Goal: Task Accomplishment & Management: Manage account settings

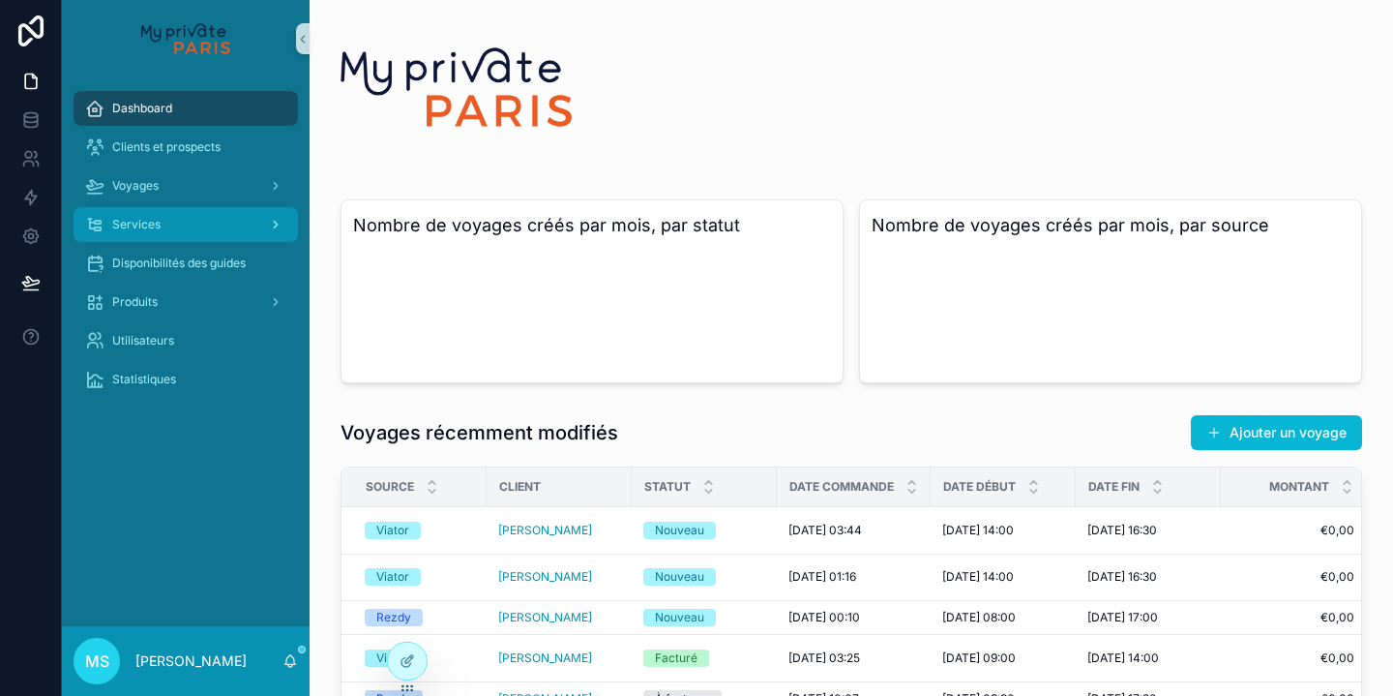
click at [144, 224] on span "Services" at bounding box center [136, 224] width 48 height 15
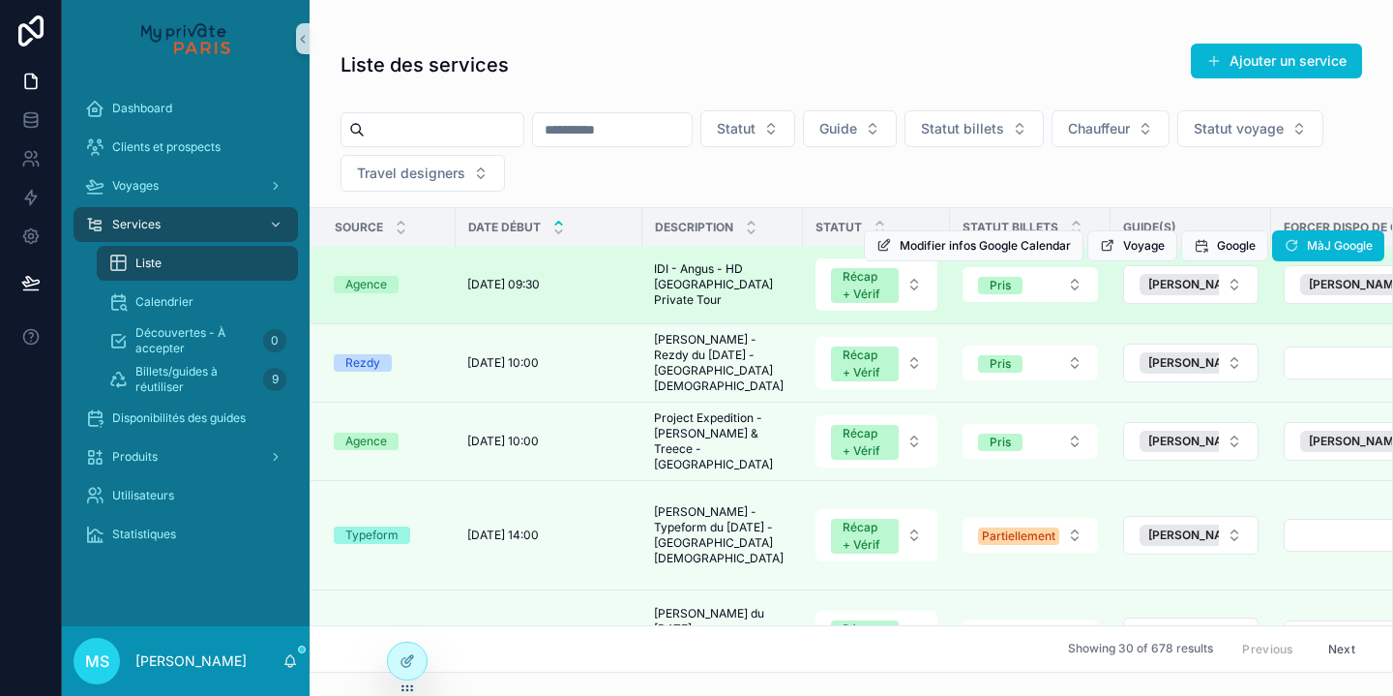
scroll to position [2, 0]
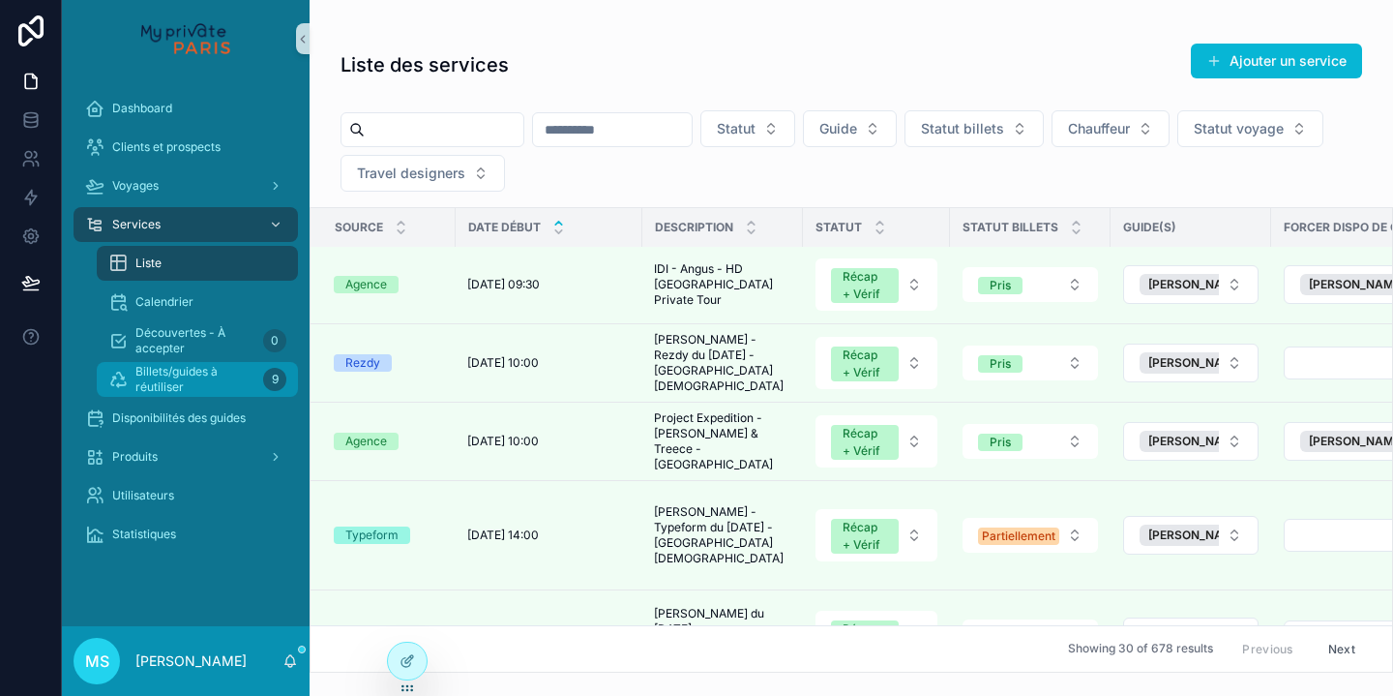
click at [190, 393] on span "Billets/guides à réutiliser" at bounding box center [195, 379] width 120 height 31
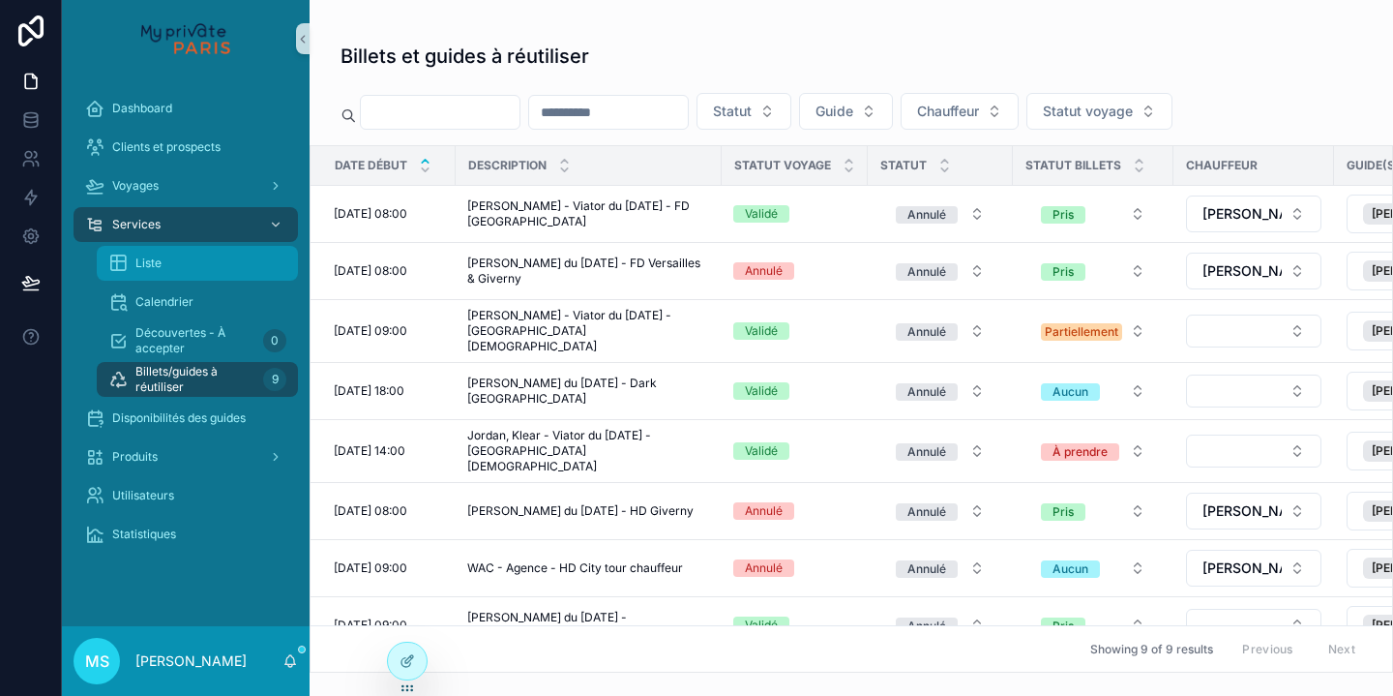
click at [186, 268] on div "Liste" at bounding box center [197, 263] width 178 height 31
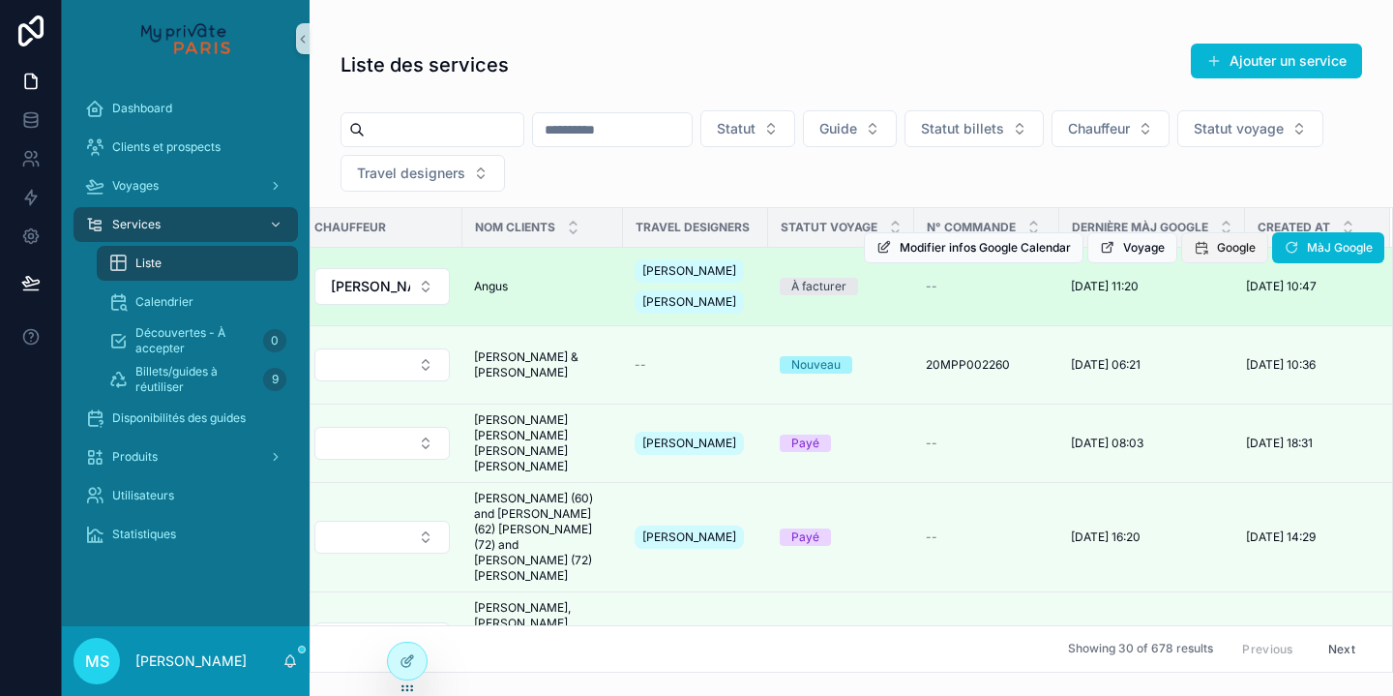
scroll to position [0, 1155]
click at [1343, 223] on div "Modifier infos Google Calendar Voyage Google MàJ Google" at bounding box center [1124, 247] width 521 height 77
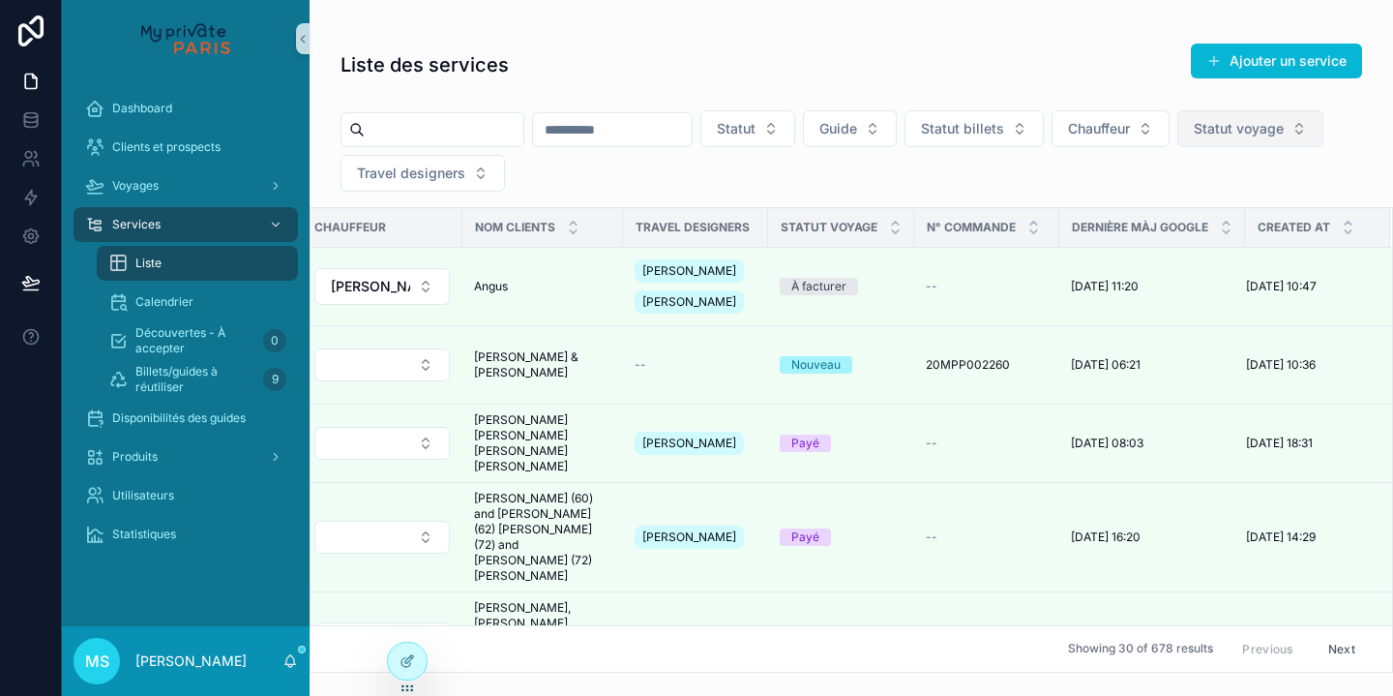
click at [1178, 147] on button "Statut voyage" at bounding box center [1251, 128] width 146 height 37
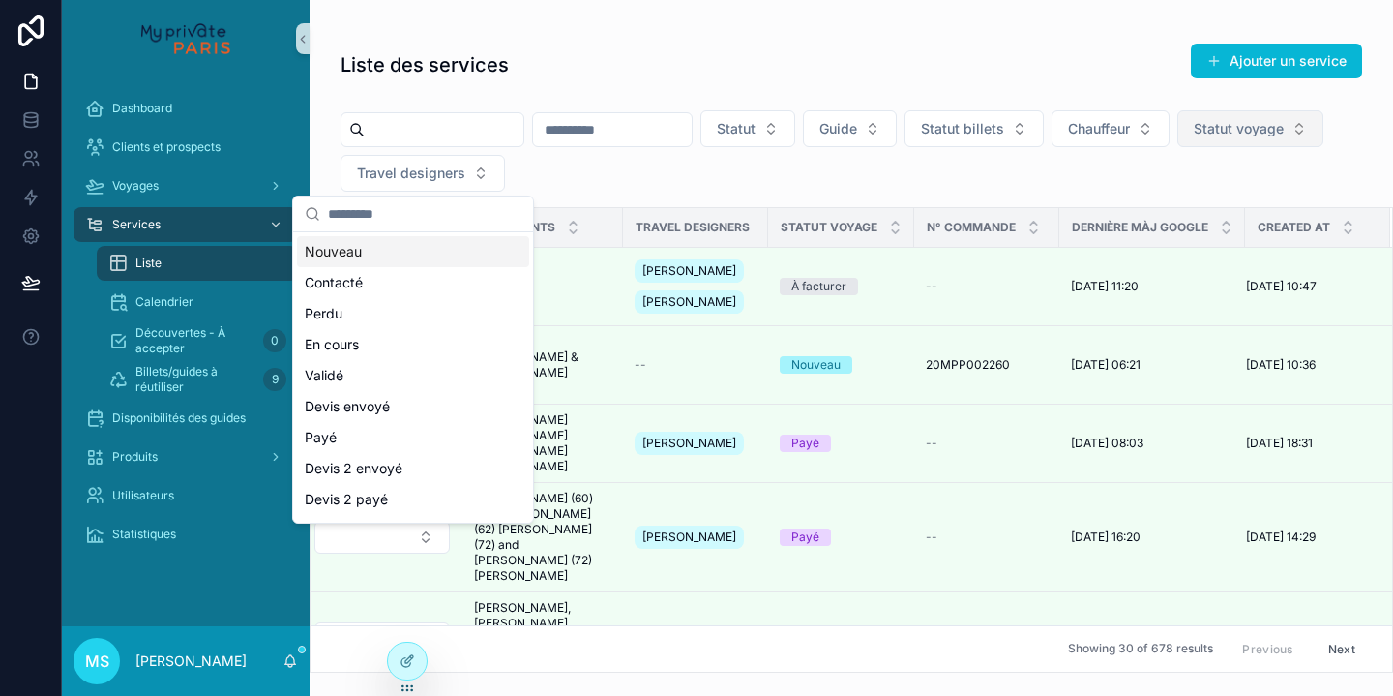
click at [1178, 147] on button "Statut voyage" at bounding box center [1251, 128] width 146 height 37
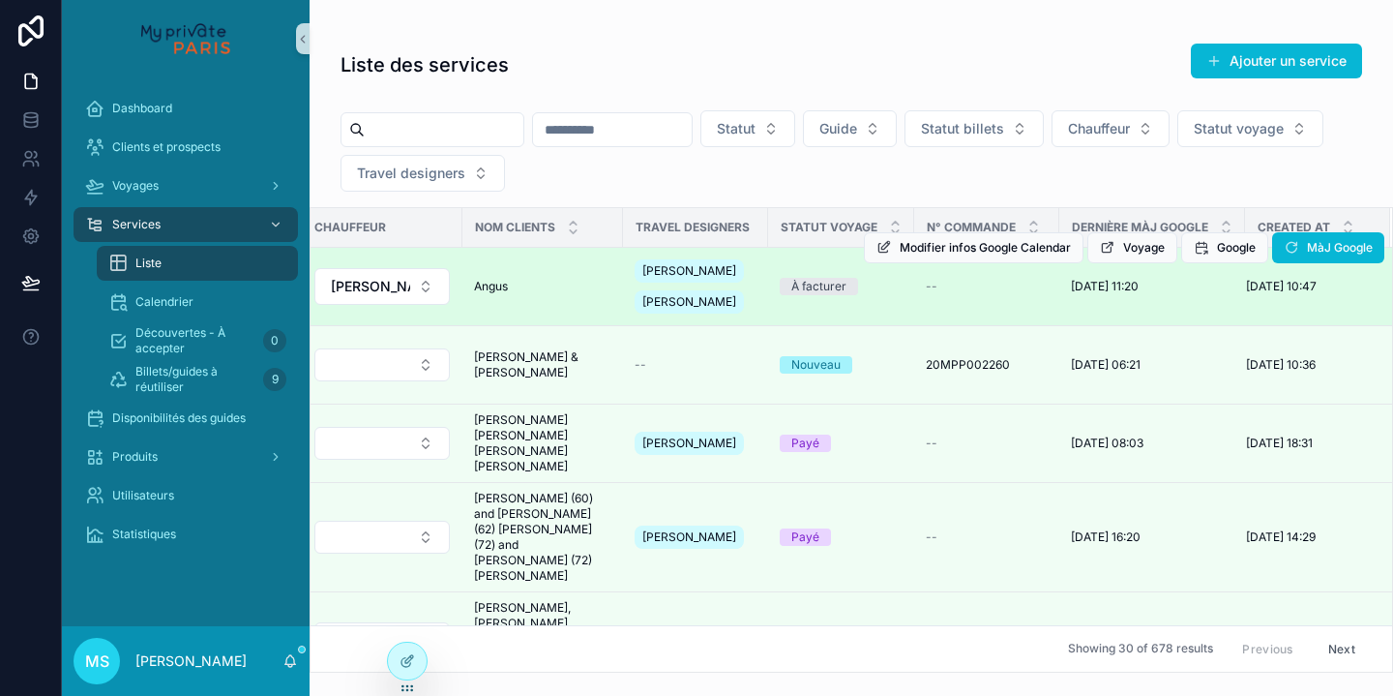
click at [1338, 221] on div "Modifier infos Google Calendar Voyage Google MàJ Google" at bounding box center [1124, 247] width 521 height 77
click at [1347, 224] on div "Modifier infos Google Calendar Voyage Google MàJ Google" at bounding box center [1124, 247] width 521 height 77
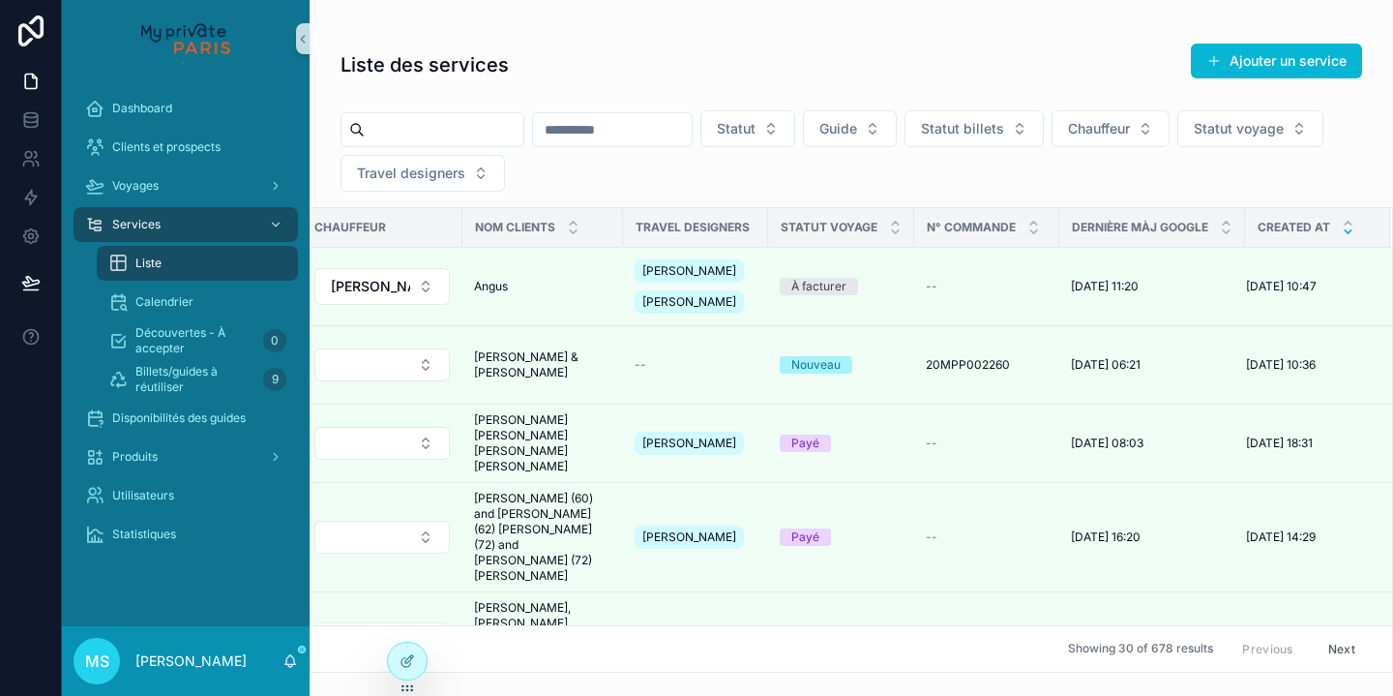
click at [1345, 230] on icon "scrollable content" at bounding box center [1348, 231] width 7 height 3
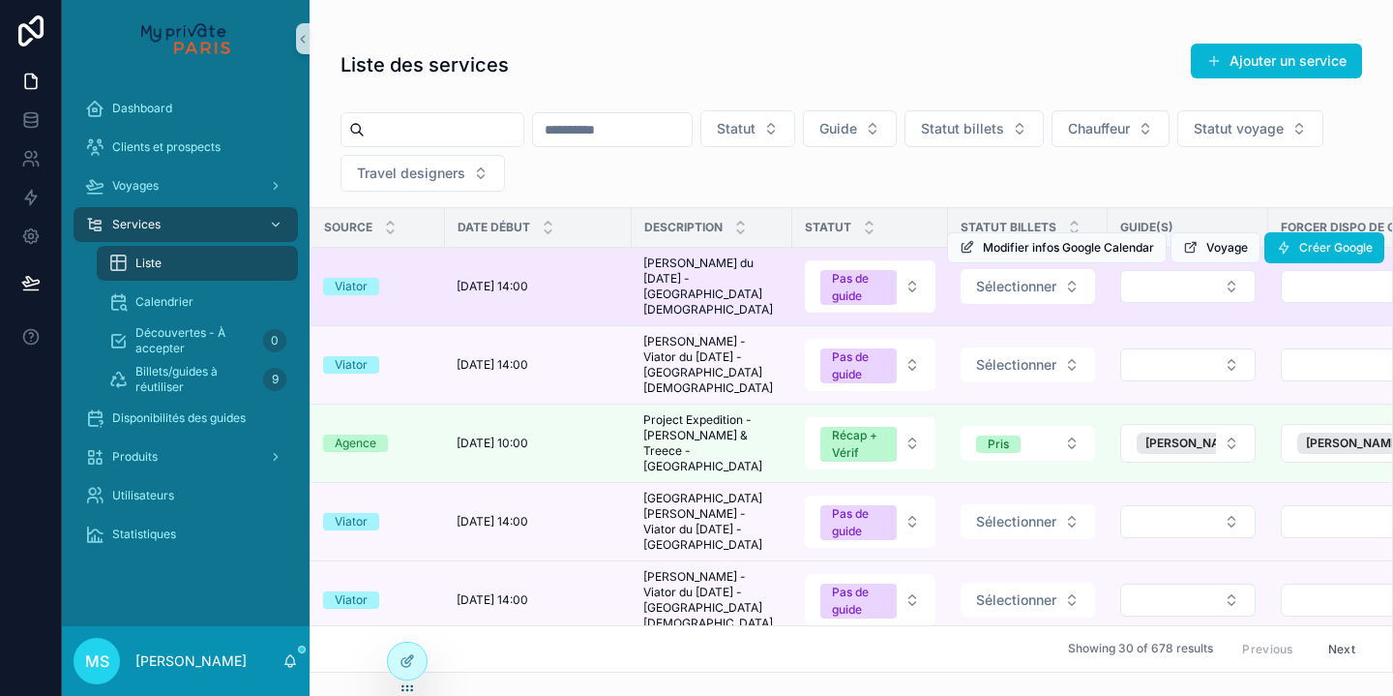
scroll to position [0, 5]
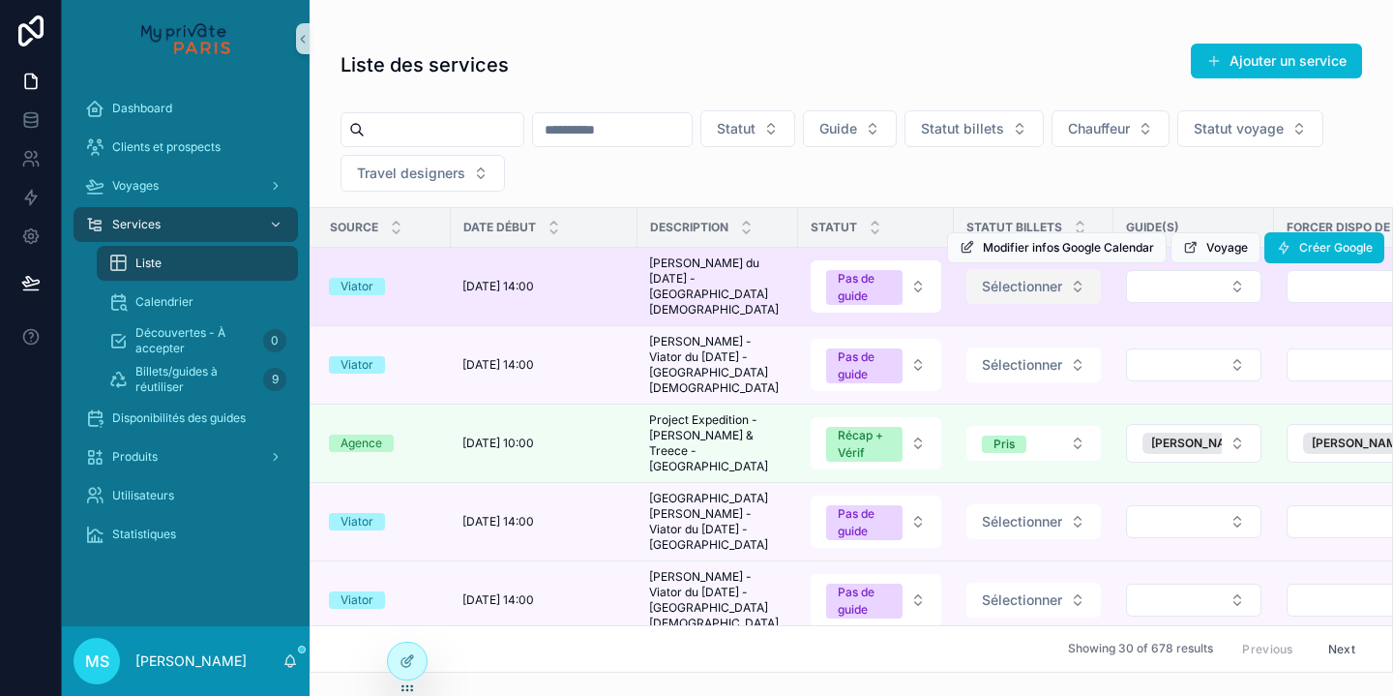
click at [1034, 286] on span "Sélectionner" at bounding box center [1022, 286] width 80 height 19
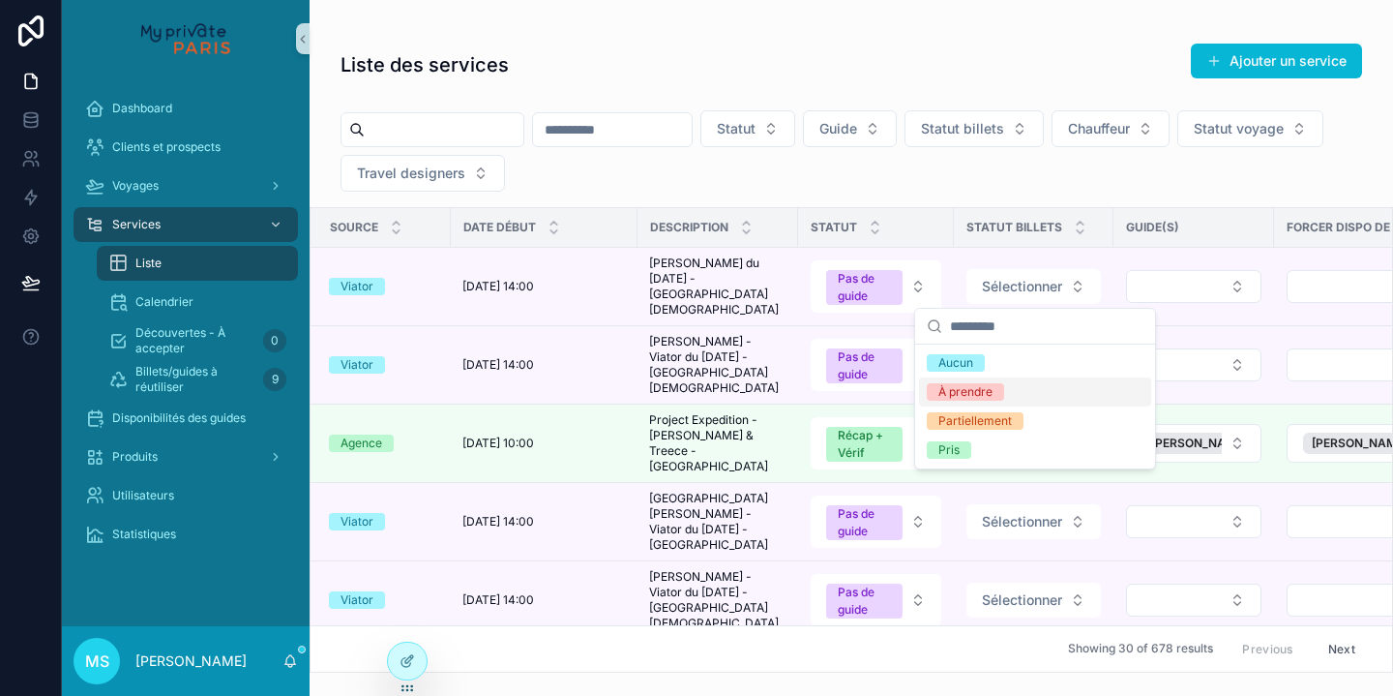
click at [989, 386] on div "À prendre" at bounding box center [966, 391] width 54 height 17
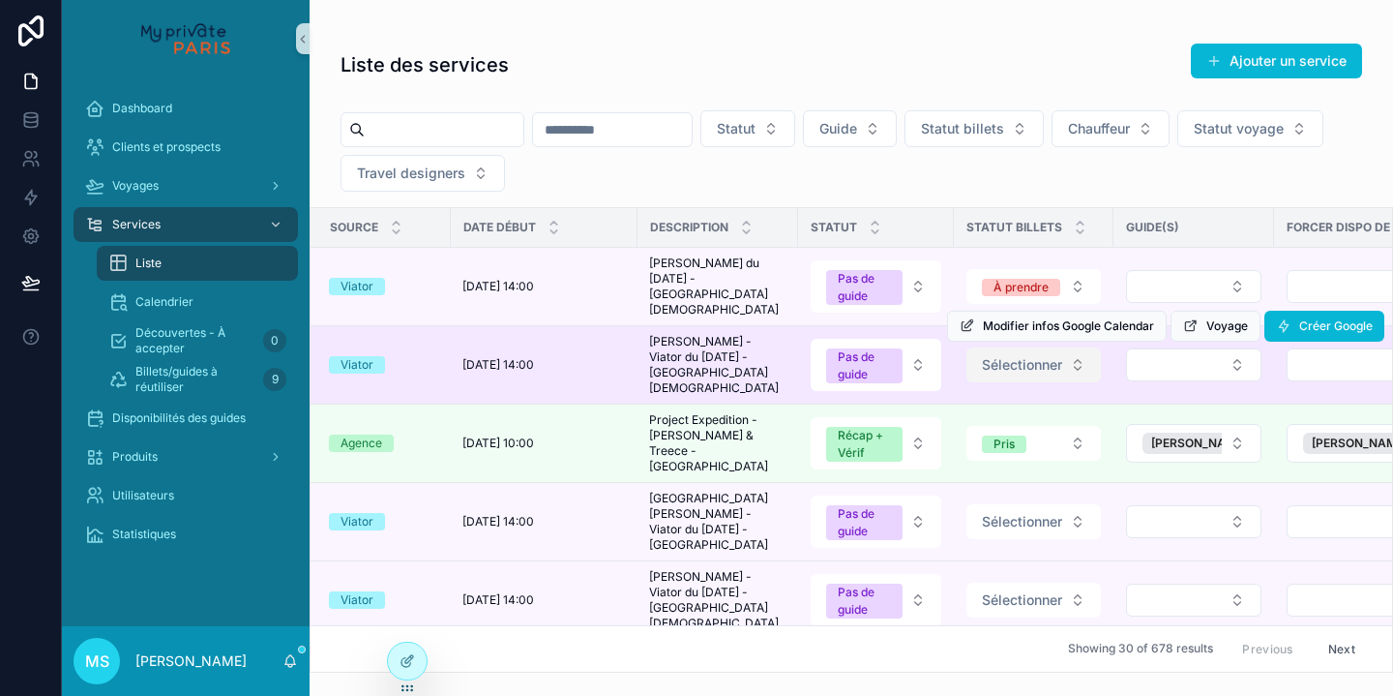
click at [1040, 365] on span "Sélectionner" at bounding box center [1022, 364] width 80 height 19
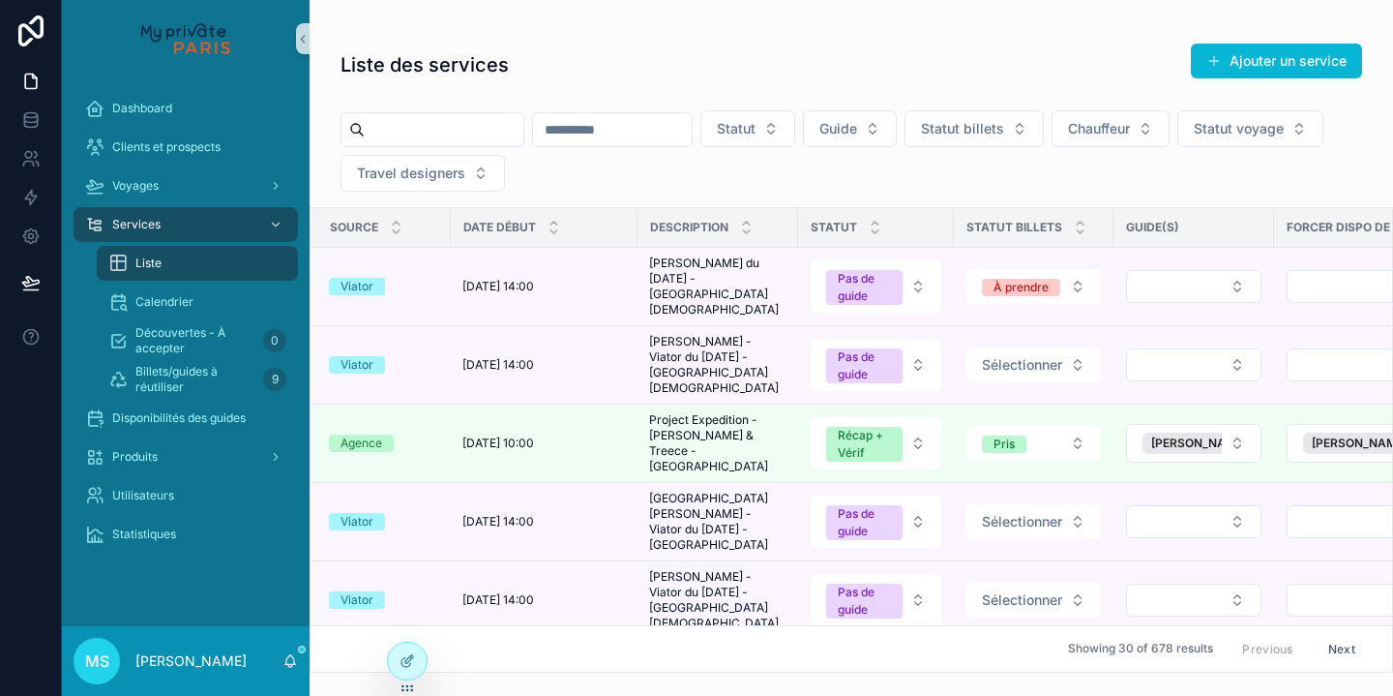
click at [1009, 470] on td "Pris" at bounding box center [1034, 443] width 160 height 78
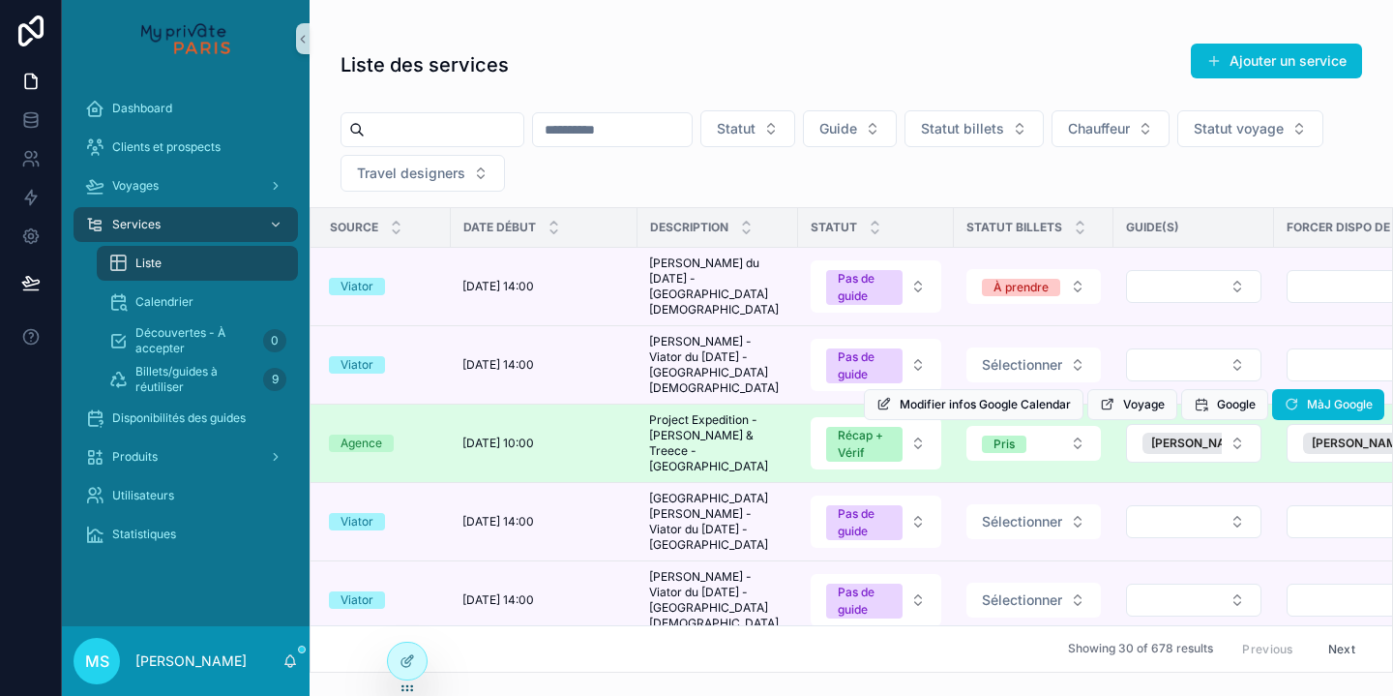
click at [1035, 366] on div "Modifier infos Google Calendar Voyage Google MàJ Google" at bounding box center [1124, 404] width 521 height 77
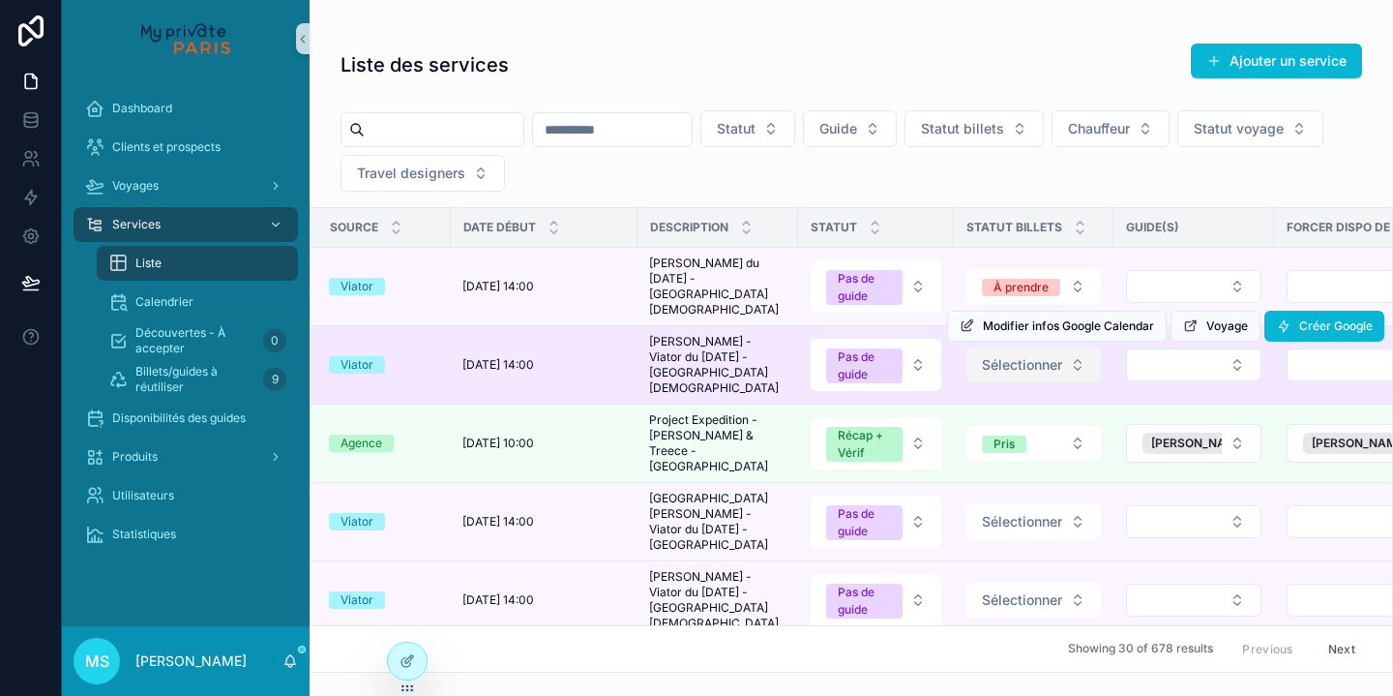
click at [1074, 365] on button "Sélectionner" at bounding box center [1034, 364] width 135 height 35
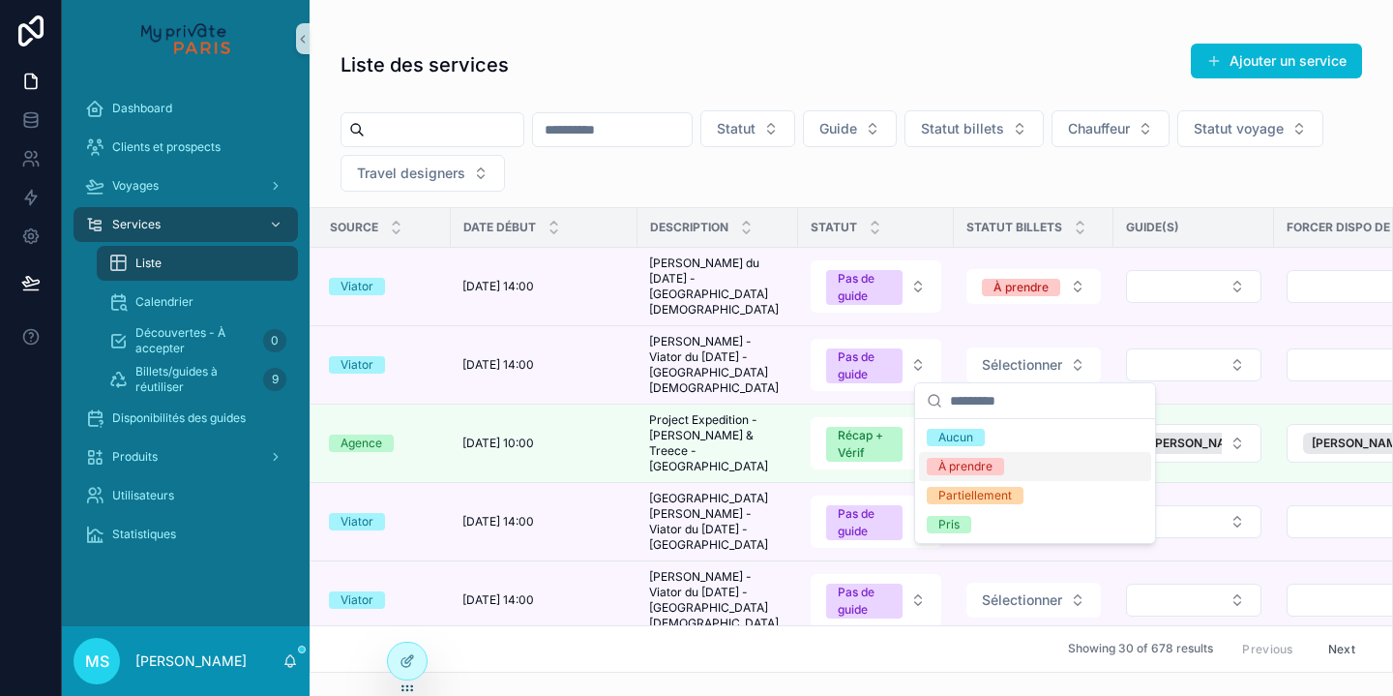
click at [1040, 462] on div "À prendre" at bounding box center [1035, 466] width 232 height 29
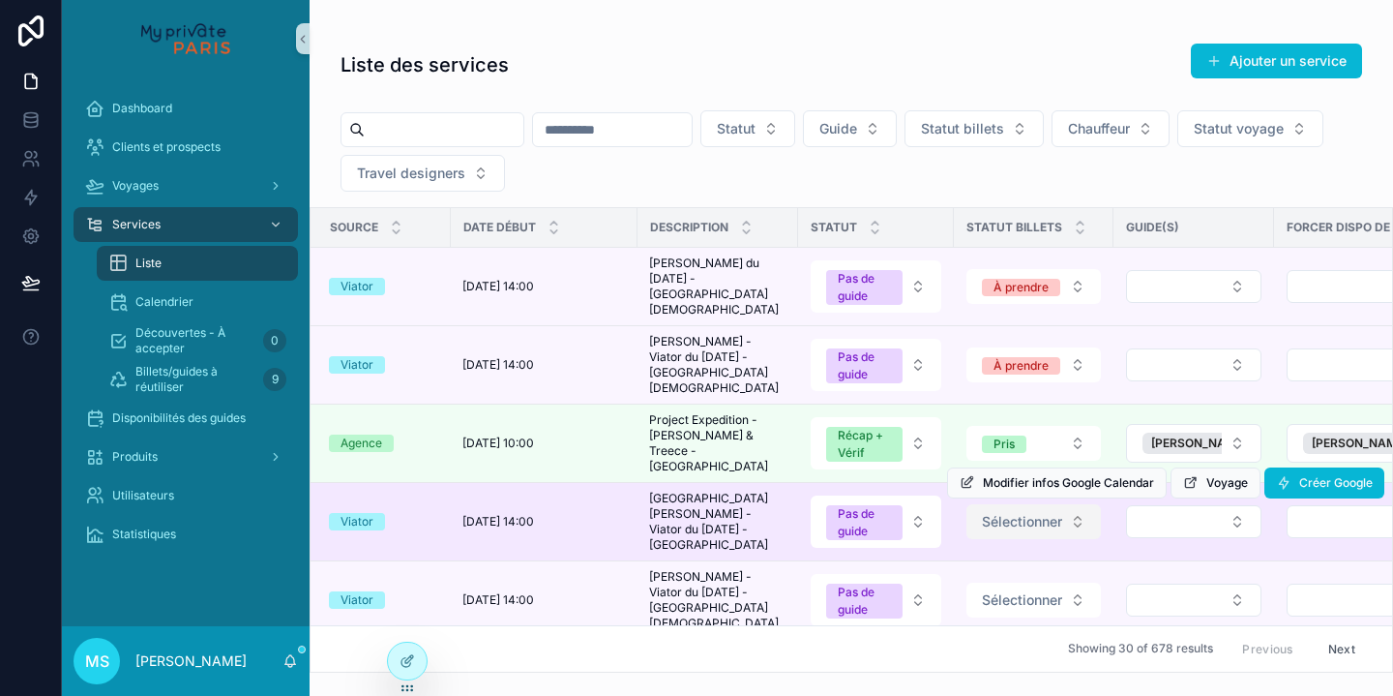
click at [1080, 512] on button "Sélectionner" at bounding box center [1034, 521] width 135 height 35
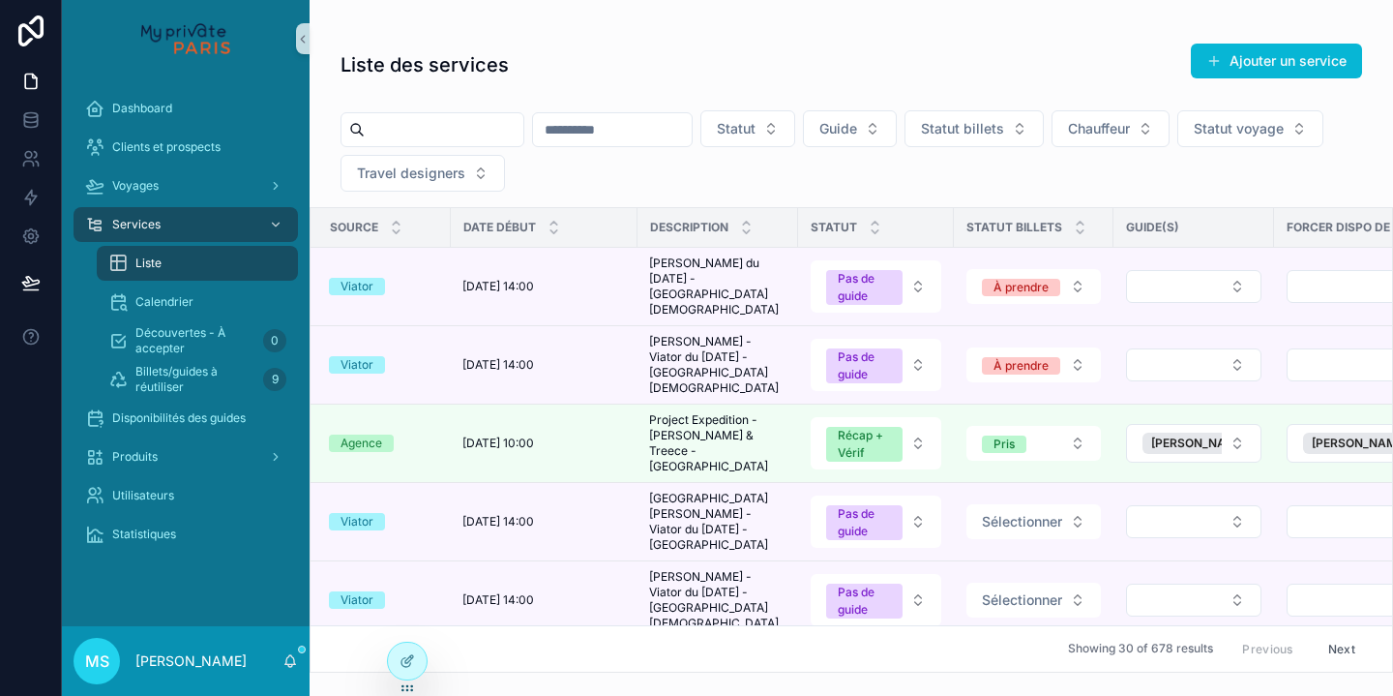
click at [1080, 512] on button "Sélectionner" at bounding box center [1034, 521] width 135 height 35
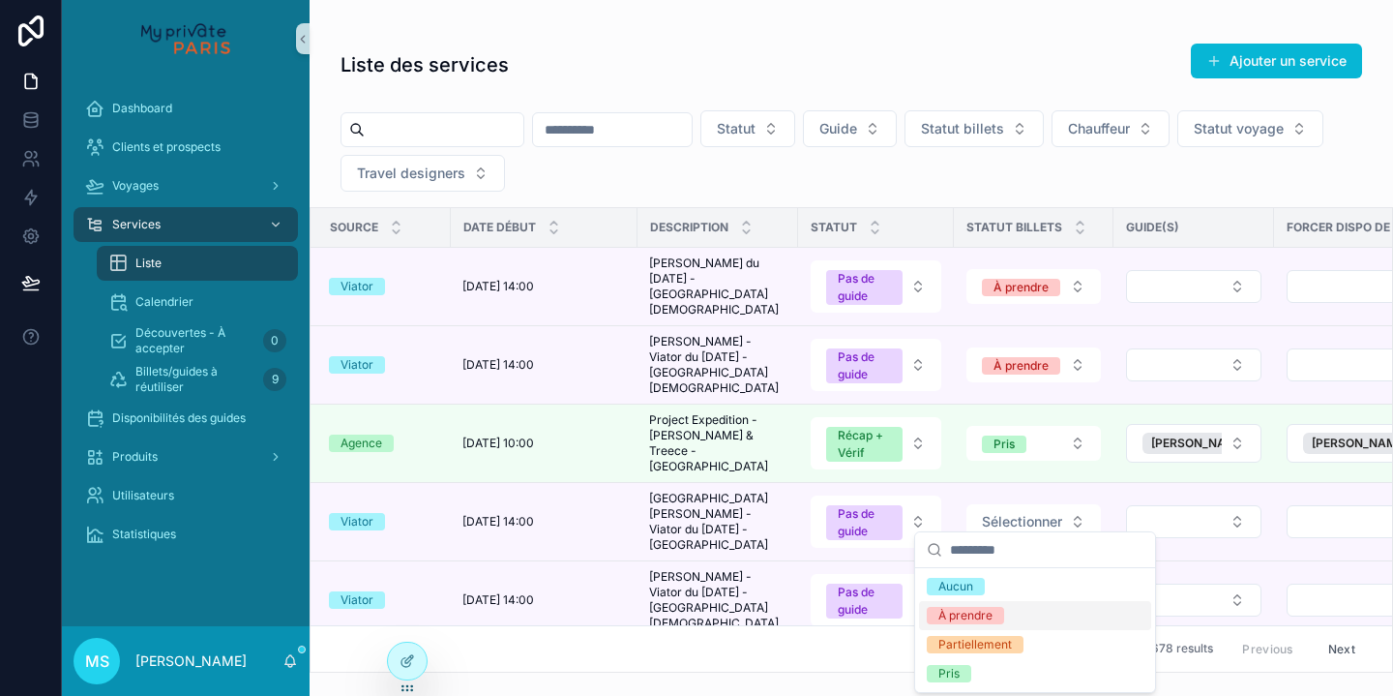
click at [1030, 613] on div "À prendre" at bounding box center [1035, 615] width 232 height 29
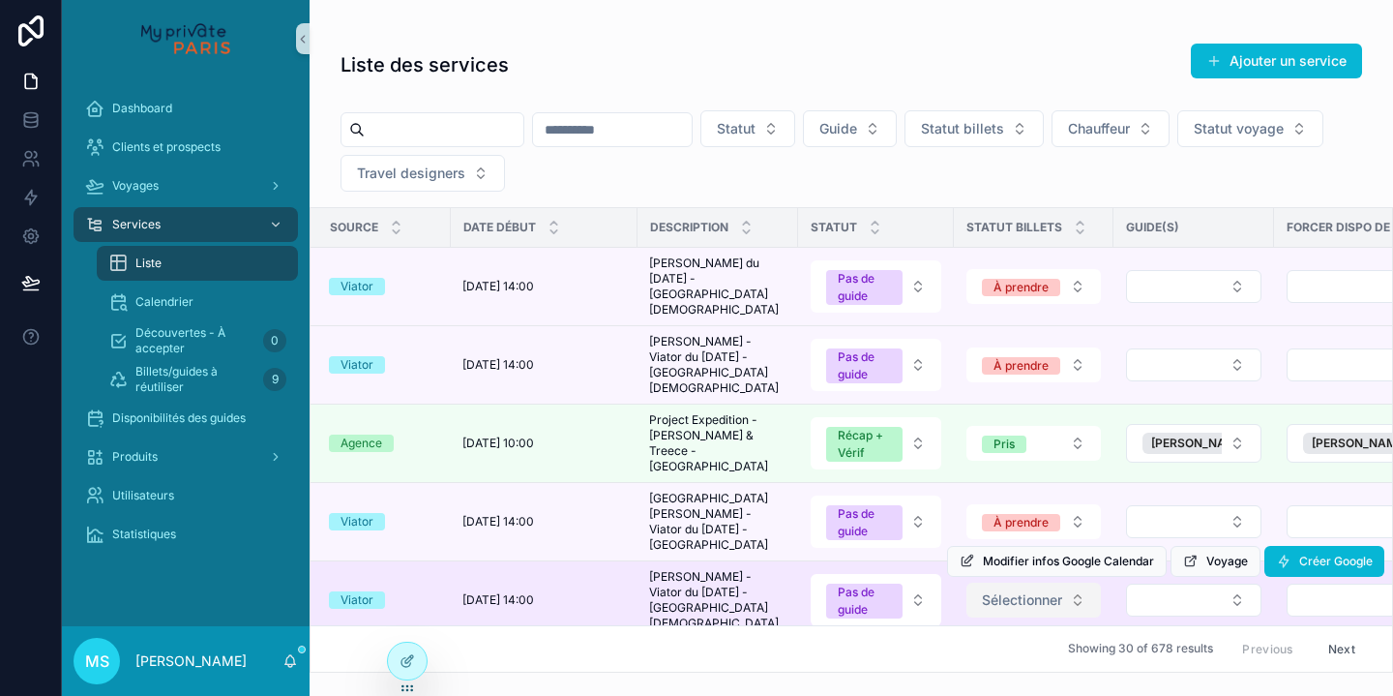
scroll to position [93, 4]
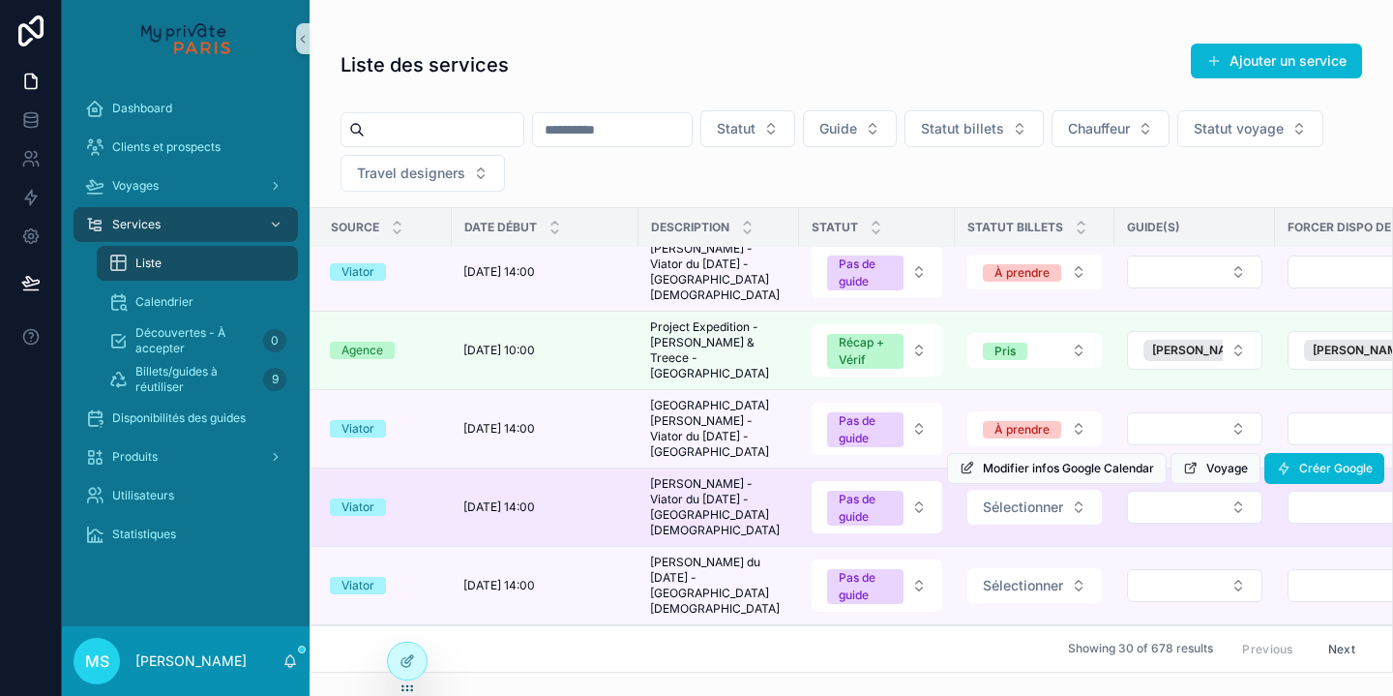
click at [1083, 486] on div "Modifier infos Google Calendar Voyage Créer Google" at bounding box center [1165, 468] width 437 height 77
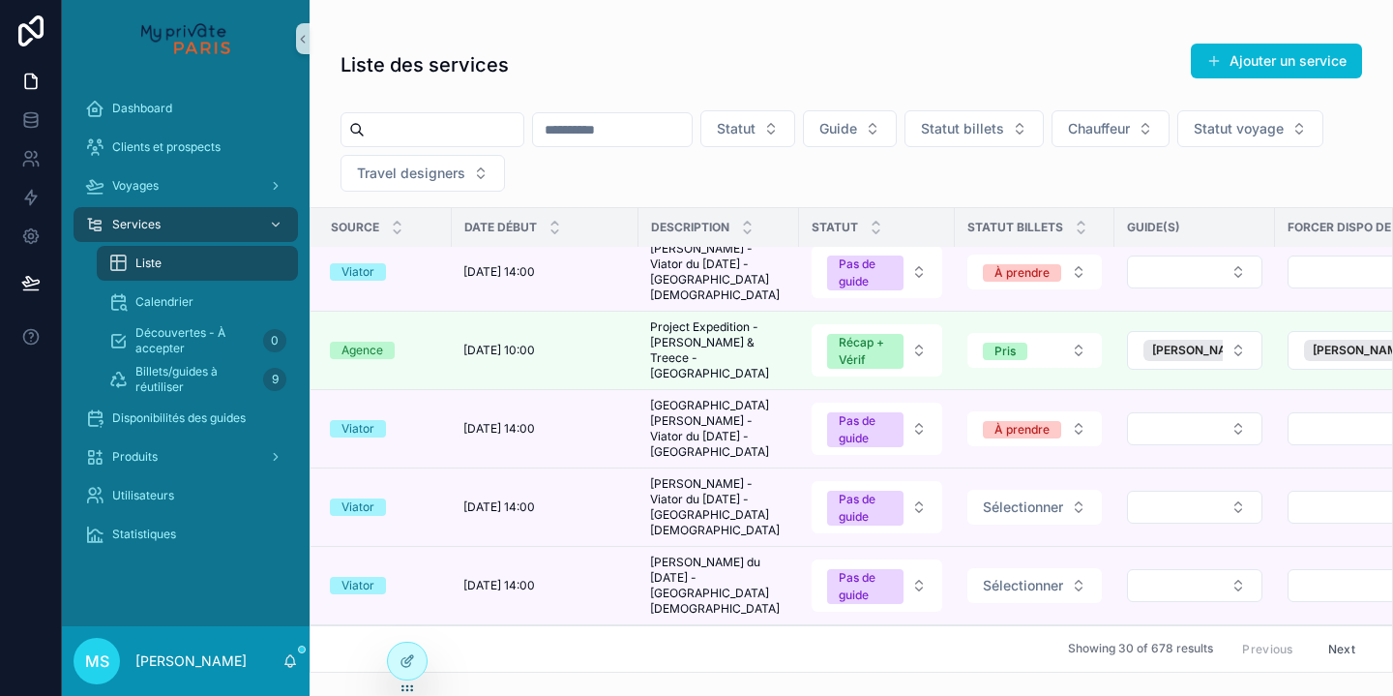
click at [1079, 493] on button "Sélectionner" at bounding box center [1035, 507] width 135 height 35
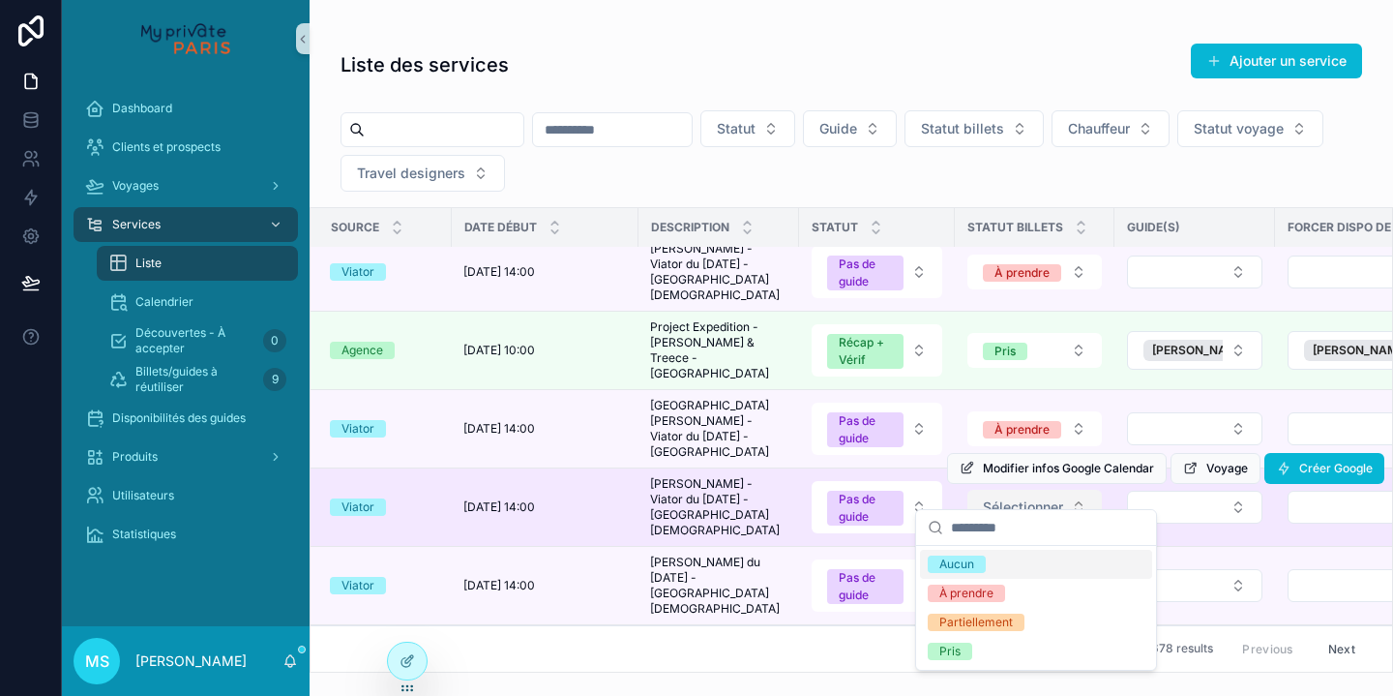
click at [1078, 490] on button "Sélectionner" at bounding box center [1035, 507] width 135 height 35
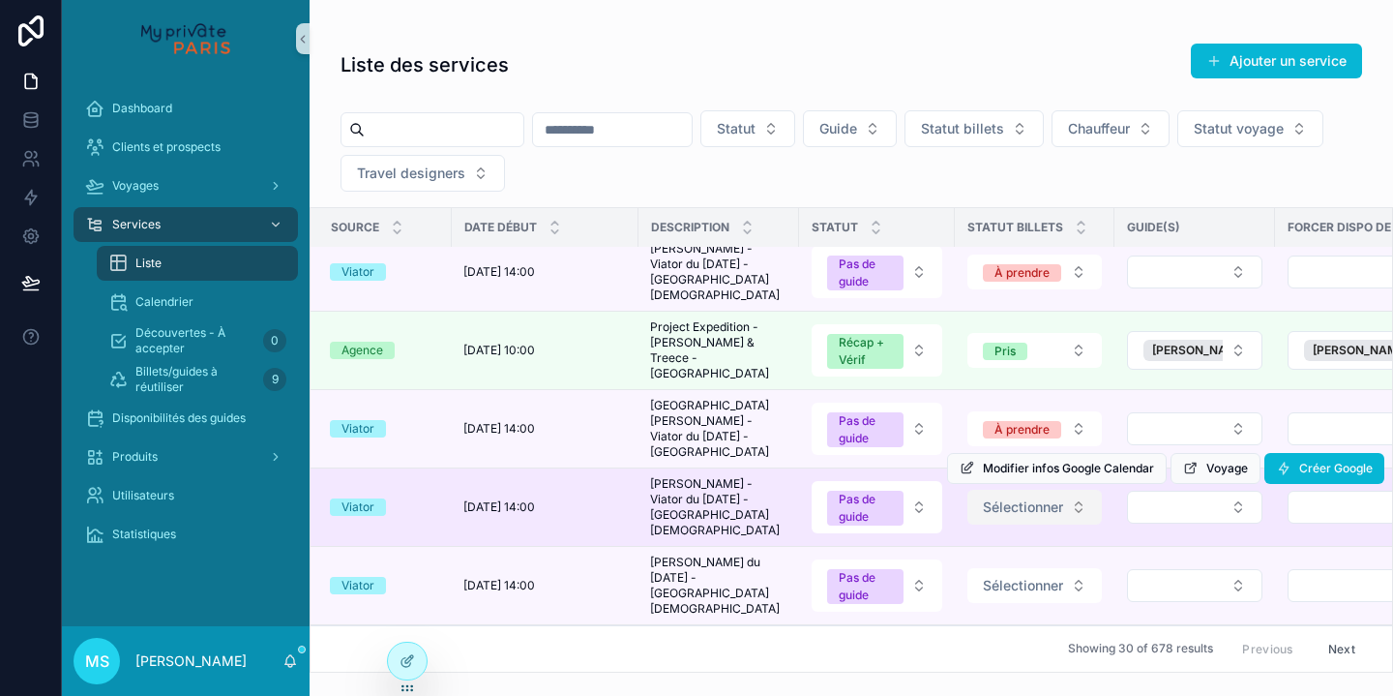
click at [1078, 490] on button "Sélectionner" at bounding box center [1035, 507] width 135 height 35
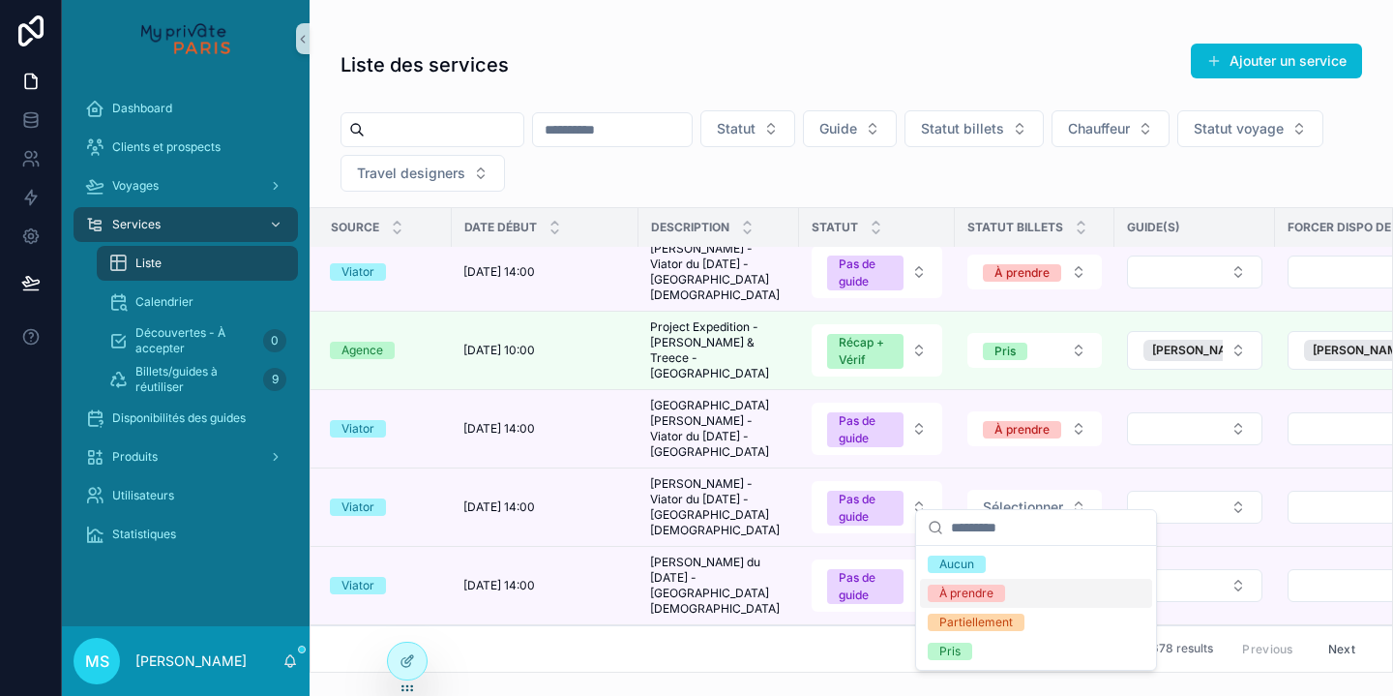
click at [1006, 595] on div "À prendre" at bounding box center [1036, 593] width 232 height 29
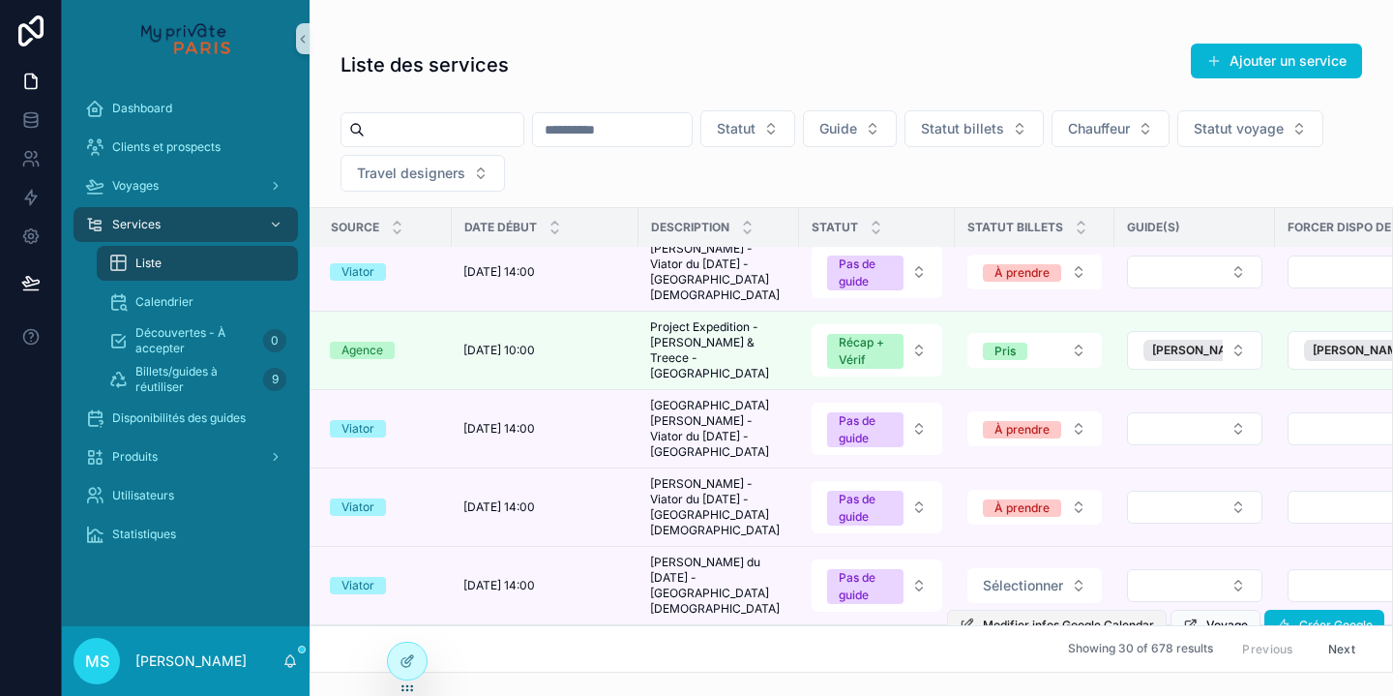
scroll to position [202, 4]
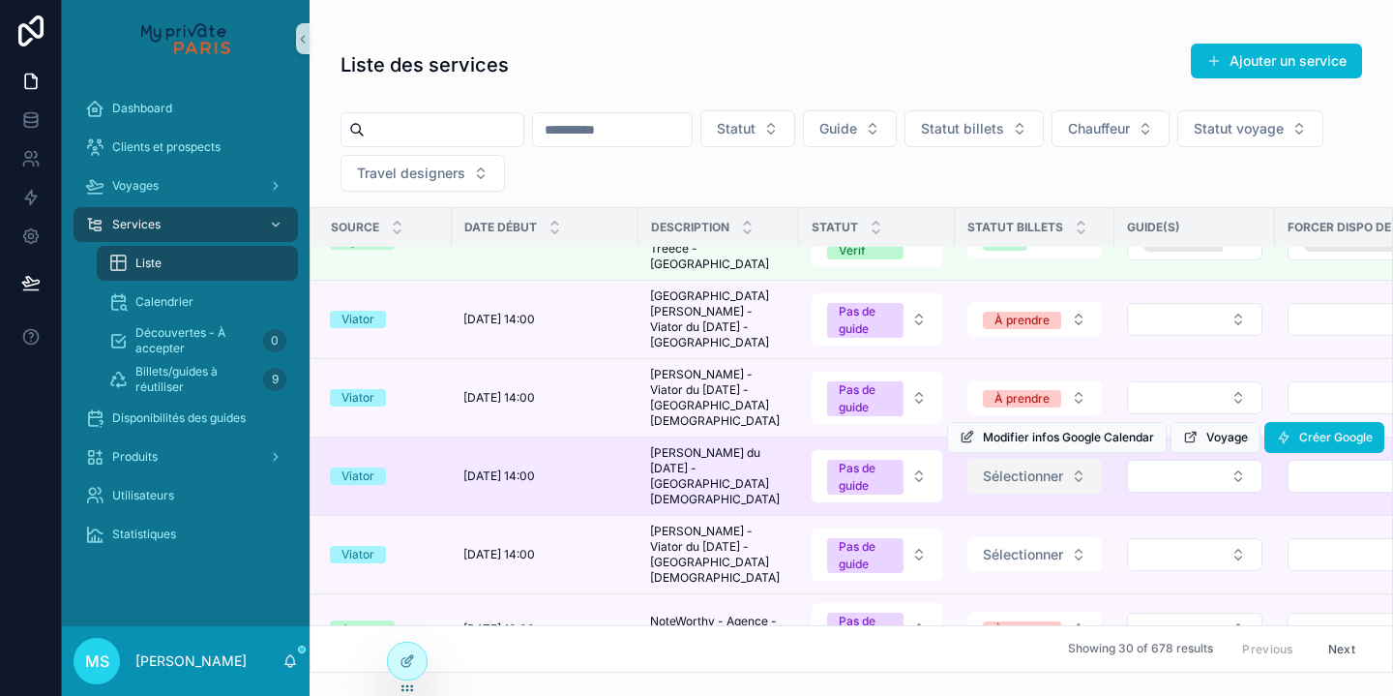
click at [1080, 459] on button "Sélectionner" at bounding box center [1035, 476] width 135 height 35
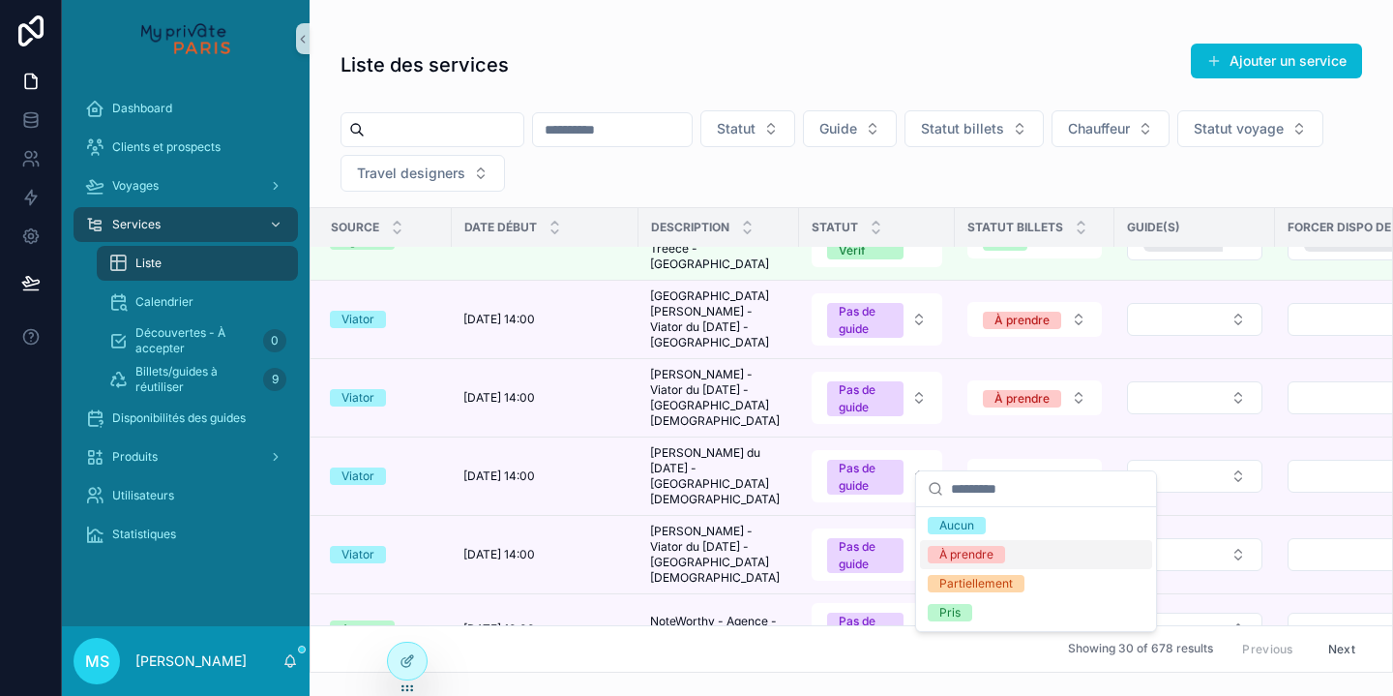
click at [1022, 552] on div "À prendre" at bounding box center [1036, 554] width 232 height 29
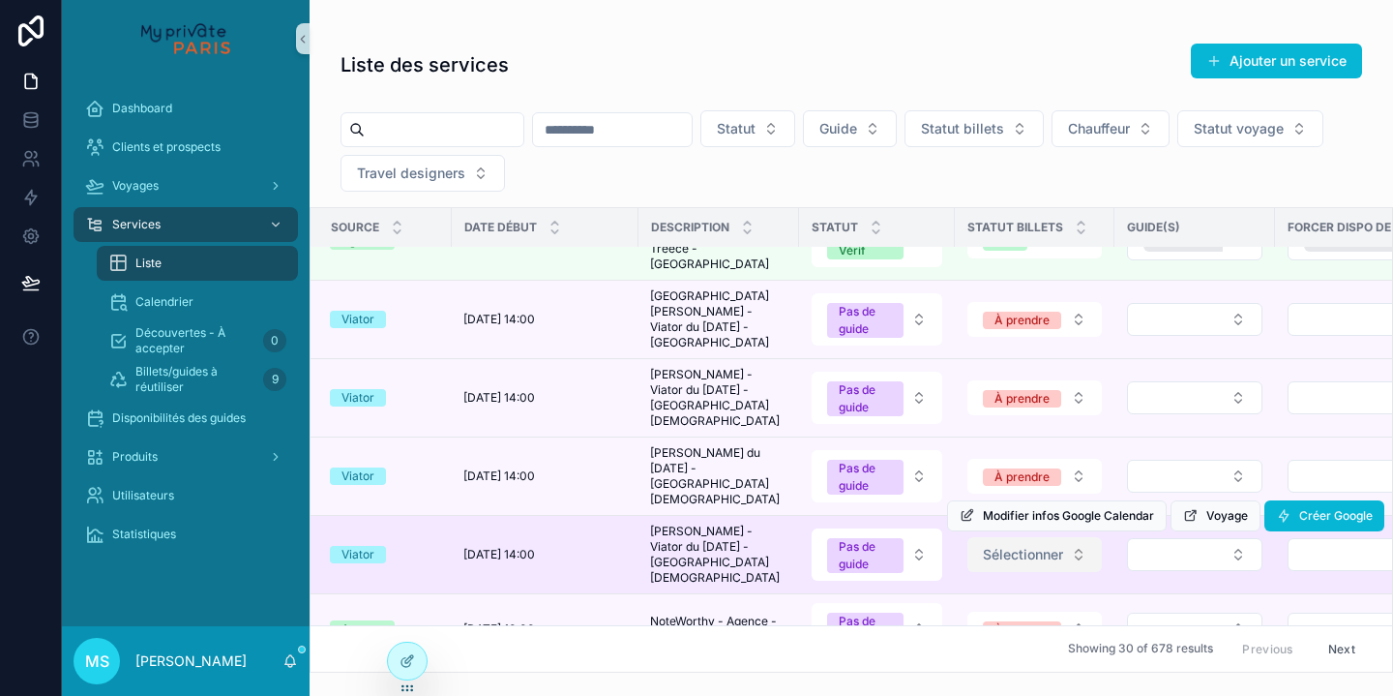
click at [1082, 537] on button "Sélectionner" at bounding box center [1035, 554] width 135 height 35
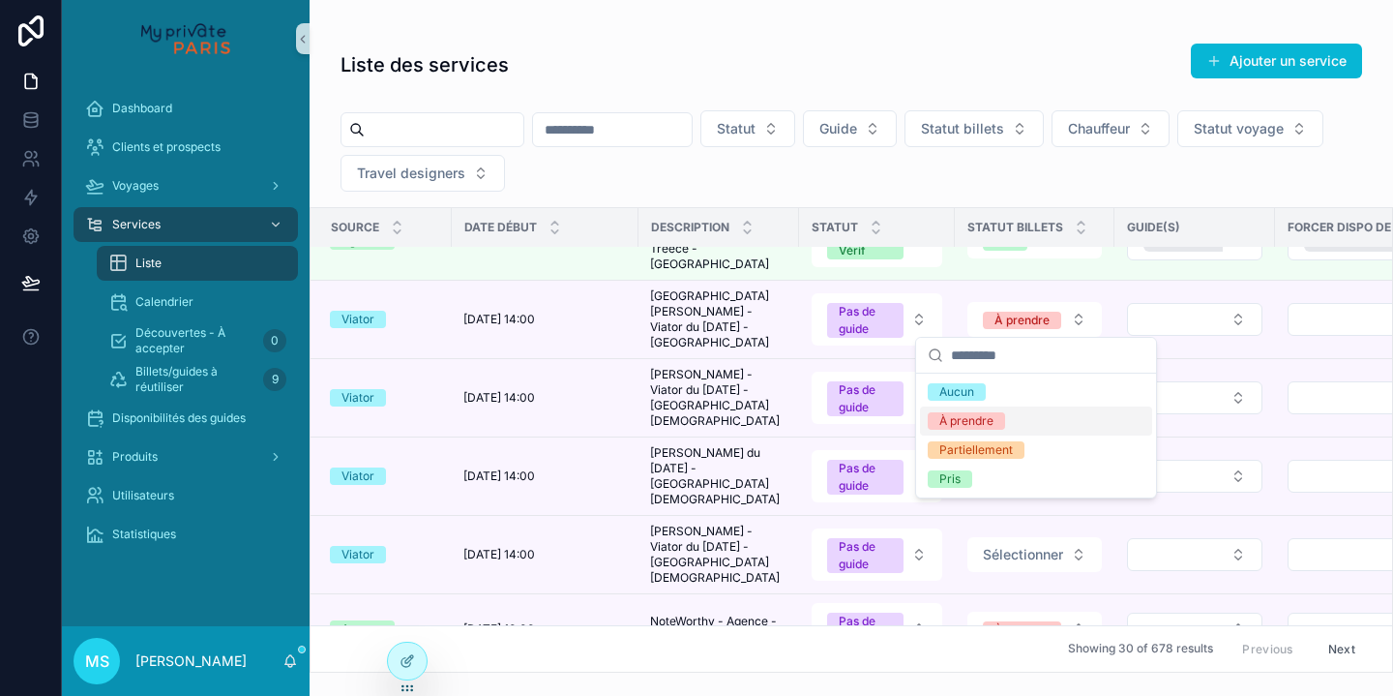
click at [1030, 424] on div "À prendre" at bounding box center [1036, 420] width 232 height 29
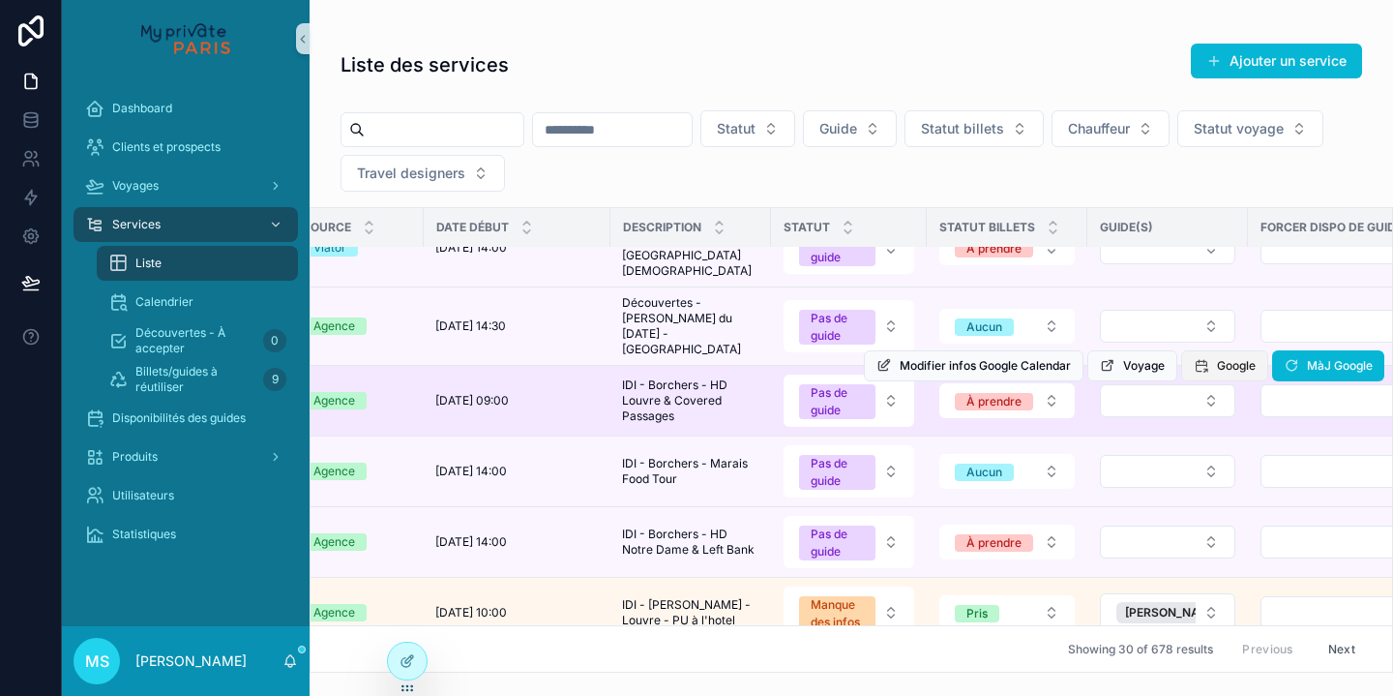
scroll to position [1602, 36]
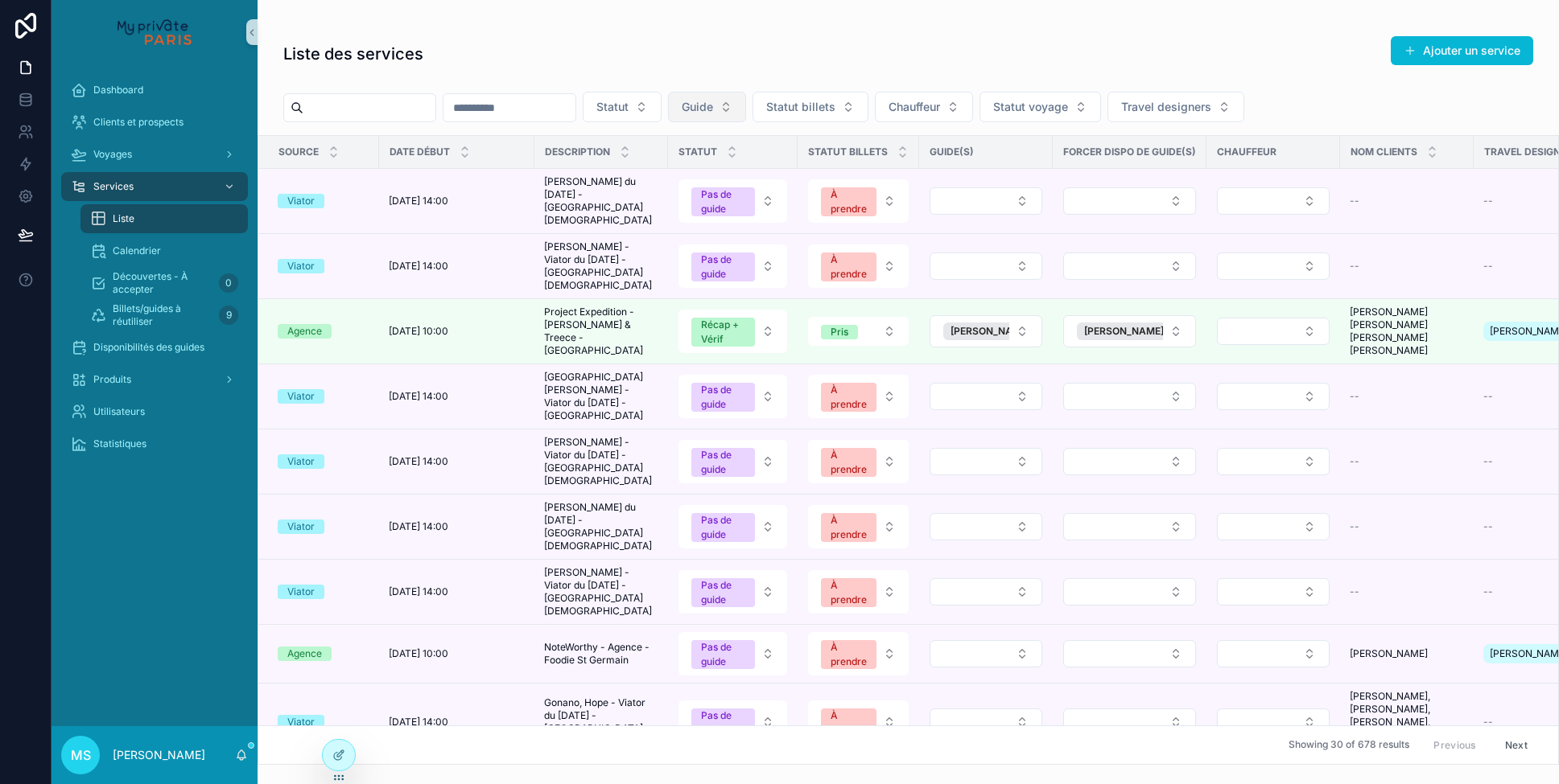
click at [746, 99] on button "Guide" at bounding box center [707, 106] width 78 height 31
click at [661, 100] on button "Statut" at bounding box center [622, 106] width 79 height 31
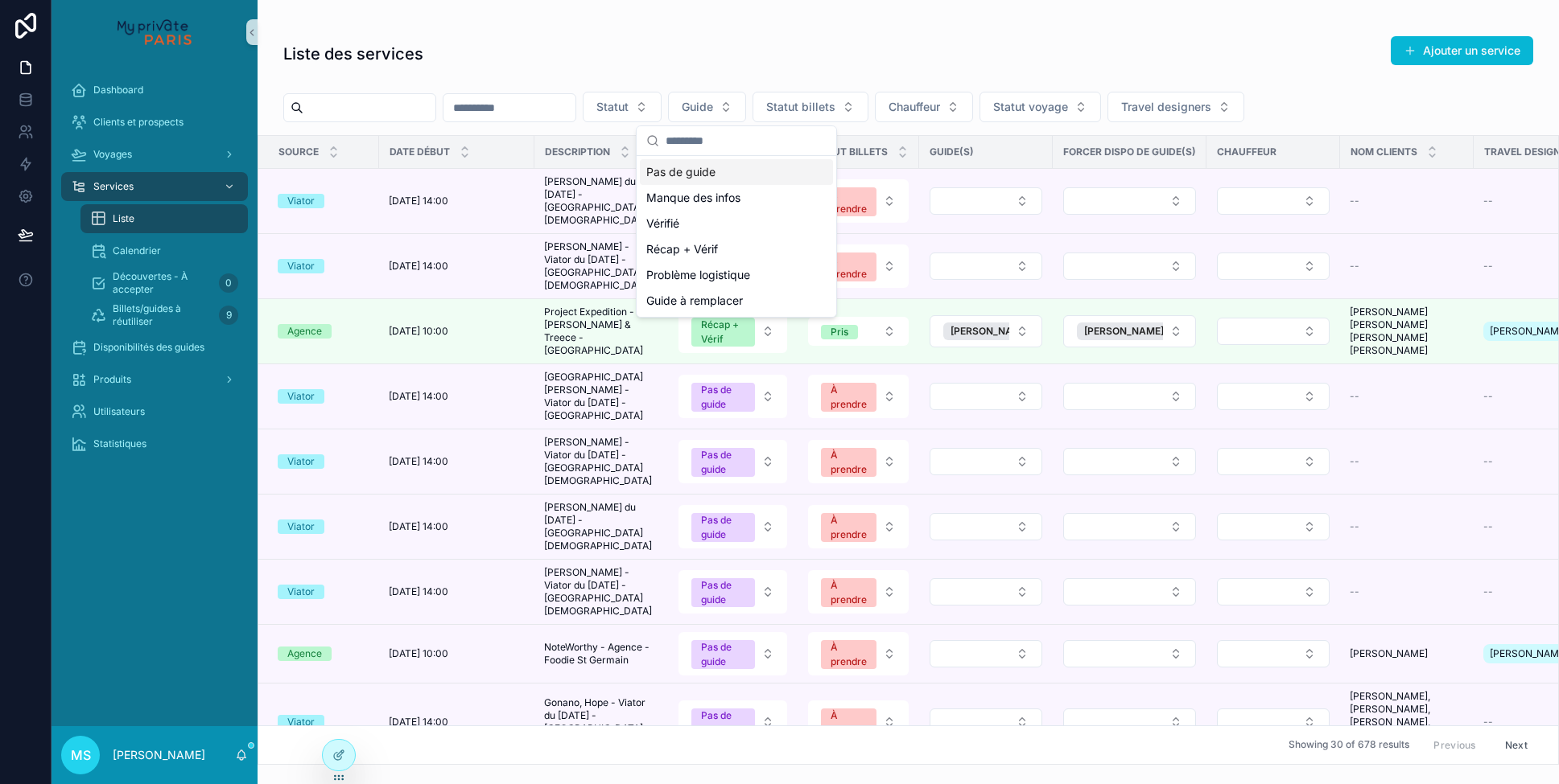
click at [702, 162] on div "Pas de guide" at bounding box center [736, 172] width 193 height 26
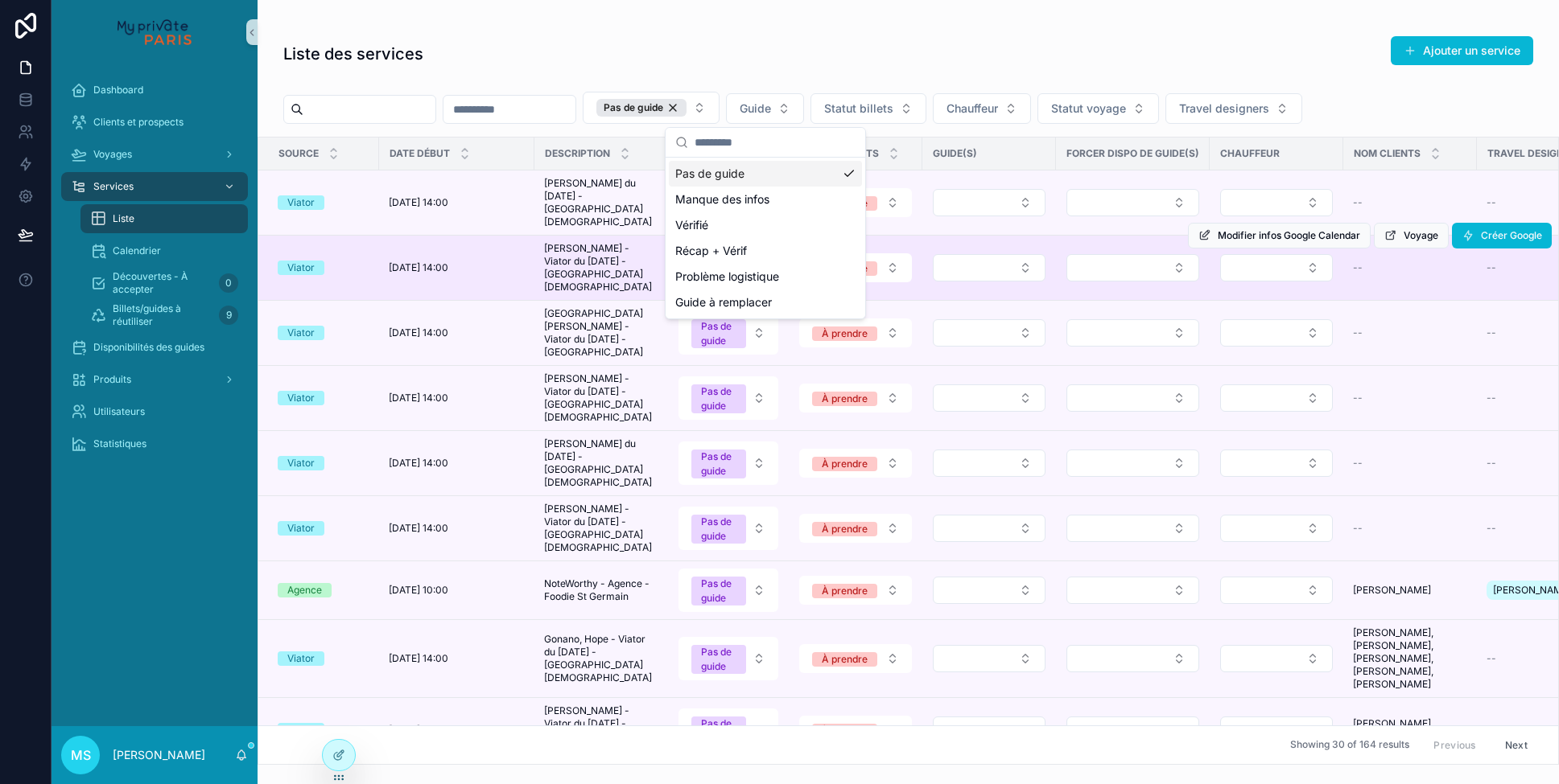
click at [924, 281] on td "scrollable content" at bounding box center [989, 269] width 134 height 65
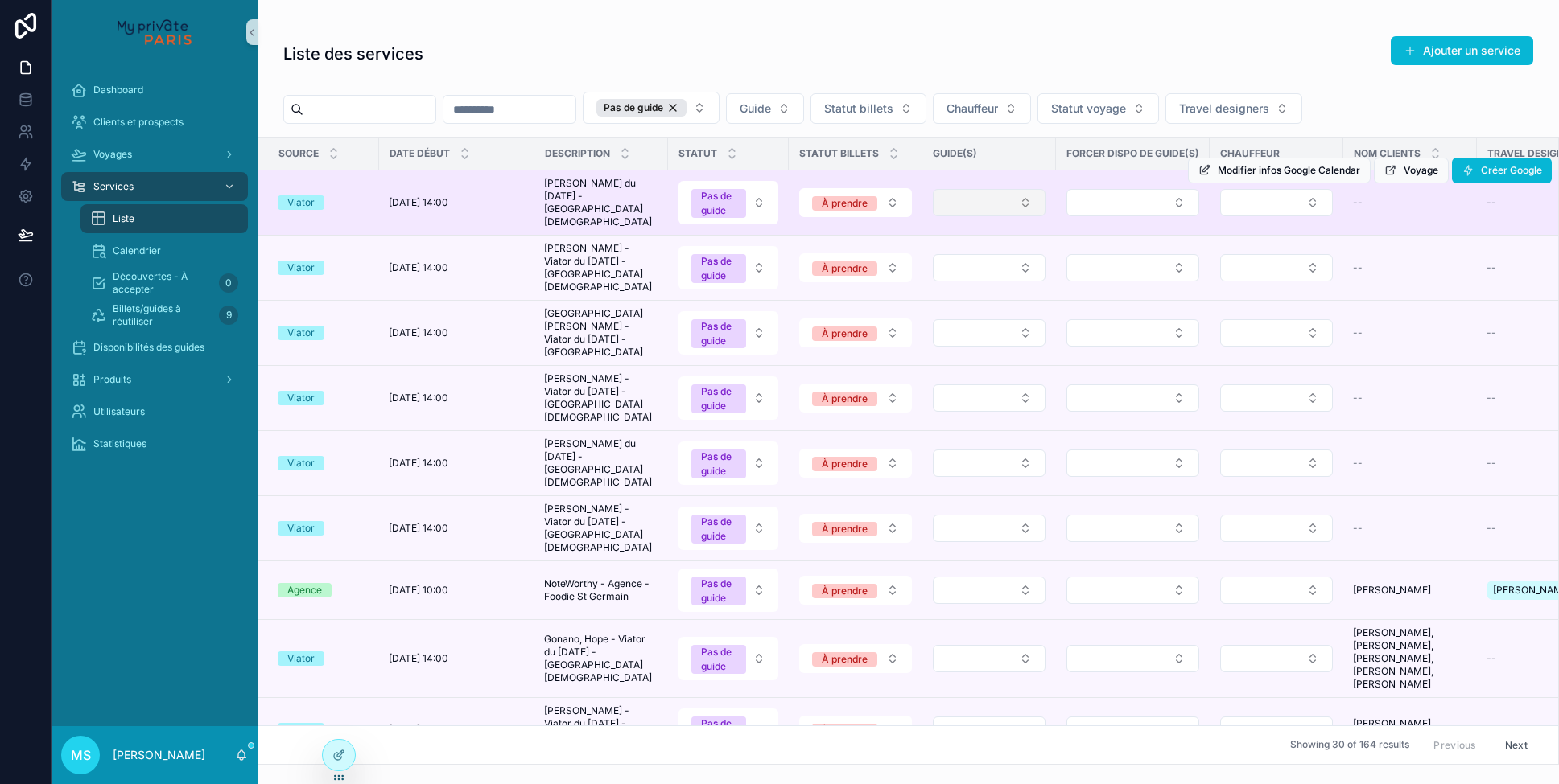
click at [999, 209] on button "Select Button" at bounding box center [989, 202] width 112 height 27
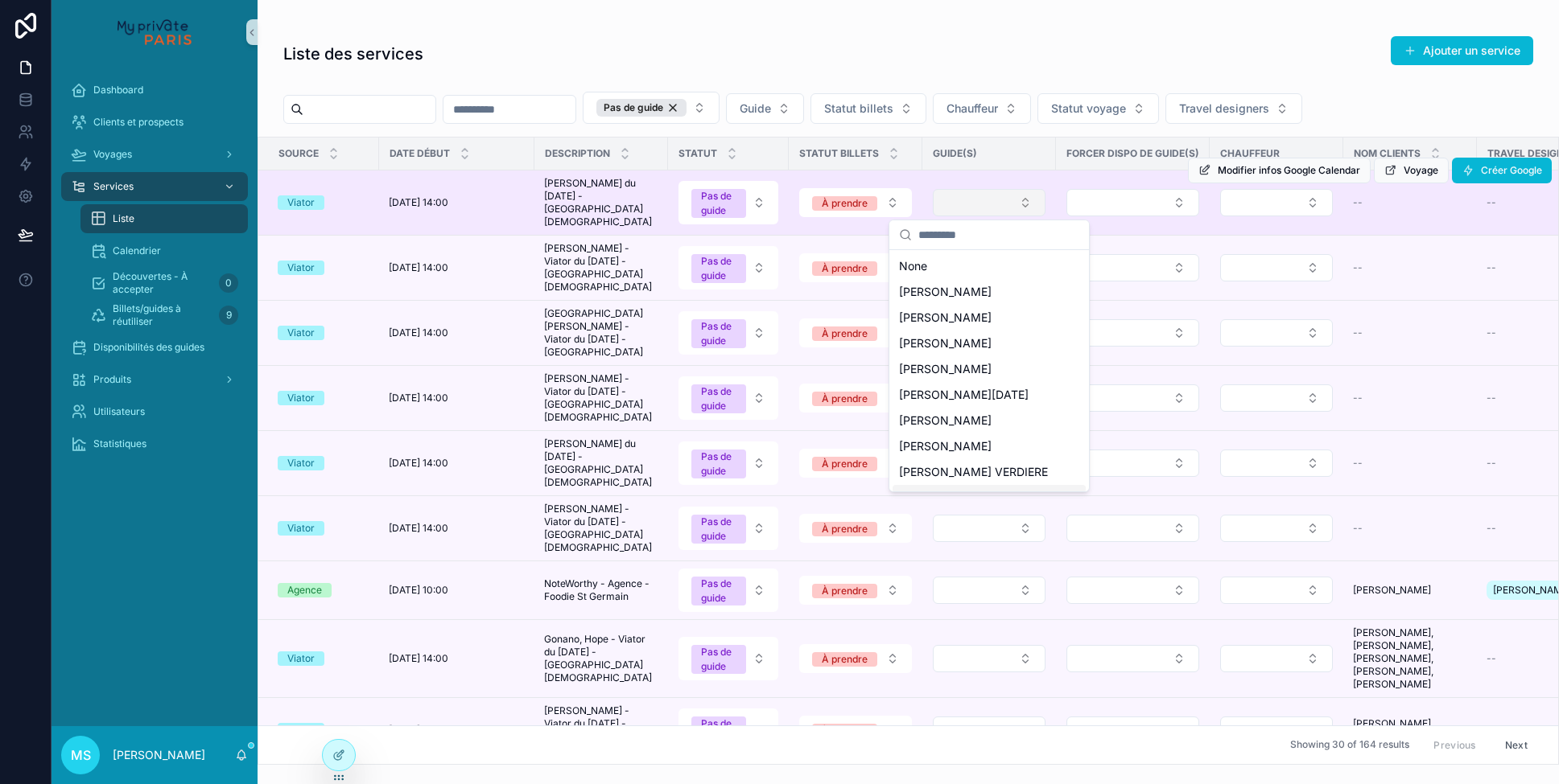
click at [987, 213] on button "Select Button" at bounding box center [989, 202] width 112 height 27
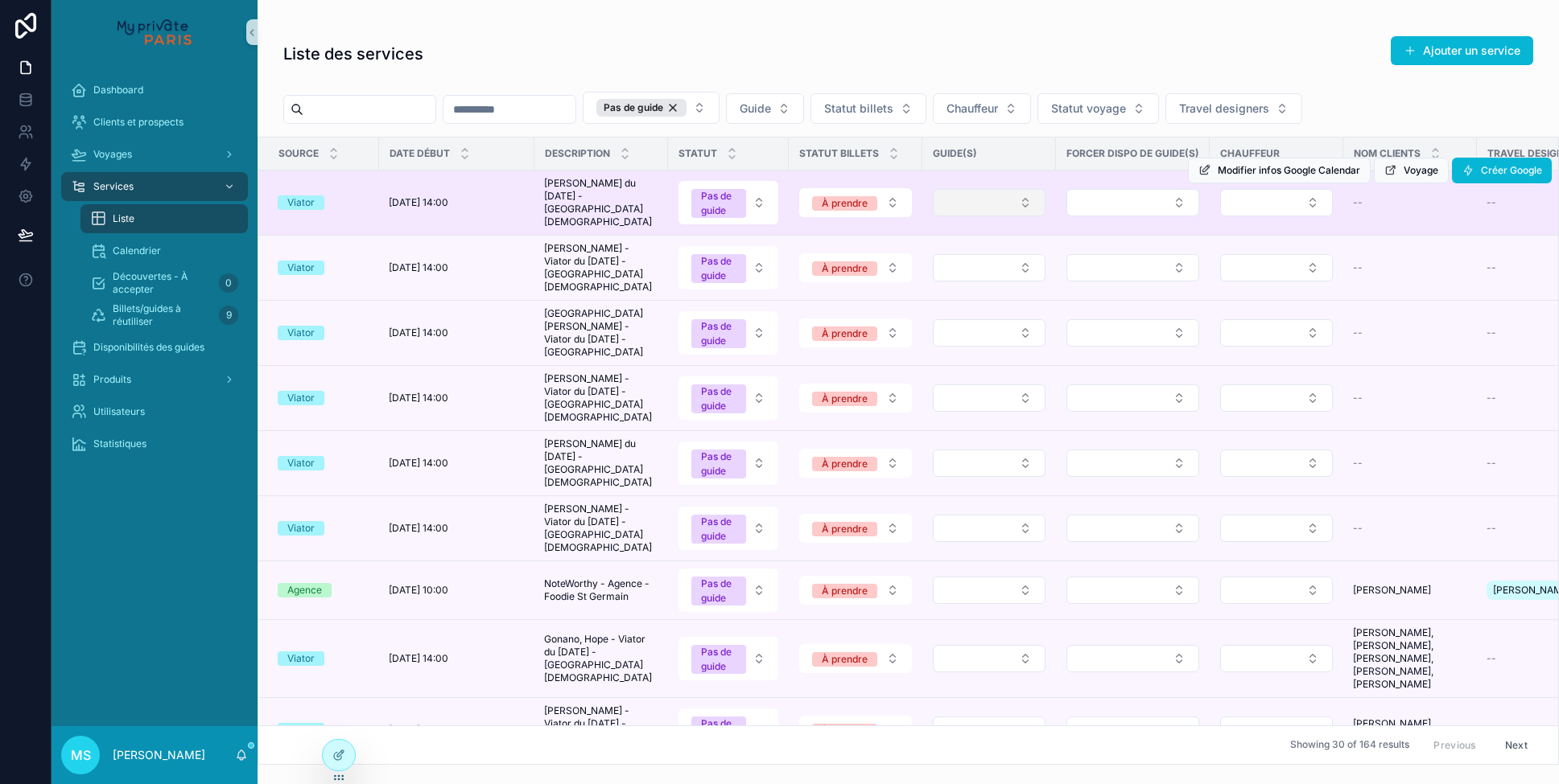
click at [987, 213] on button "Select Button" at bounding box center [989, 202] width 112 height 27
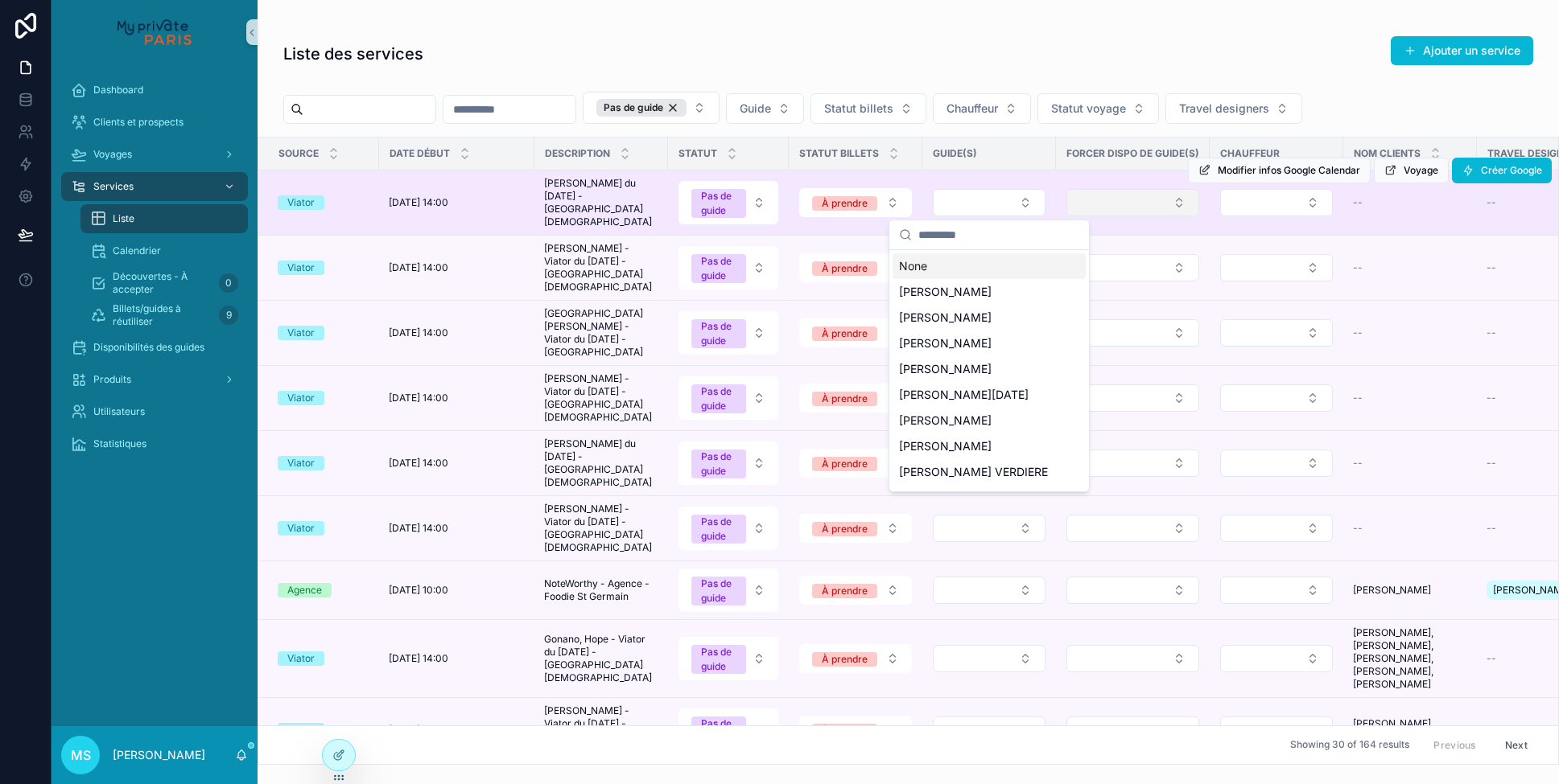
click at [1112, 208] on button "Select Button" at bounding box center [1133, 202] width 133 height 27
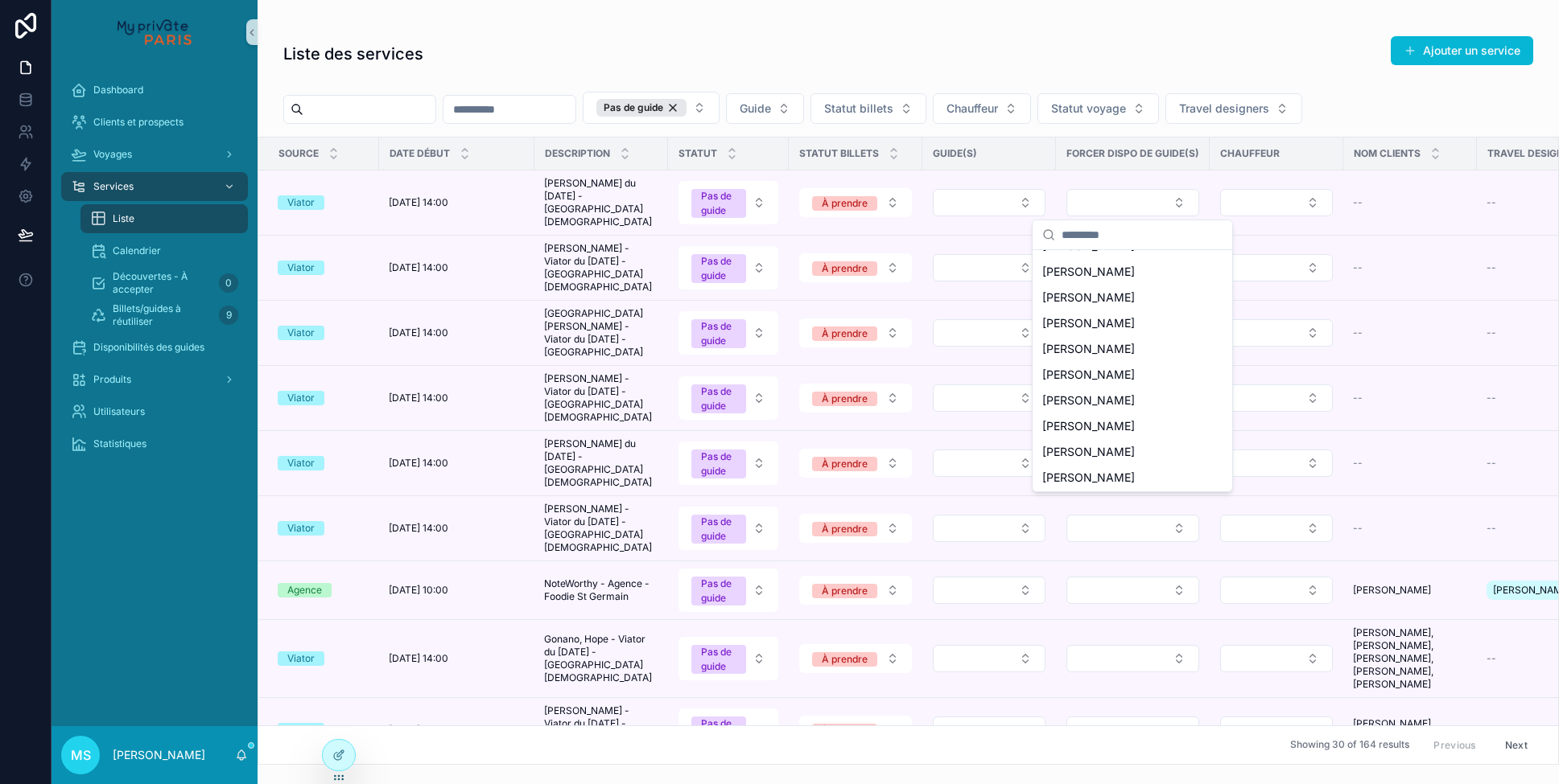
scroll to position [1542, 0]
click at [1083, 318] on span "[PERSON_NAME]" at bounding box center [1088, 326] width 92 height 16
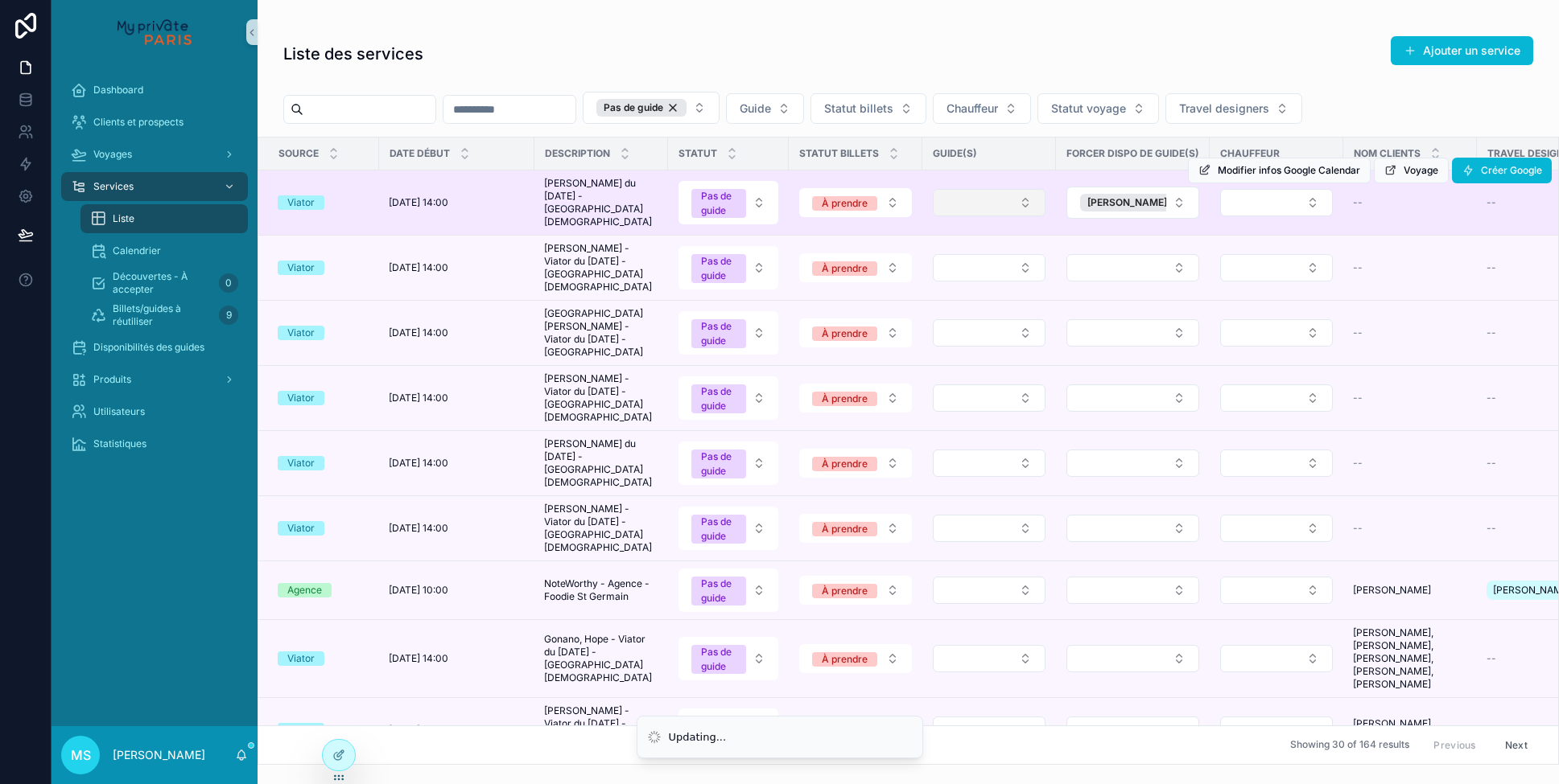
click at [1008, 202] on button "Select Button" at bounding box center [989, 202] width 112 height 27
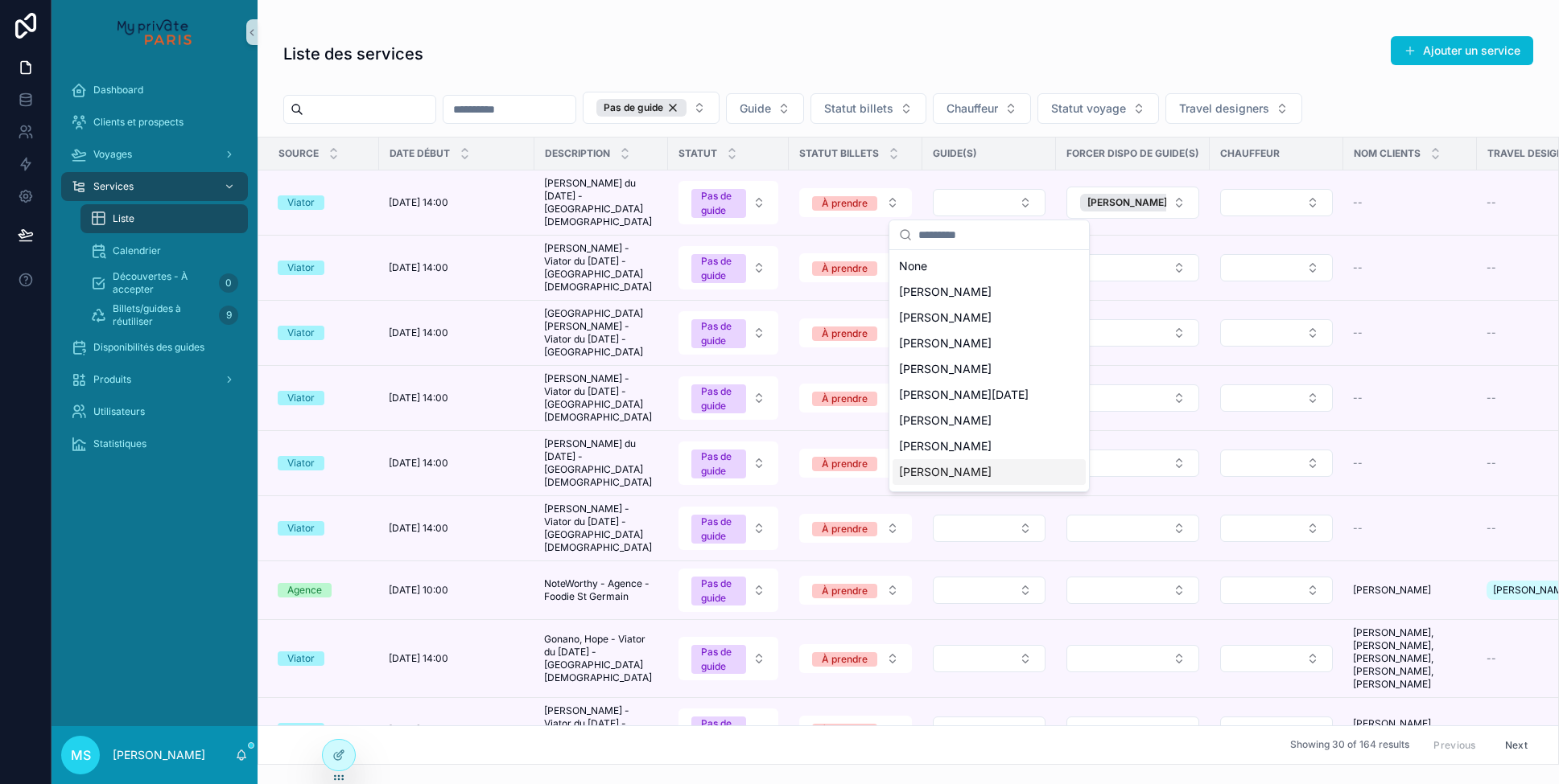
click at [963, 479] on span "[PERSON_NAME]" at bounding box center [945, 471] width 92 height 16
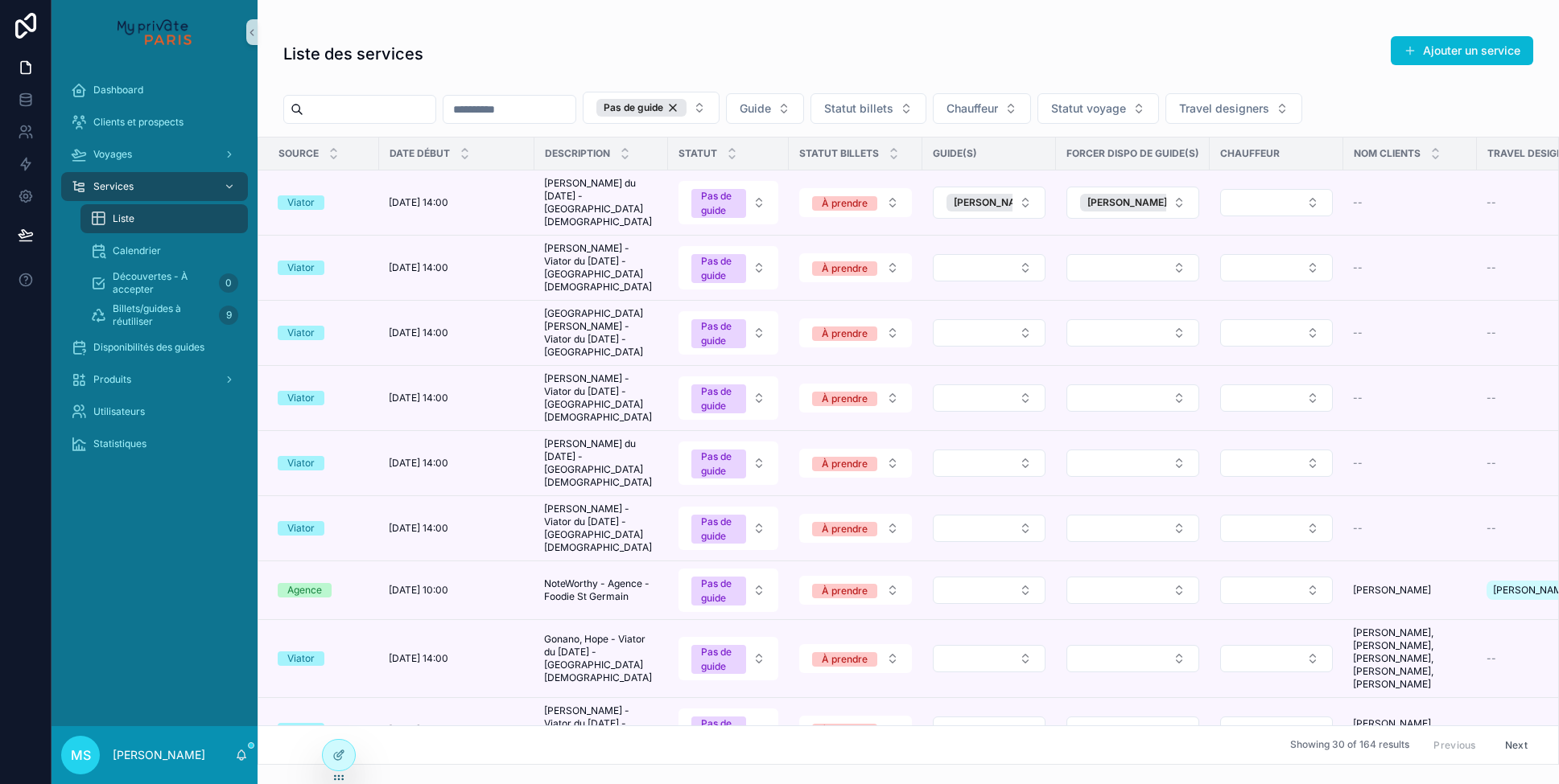
click at [1480, 177] on tr "Viator [DATE] 14:00 [DATE] 14:00 [PERSON_NAME] - Viator du [DATE] - [GEOGRAPHIC…" at bounding box center [1188, 203] width 1858 height 65
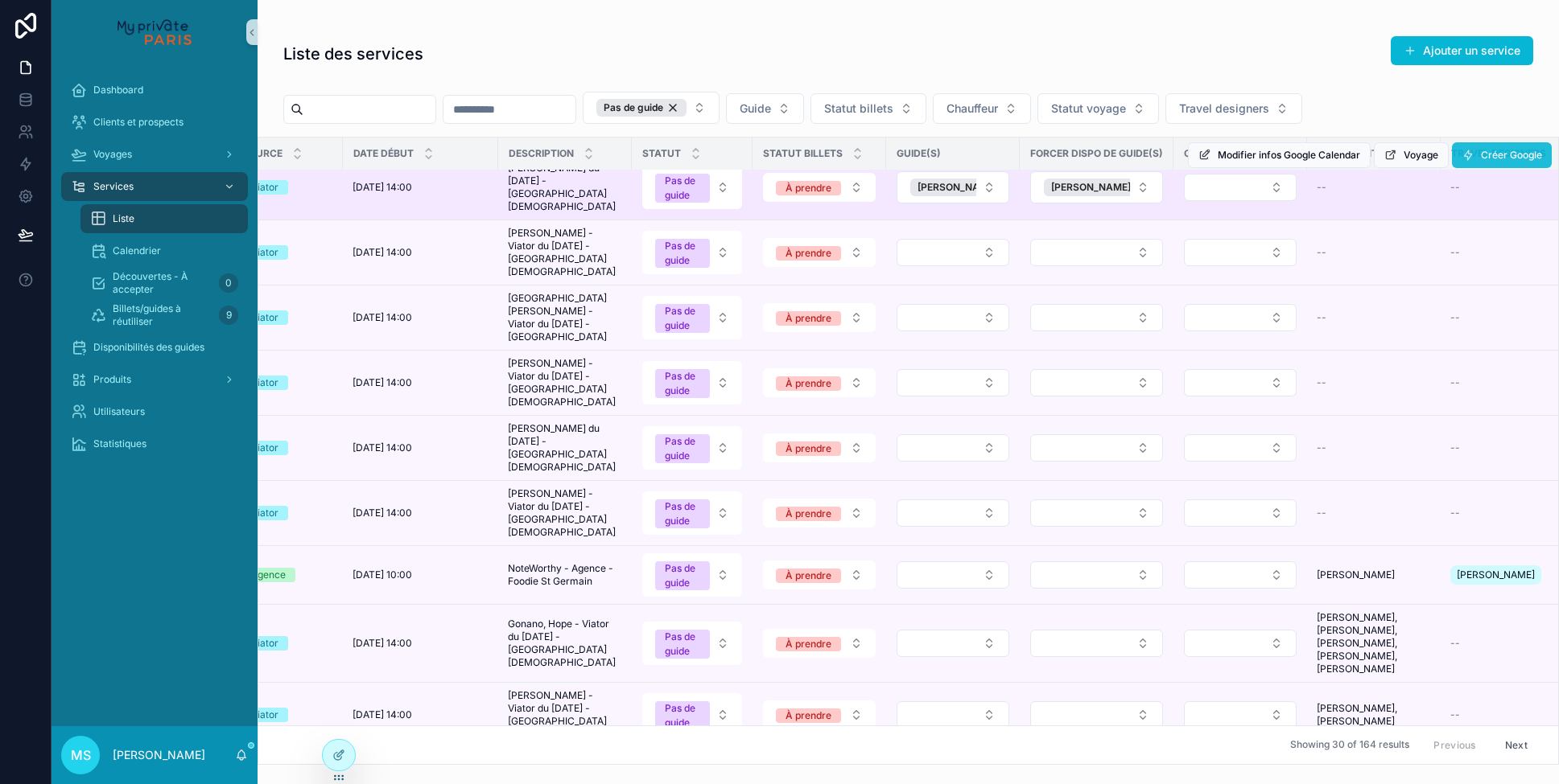
scroll to position [0, 19]
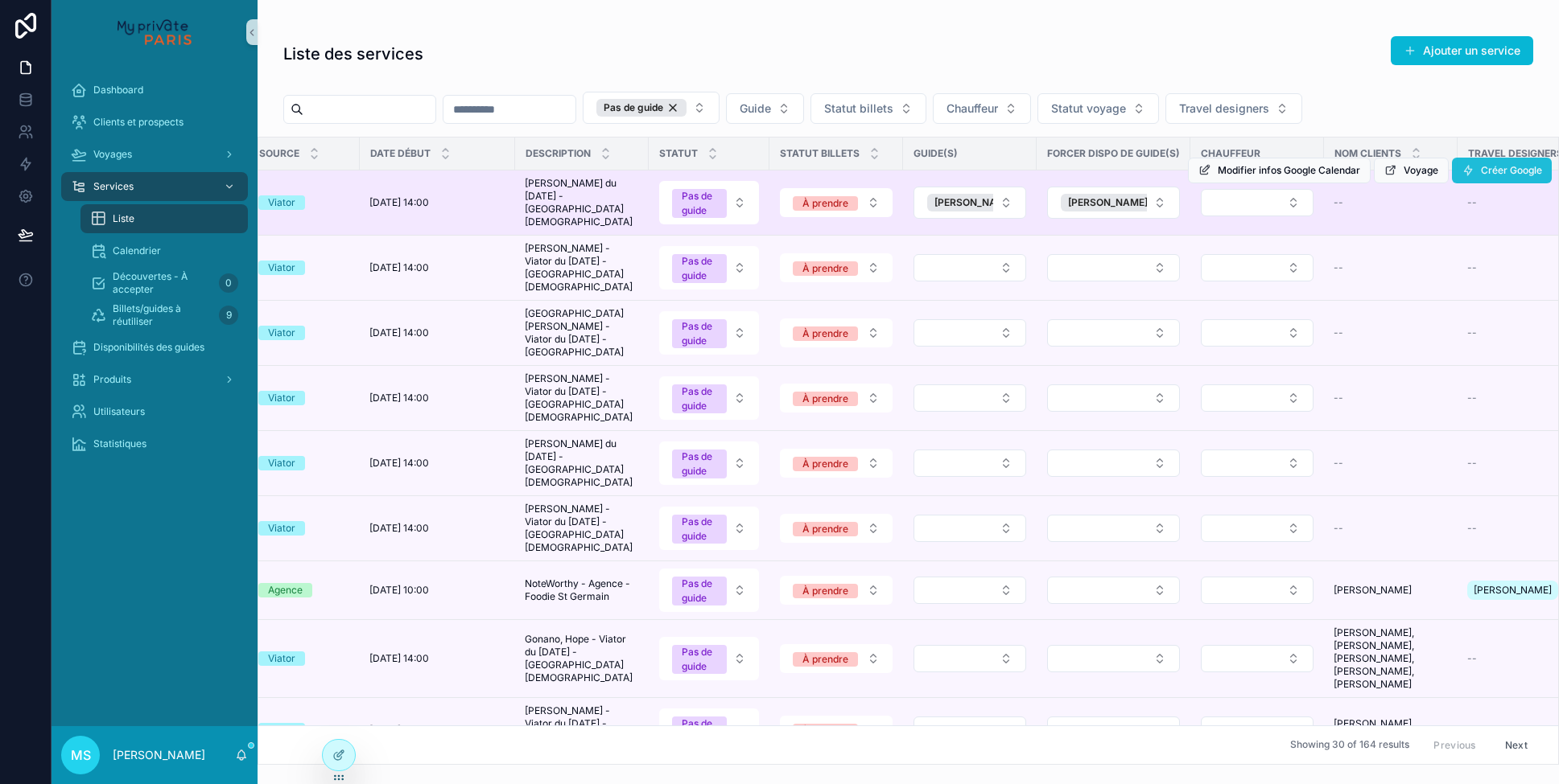
click at [1486, 166] on span "Créer Google" at bounding box center [1512, 170] width 62 height 12
click at [1486, 166] on div "Créer Google" at bounding box center [1502, 170] width 100 height 26
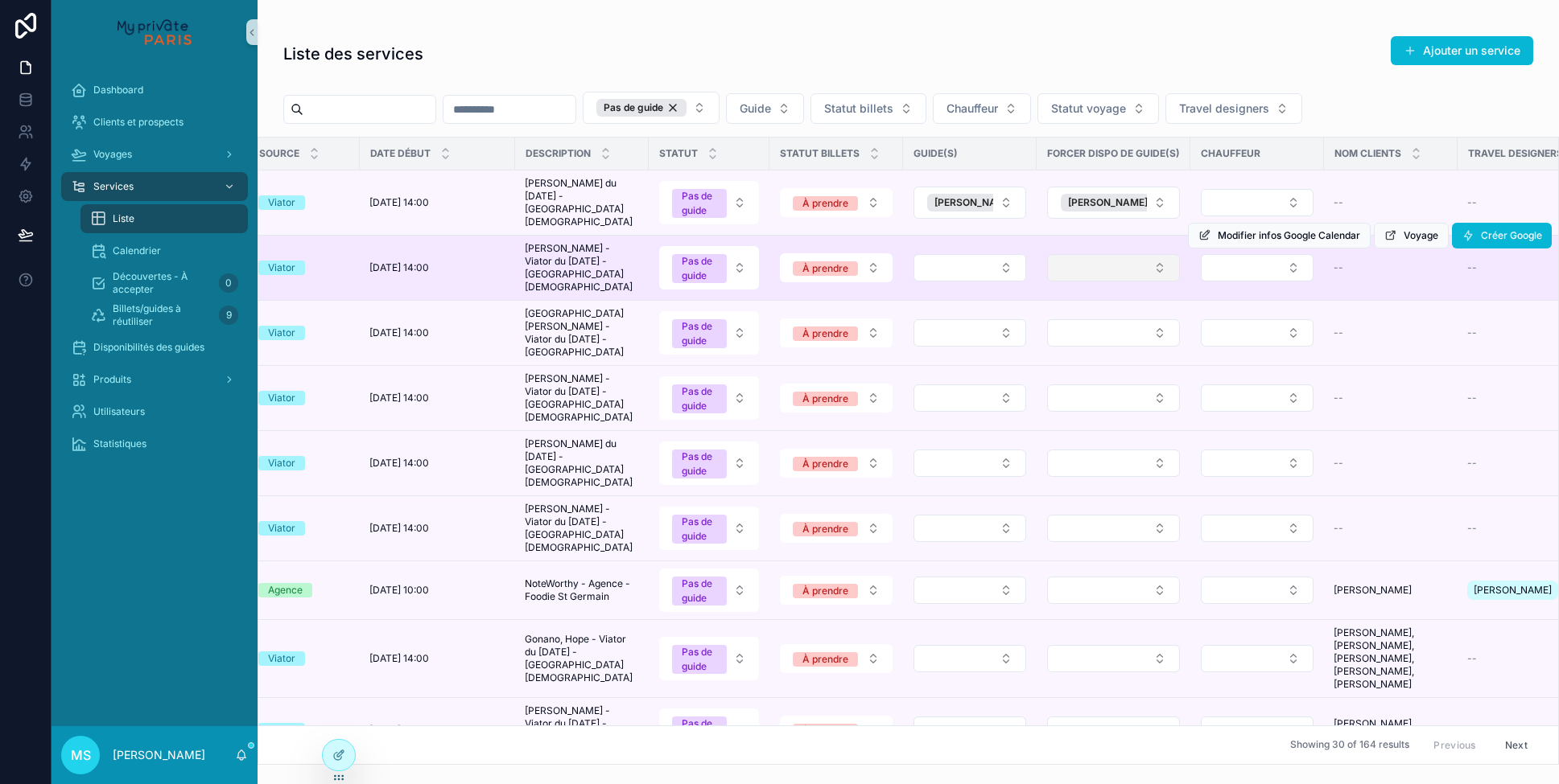
click at [1072, 269] on button "Select Button" at bounding box center [1114, 268] width 133 height 27
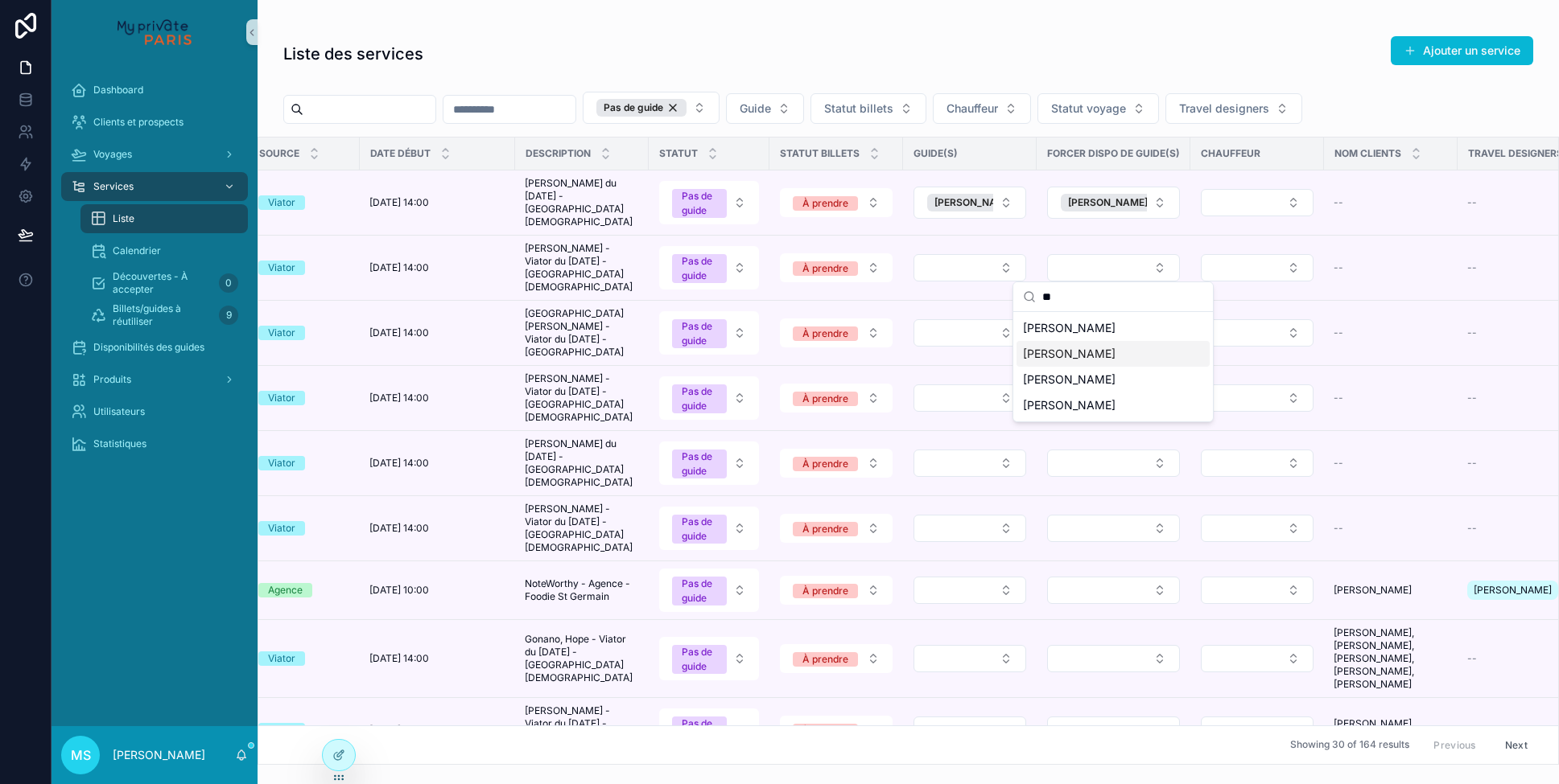
type input "**"
click at [1045, 359] on span "[PERSON_NAME]" at bounding box center [1069, 353] width 92 height 16
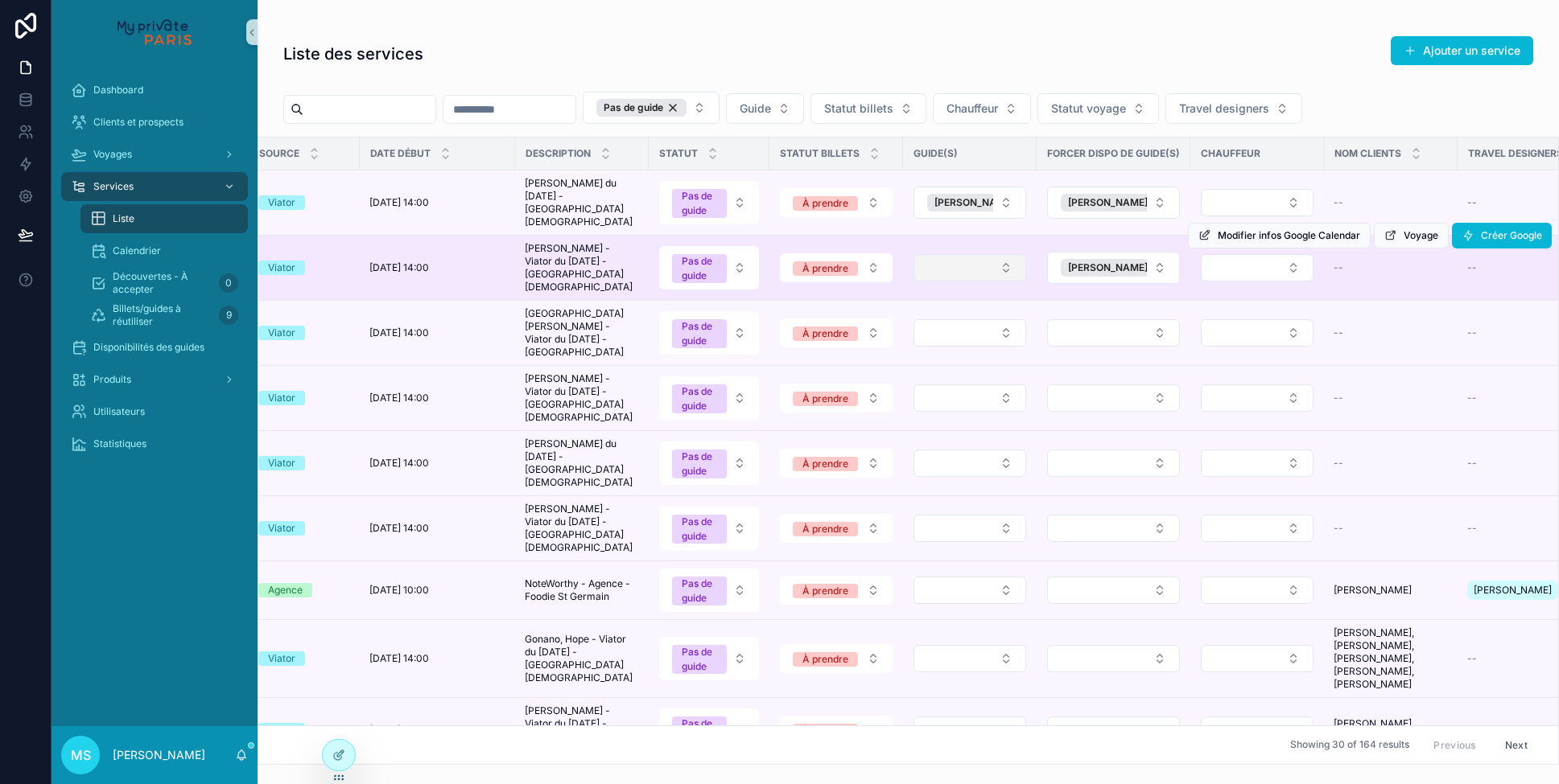
click at [1003, 257] on button "Select Button" at bounding box center [969, 268] width 112 height 27
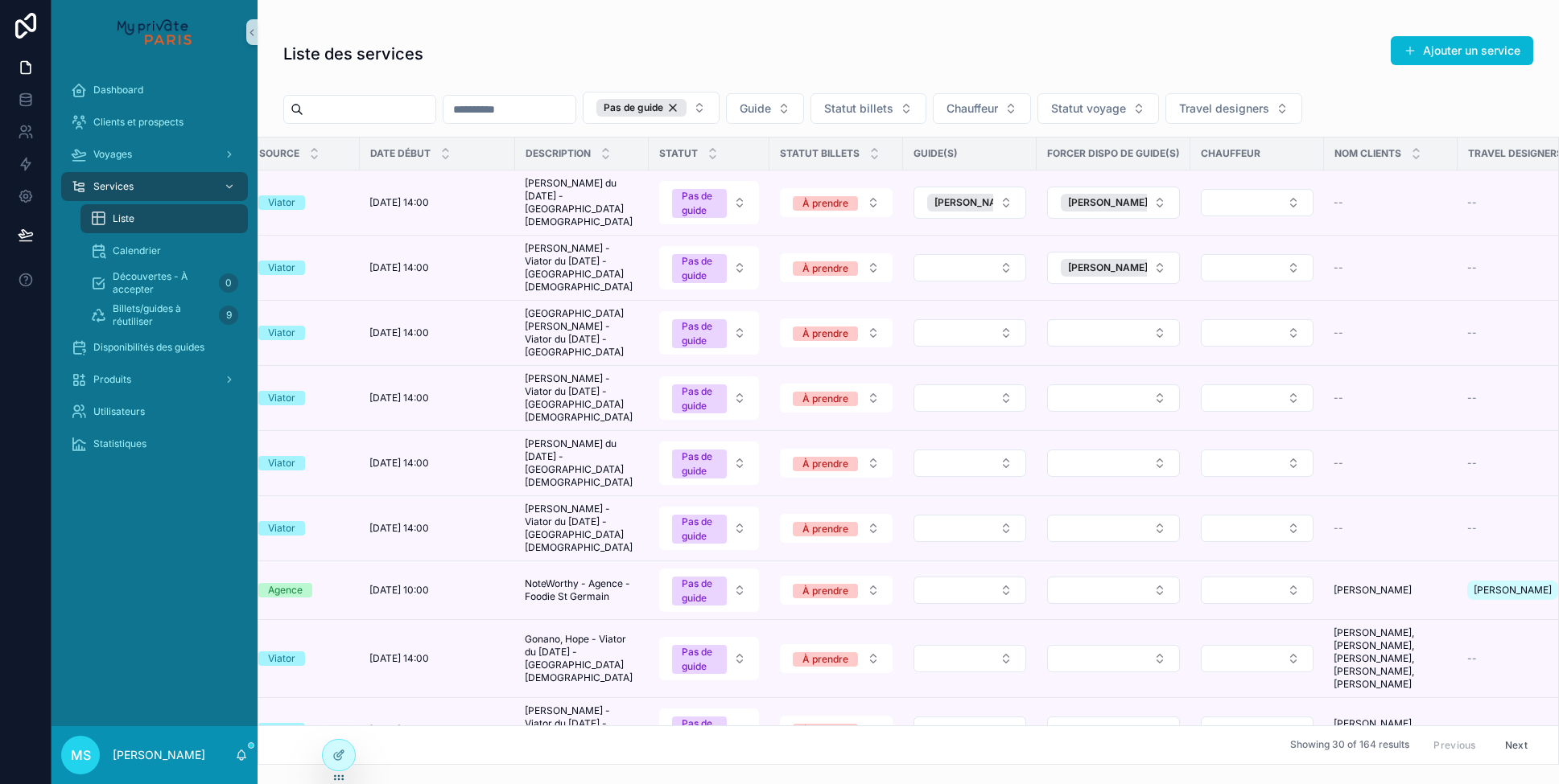
click at [1003, 257] on button "Select Button" at bounding box center [969, 268] width 112 height 27
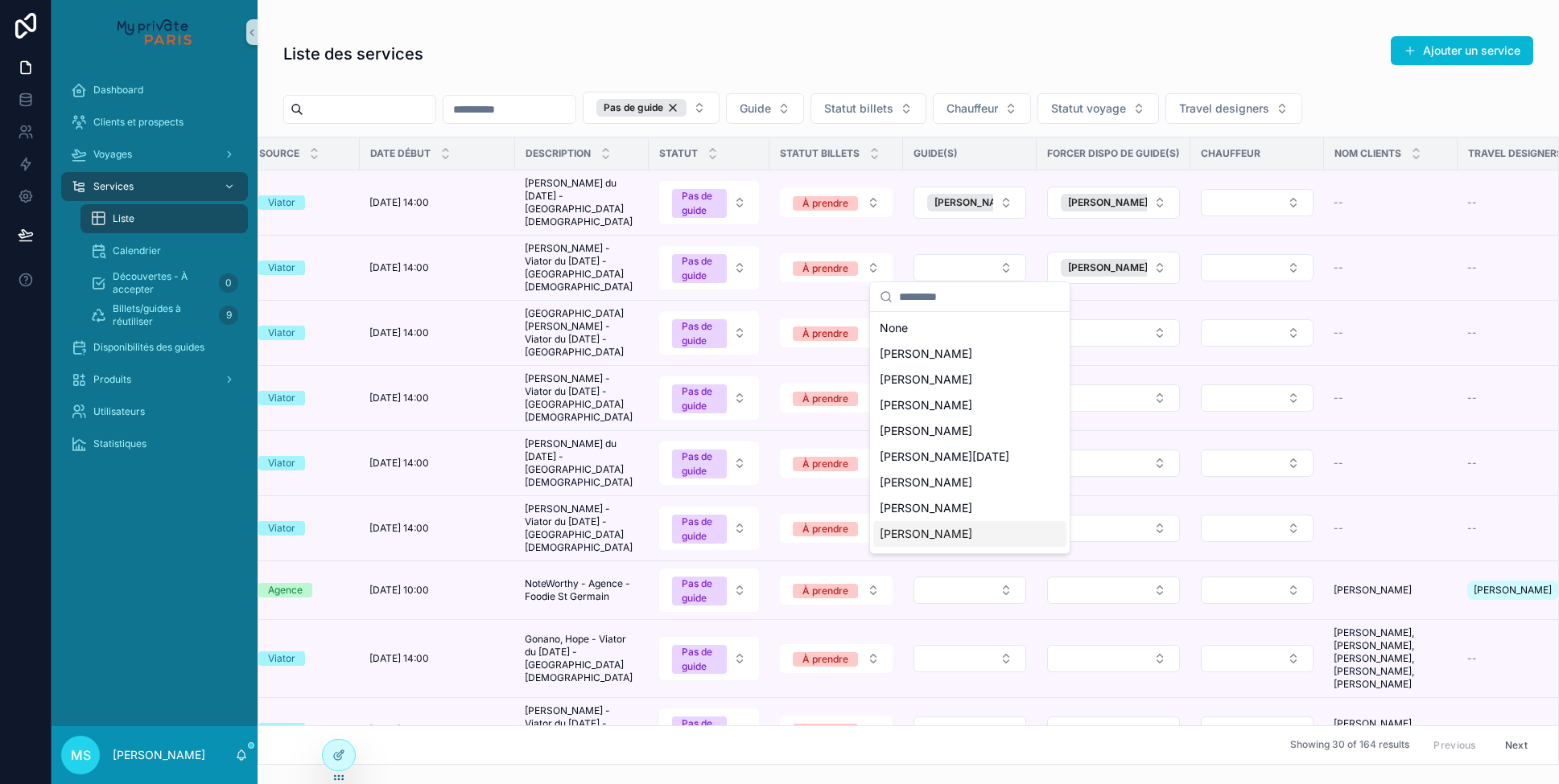
click at [951, 530] on div "[PERSON_NAME]" at bounding box center [970, 534] width 193 height 26
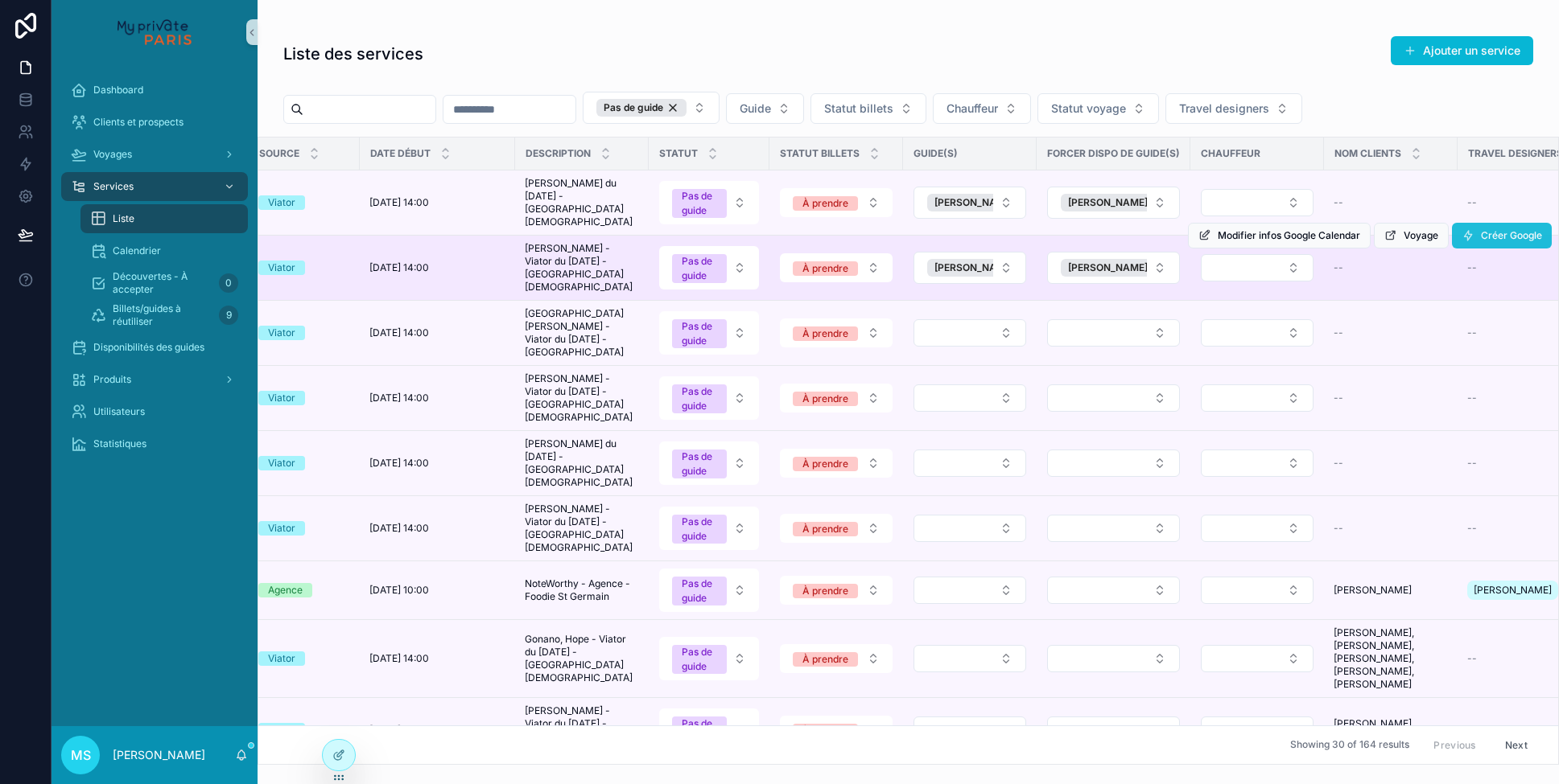
click at [1479, 237] on button "Créer Google" at bounding box center [1502, 235] width 100 height 26
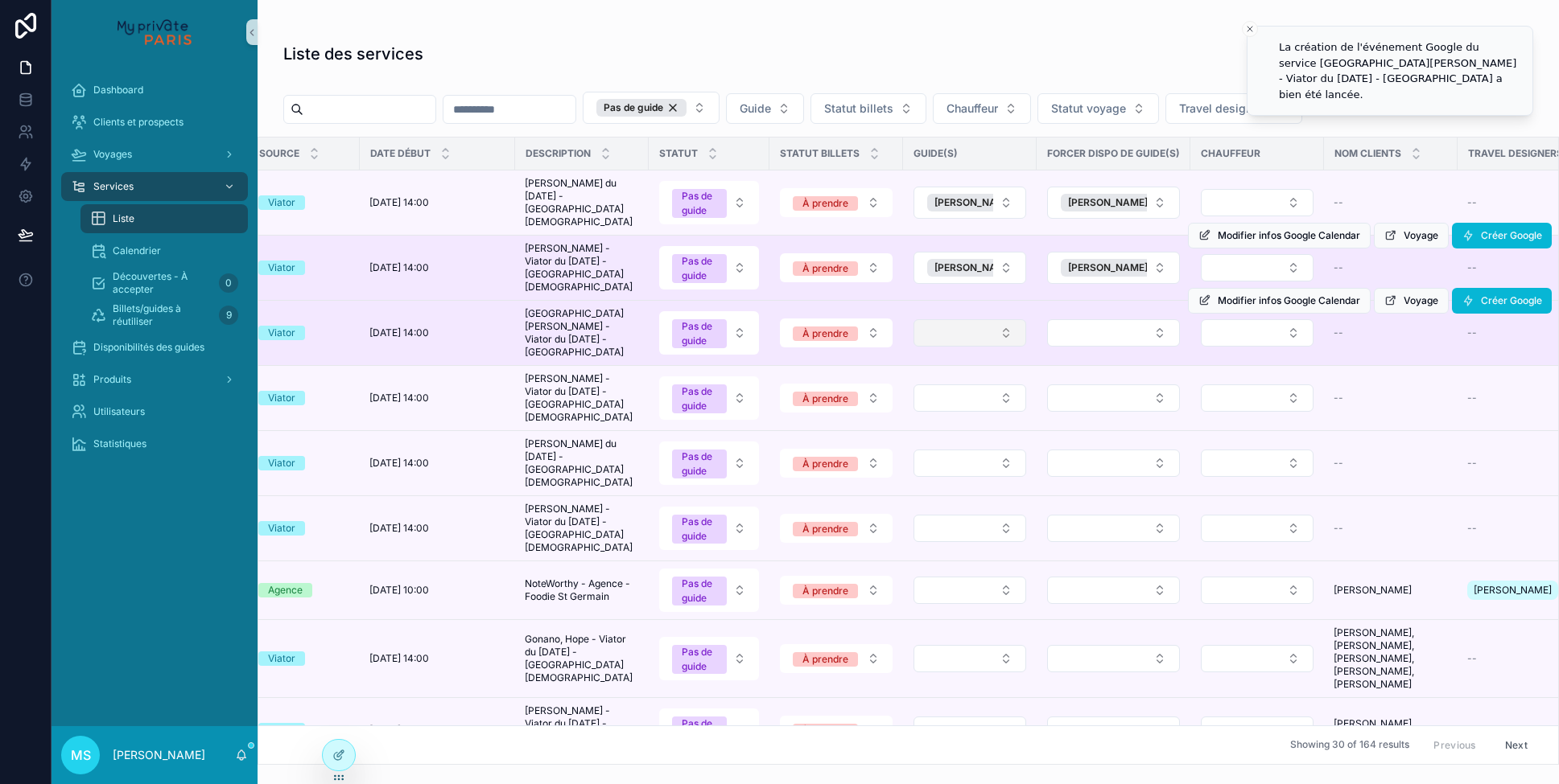
click at [954, 331] on button "Select Button" at bounding box center [969, 333] width 112 height 27
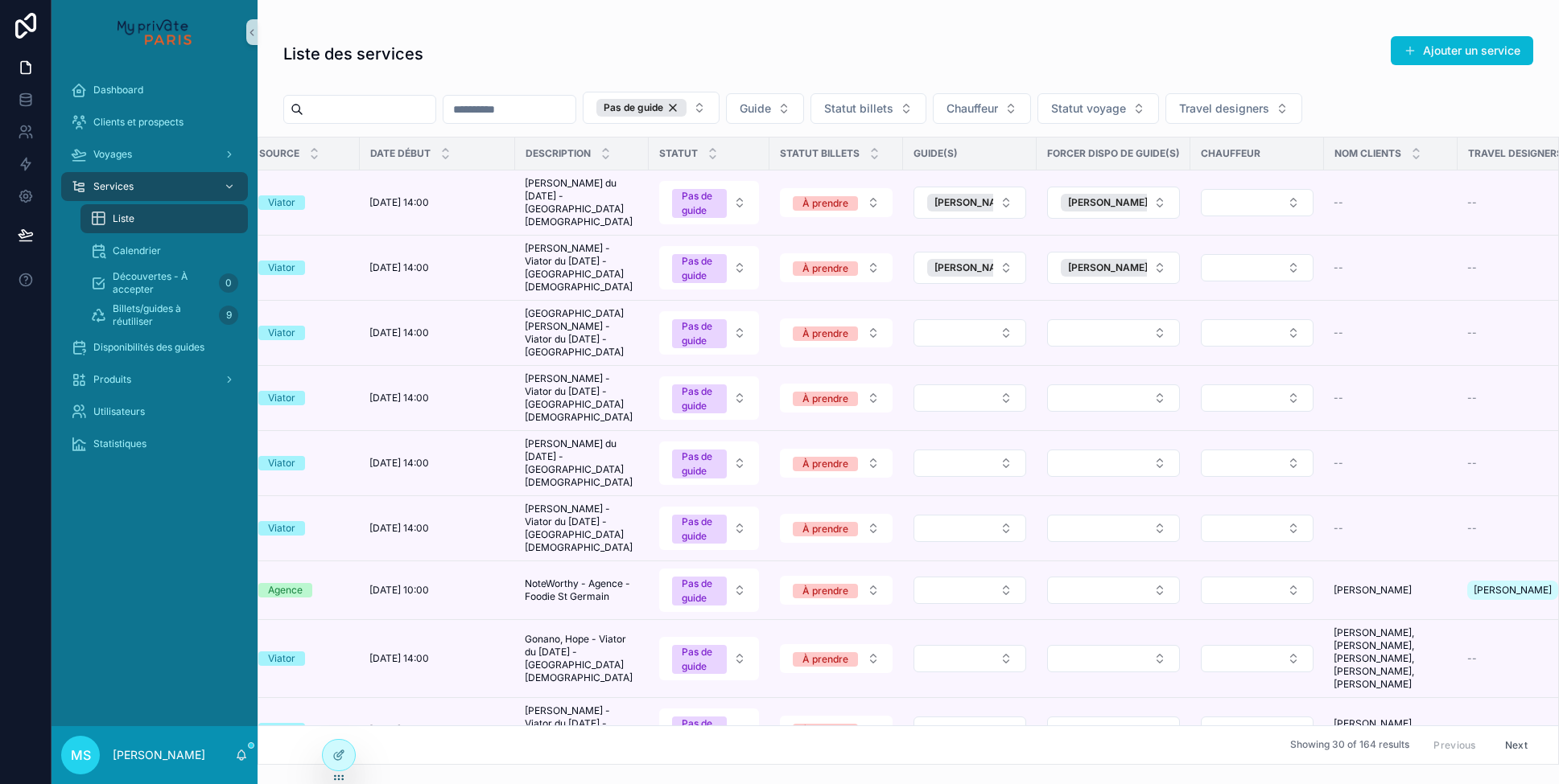
click at [1105, 325] on button "Select Button" at bounding box center [1114, 333] width 133 height 27
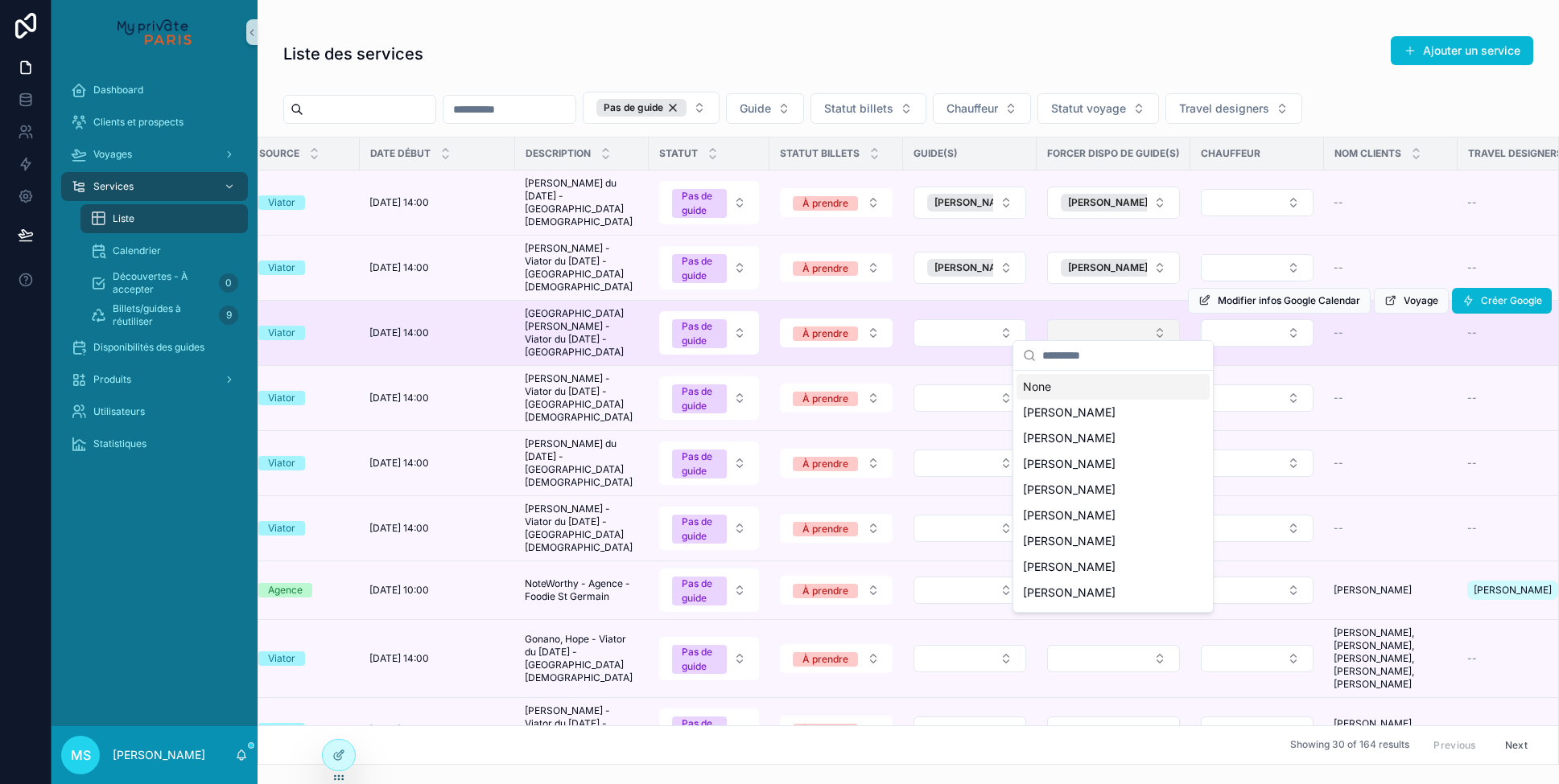
click at [1161, 319] on button "Select Button" at bounding box center [1114, 333] width 133 height 27
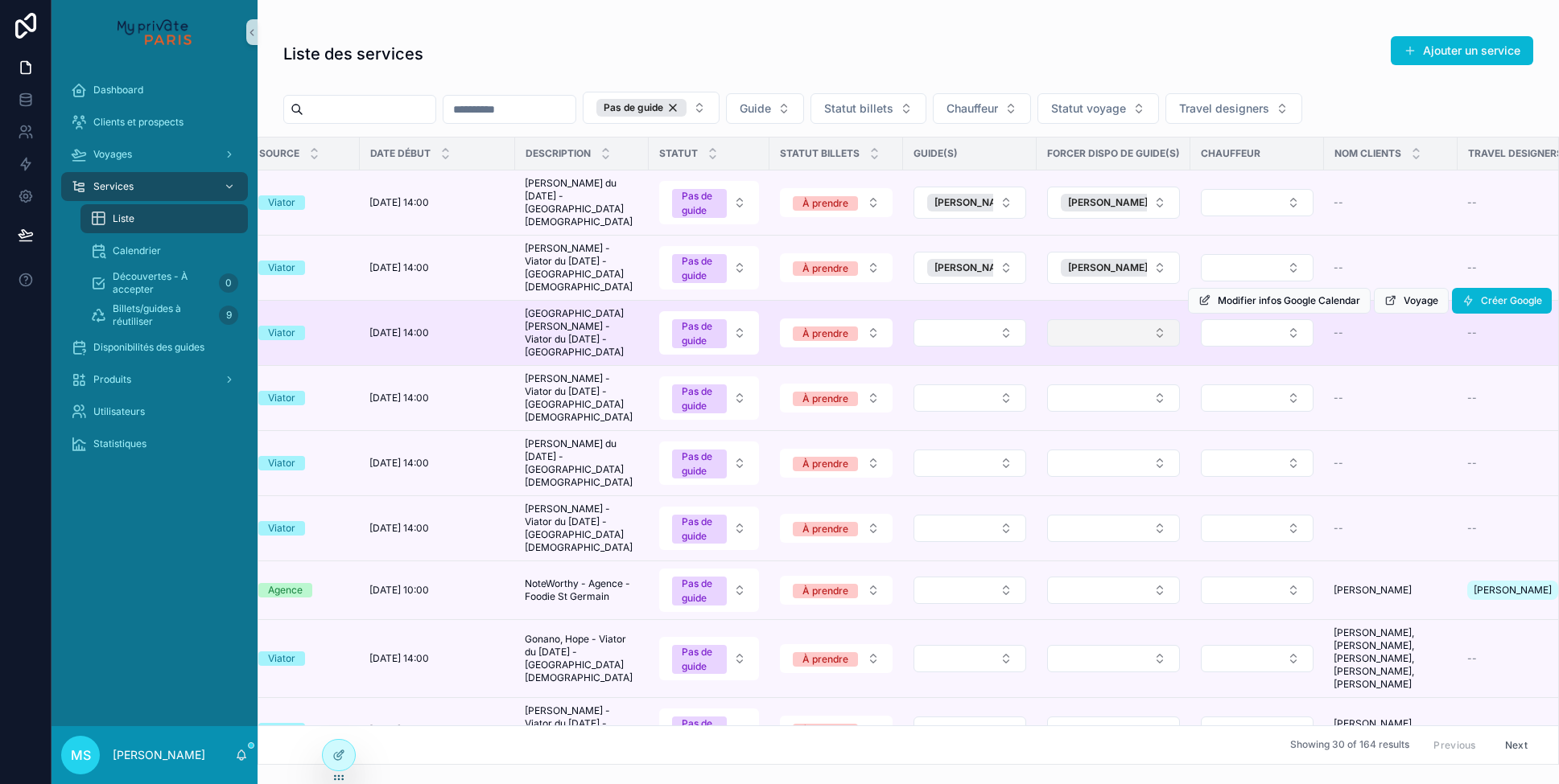
click at [1161, 319] on button "Select Button" at bounding box center [1114, 333] width 133 height 27
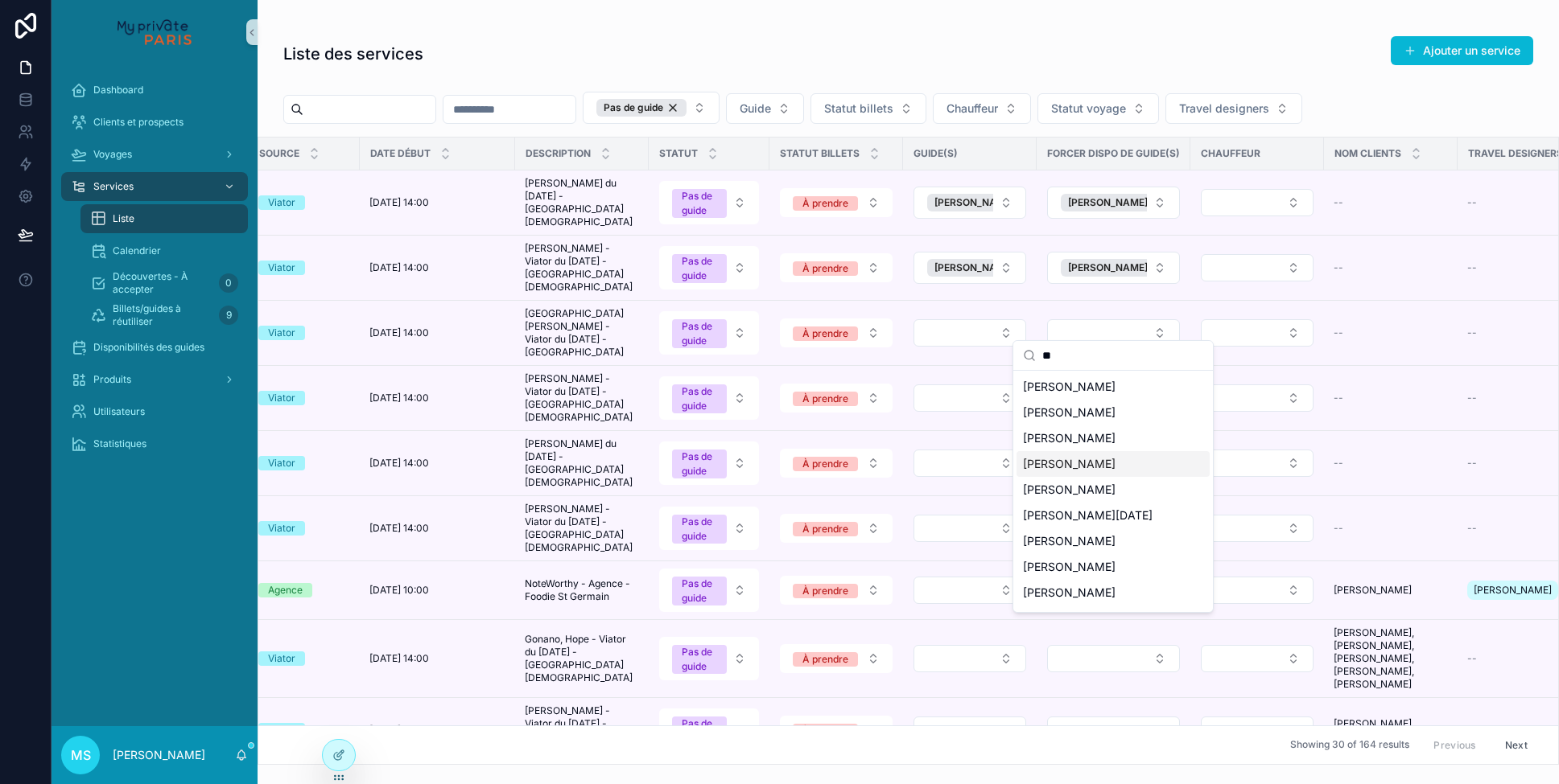
type input "**"
click at [1116, 470] on div "[PERSON_NAME]" at bounding box center [1113, 464] width 193 height 26
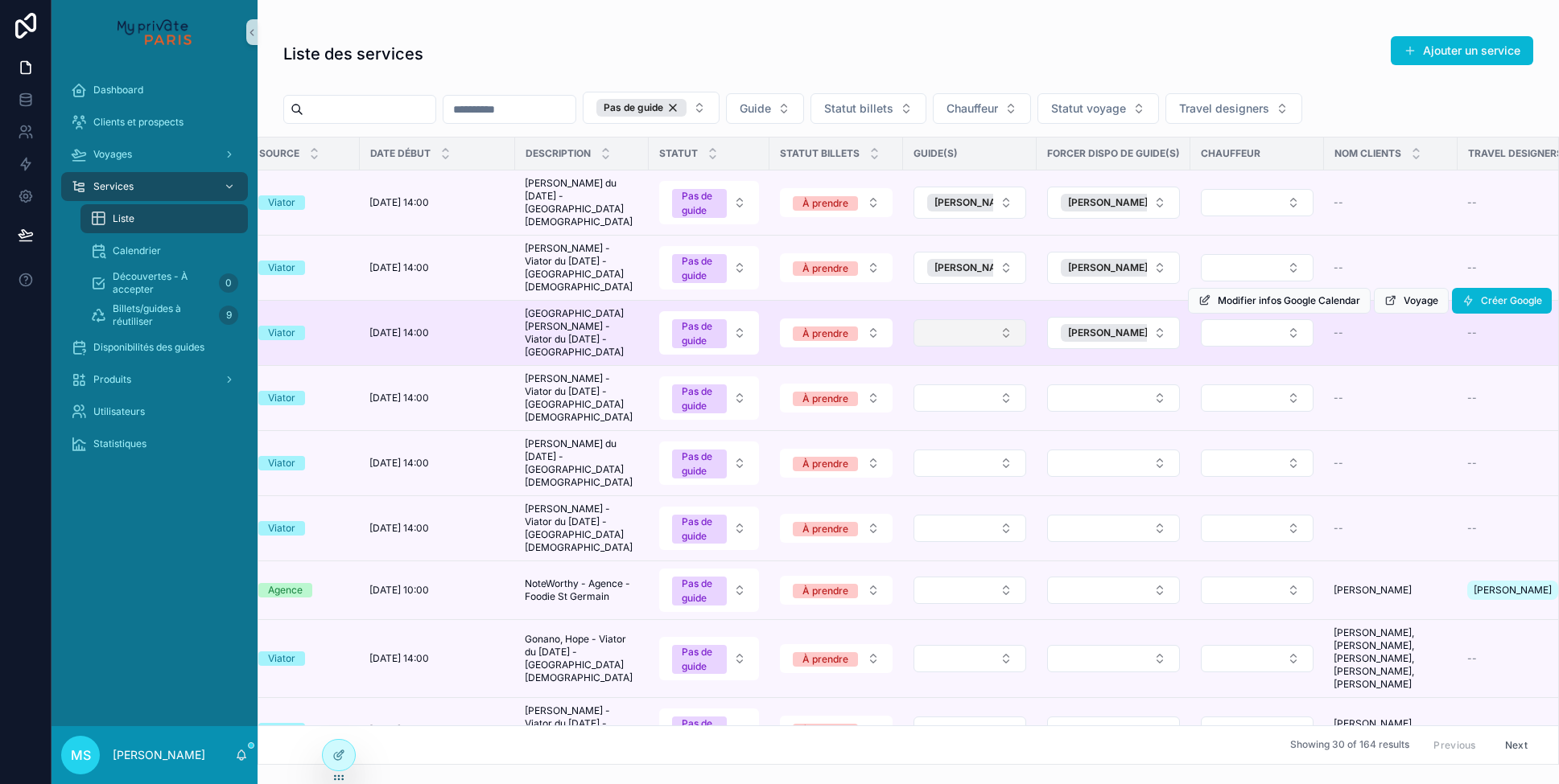
click at [1005, 319] on button "Select Button" at bounding box center [969, 333] width 112 height 27
click at [984, 327] on button "Select Button" at bounding box center [969, 333] width 112 height 27
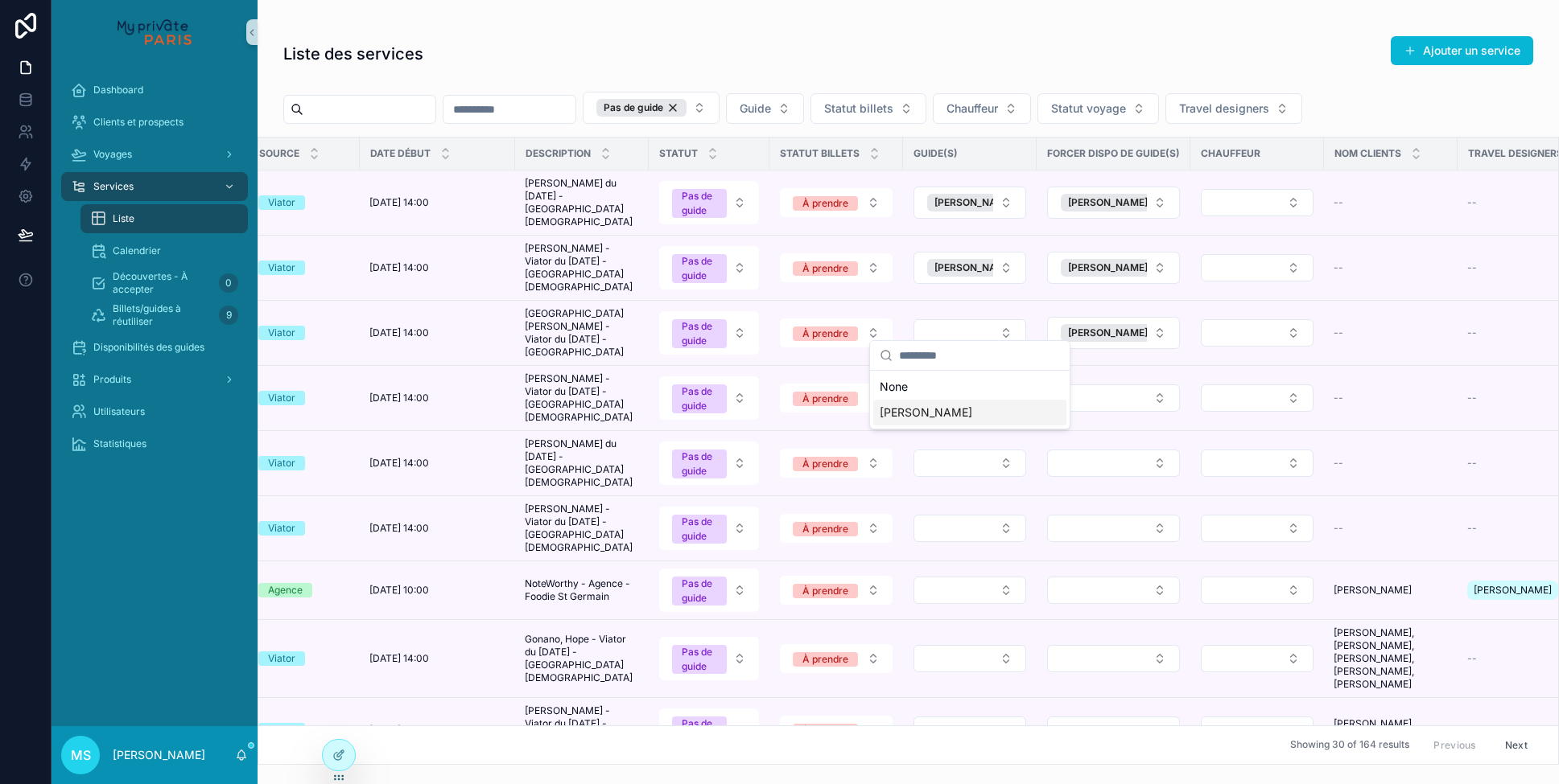
click at [947, 415] on span "[PERSON_NAME]" at bounding box center [926, 412] width 92 height 16
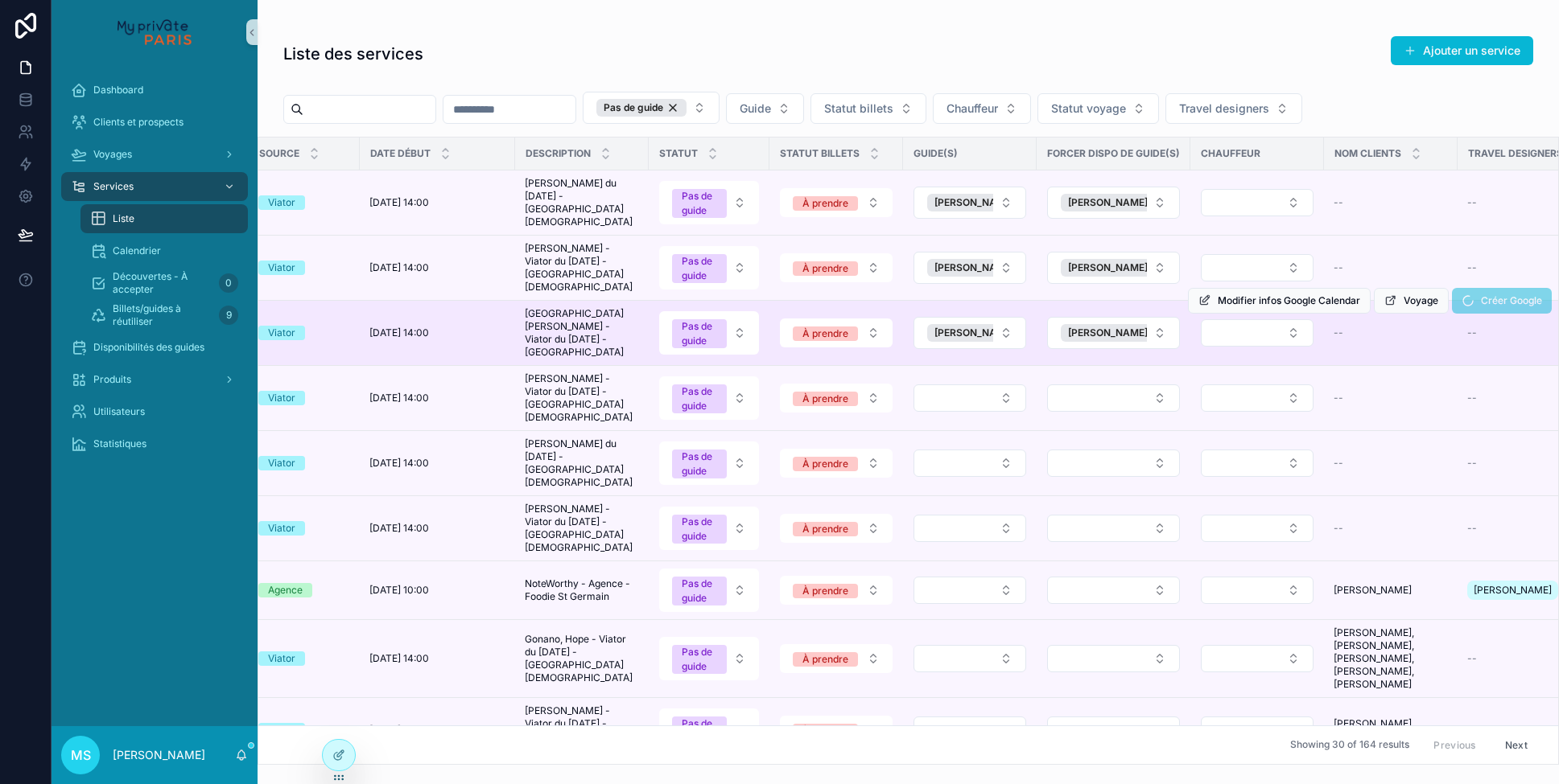
click at [1464, 298] on span "Créer Google" at bounding box center [1502, 303] width 100 height 12
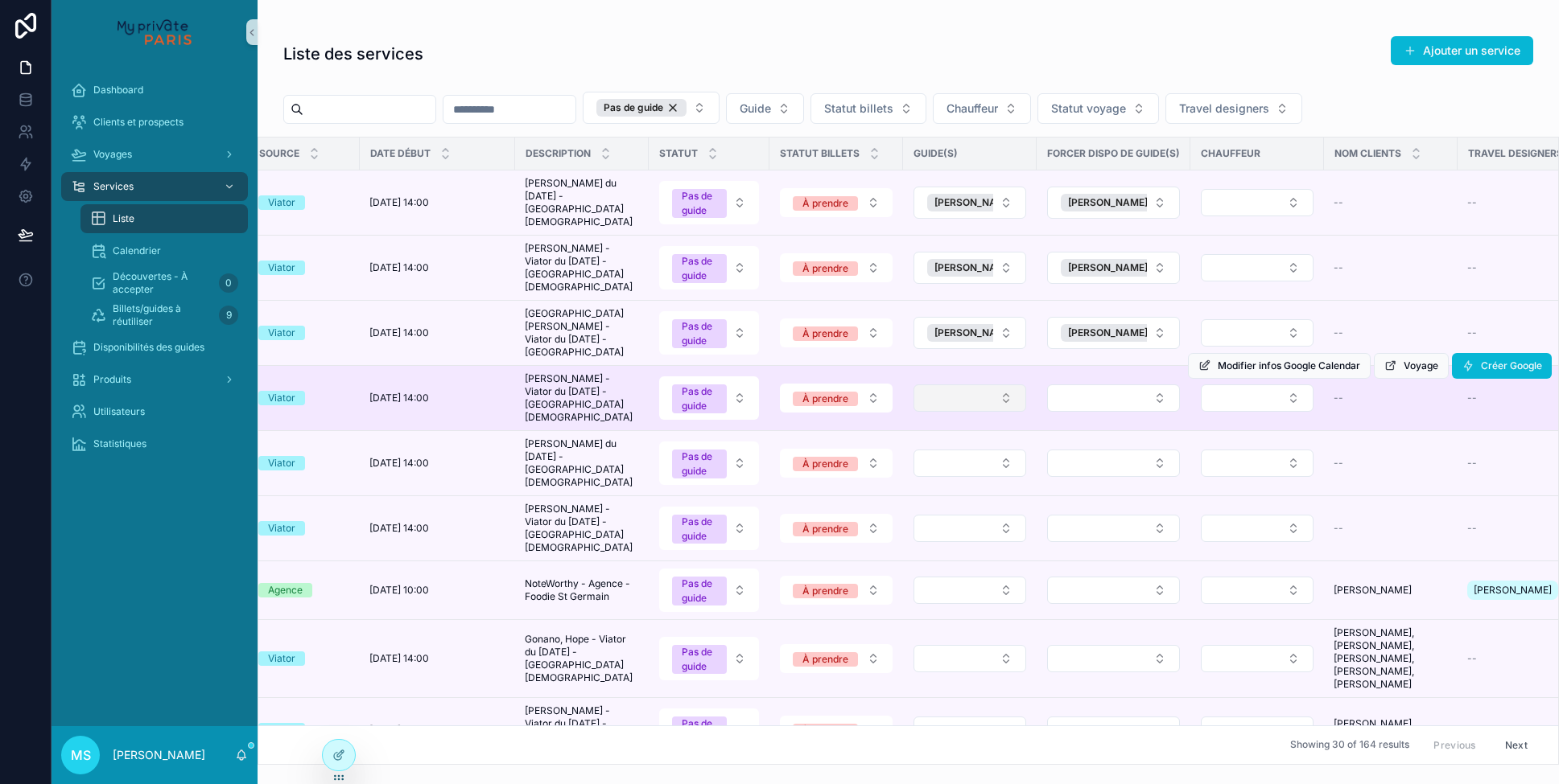
click at [1005, 385] on button "Select Button" at bounding box center [969, 398] width 112 height 27
click at [1083, 385] on button "Select Button" at bounding box center [1114, 398] width 133 height 27
click at [997, 389] on button "Select Button" at bounding box center [969, 398] width 112 height 27
click at [1087, 385] on button "Select Button" at bounding box center [1114, 398] width 133 height 27
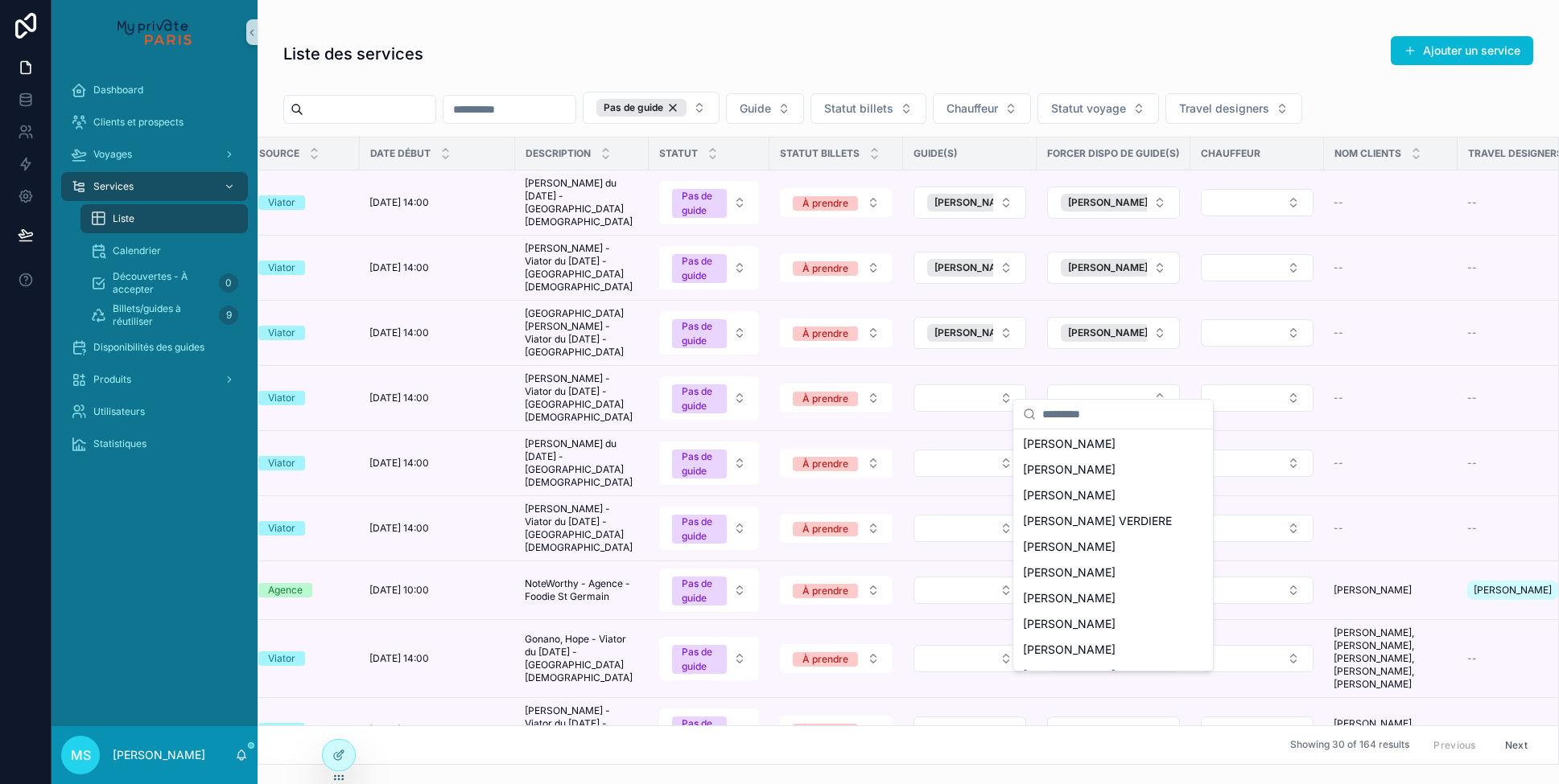
scroll to position [1757, 0]
click at [1086, 540] on span "[PERSON_NAME]" at bounding box center [1069, 548] width 92 height 16
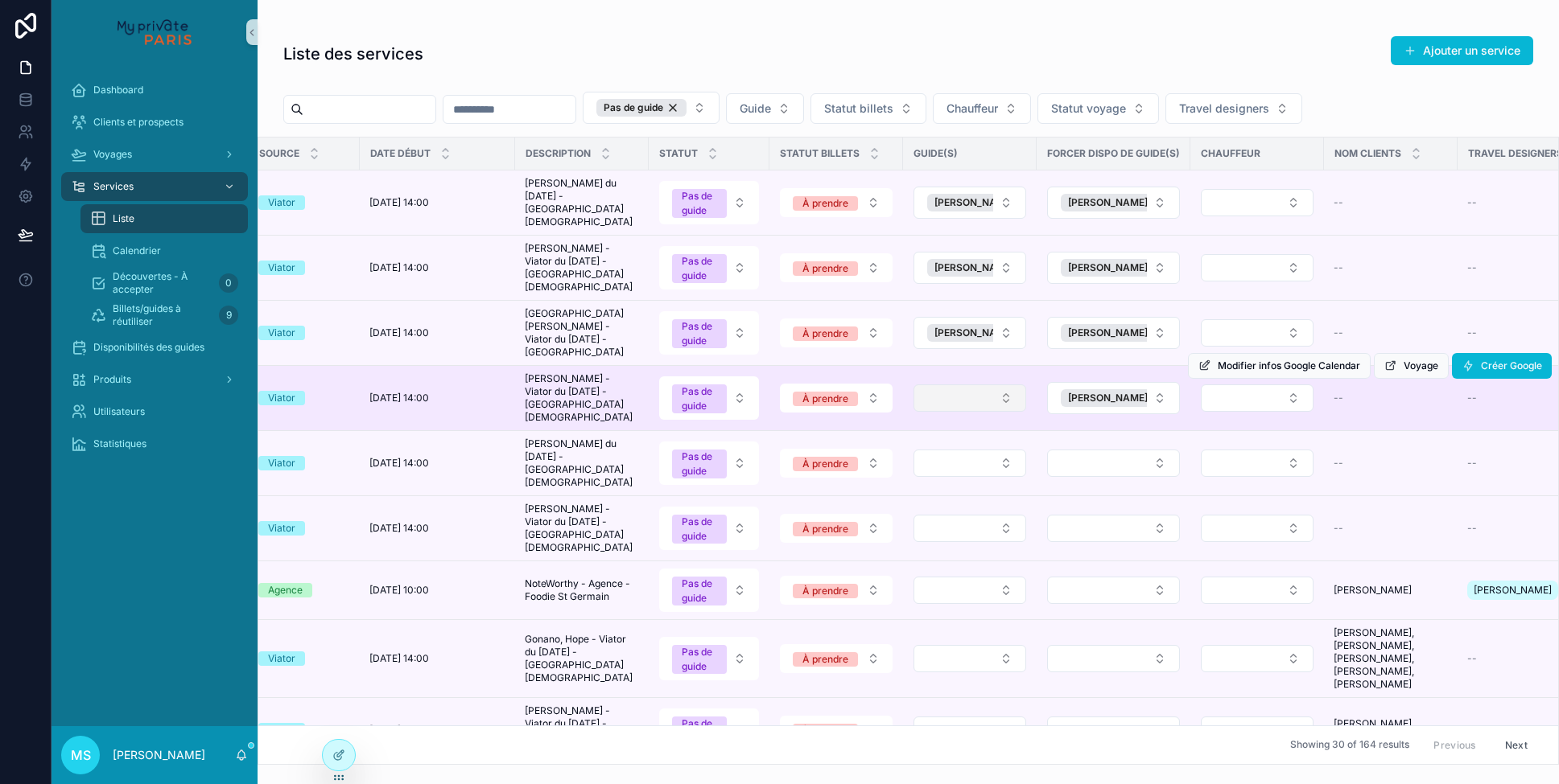
click at [1003, 385] on button "Select Button" at bounding box center [969, 398] width 112 height 27
click at [986, 385] on button "Select Button" at bounding box center [969, 398] width 112 height 27
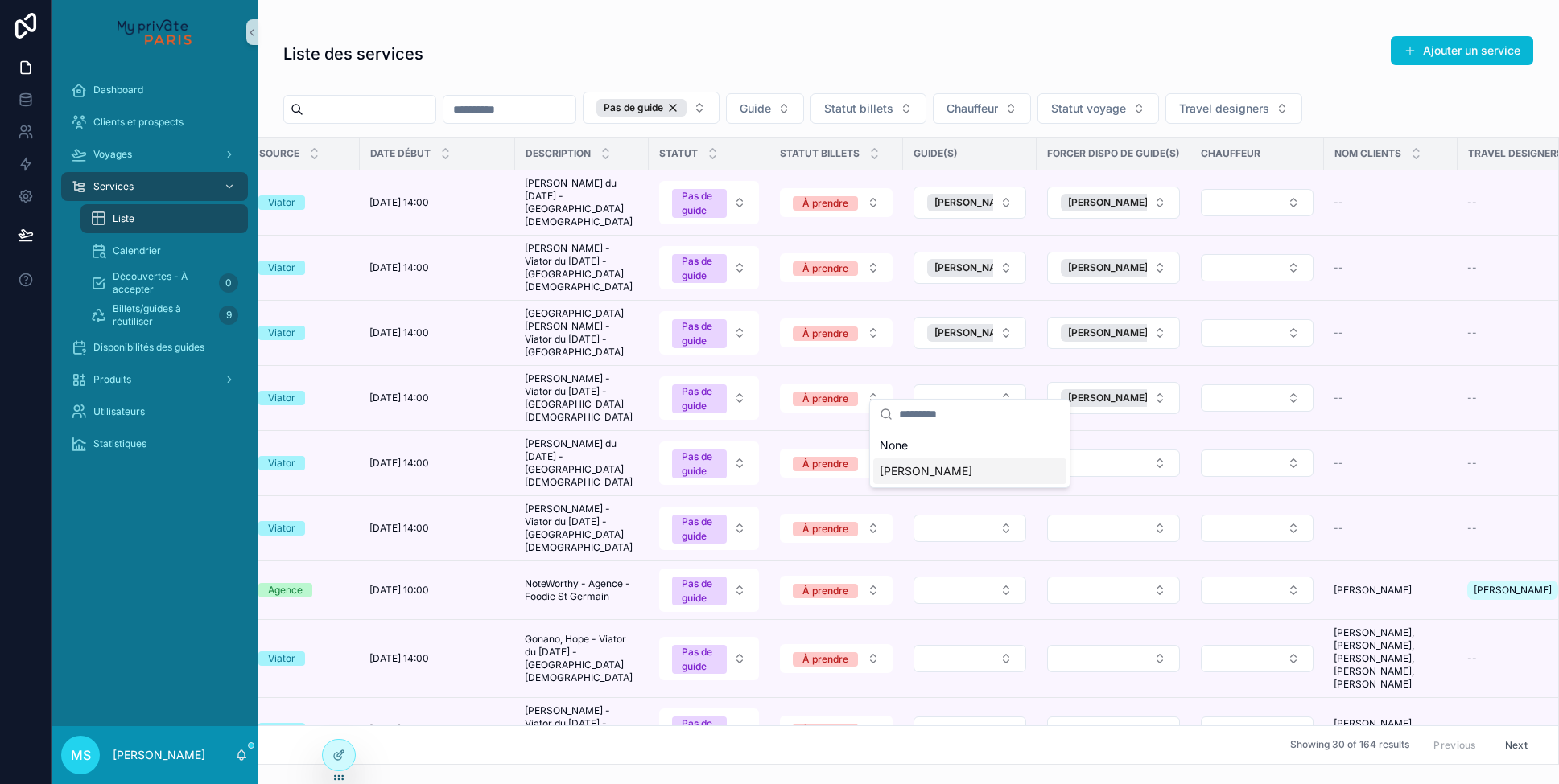
click at [957, 476] on span "[PERSON_NAME]" at bounding box center [926, 471] width 92 height 16
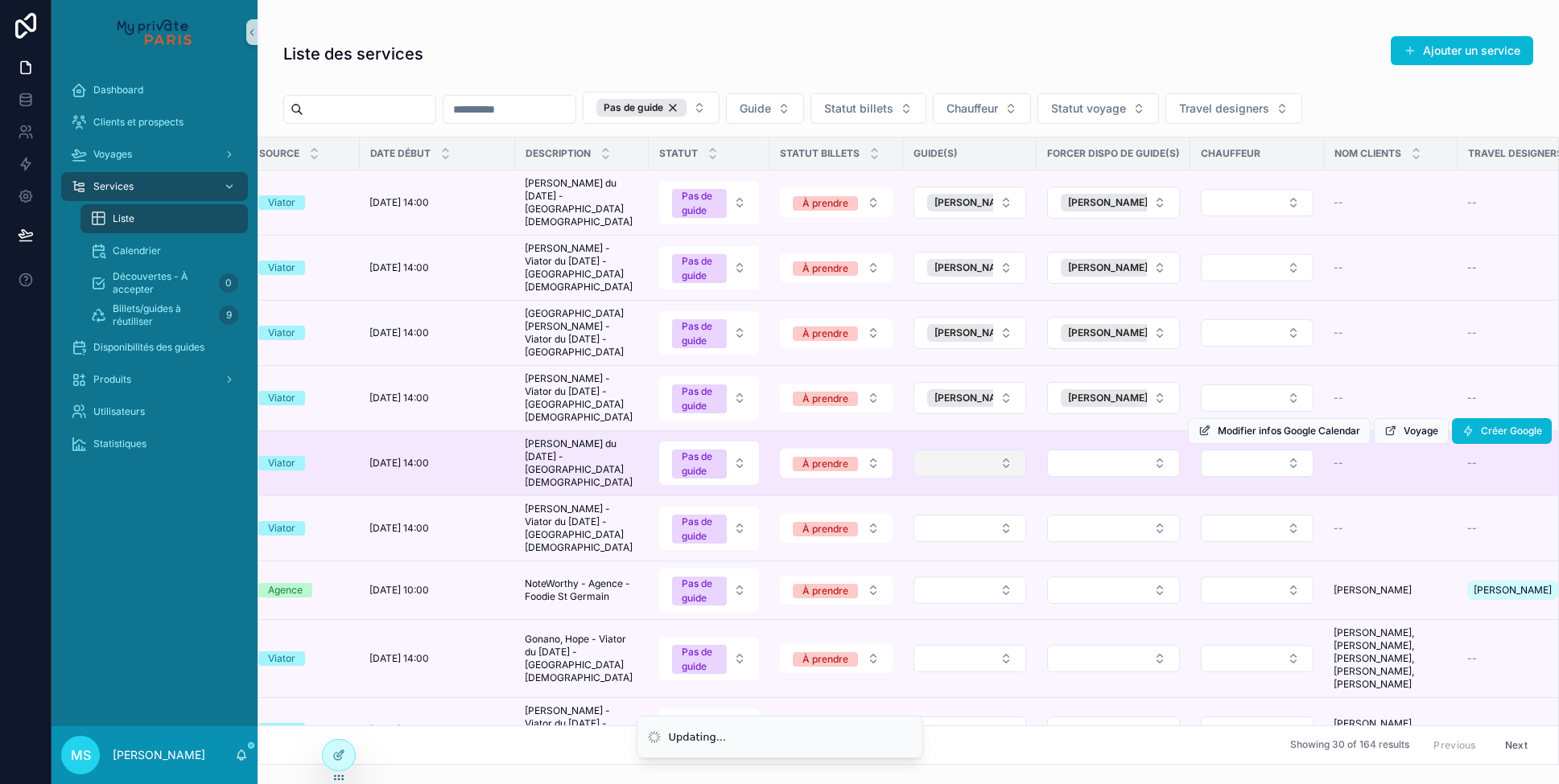
click at [1016, 450] on button "Select Button" at bounding box center [969, 463] width 112 height 27
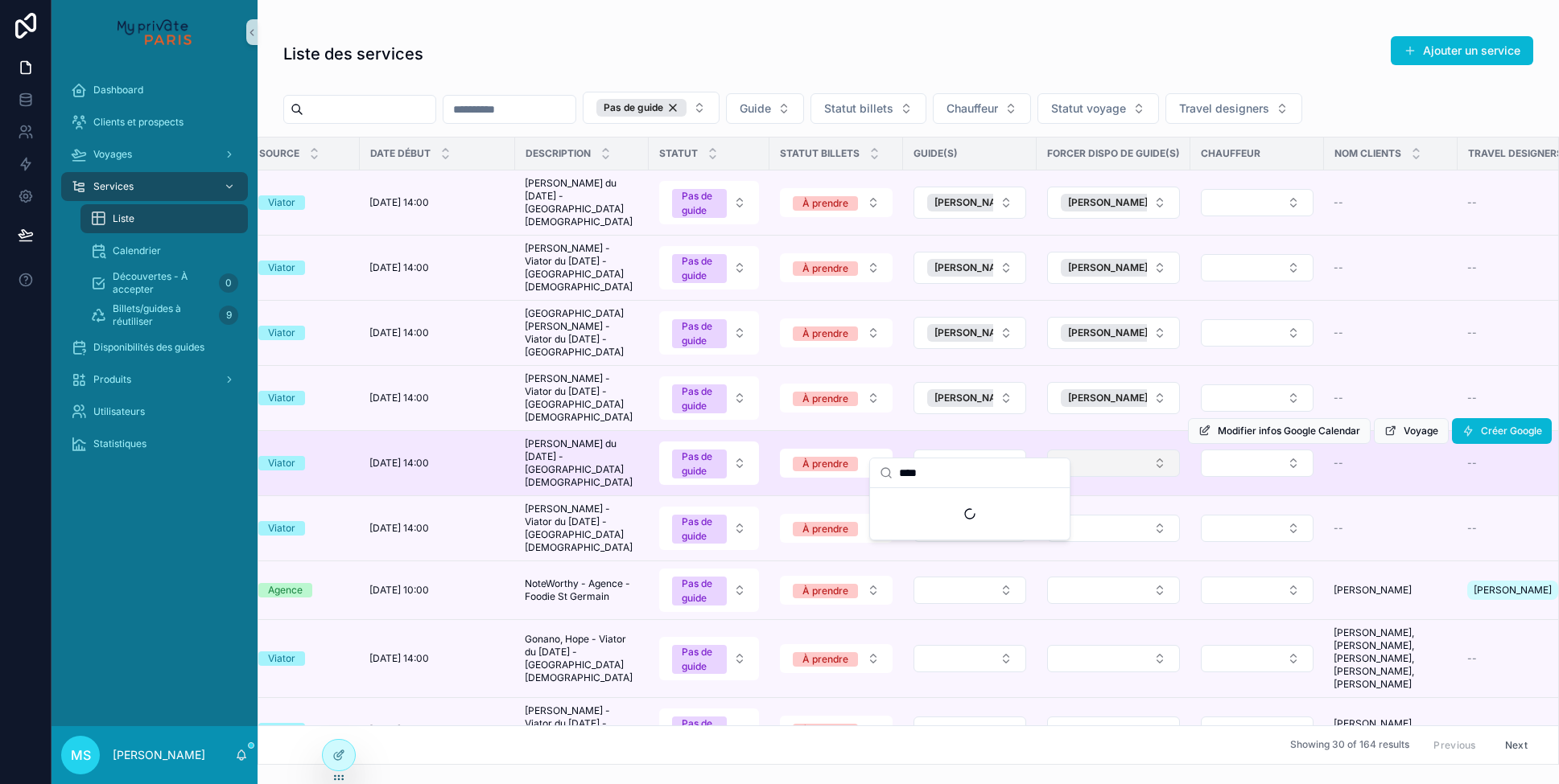
type input "****"
click at [1096, 450] on button "Select Button" at bounding box center [1114, 463] width 133 height 27
click at [1092, 450] on button "Select Button" at bounding box center [1114, 463] width 133 height 27
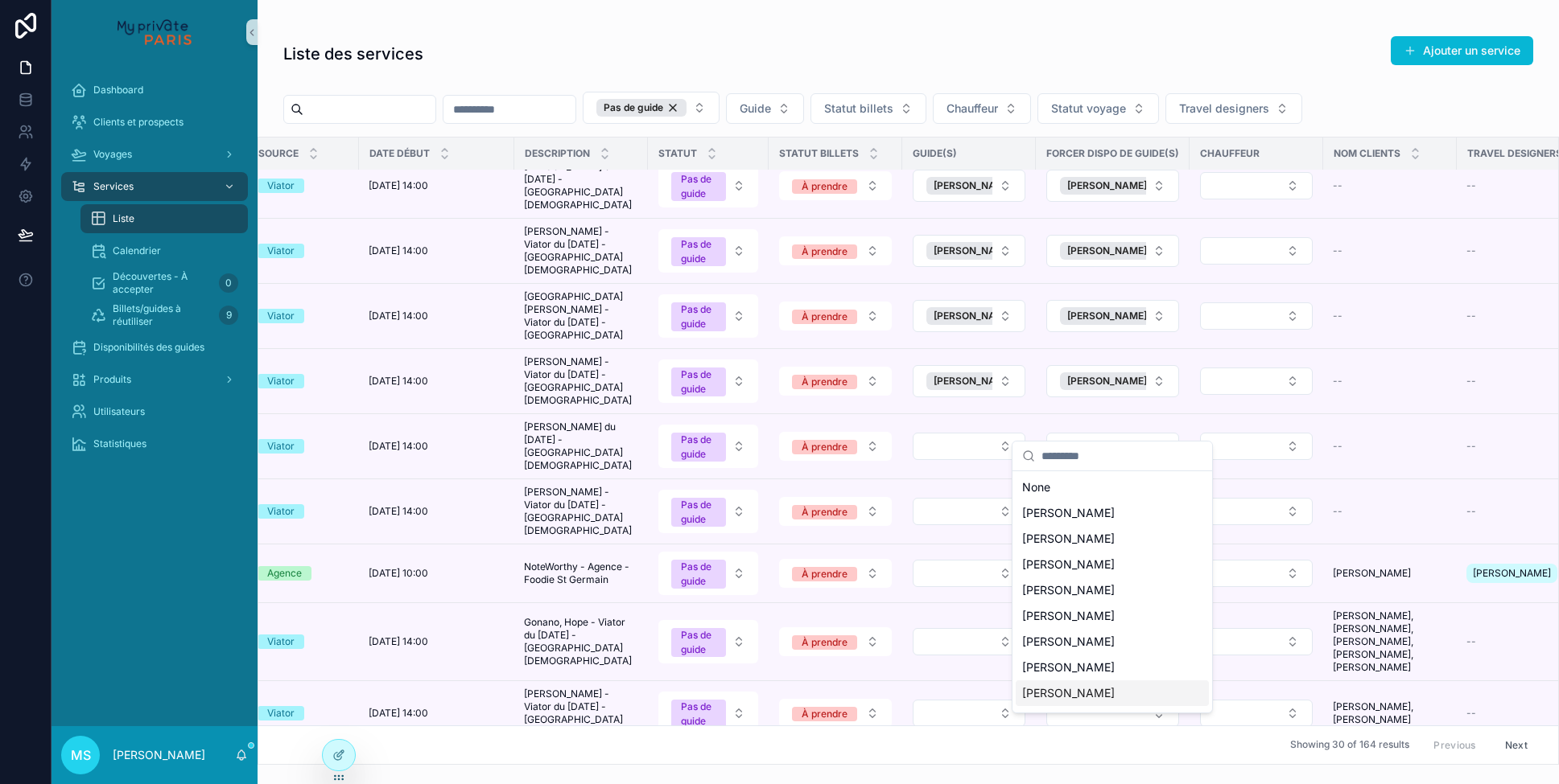
scroll to position [203, 0]
click at [1074, 602] on span "[PERSON_NAME]" at bounding box center [1068, 609] width 92 height 16
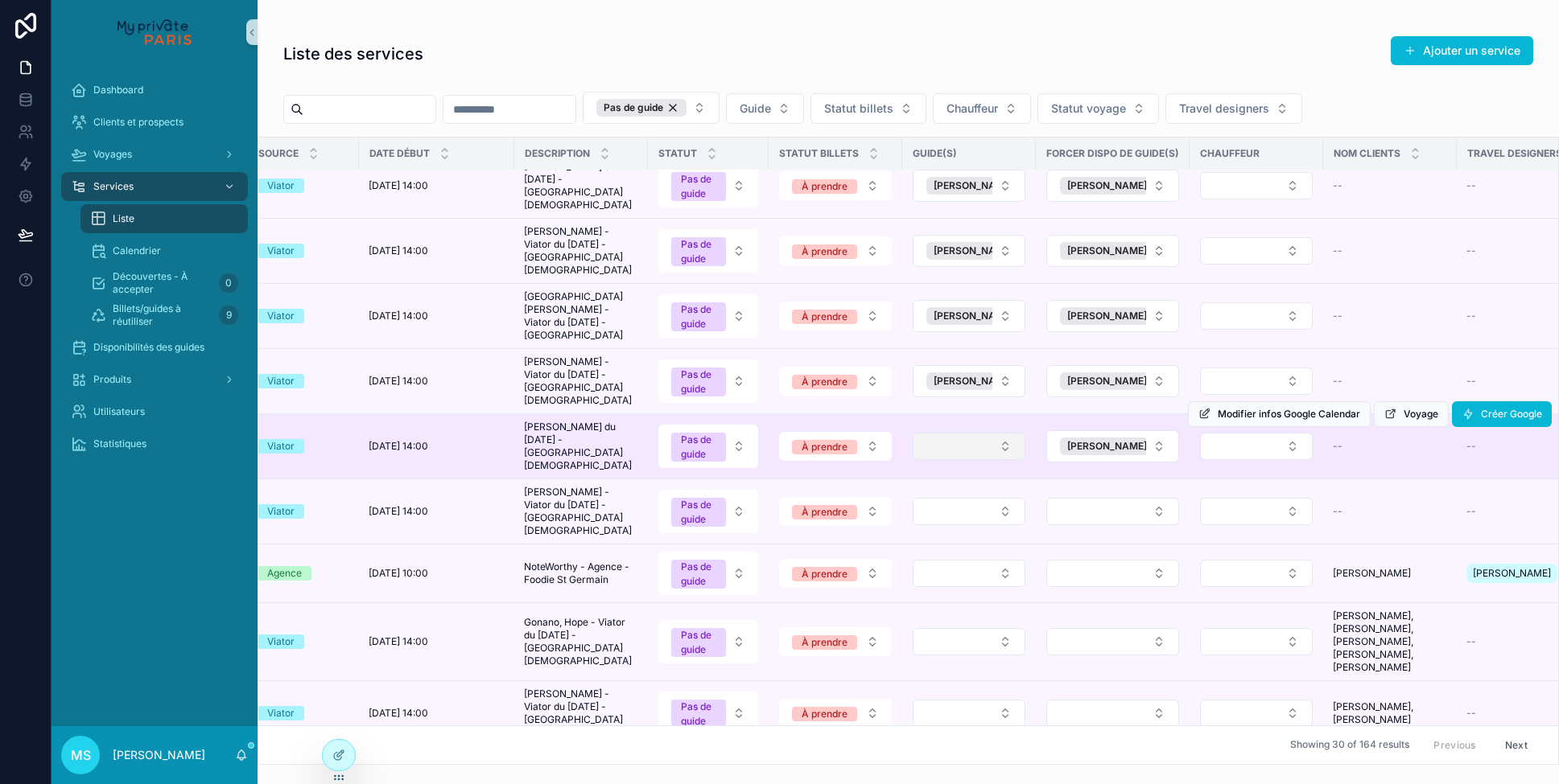
click at [1006, 433] on button "Select Button" at bounding box center [968, 446] width 112 height 27
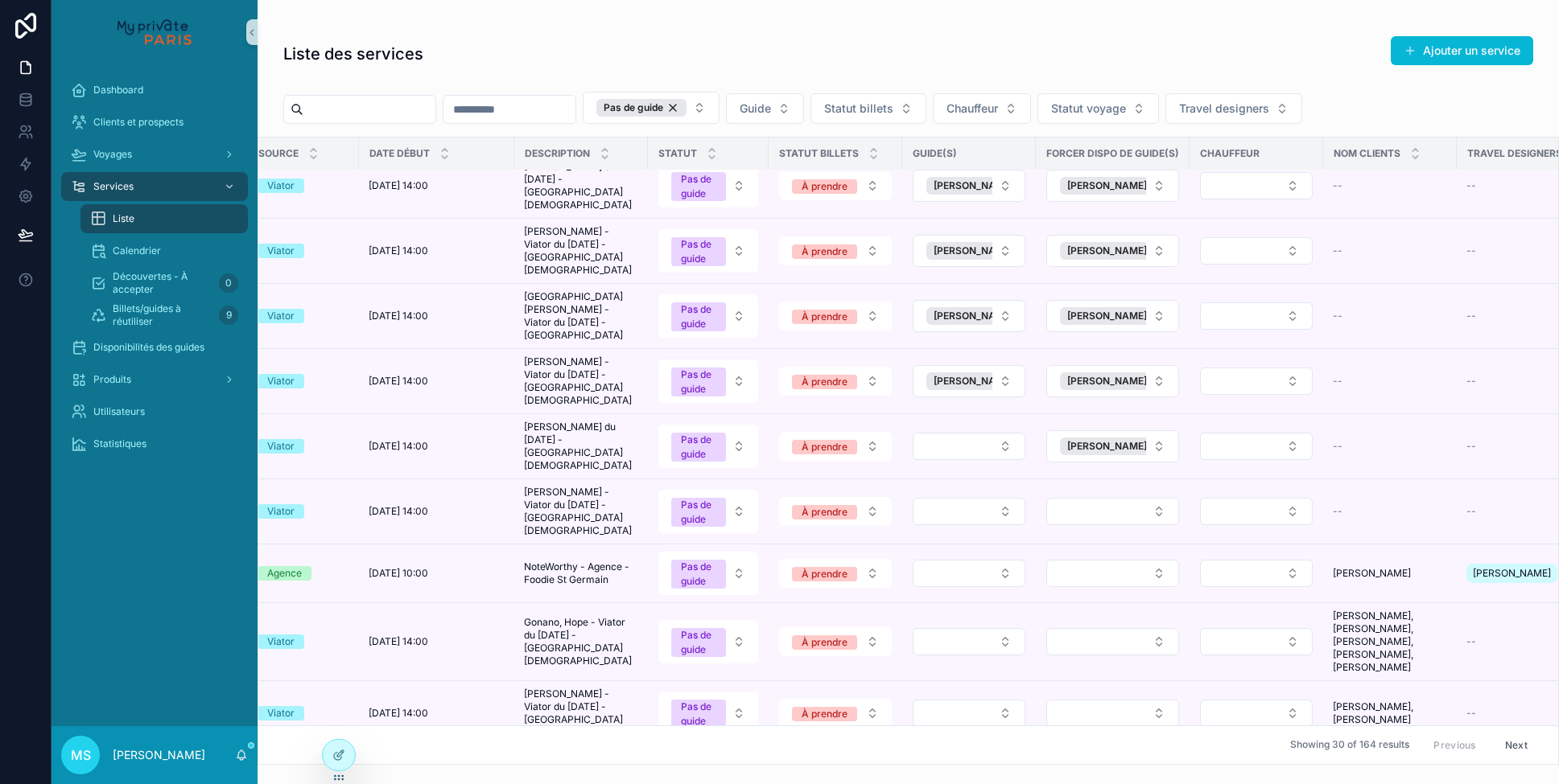
click at [1006, 433] on button "Select Button" at bounding box center [968, 446] width 112 height 27
click at [976, 510] on div "[PERSON_NAME]" at bounding box center [969, 513] width 193 height 26
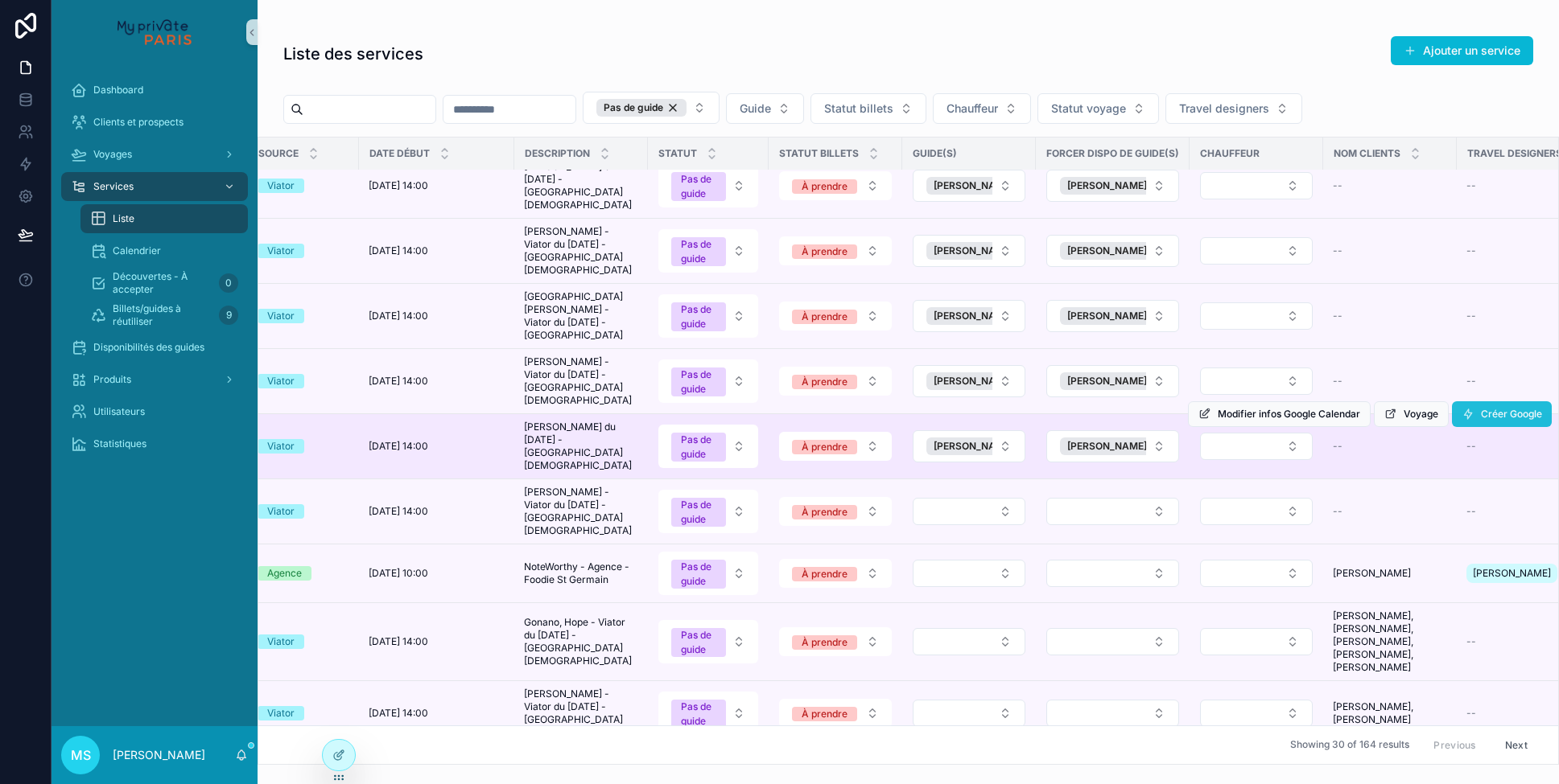
click at [1472, 408] on icon "scrollable content" at bounding box center [1467, 414] width 12 height 12
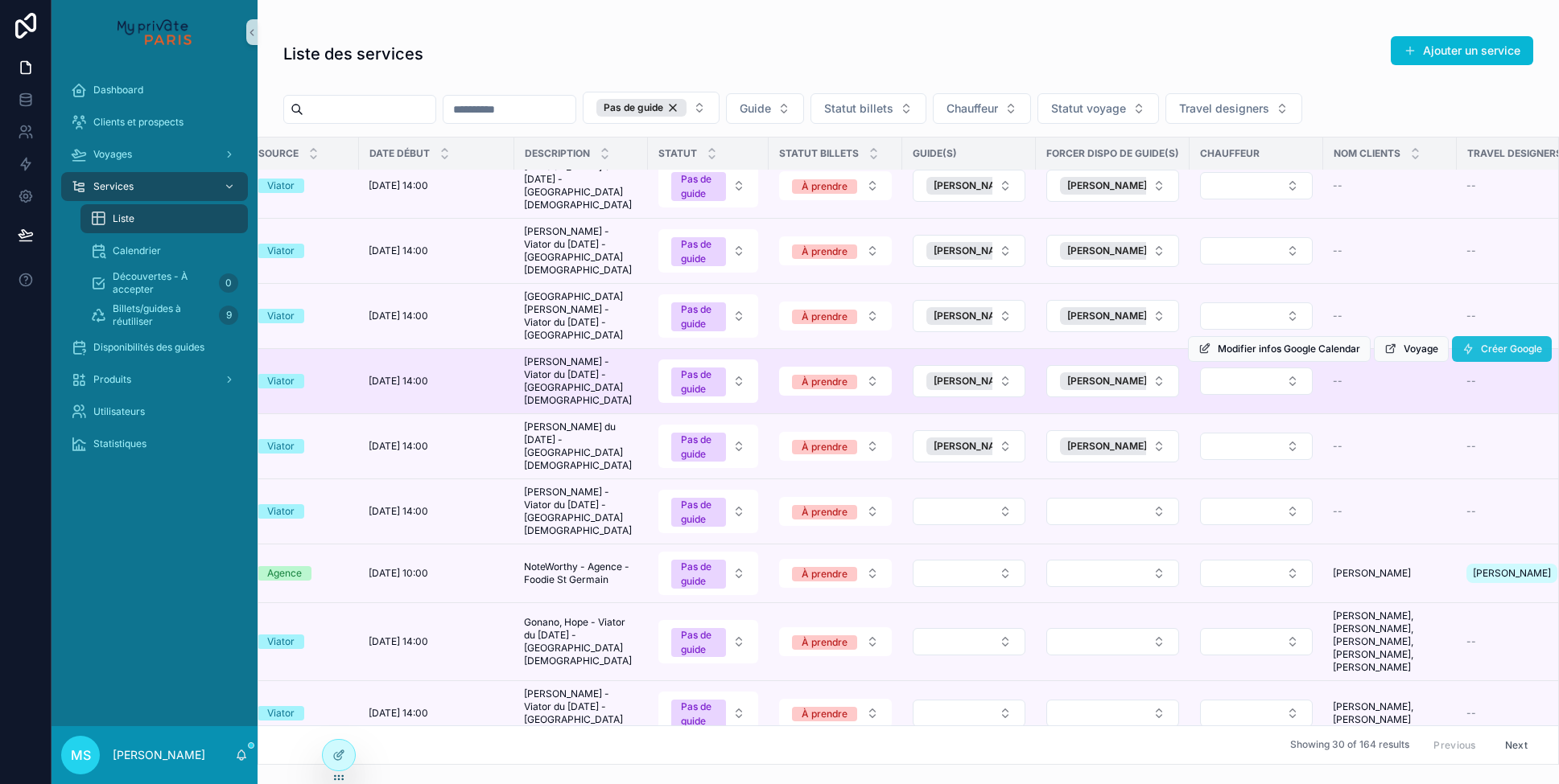
click at [1470, 343] on icon "scrollable content" at bounding box center [1467, 348] width 12 height 12
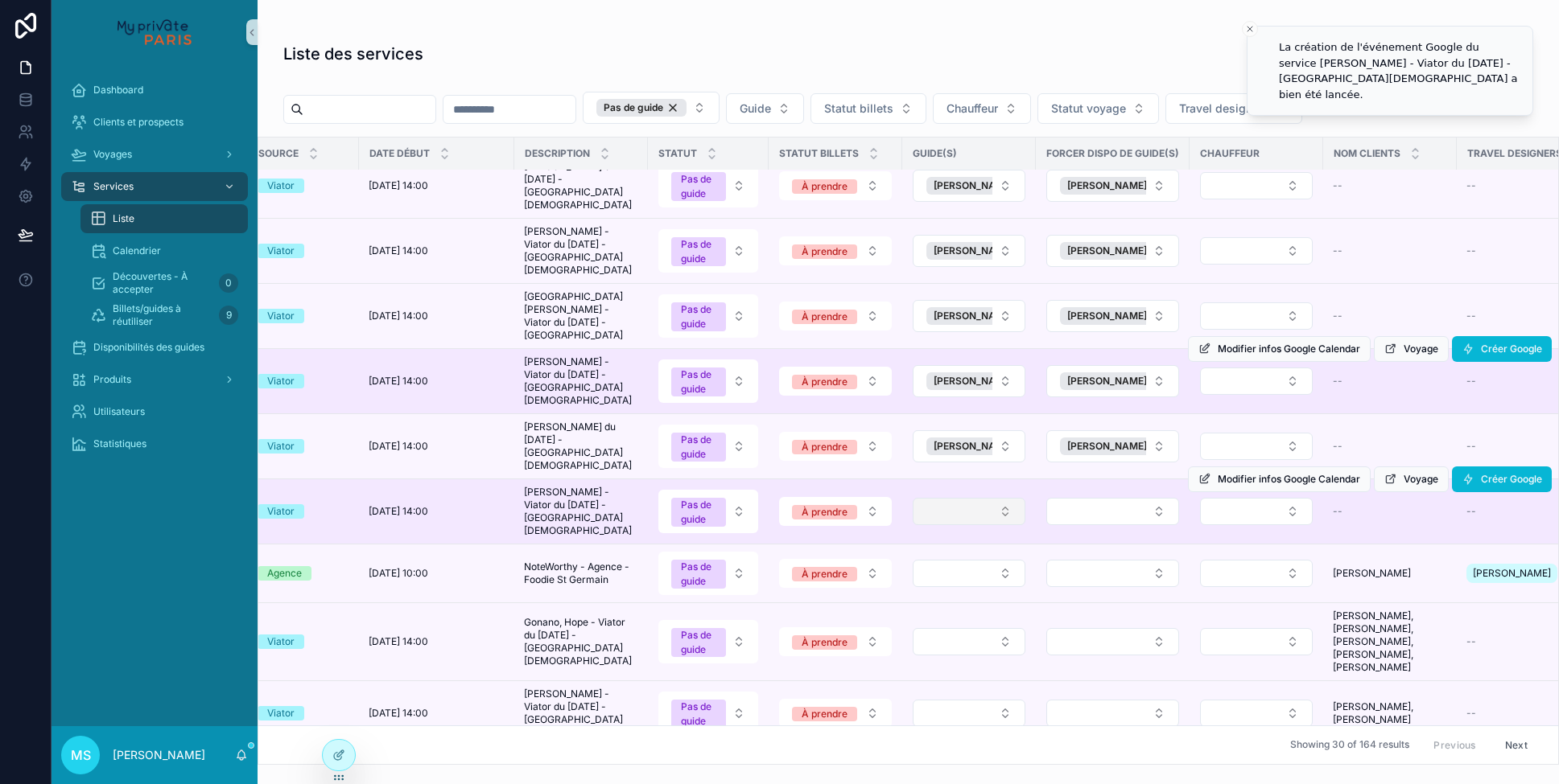
click at [979, 498] on button "Select Button" at bounding box center [968, 511] width 112 height 27
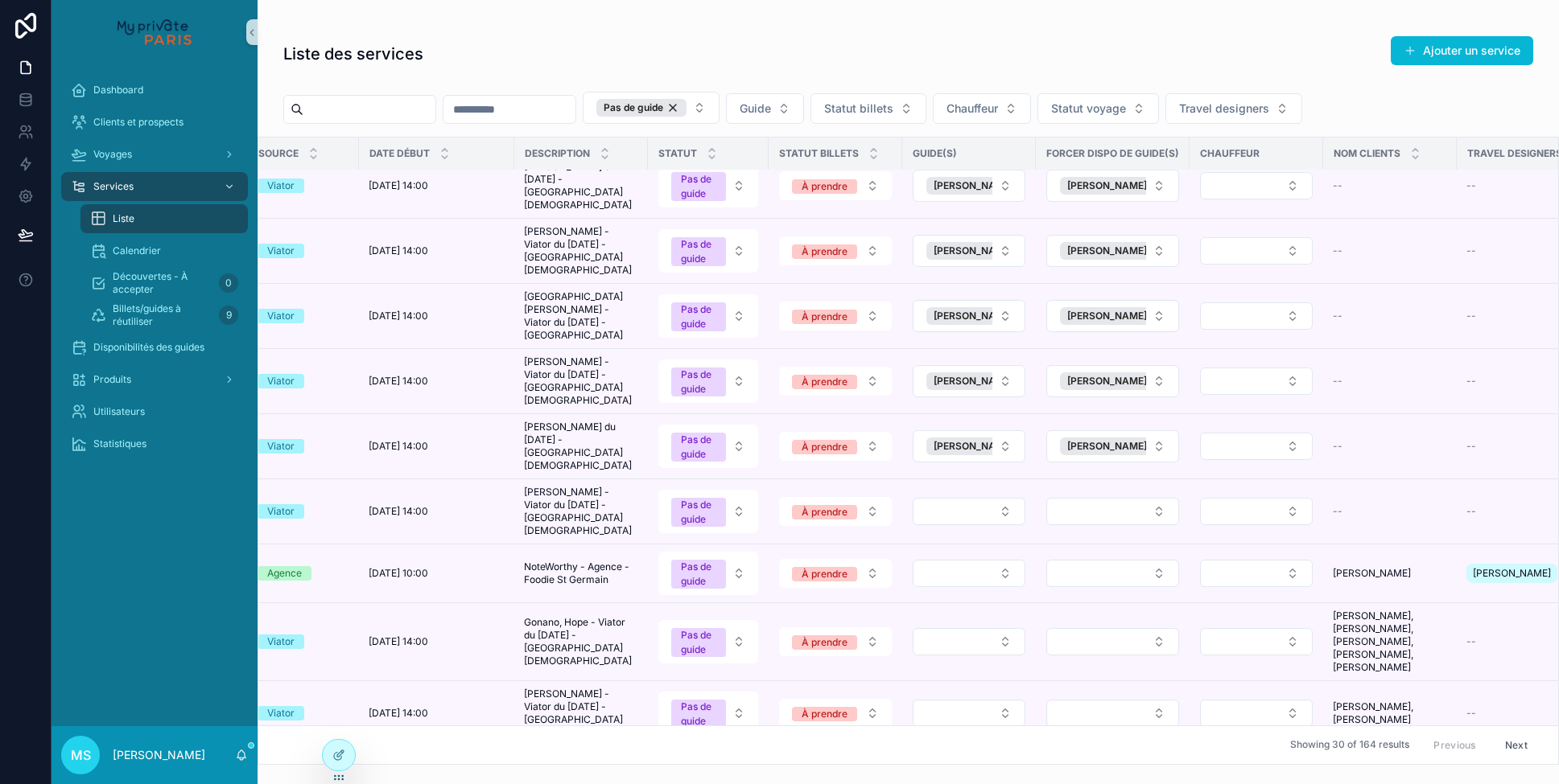
click at [979, 498] on button "Select Button" at bounding box center [968, 511] width 112 height 27
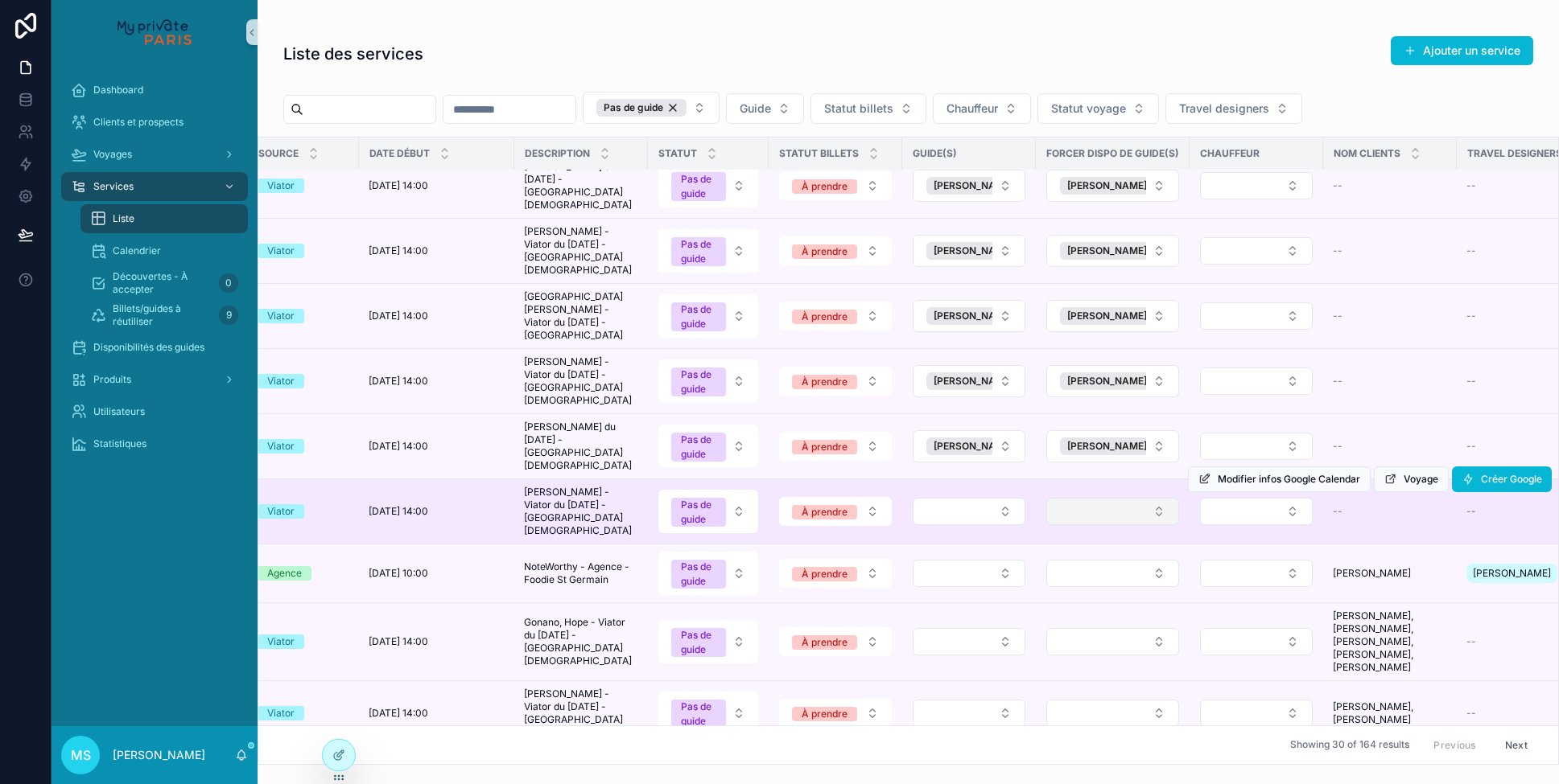
scroll to position [72, 19]
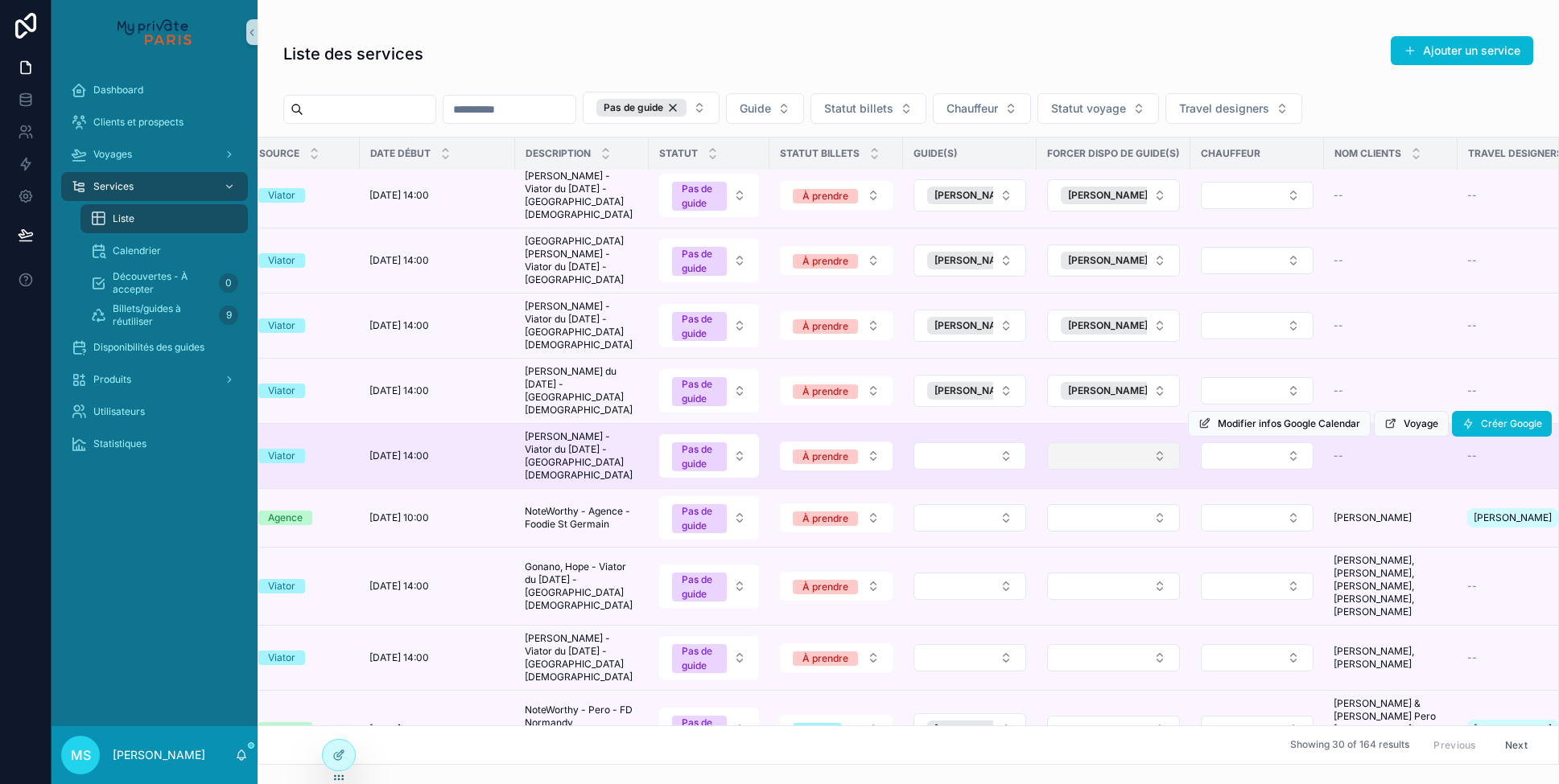
click at [1082, 442] on button "Select Button" at bounding box center [1114, 456] width 133 height 27
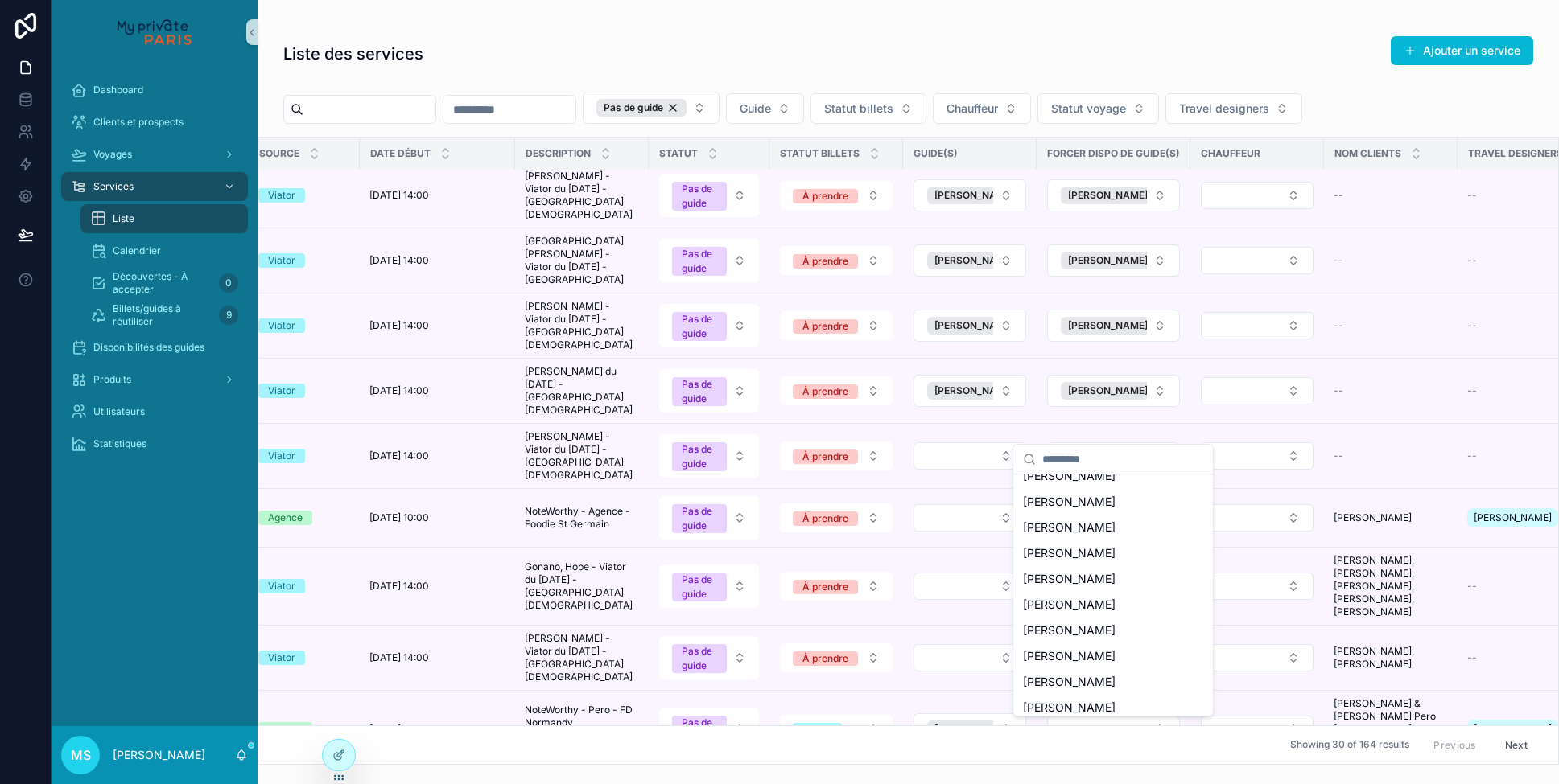
scroll to position [1038, 0]
click at [1082, 654] on span "[PERSON_NAME]" at bounding box center [1069, 652] width 92 height 16
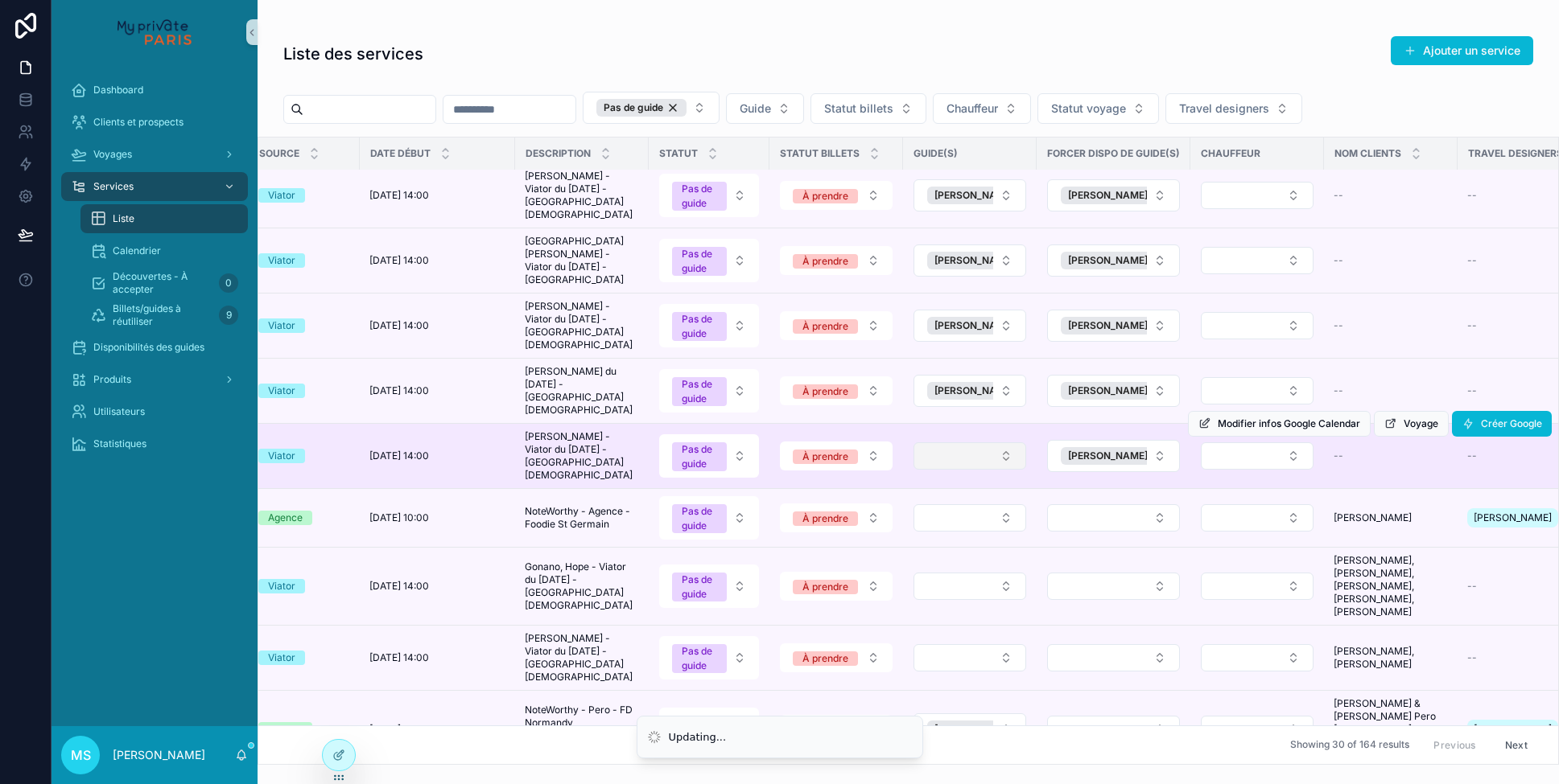
click at [1003, 442] on button "Select Button" at bounding box center [969, 456] width 112 height 27
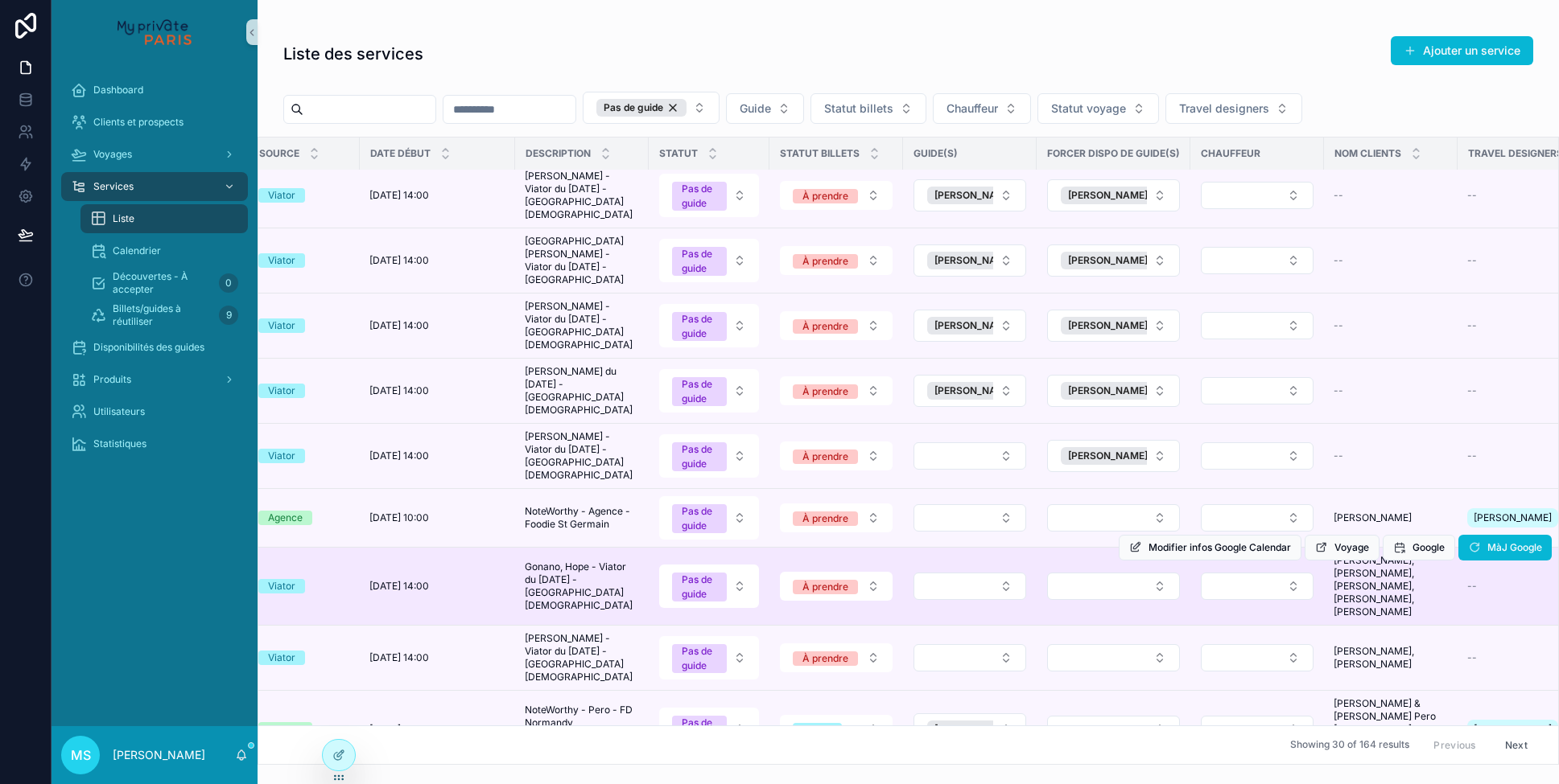
click at [961, 548] on td "scrollable content" at bounding box center [970, 587] width 134 height 78
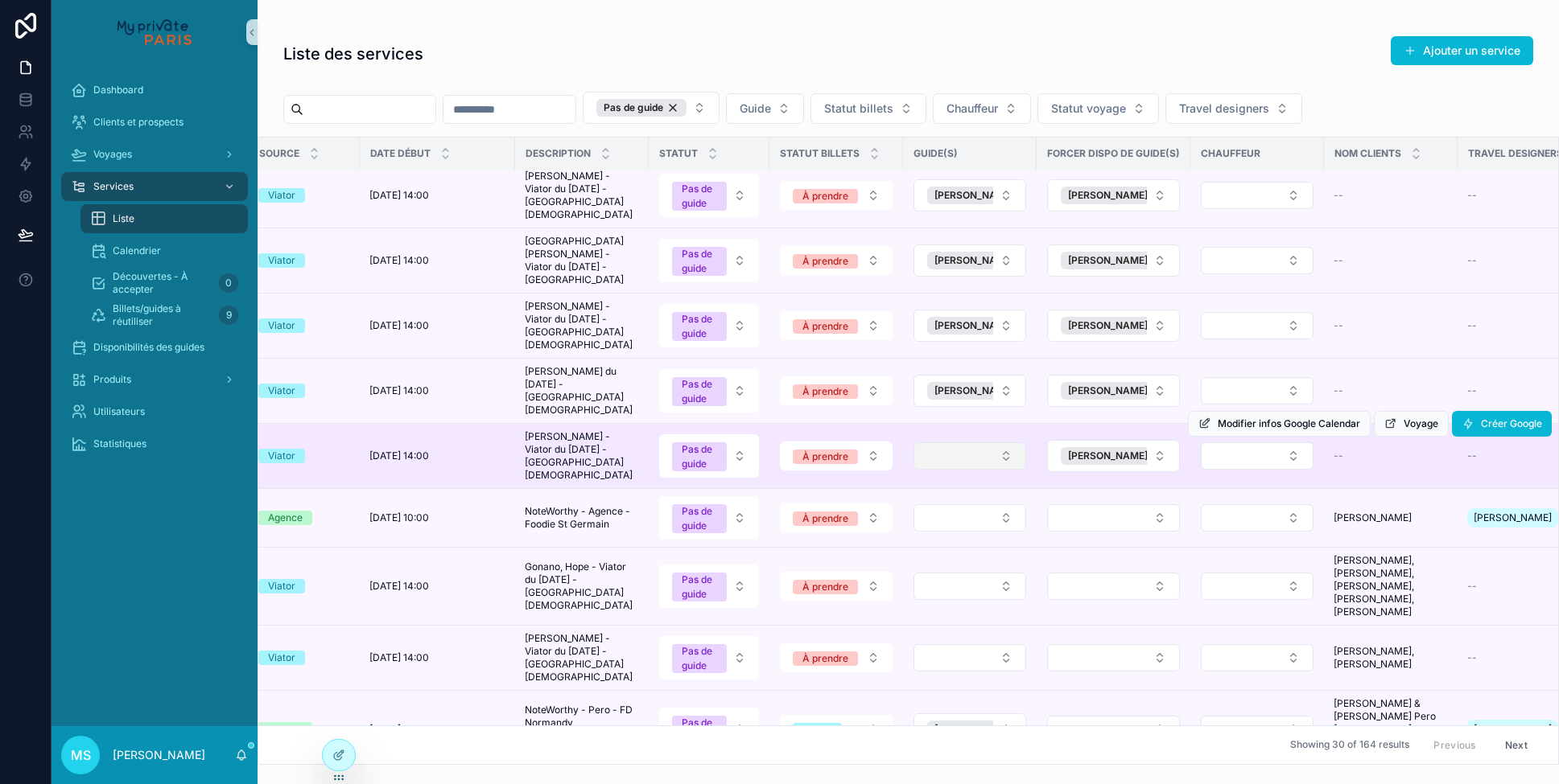
click at [1010, 442] on button "Select Button" at bounding box center [969, 456] width 112 height 27
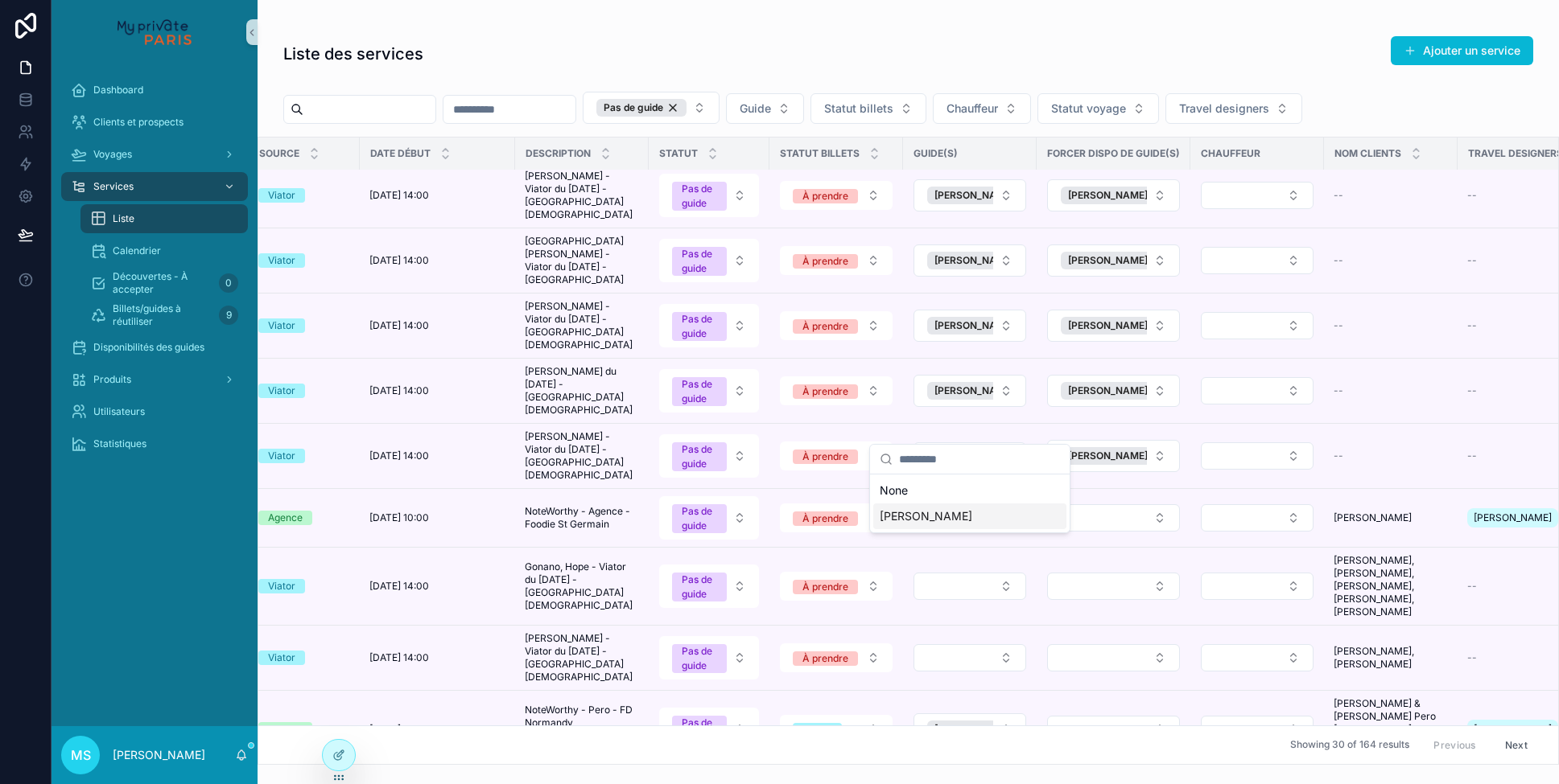
click at [968, 520] on span "[PERSON_NAME]" at bounding box center [926, 516] width 92 height 16
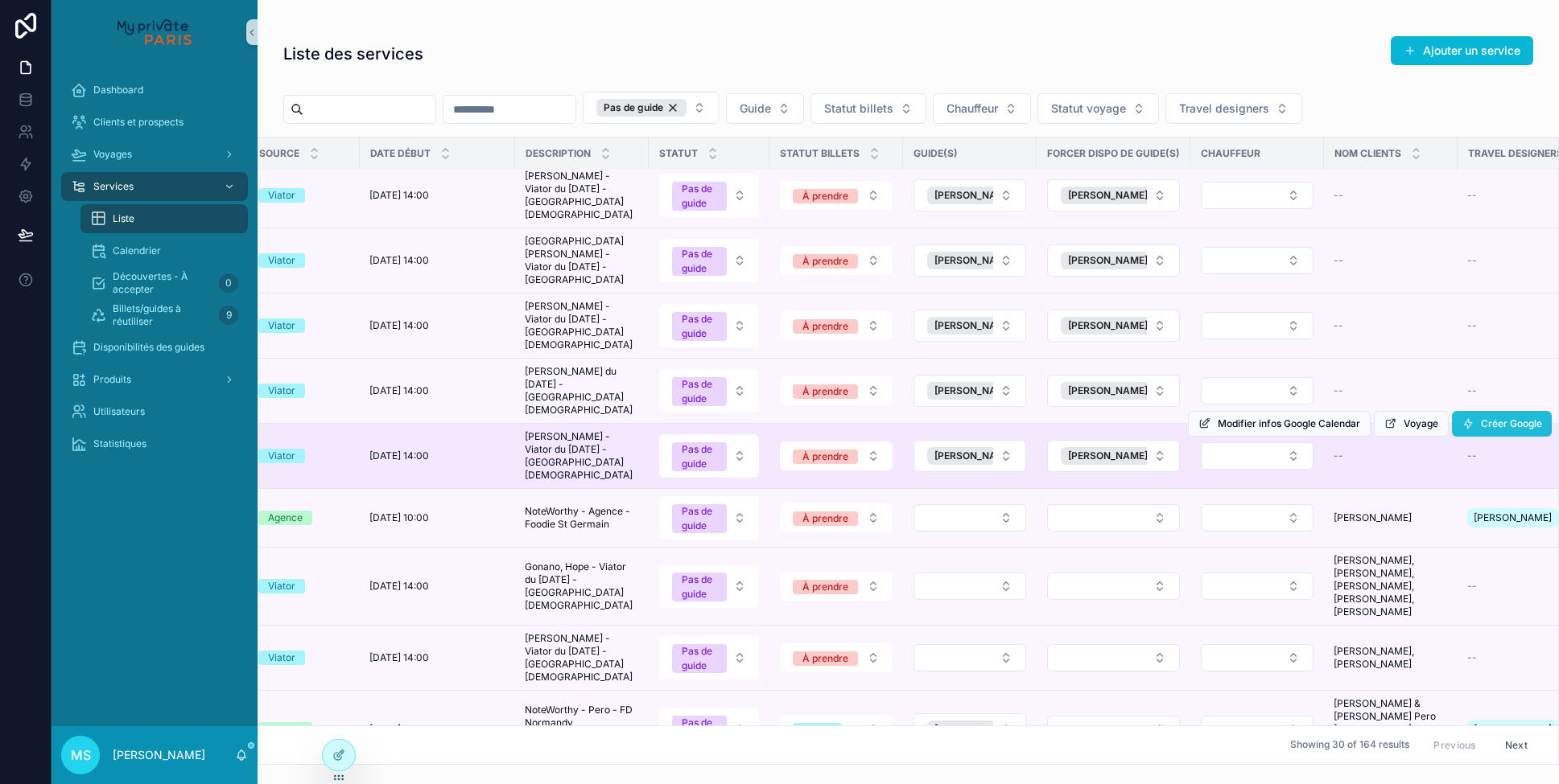
click at [1494, 417] on span "Créer Google" at bounding box center [1512, 423] width 62 height 12
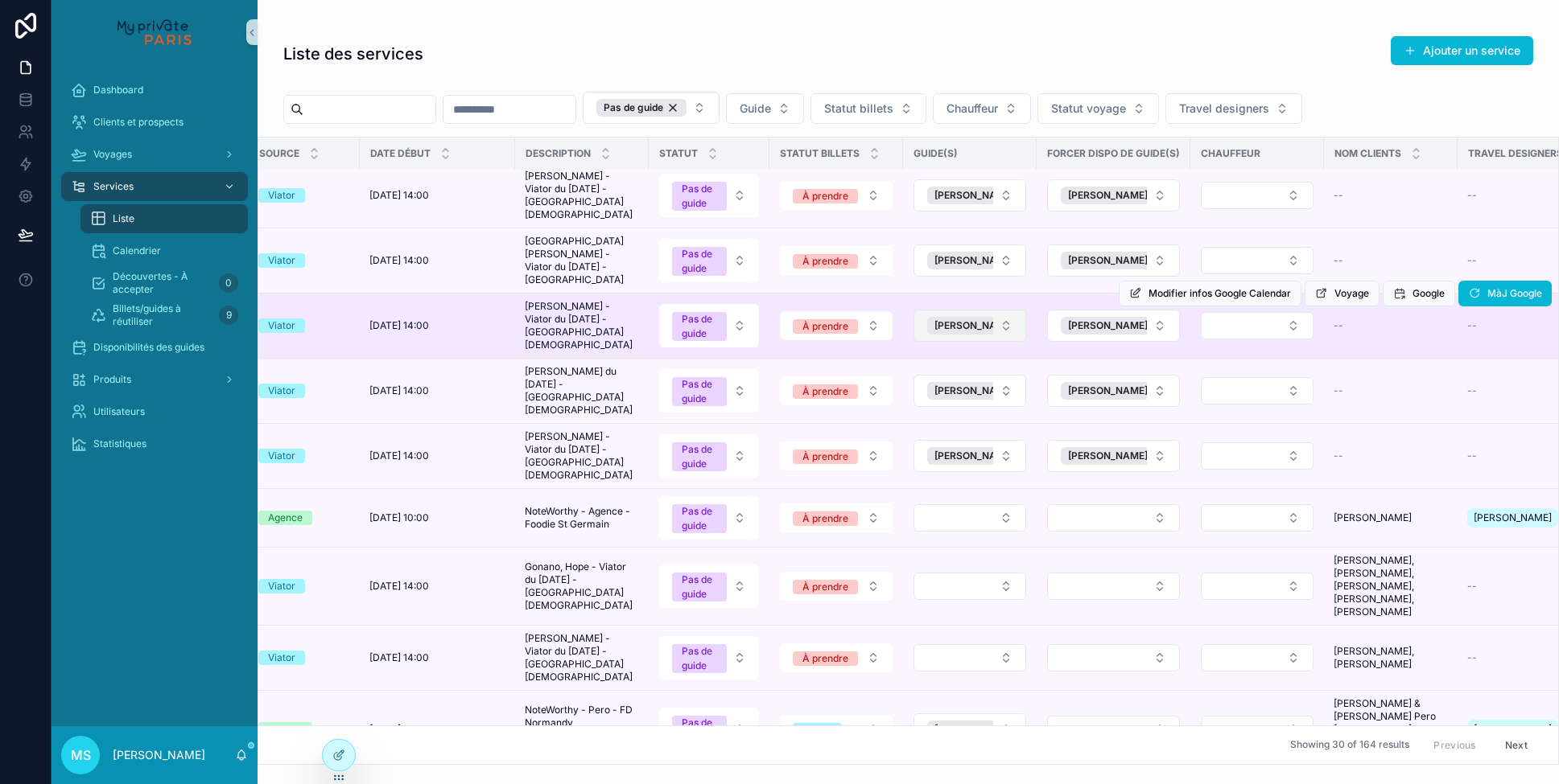
click at [998, 312] on button "[PERSON_NAME]" at bounding box center [969, 326] width 112 height 32
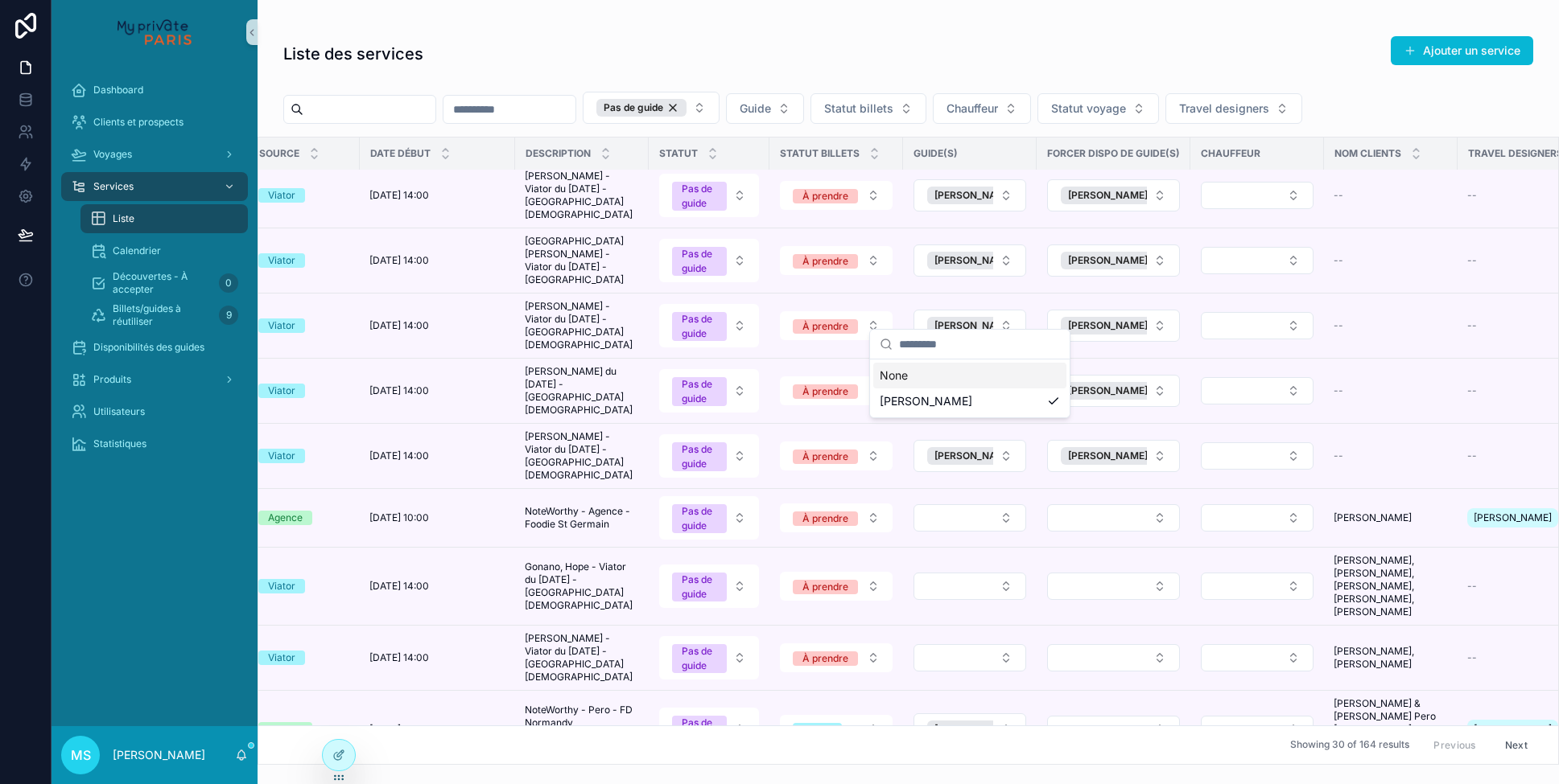
click at [983, 384] on div "None" at bounding box center [970, 375] width 193 height 26
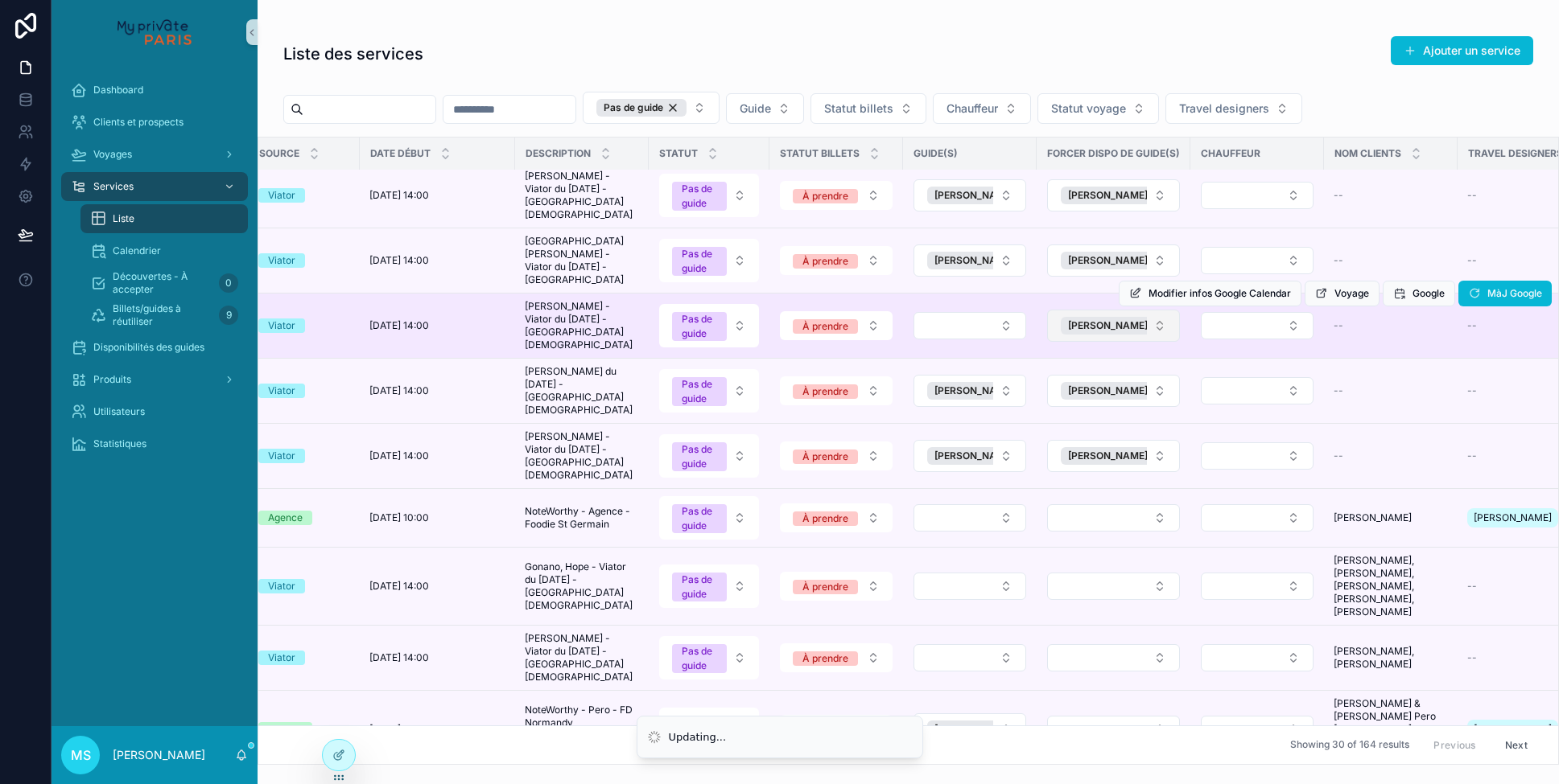
click at [1156, 311] on button "[PERSON_NAME]" at bounding box center [1114, 326] width 133 height 32
click at [1156, 310] on button "[PERSON_NAME]" at bounding box center [1114, 326] width 133 height 32
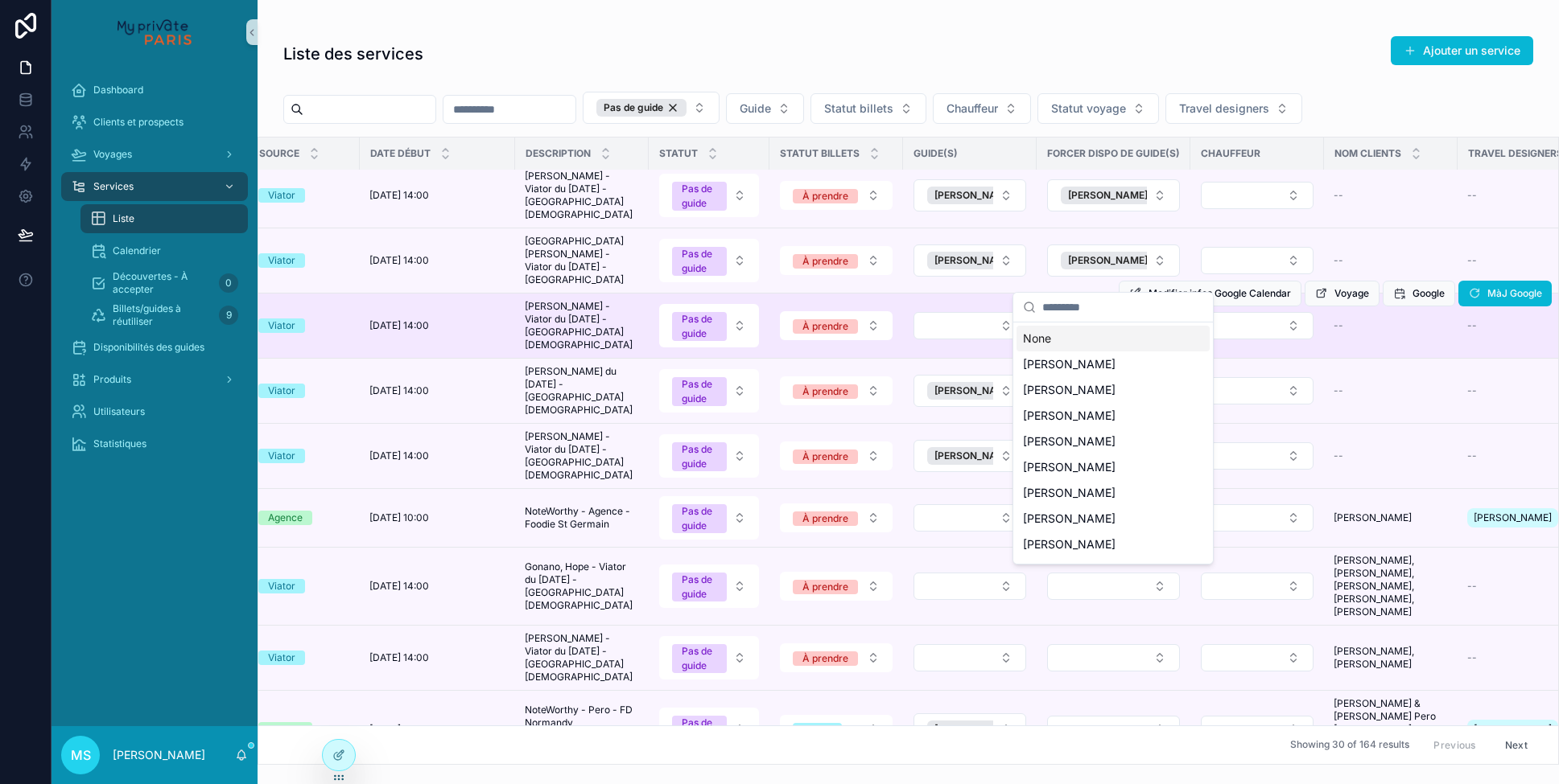
scroll to position [110, 19]
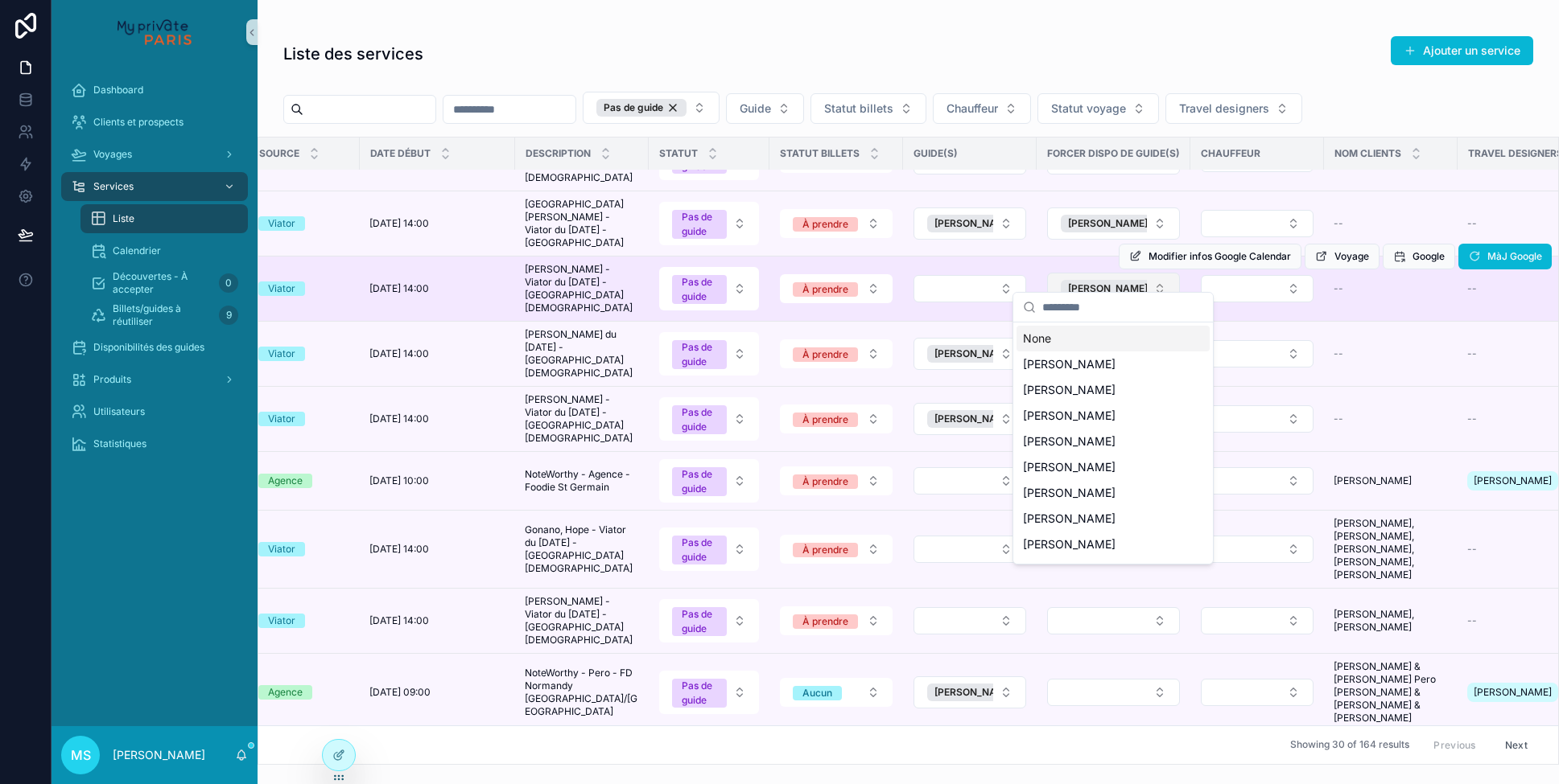
click at [1156, 274] on button "[PERSON_NAME]" at bounding box center [1114, 288] width 133 height 32
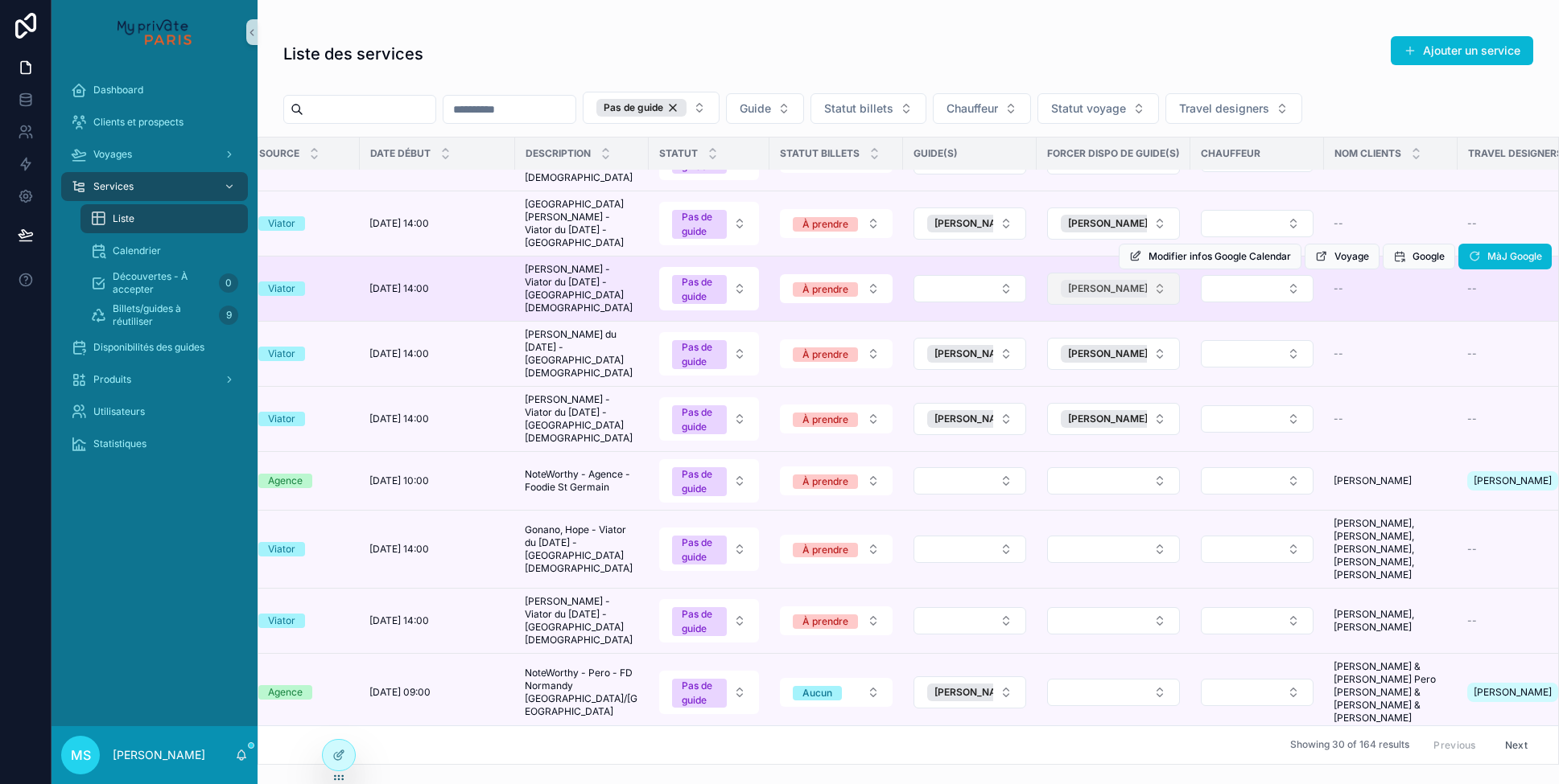
click at [1133, 283] on span "[PERSON_NAME]" at bounding box center [1108, 288] width 80 height 12
click at [1006, 275] on button "Select Button" at bounding box center [969, 288] width 112 height 27
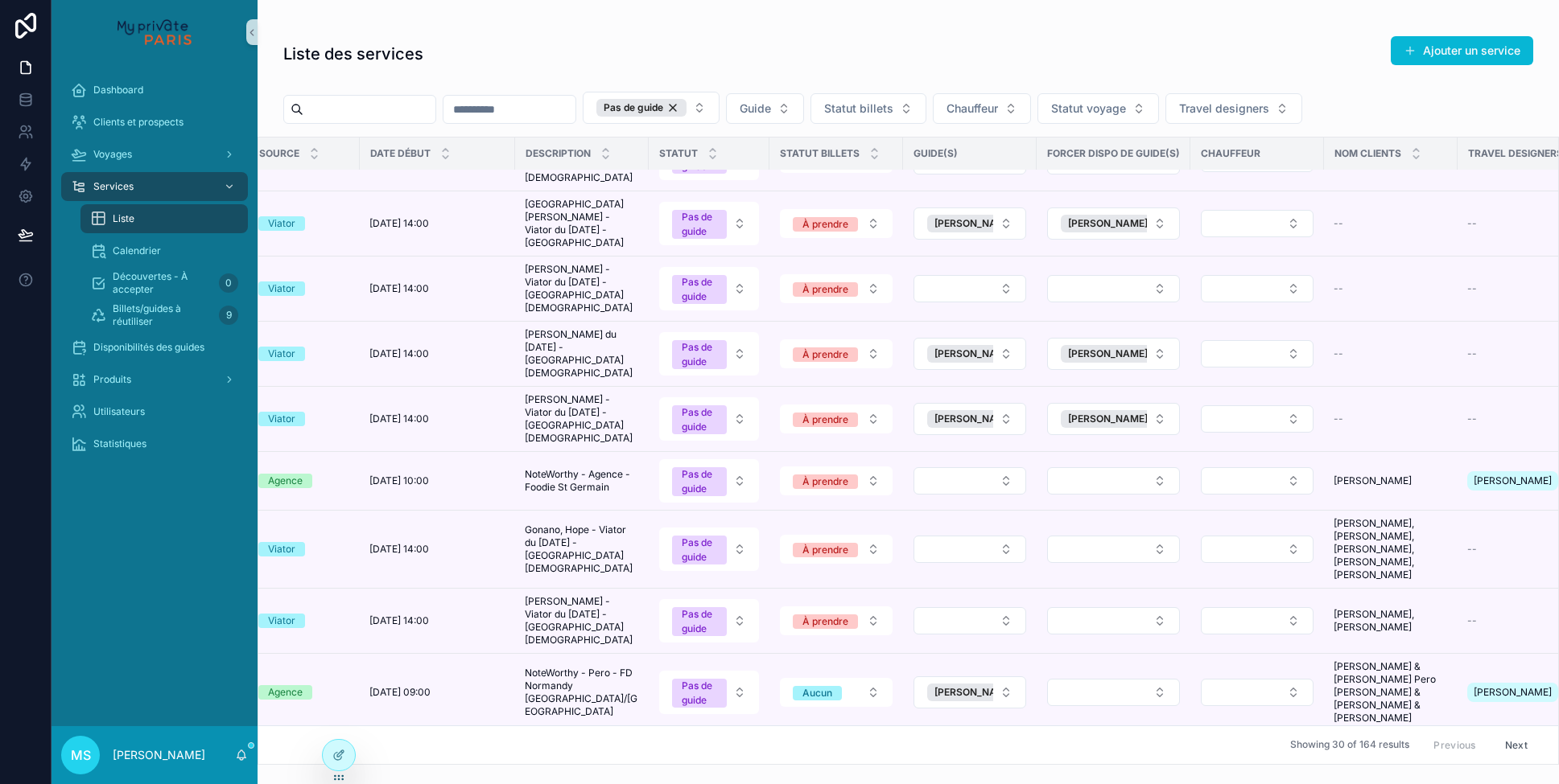
click at [1006, 275] on button "Select Button" at bounding box center [969, 288] width 112 height 27
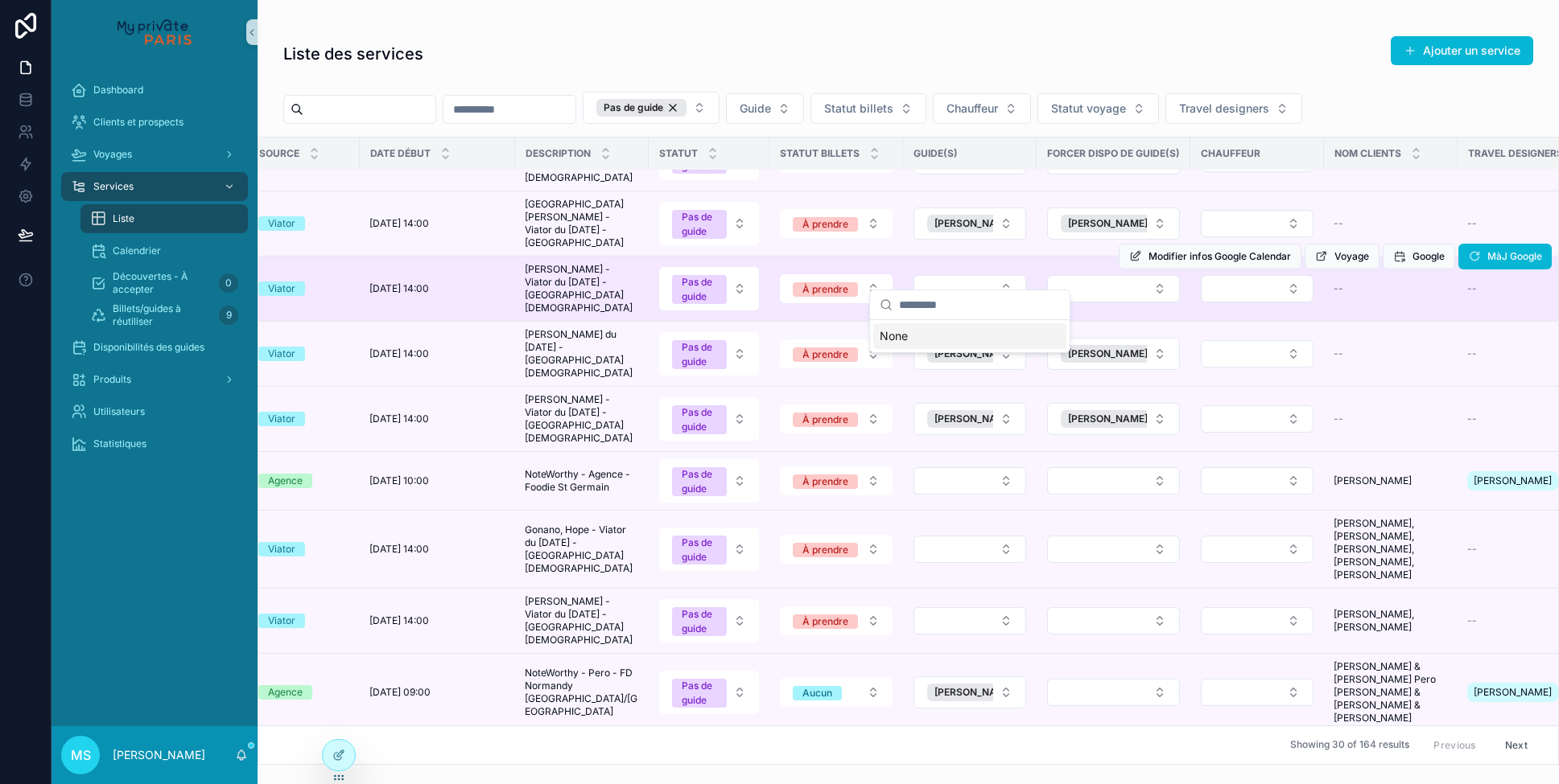
click at [1033, 260] on td "scrollable content" at bounding box center [970, 289] width 134 height 65
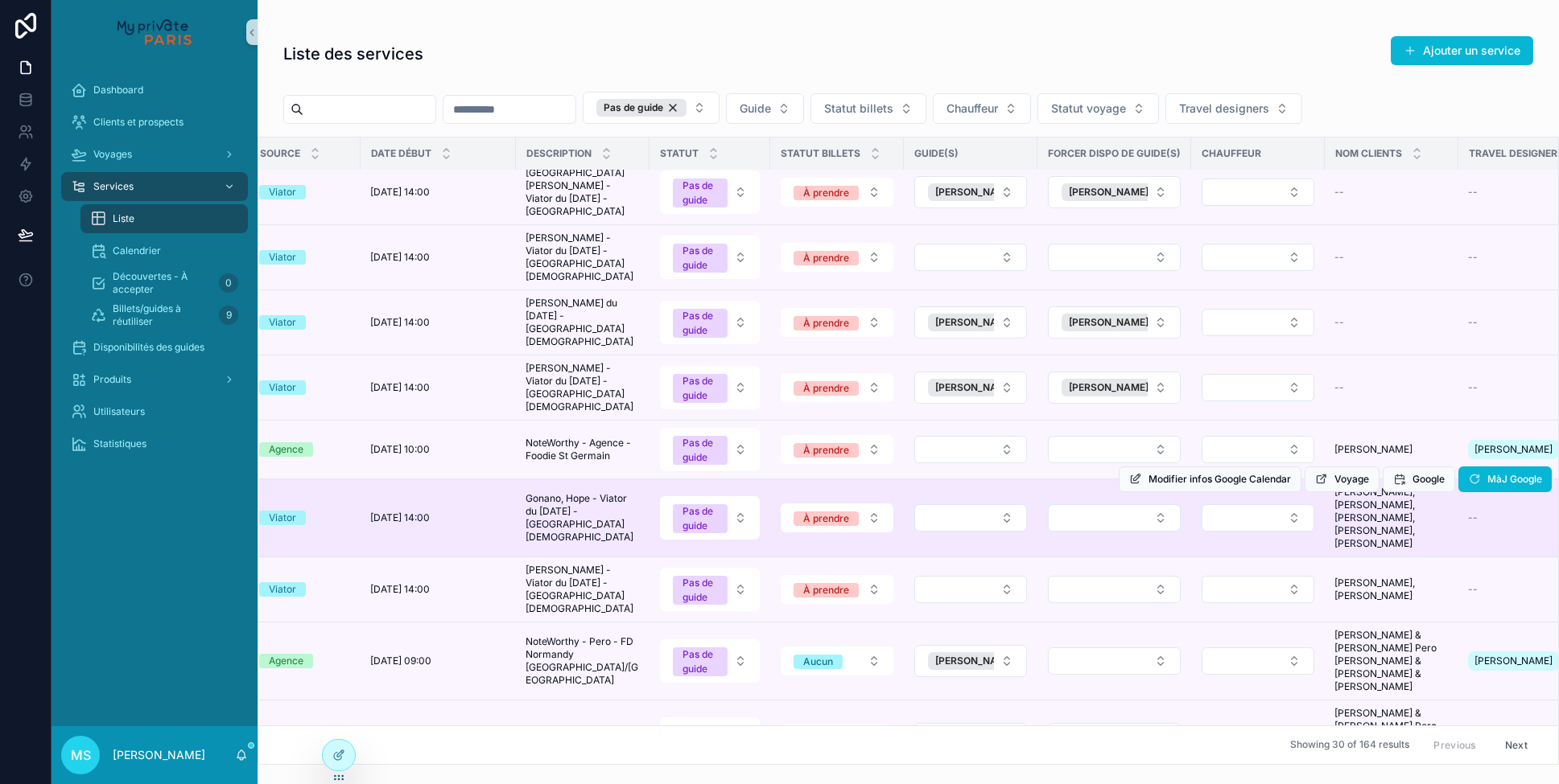
scroll to position [208, 0]
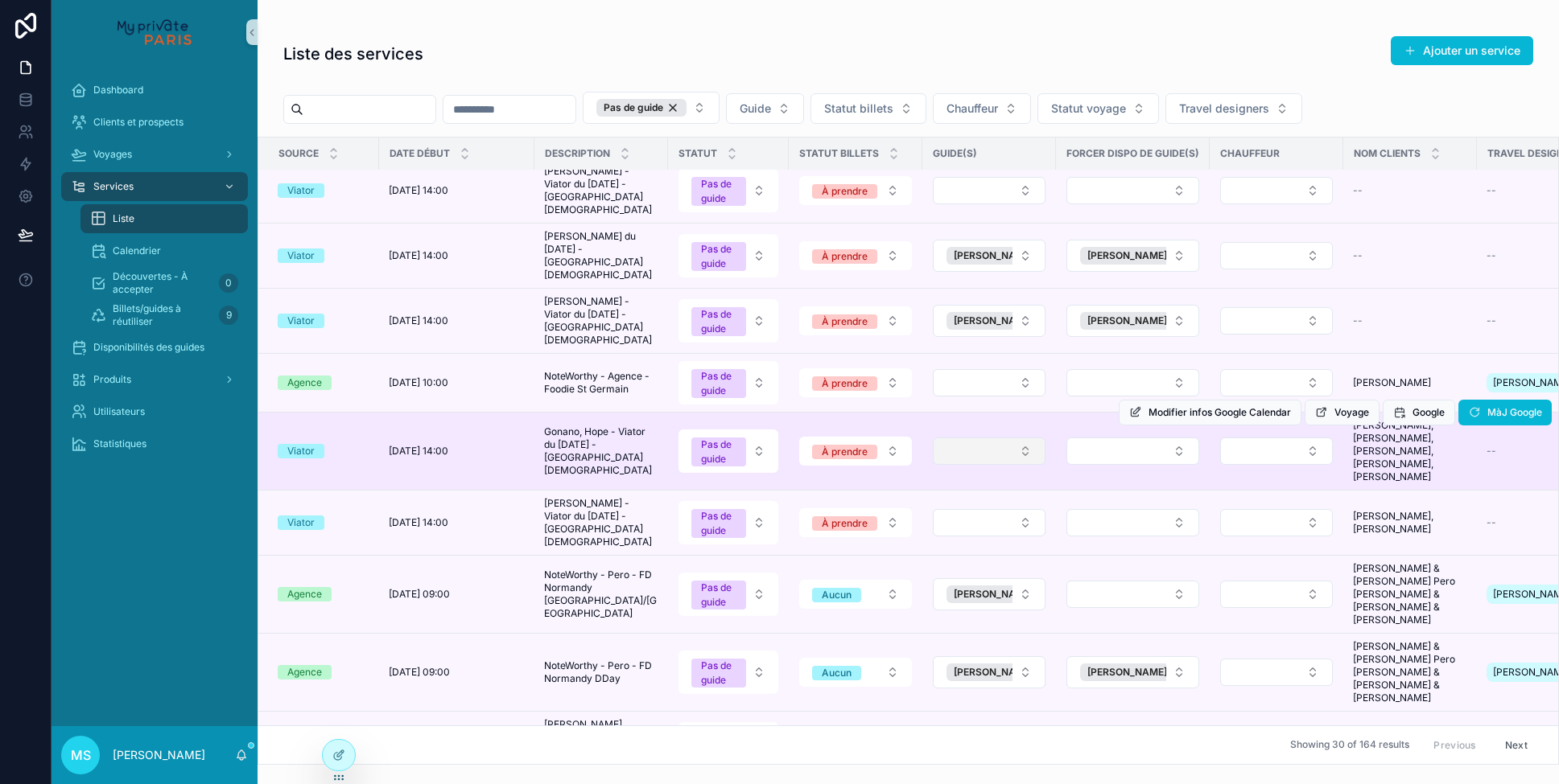
click at [1023, 437] on button "Select Button" at bounding box center [989, 451] width 112 height 27
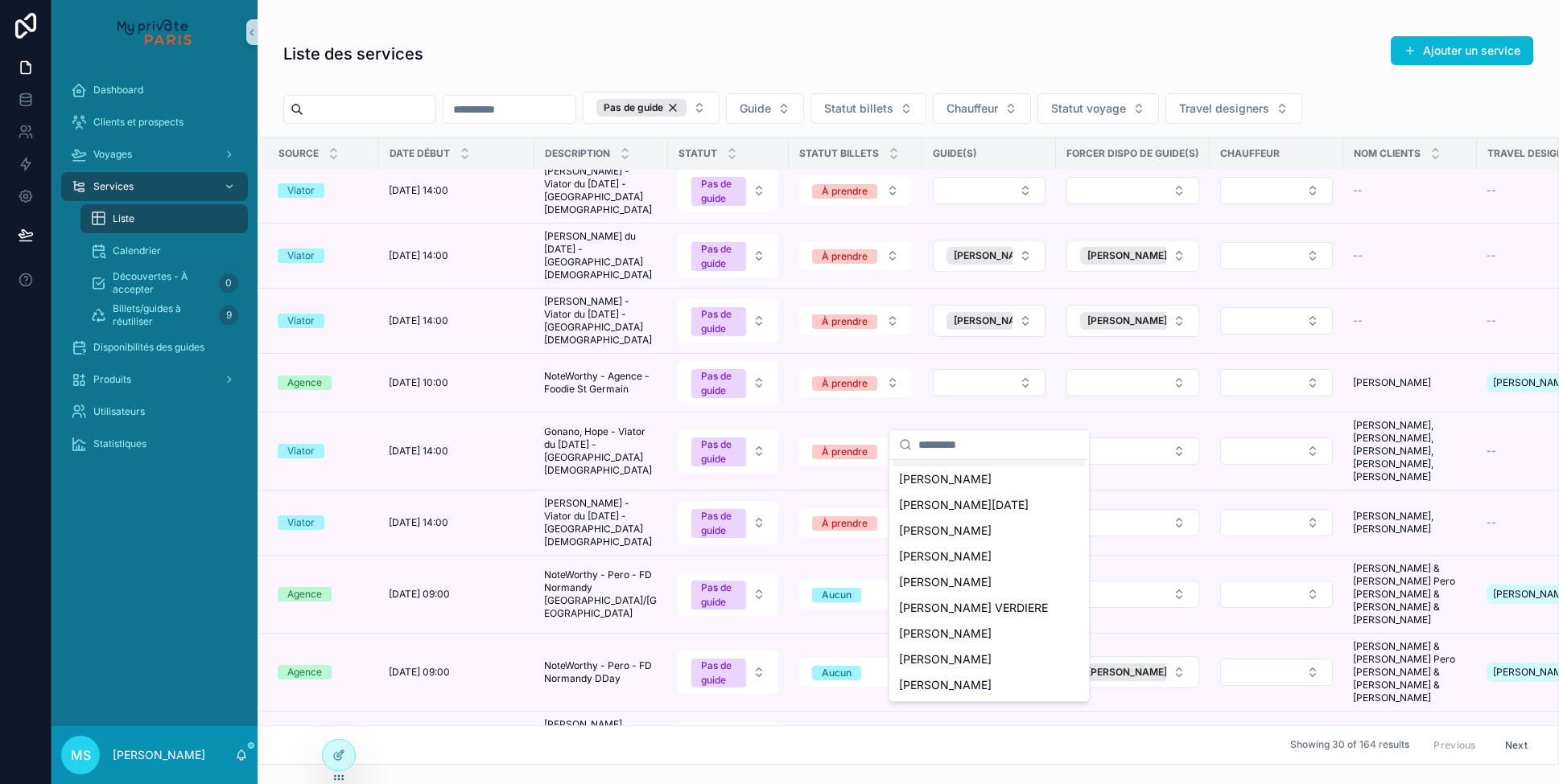
scroll to position [100, 0]
click at [946, 449] on input "scrollable content" at bounding box center [999, 445] width 161 height 29
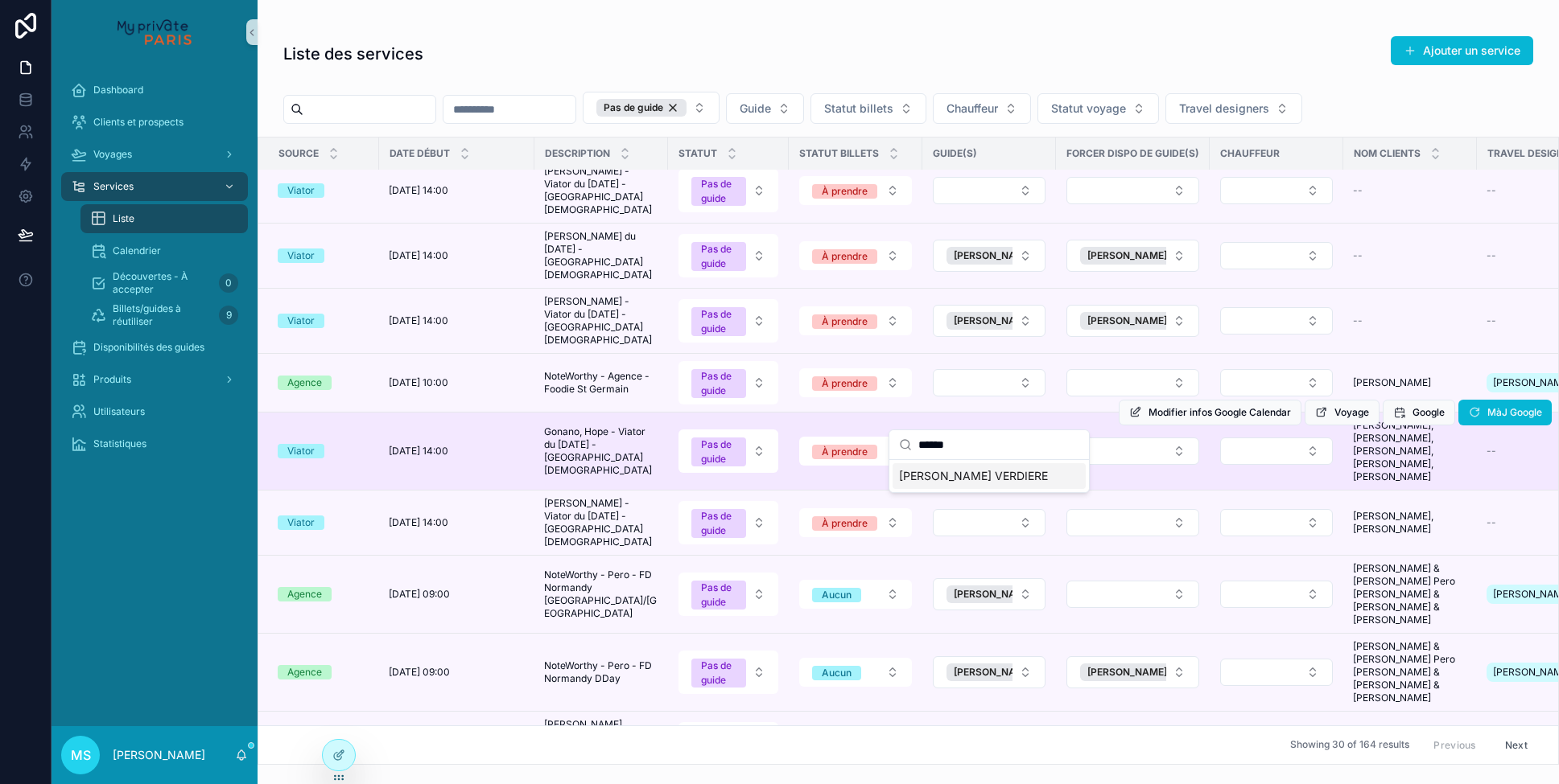
drag, startPoint x: 975, startPoint y: 447, endPoint x: 854, endPoint y: 442, distance: 121.1
click at [854, 442] on div "Dashboard Clients et prospects Voyages Services Liste Calendrier Découvertes - …" at bounding box center [805, 392] width 1507 height 784
type input "*"
click at [1146, 437] on button "Select Button" at bounding box center [1133, 451] width 133 height 27
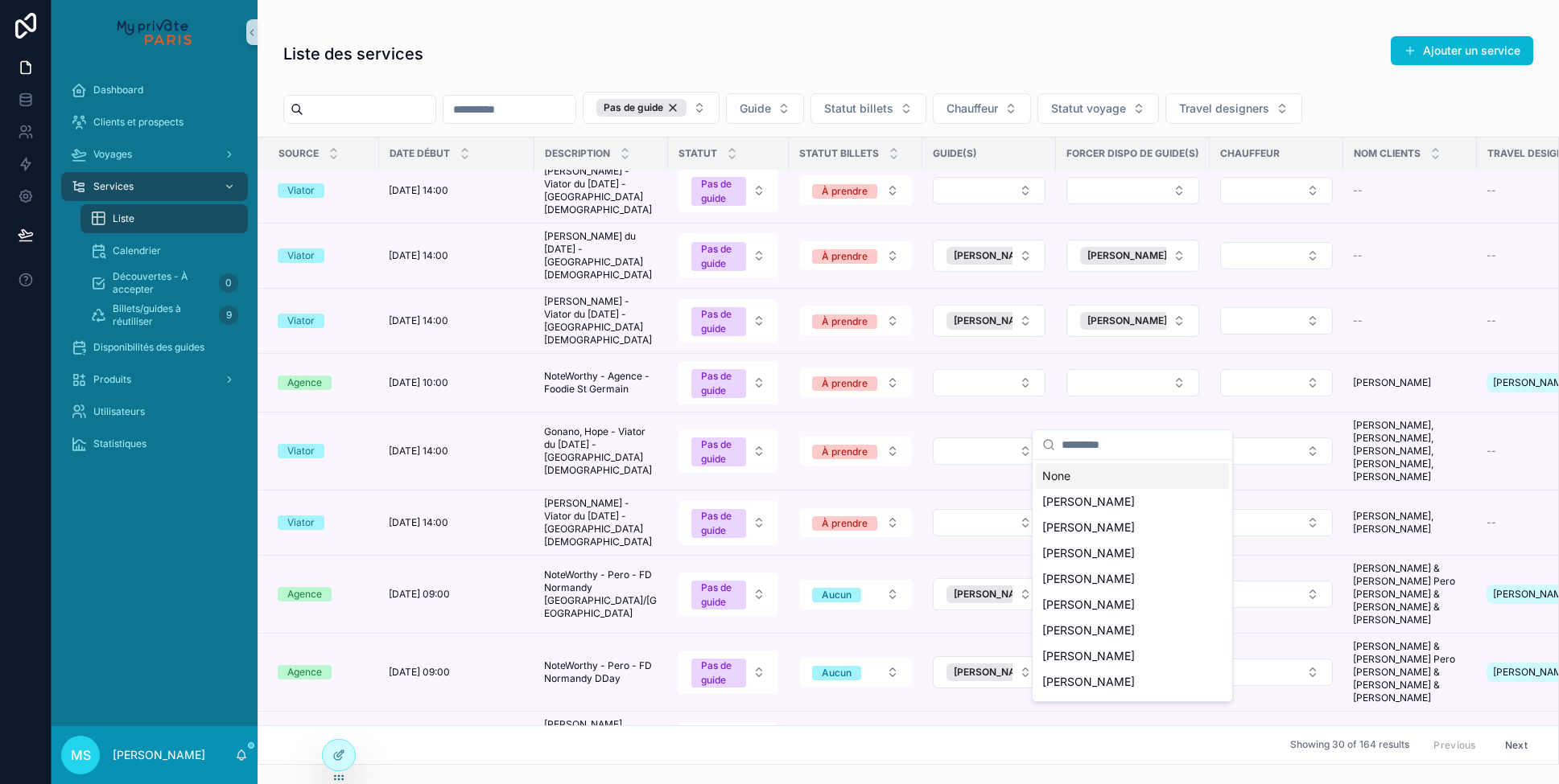
click at [1113, 450] on input "scrollable content" at bounding box center [1142, 445] width 161 height 29
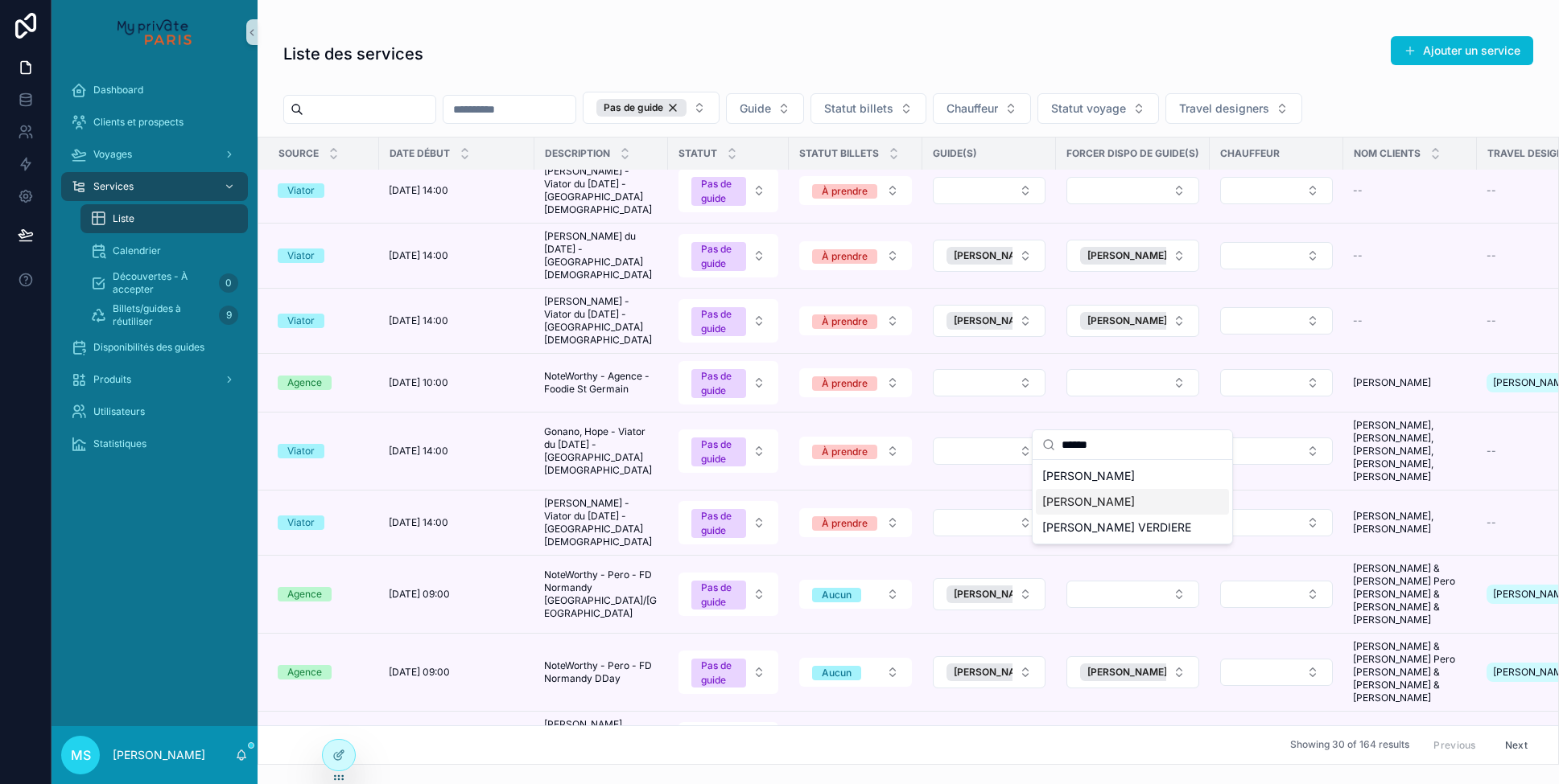
type input "******"
click at [1081, 500] on span "[PERSON_NAME]" at bounding box center [1088, 501] width 92 height 16
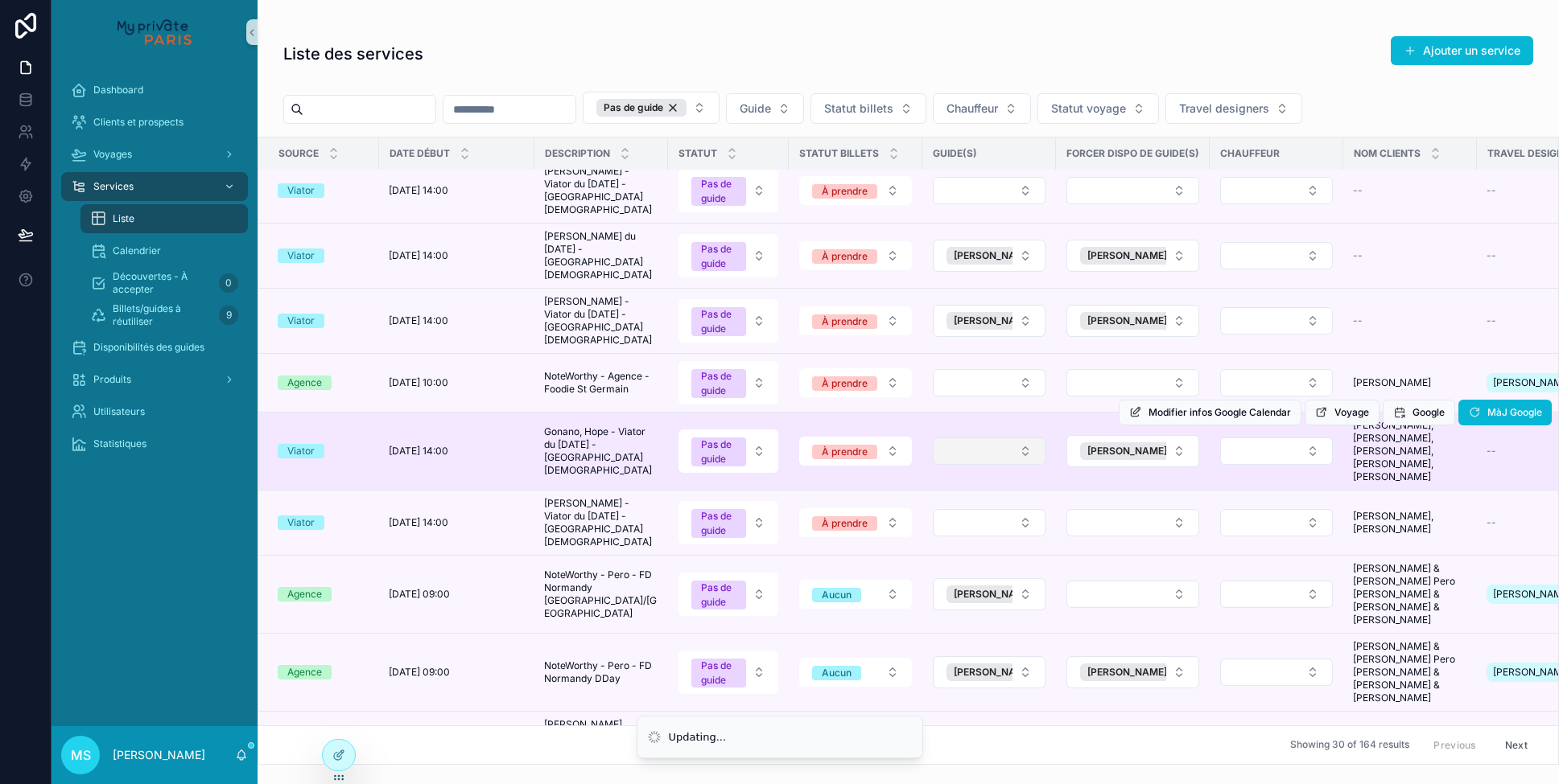
click at [1020, 437] on button "Select Button" at bounding box center [989, 451] width 112 height 27
click at [1024, 437] on button "Select Button" at bounding box center [989, 451] width 112 height 27
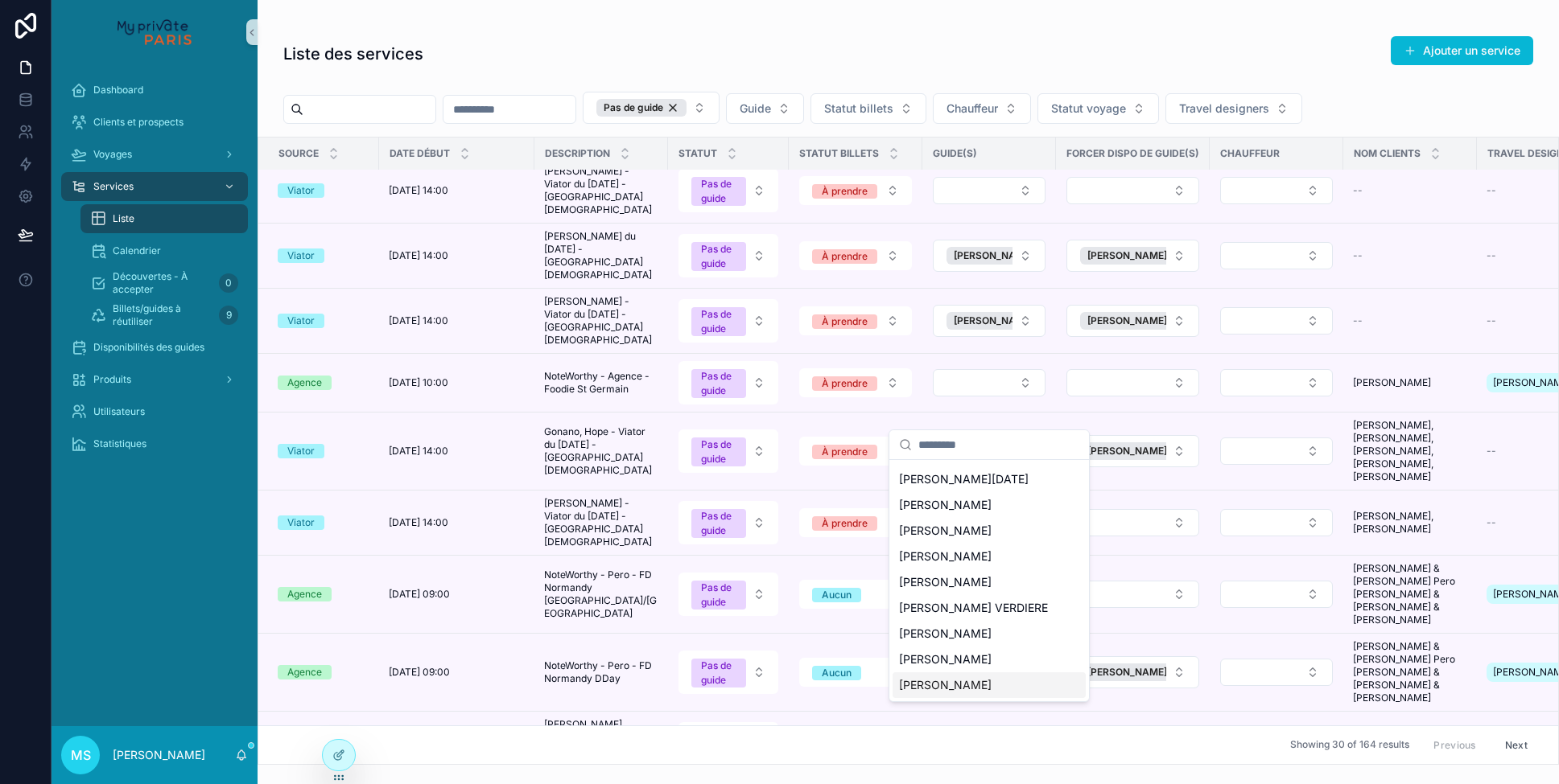
scroll to position [126, 0]
click at [956, 589] on span "[PERSON_NAME]" at bounding box center [945, 582] width 92 height 16
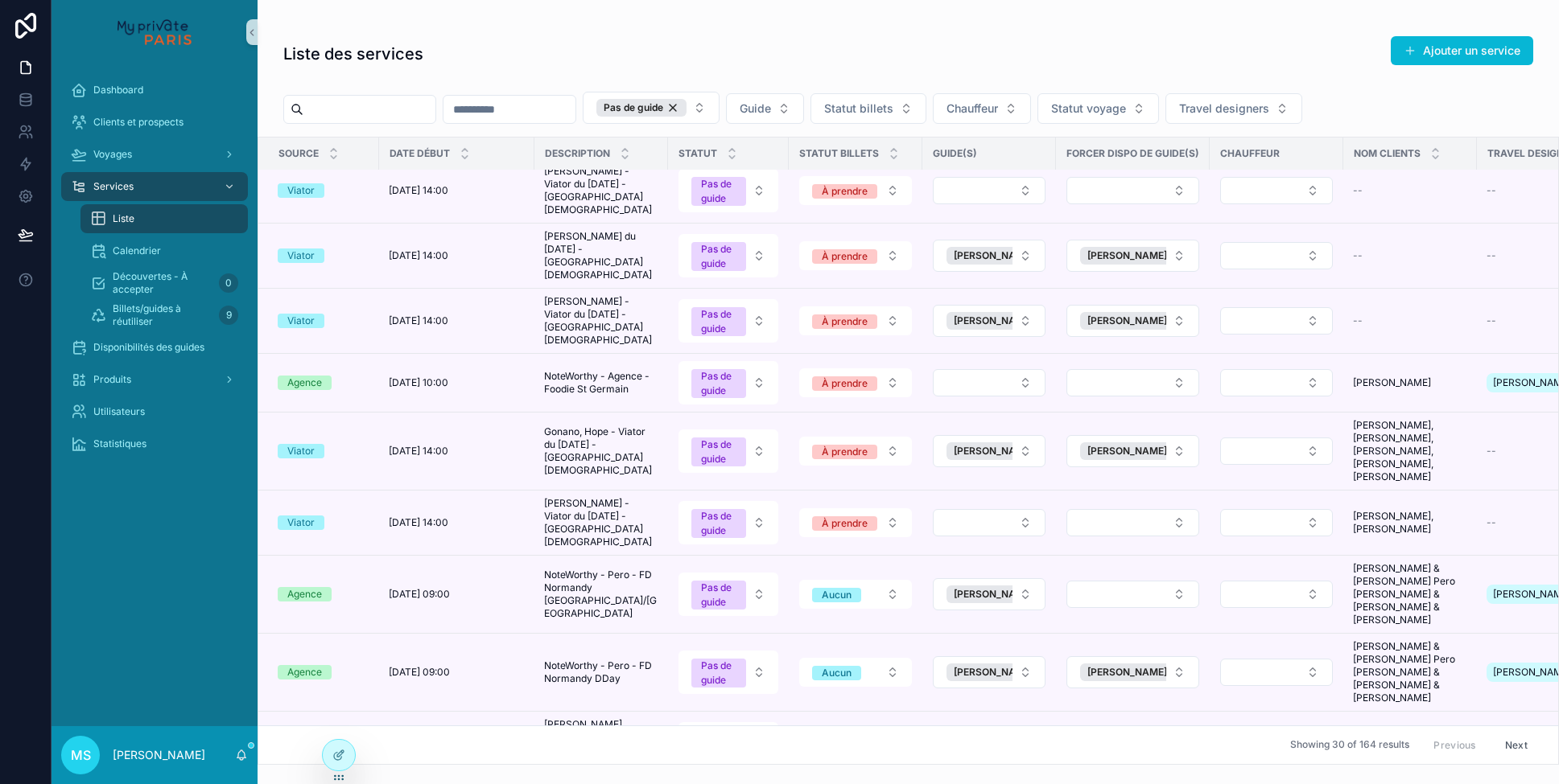
click at [0, 0] on icon "scrollable content" at bounding box center [0, 0] width 0 height 0
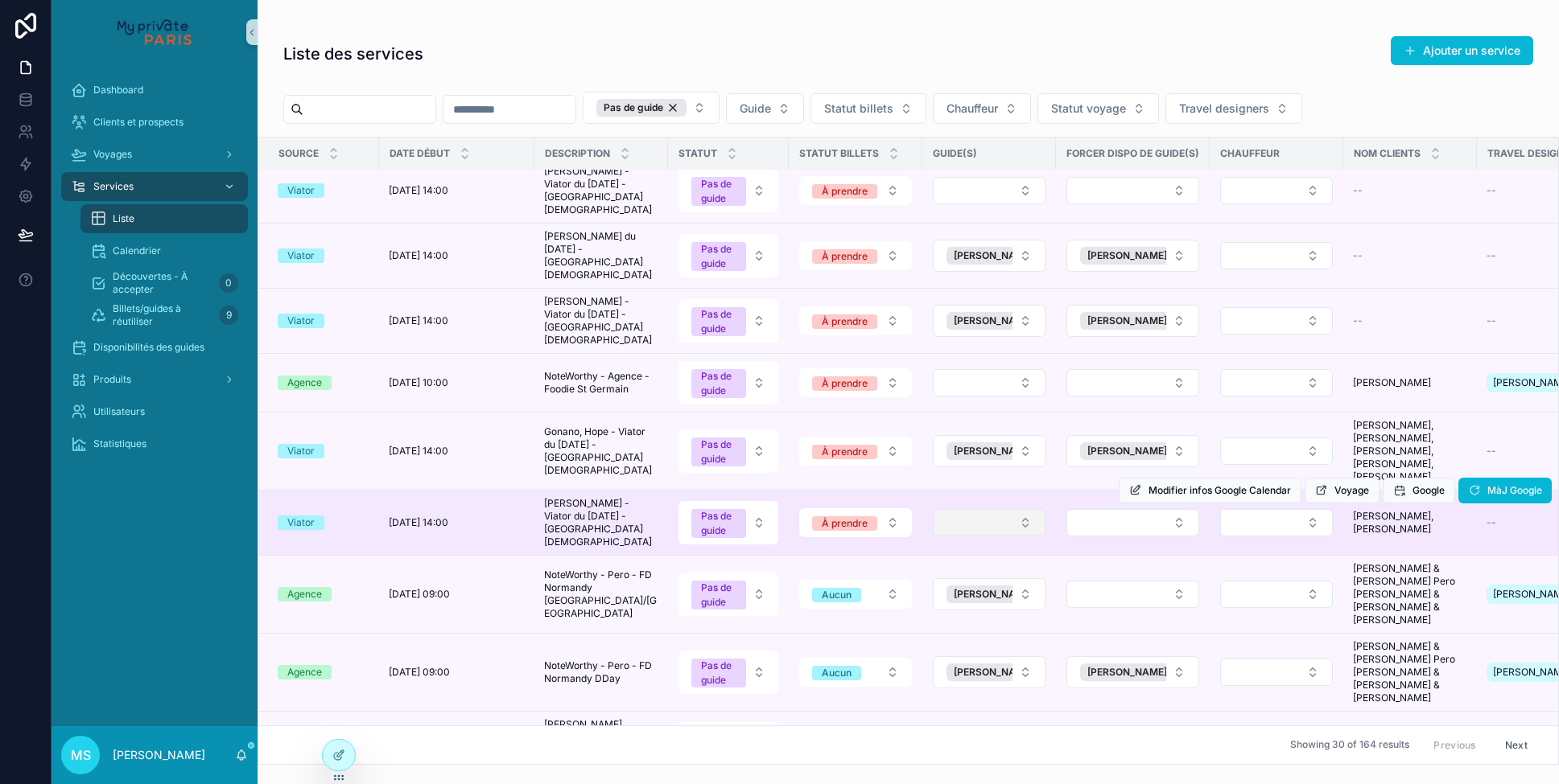
click at [997, 510] on button "Select Button" at bounding box center [989, 523] width 112 height 27
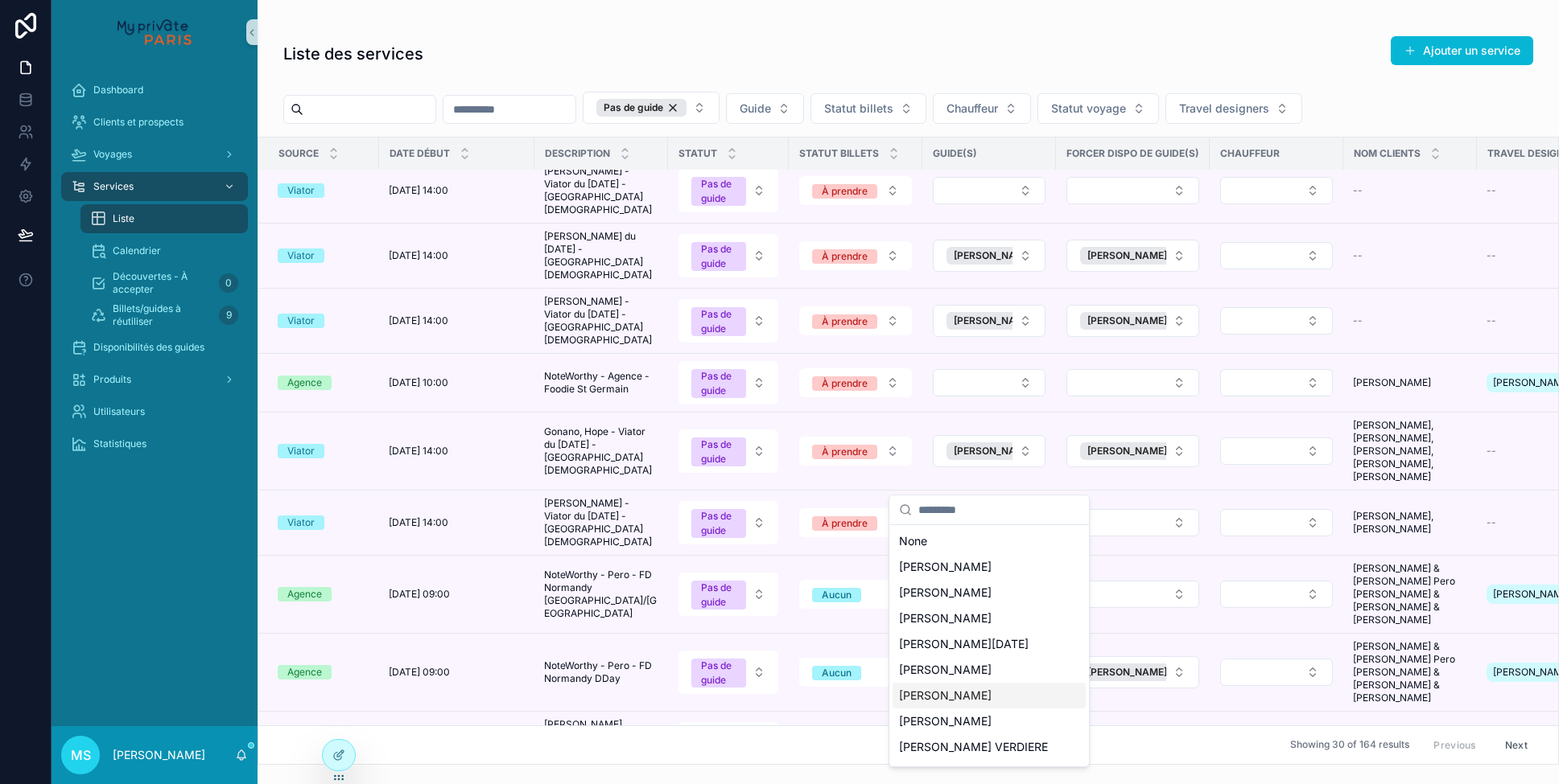
click at [959, 699] on span "[PERSON_NAME]" at bounding box center [945, 695] width 92 height 16
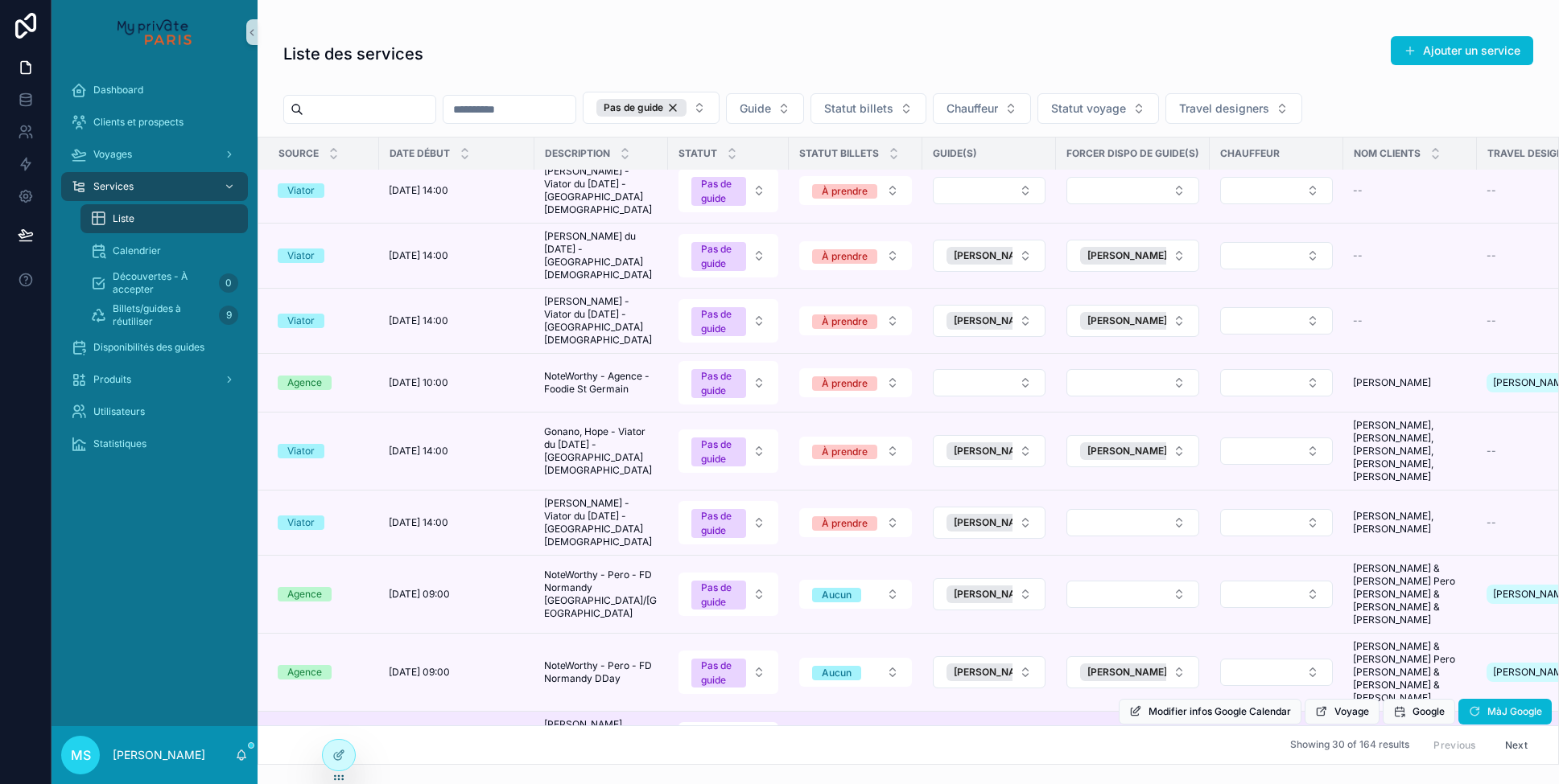
scroll to position [414, 0]
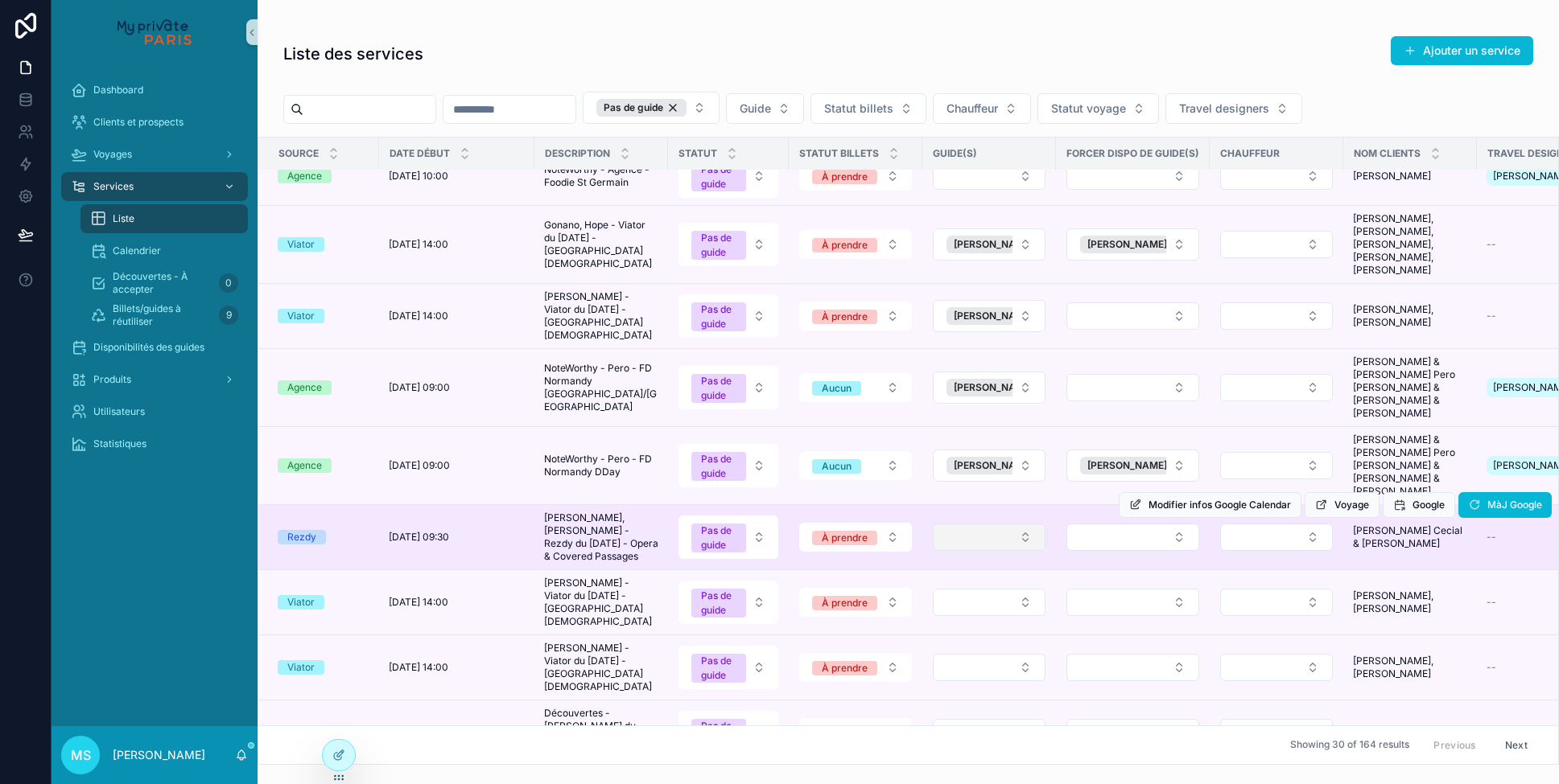
click at [1003, 524] on button "Select Button" at bounding box center [989, 537] width 112 height 27
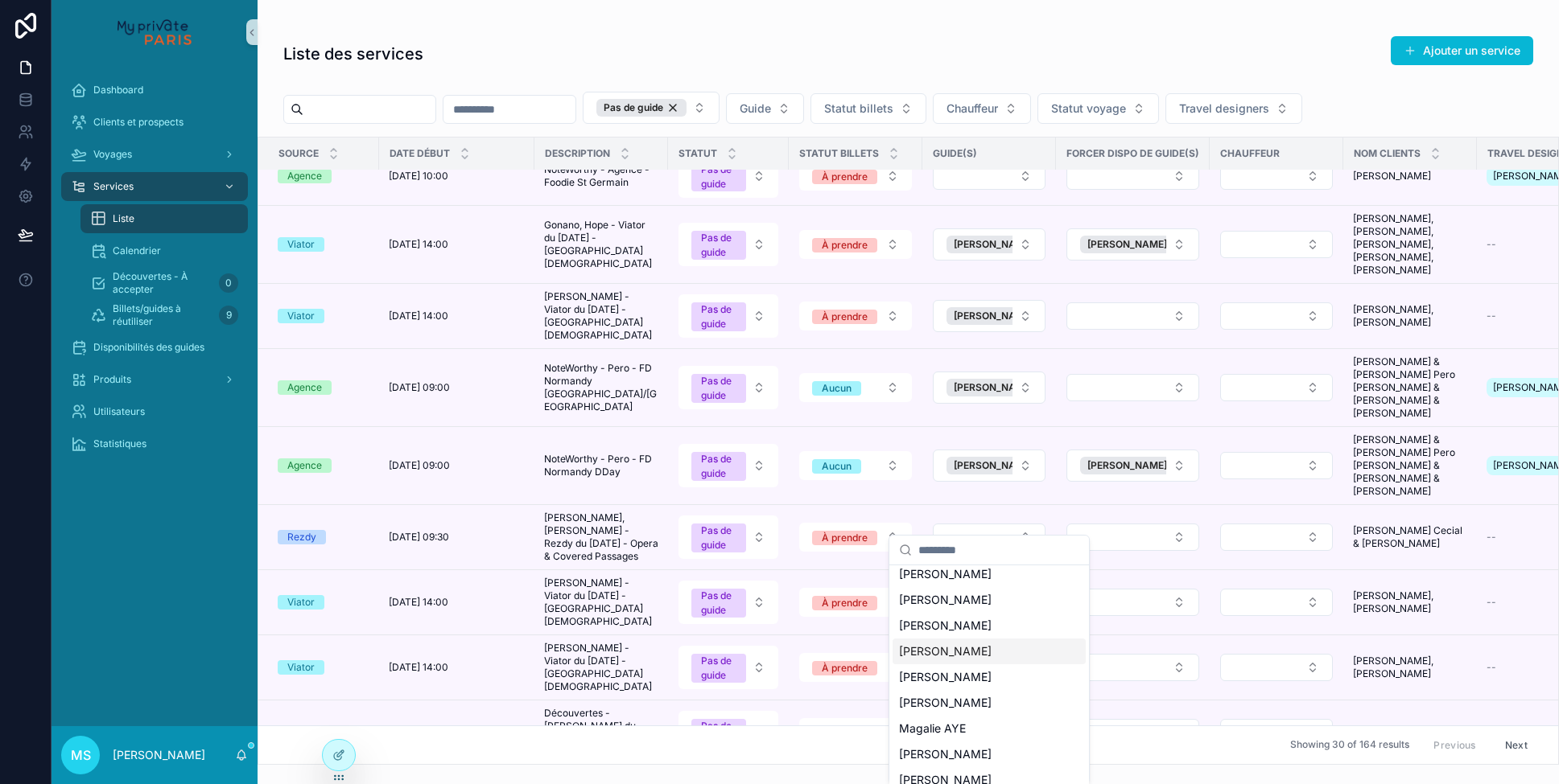
scroll to position [23, 0]
click at [977, 584] on span "[PERSON_NAME]" at bounding box center [945, 584] width 92 height 16
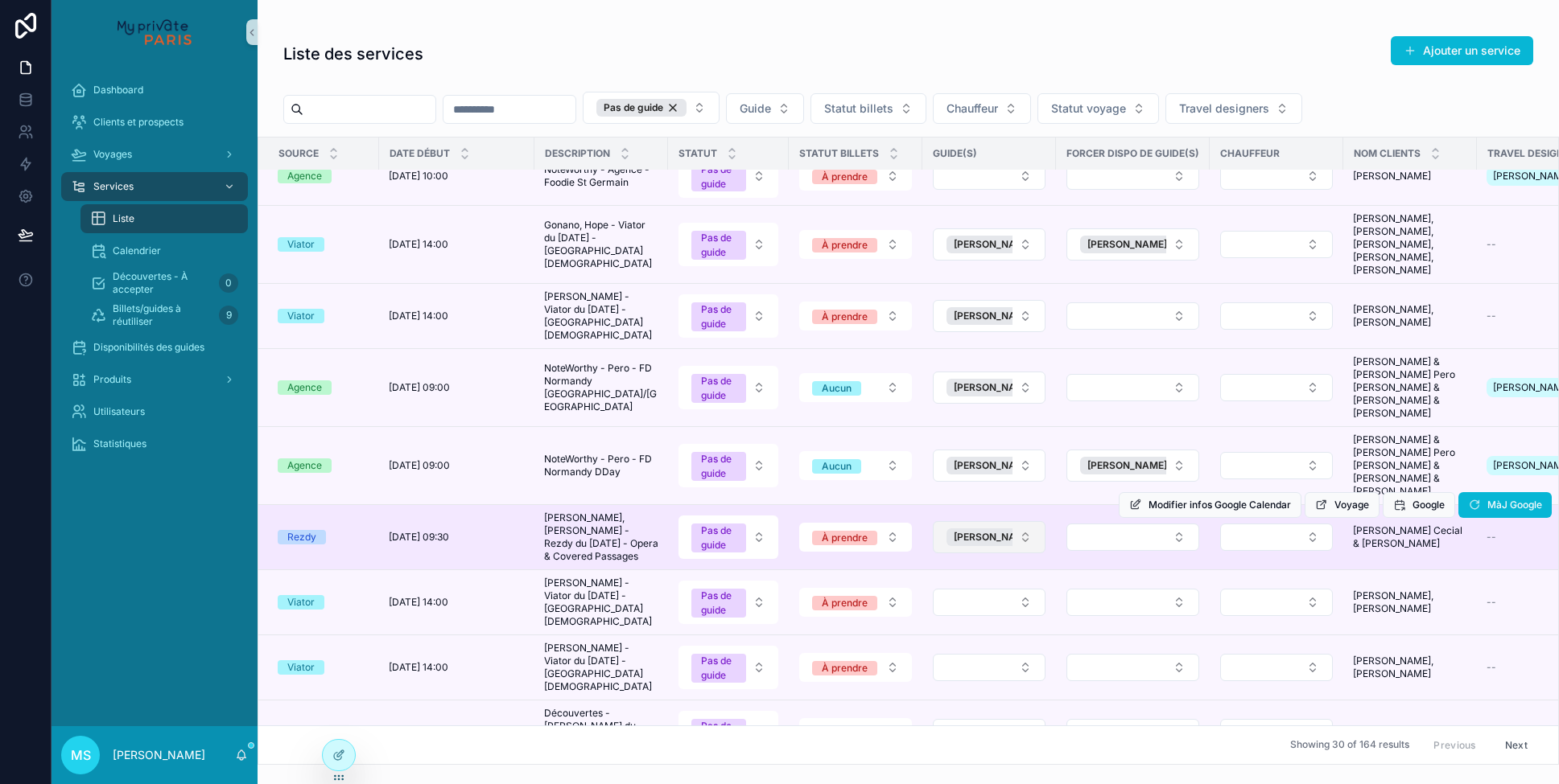
click at [1012, 521] on button "[PERSON_NAME]" at bounding box center [989, 537] width 112 height 32
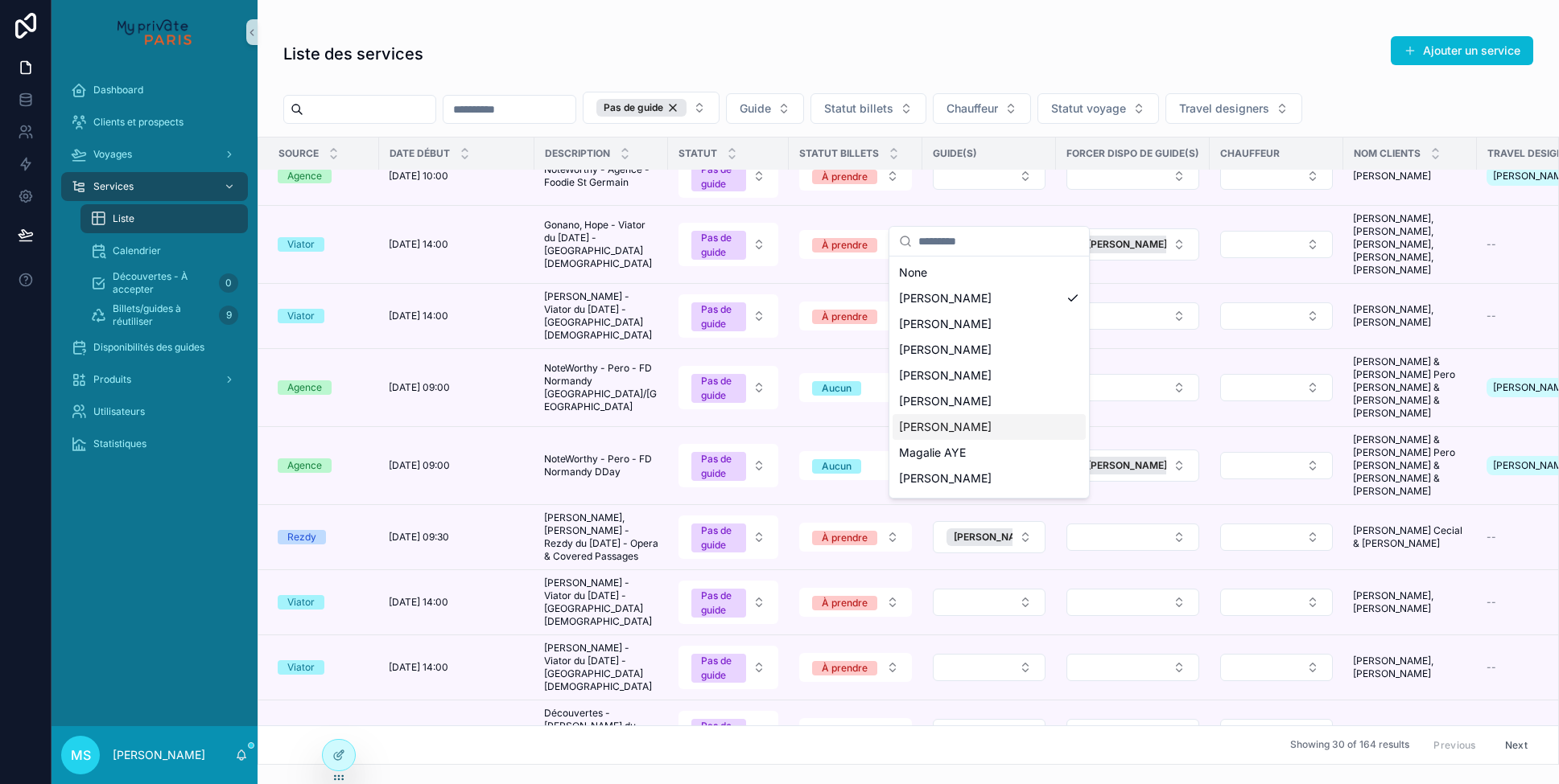
click at [983, 426] on span "[PERSON_NAME]" at bounding box center [945, 427] width 92 height 16
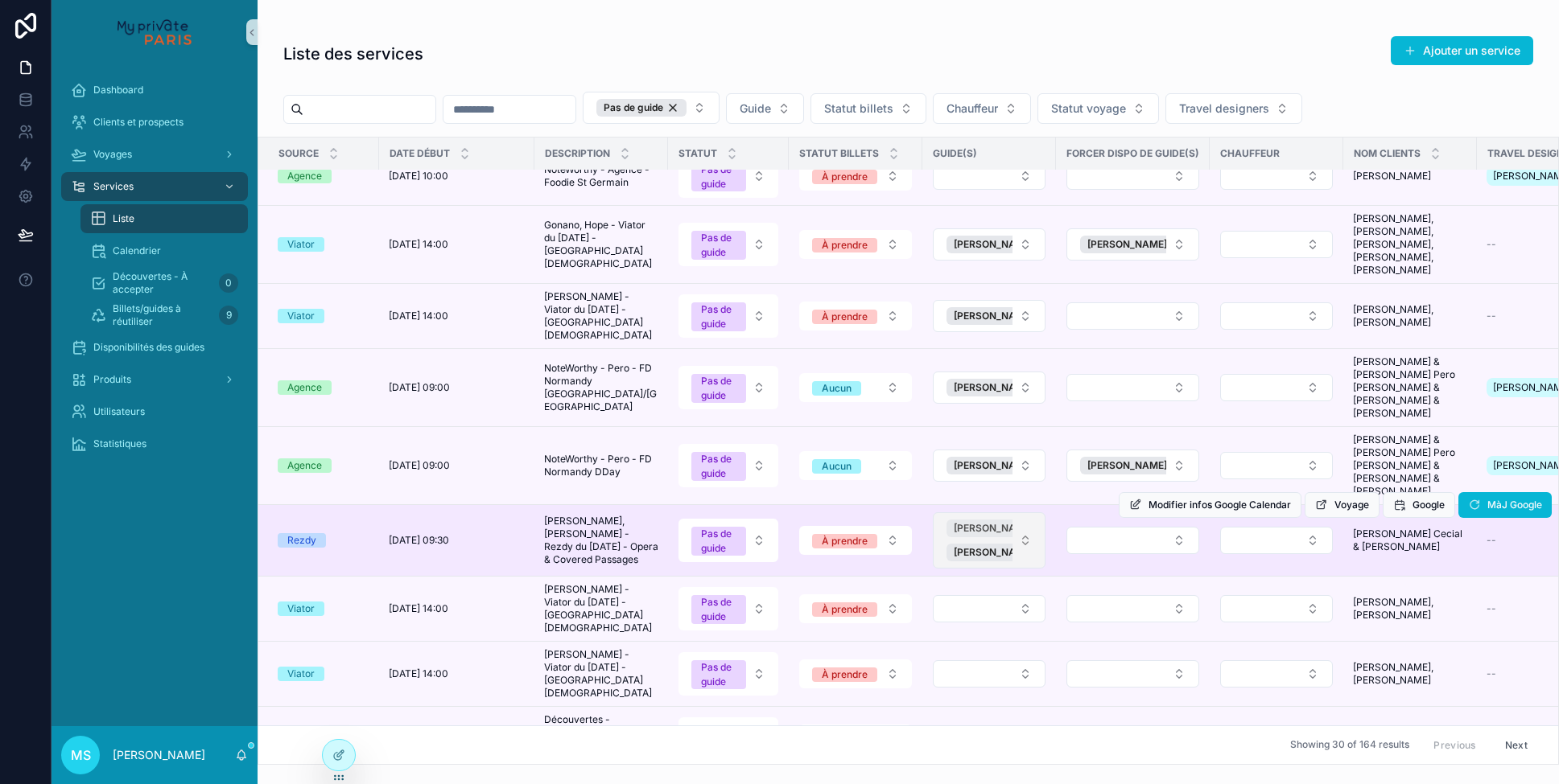
click at [982, 522] on span "[PERSON_NAME]" at bounding box center [994, 528] width 80 height 12
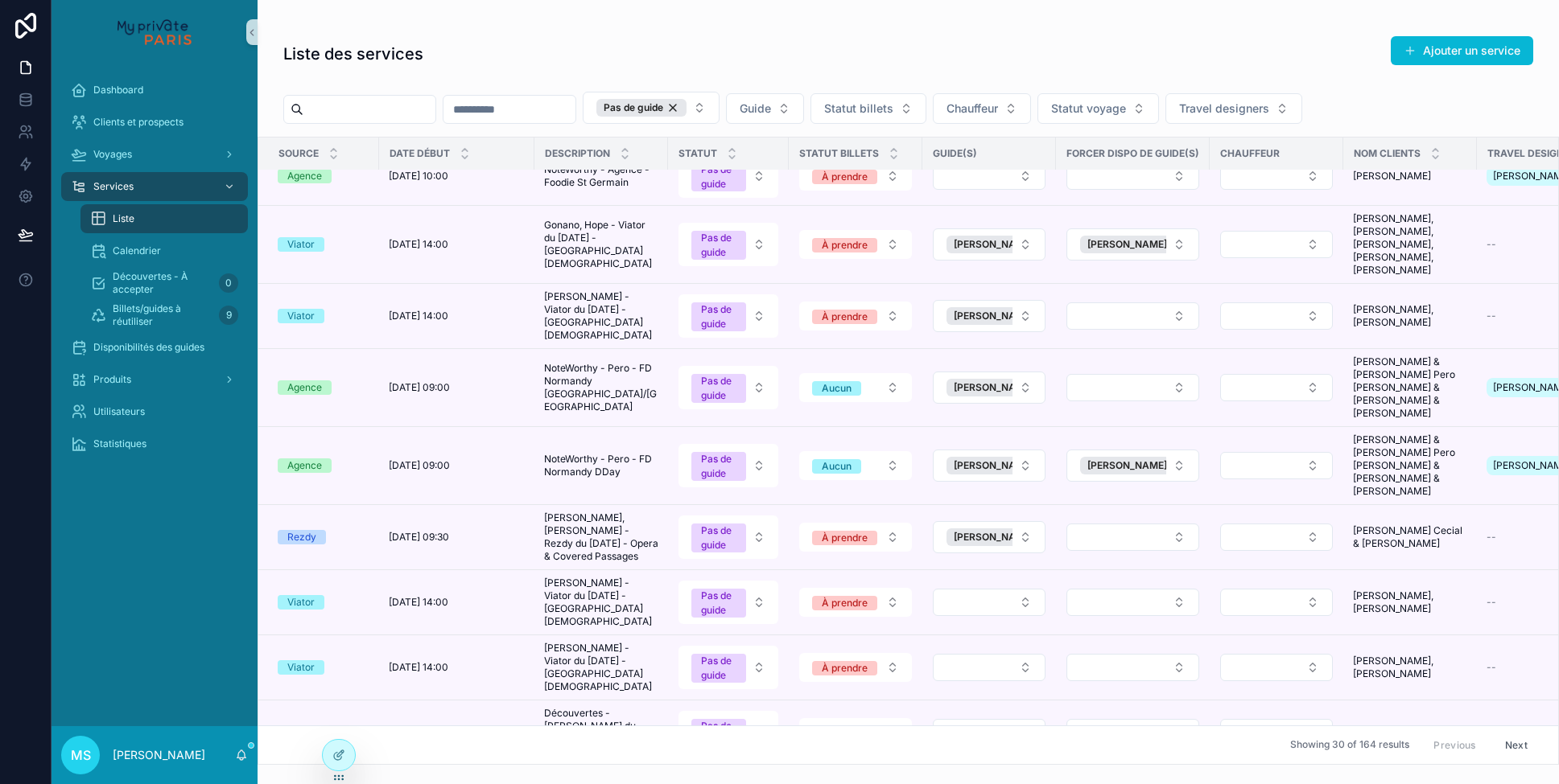
click at [1470, 505] on tr "Rezdy [DATE] 09:30 [DATE] 09:30 [PERSON_NAME], [PERSON_NAME] - Rezdy du [DATE] …" at bounding box center [1188, 538] width 1858 height 65
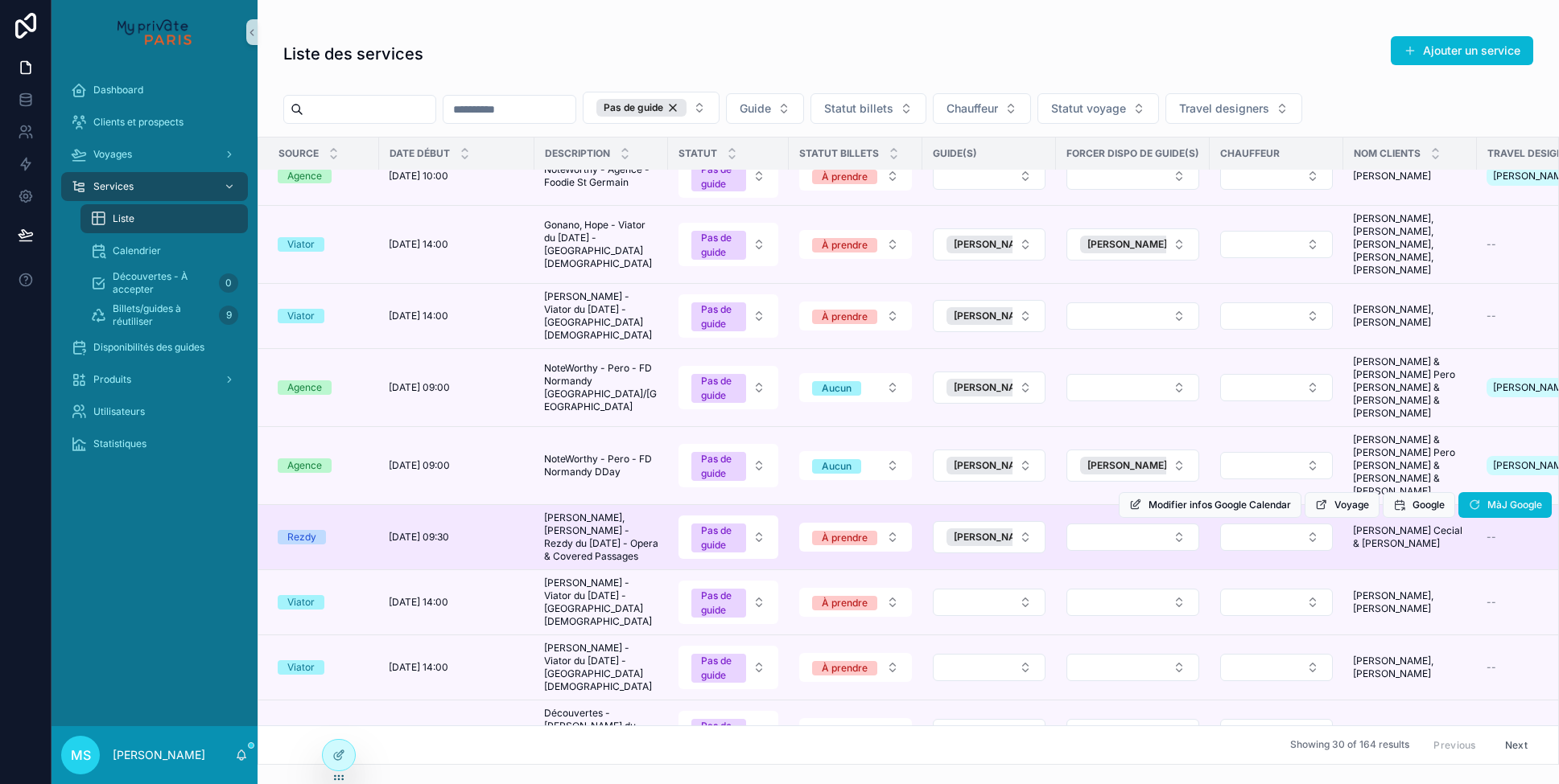
click at [1473, 505] on td "[PERSON_NAME] Cecial & [PERSON_NAME] [PERSON_NAME] Cecial & [PERSON_NAME]" at bounding box center [1410, 538] width 134 height 65
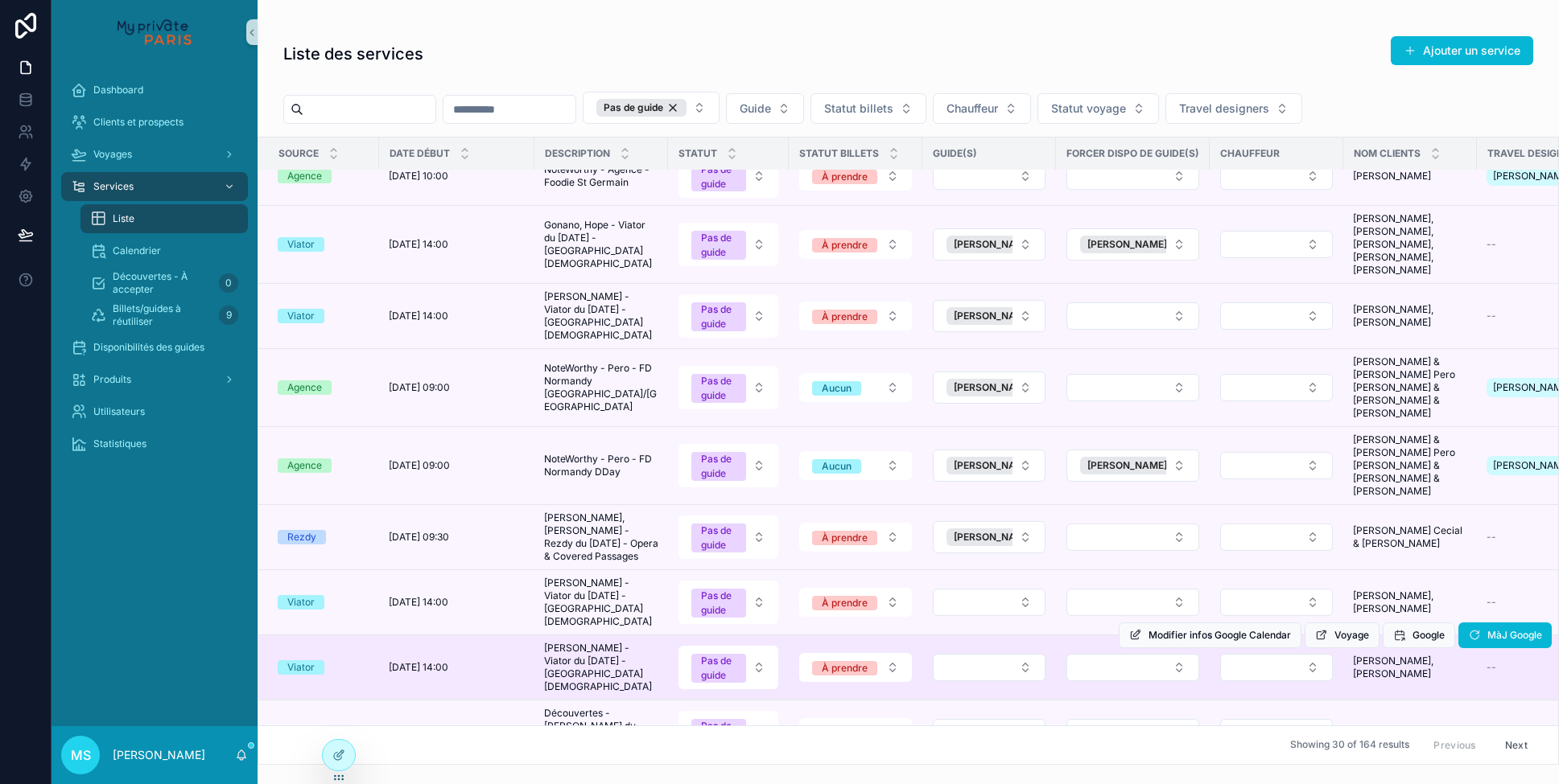
scroll to position [467, 0]
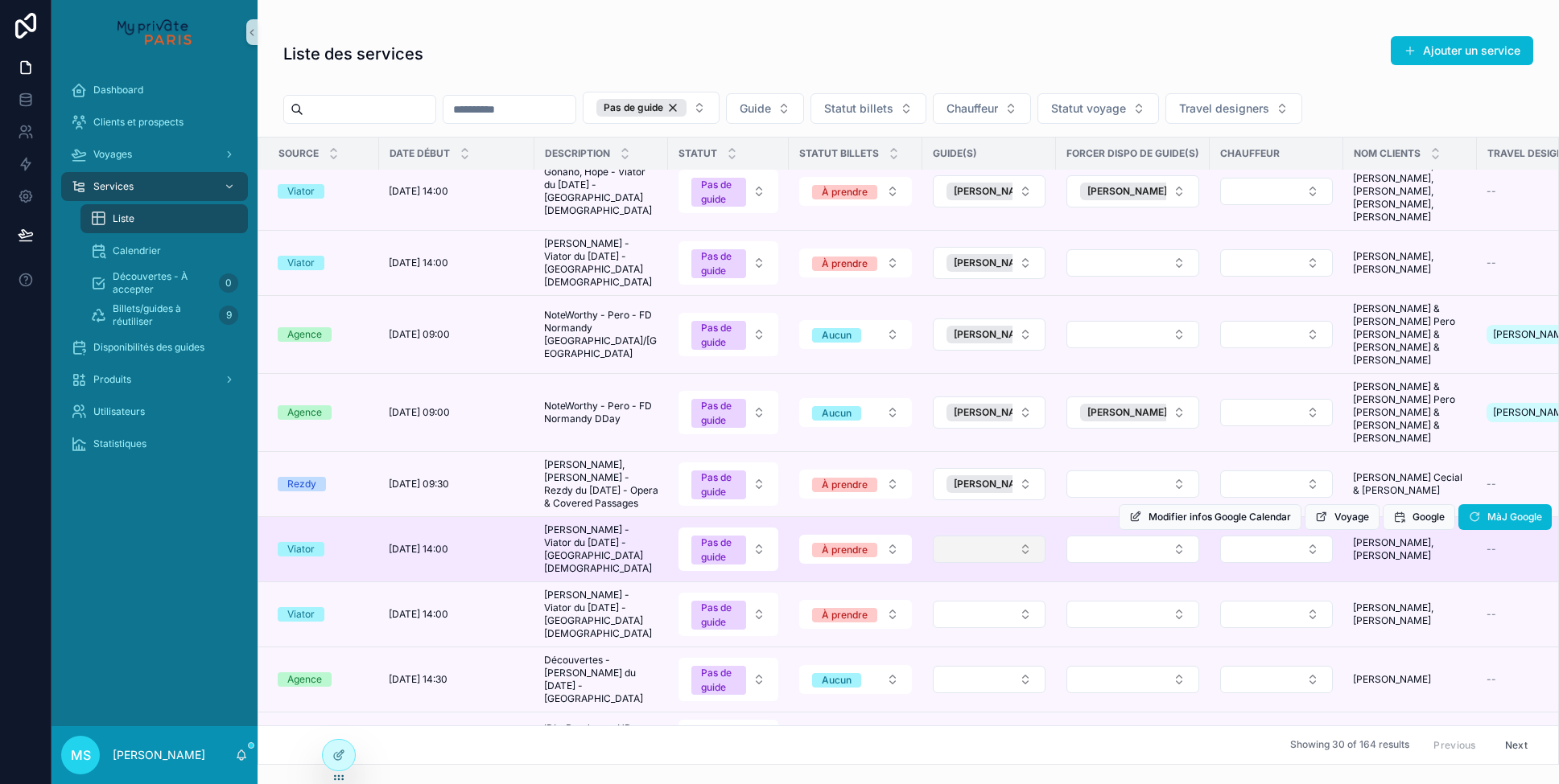
click at [1027, 535] on button "Select Button" at bounding box center [989, 549] width 112 height 27
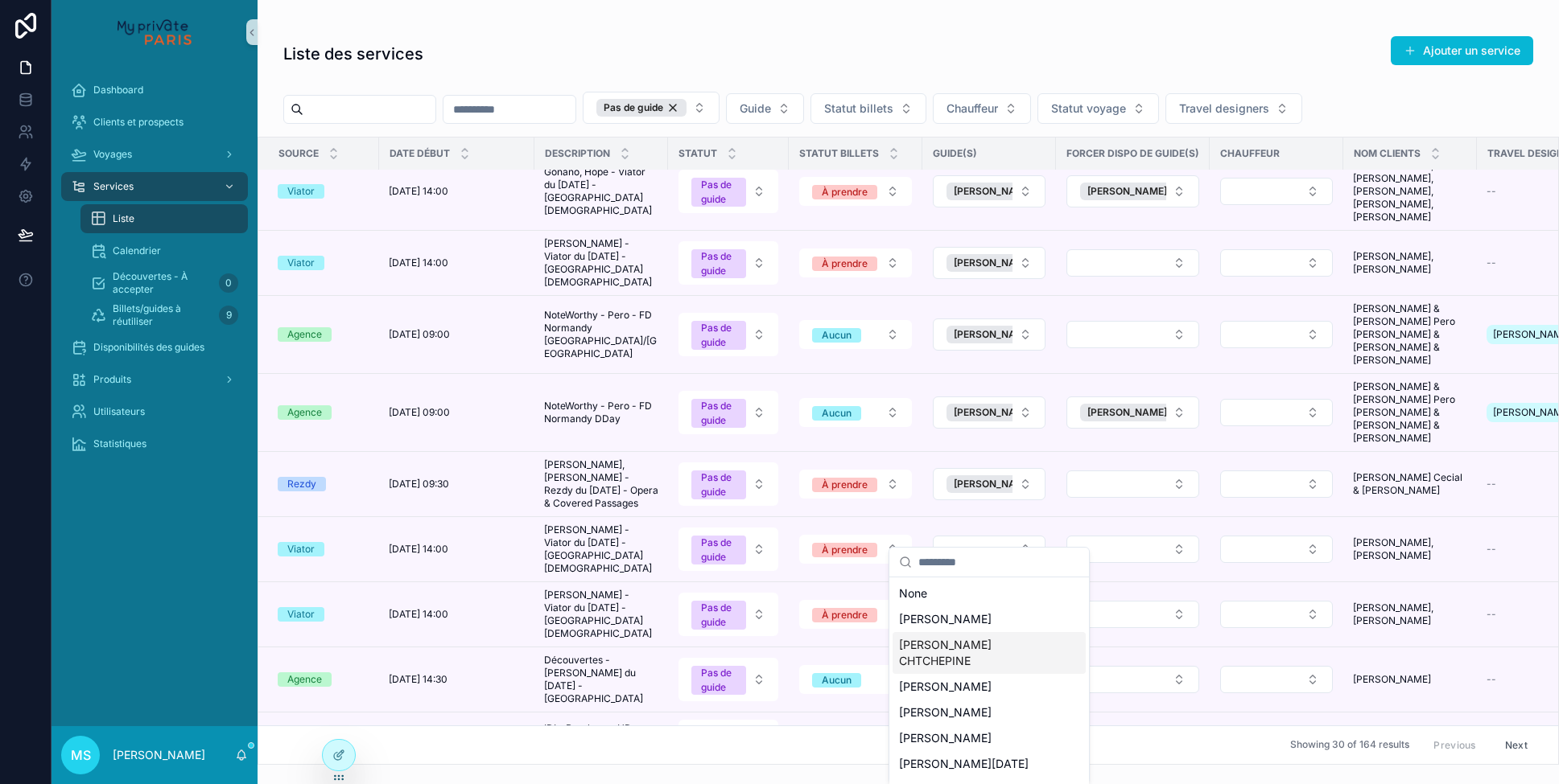
click at [1016, 637] on span "[PERSON_NAME] CHTCHEPINE" at bounding box center [980, 653] width 161 height 32
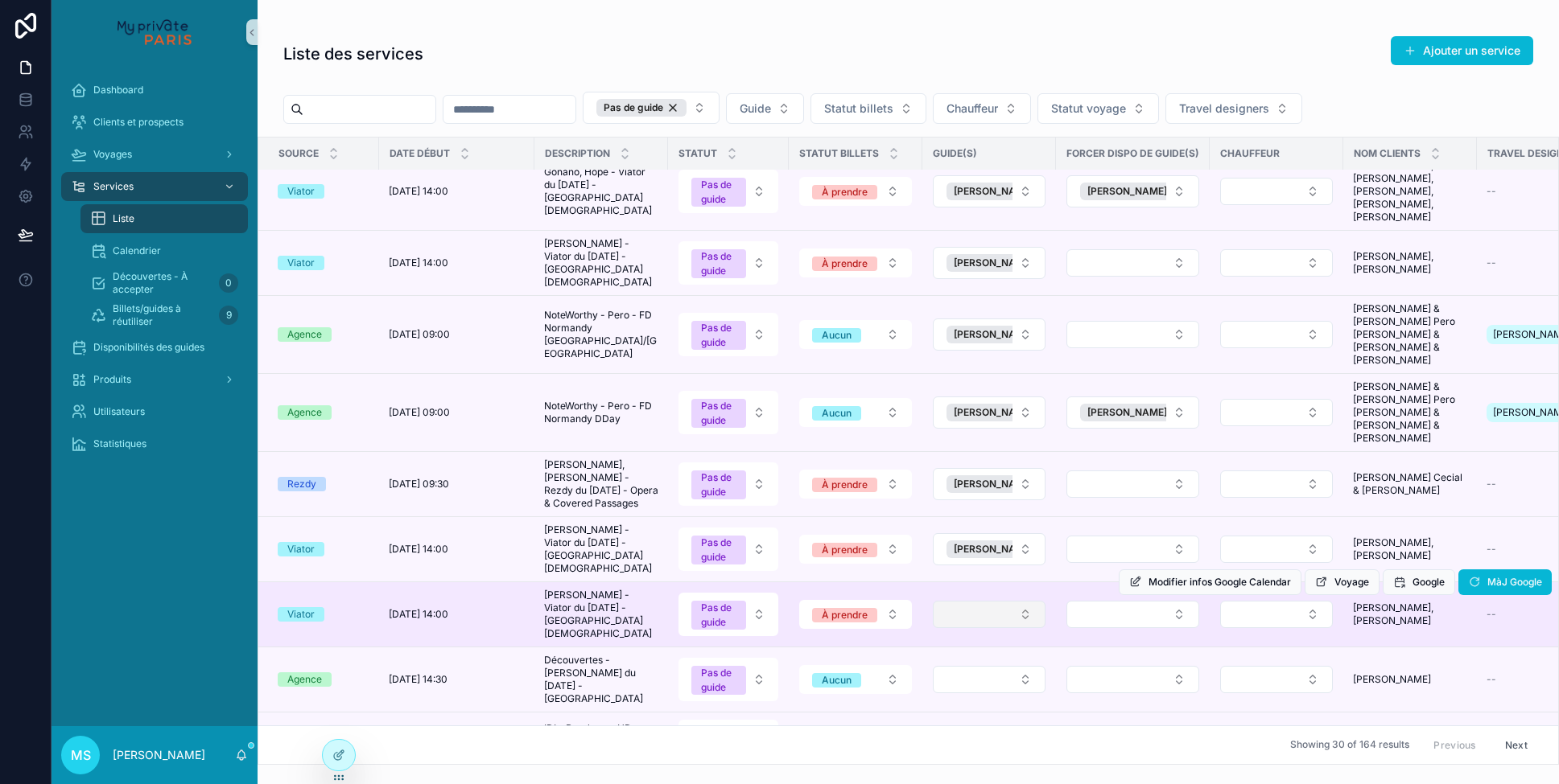
click at [1021, 601] on button "Select Button" at bounding box center [989, 614] width 112 height 27
click at [982, 604] on button "Select Button" at bounding box center [989, 614] width 112 height 27
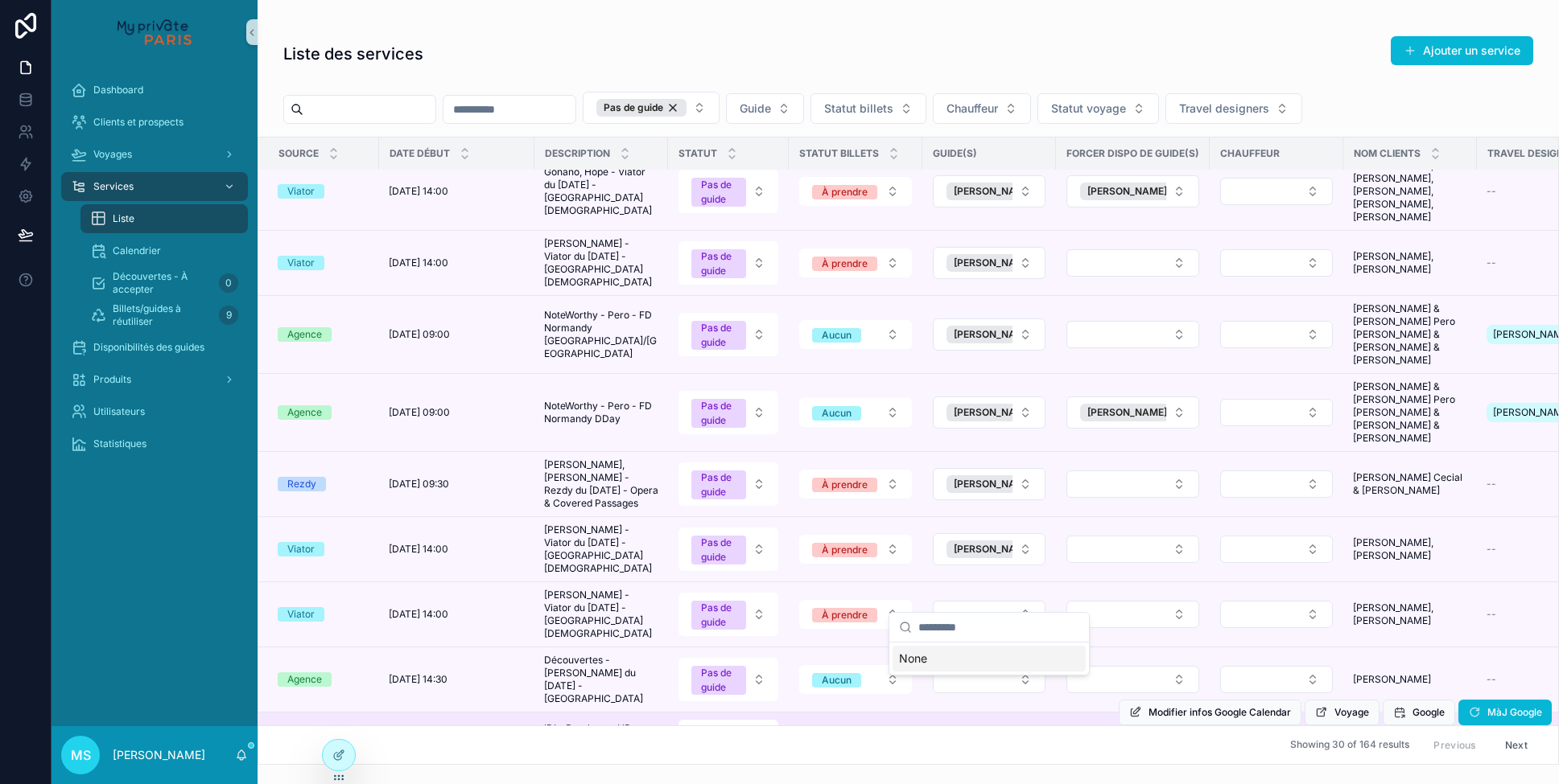
click at [1002, 713] on td "scrollable content" at bounding box center [989, 742] width 134 height 59
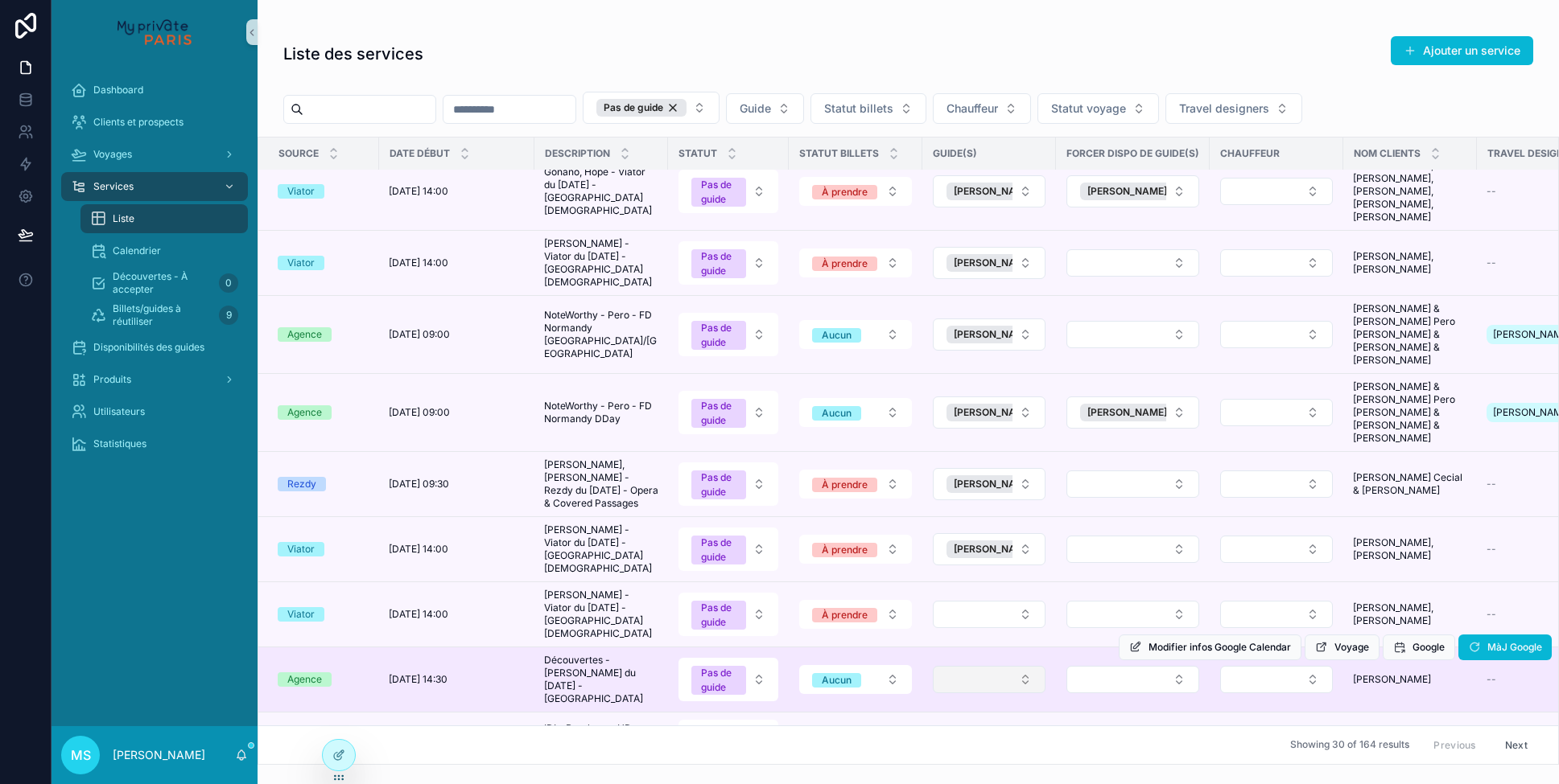
click at [998, 668] on button "Select Button" at bounding box center [989, 679] width 112 height 27
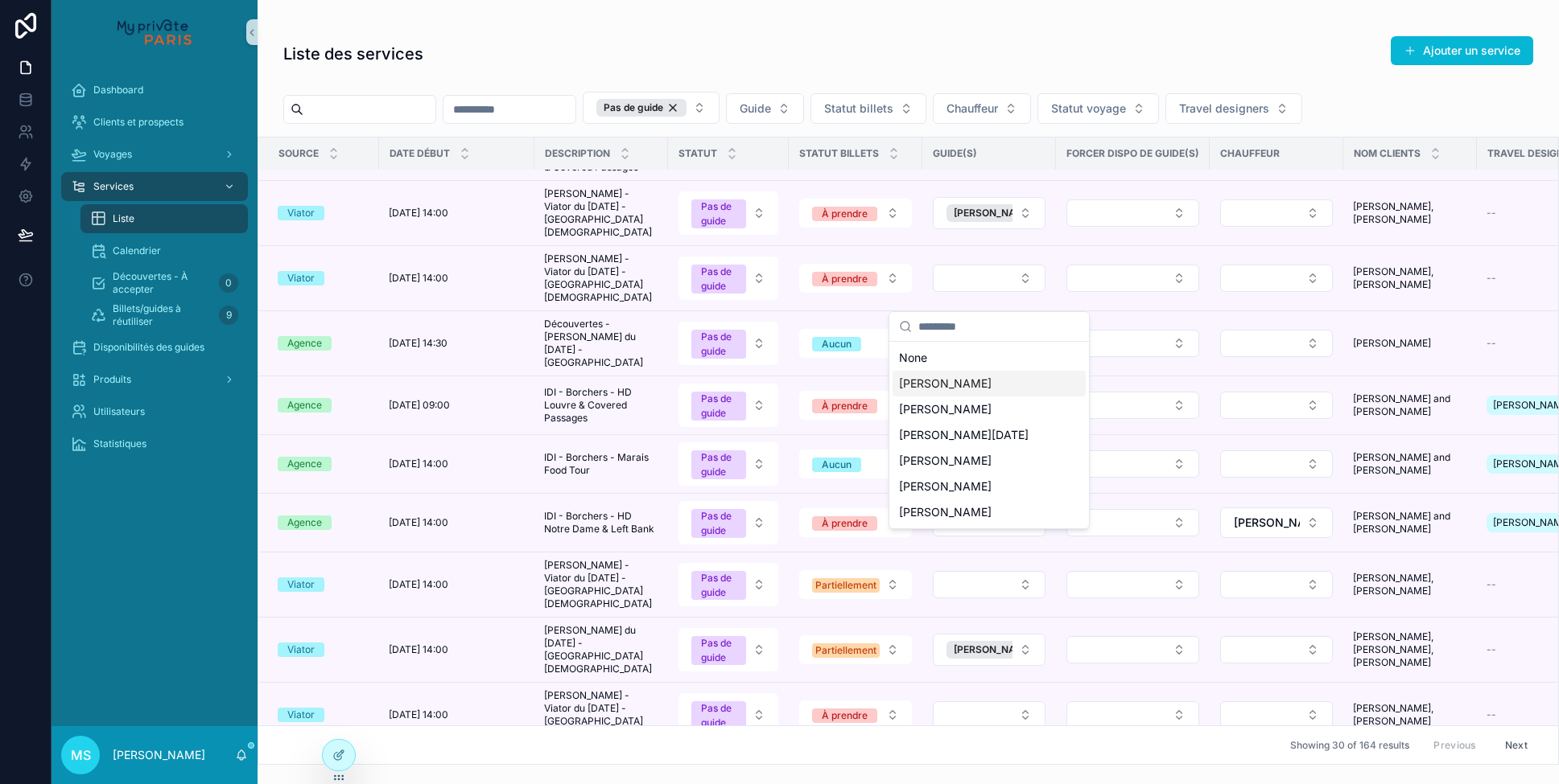
scroll to position [834, 0]
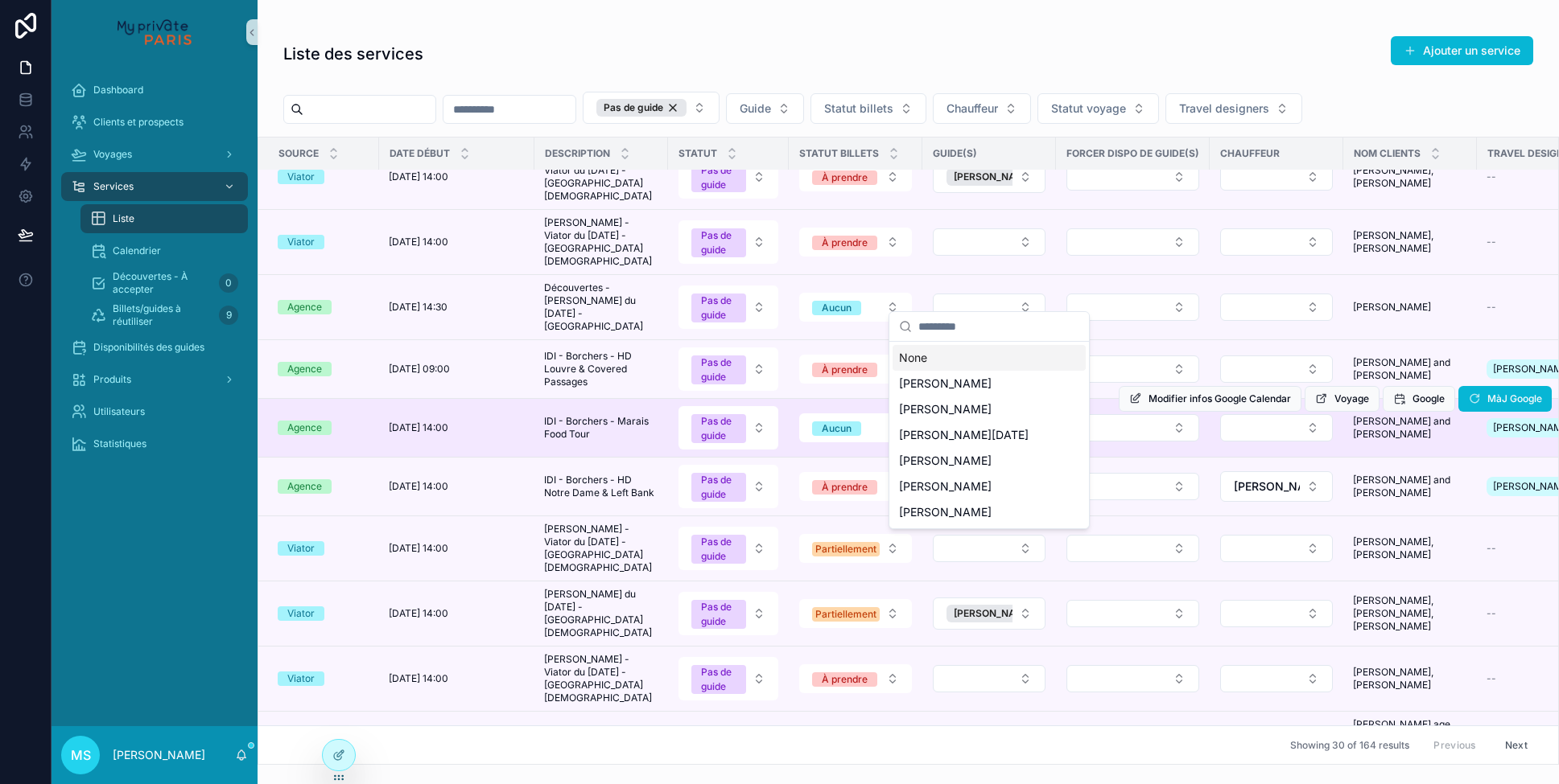
click at [1125, 440] on td "scrollable content" at bounding box center [1133, 428] width 154 height 59
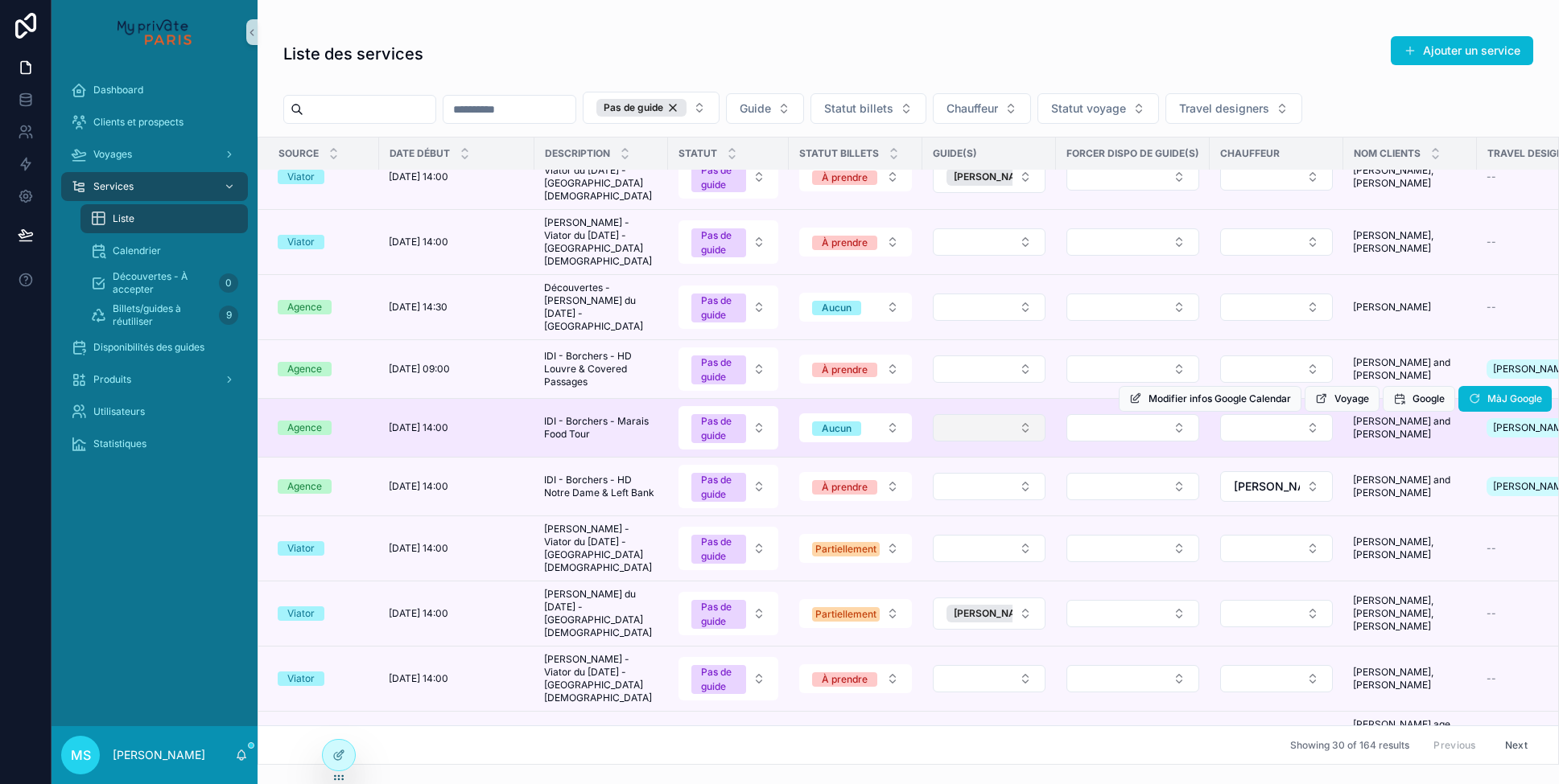
click at [1023, 416] on button "Select Button" at bounding box center [989, 427] width 112 height 27
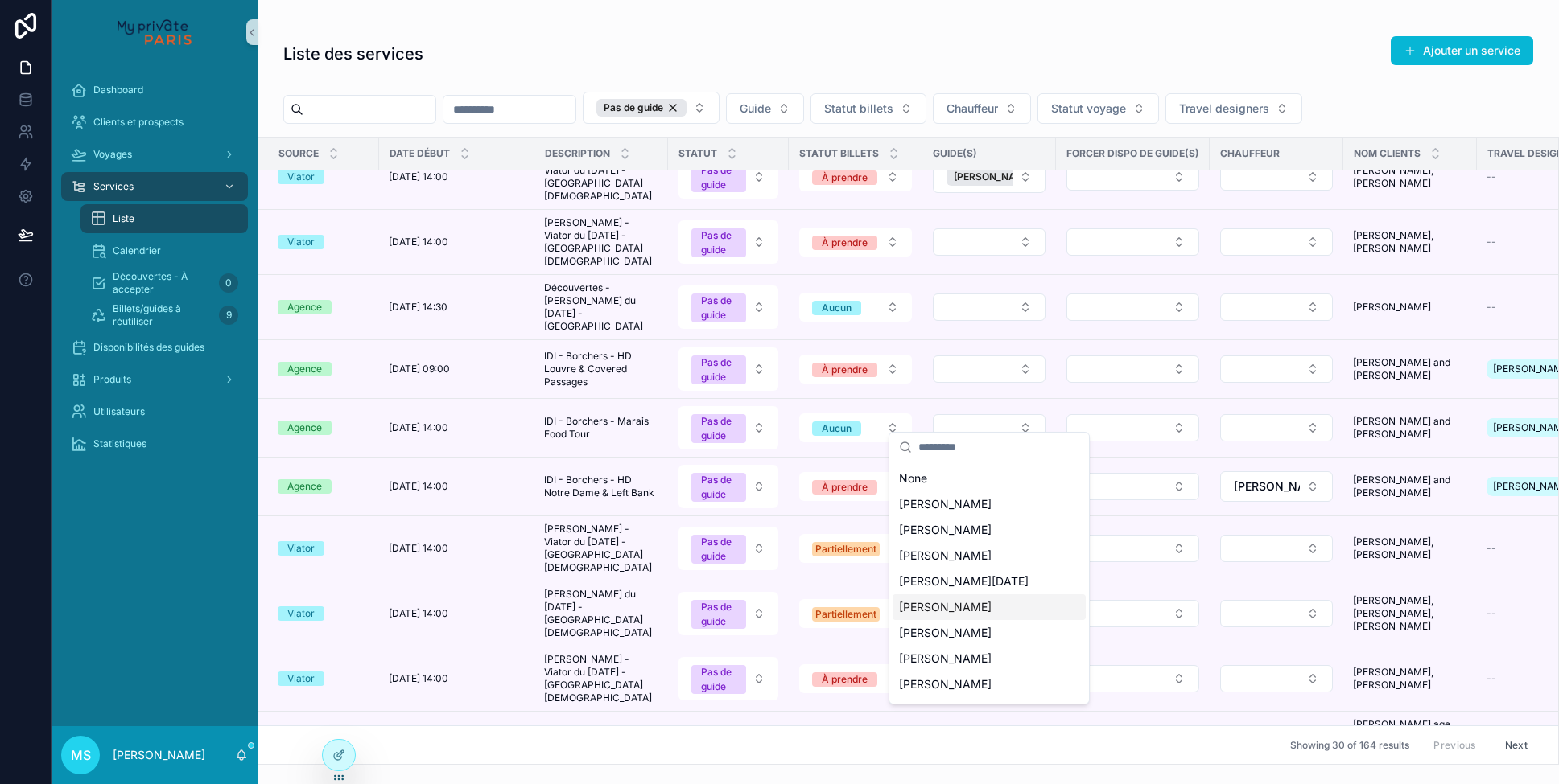
click at [962, 607] on span "[PERSON_NAME]" at bounding box center [945, 607] width 92 height 16
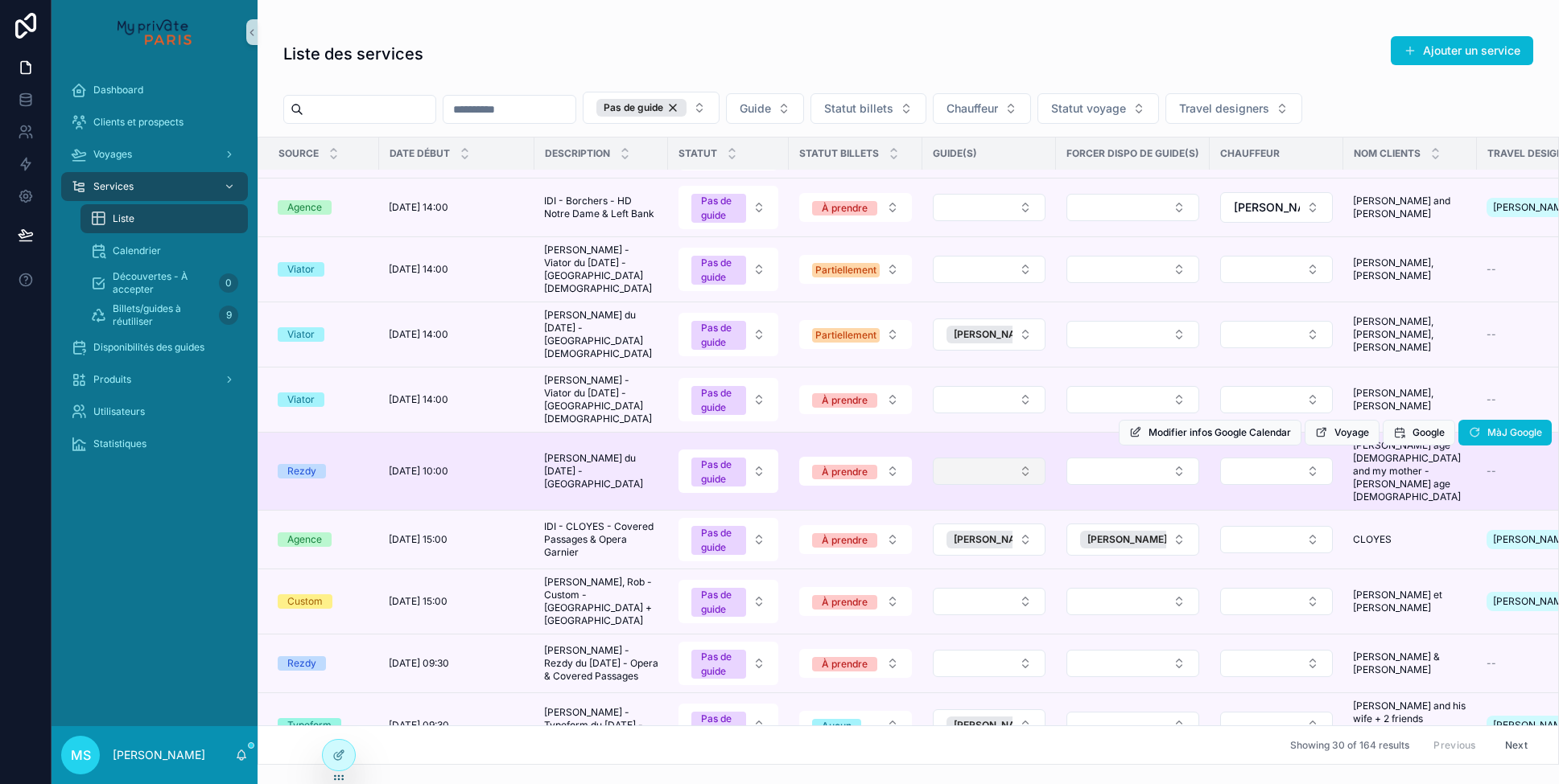
scroll to position [1113, 0]
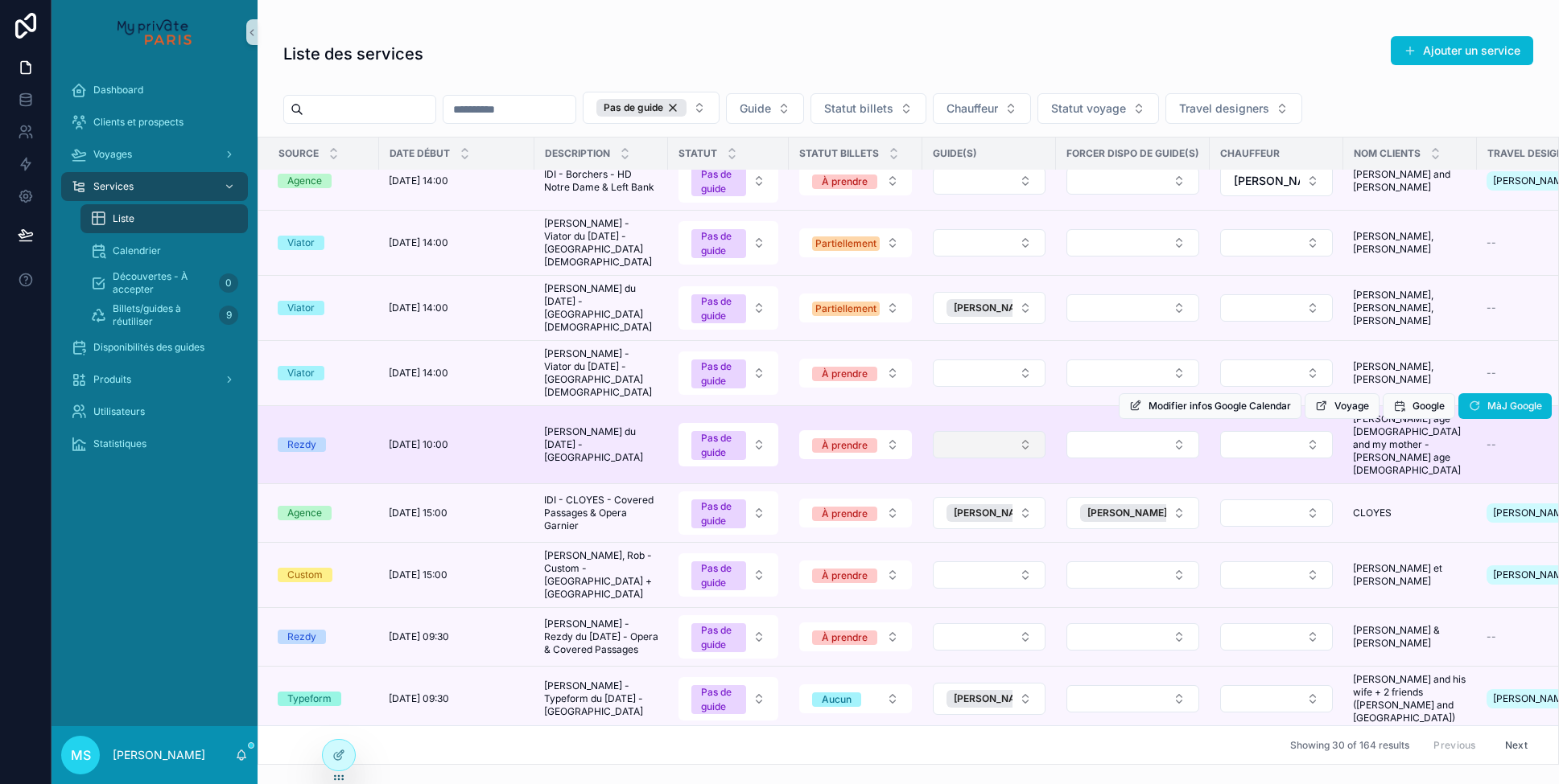
click at [980, 439] on button "Select Button" at bounding box center [989, 445] width 112 height 27
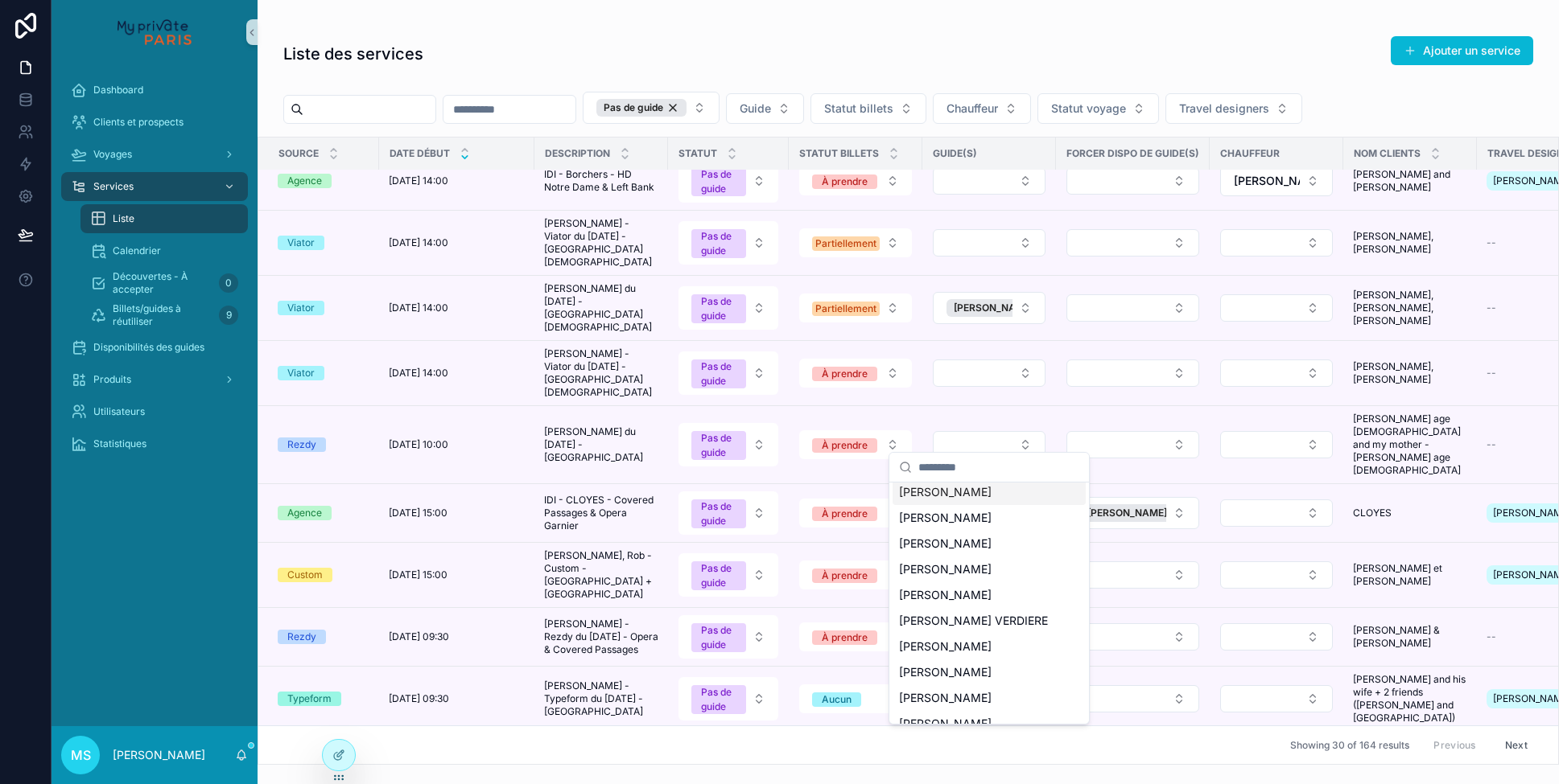
scroll to position [0, 0]
click at [461, 160] on icon "scrollable content" at bounding box center [465, 157] width 11 height 11
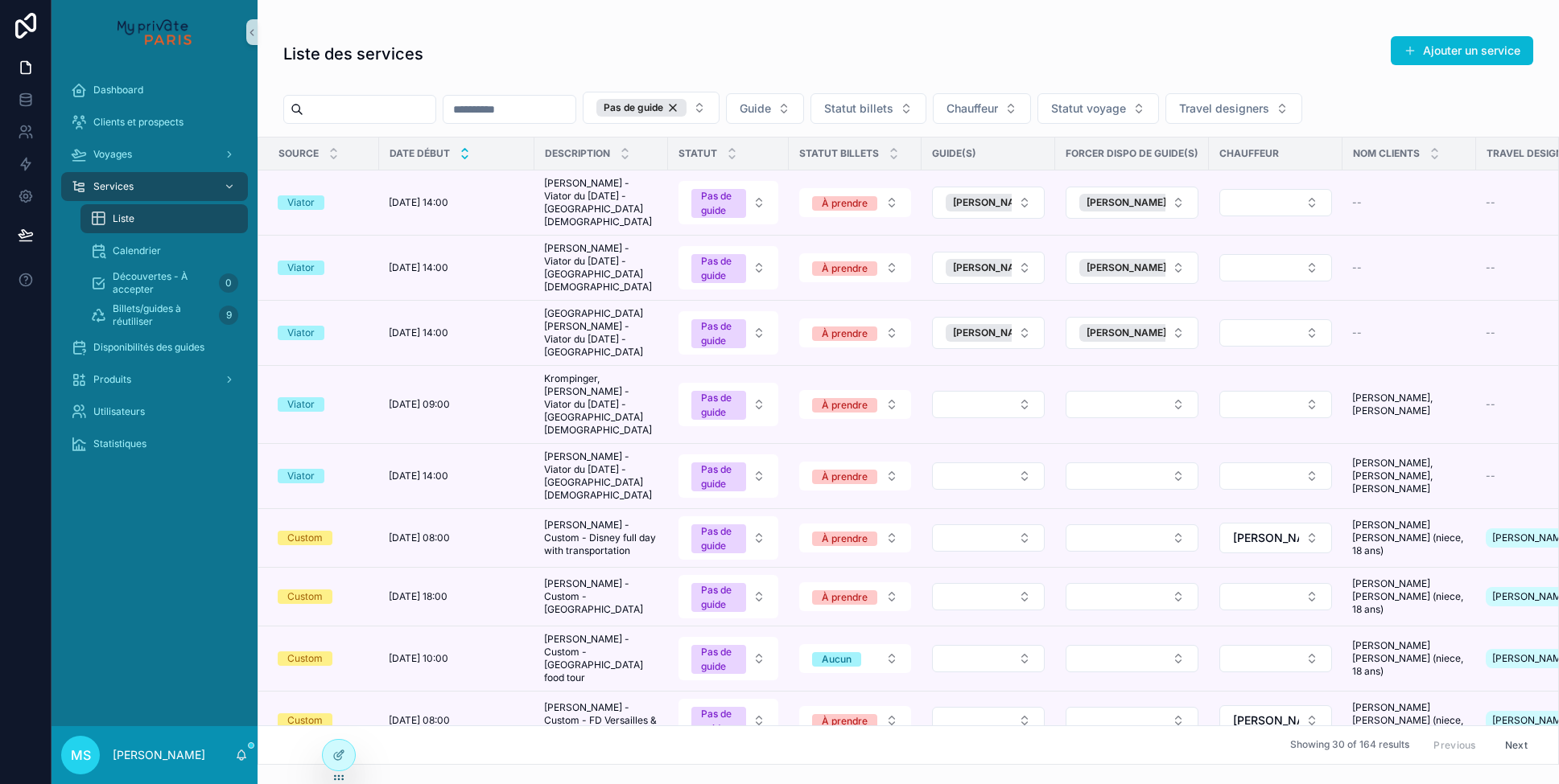
click at [465, 148] on icon "scrollable content" at bounding box center [465, 150] width 11 height 11
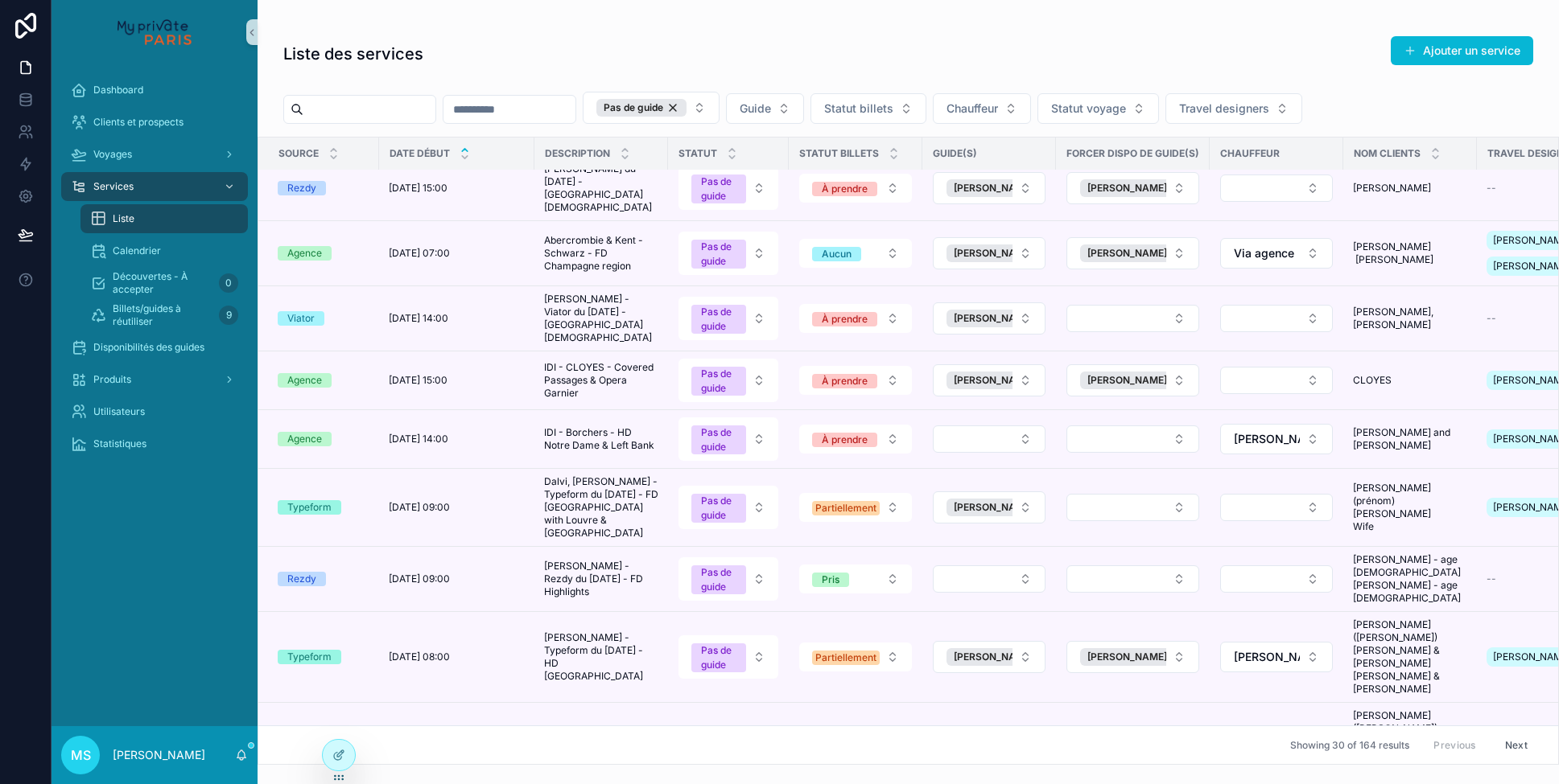
scroll to position [1367, 0]
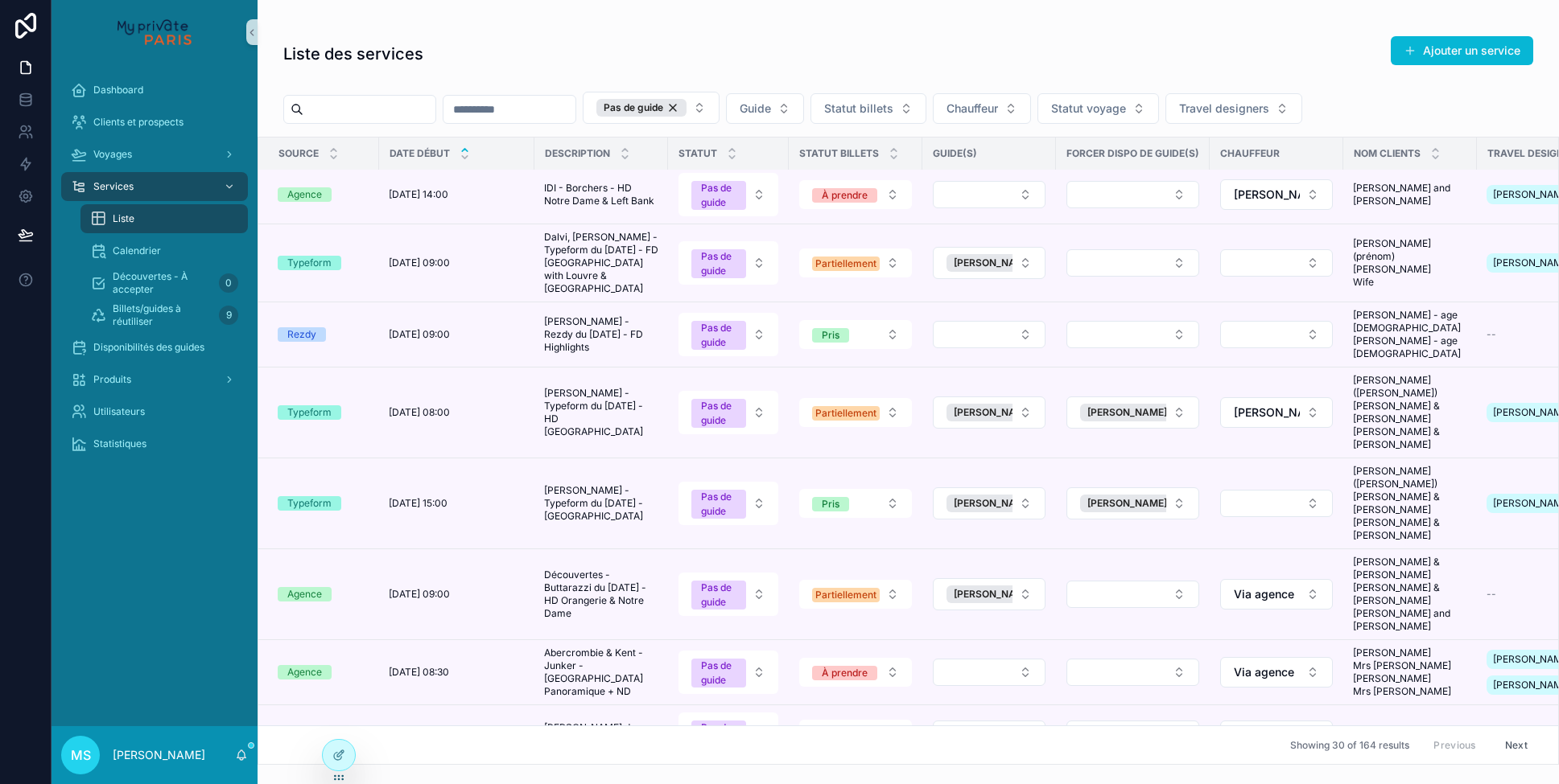
click at [1525, 742] on button "Next" at bounding box center [1517, 746] width 45 height 25
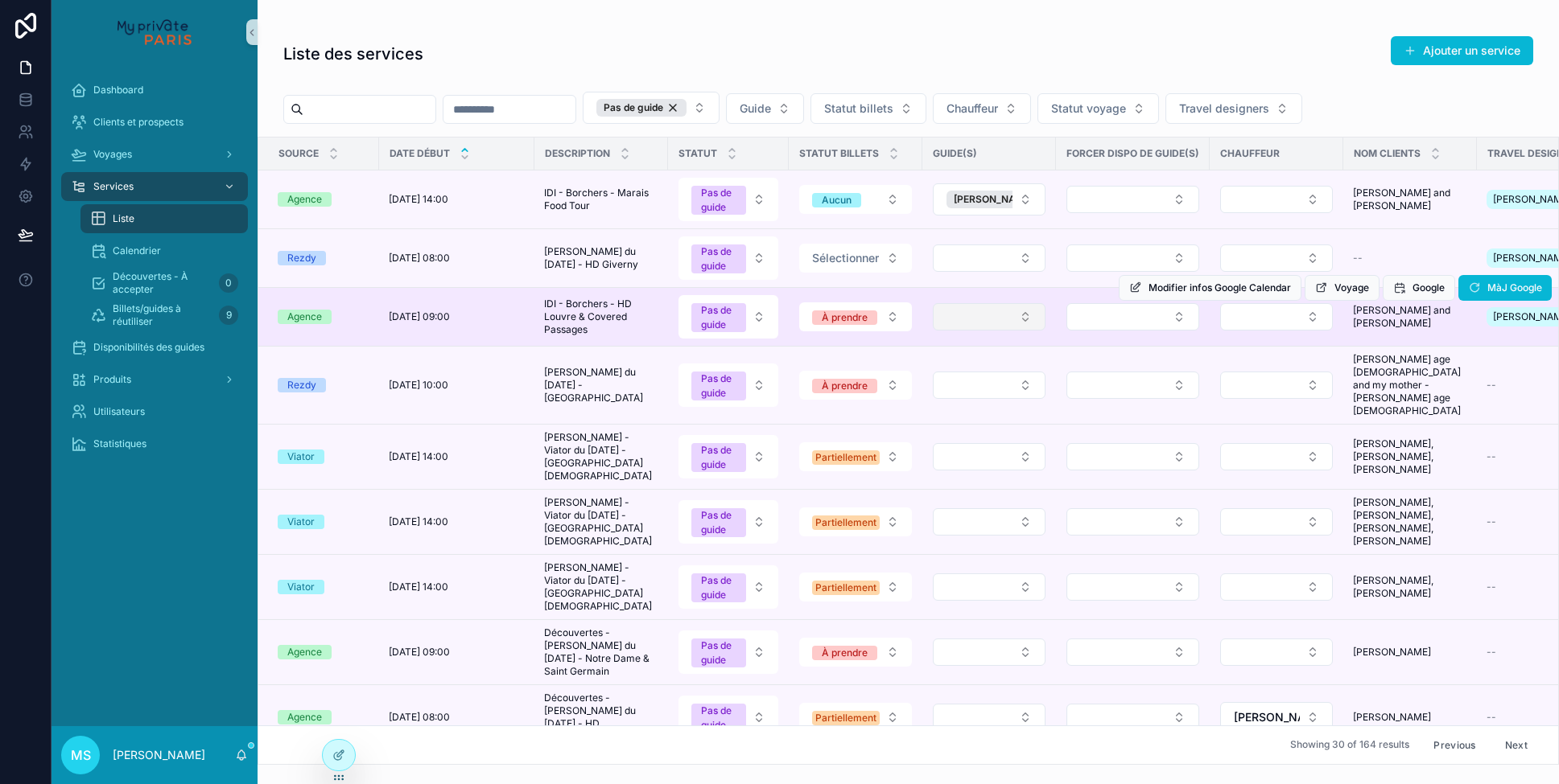
click at [1014, 318] on button "Select Button" at bounding box center [989, 317] width 112 height 27
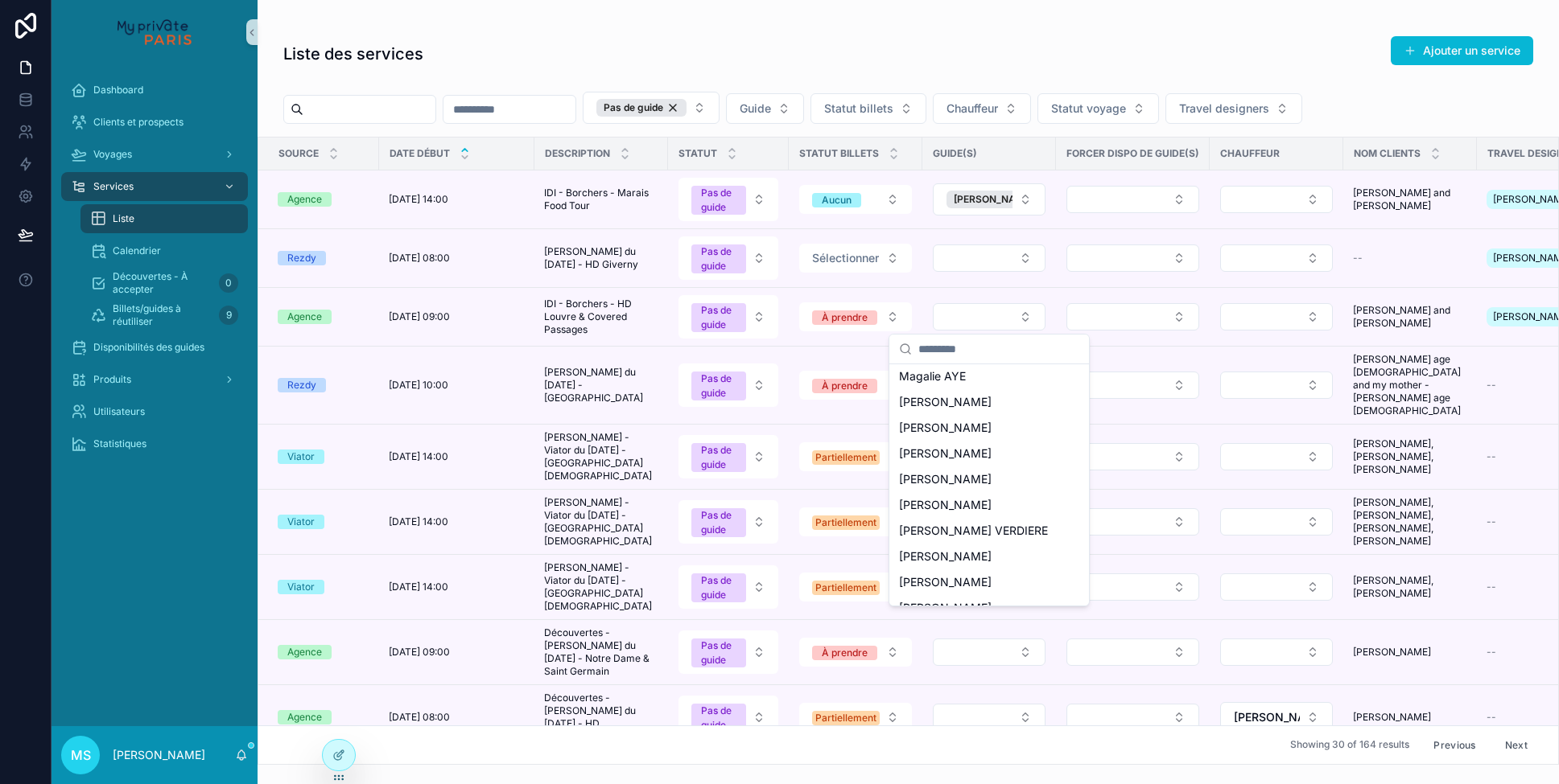
scroll to position [304, 0]
click at [981, 471] on span "[PERSON_NAME]" at bounding box center [945, 478] width 92 height 16
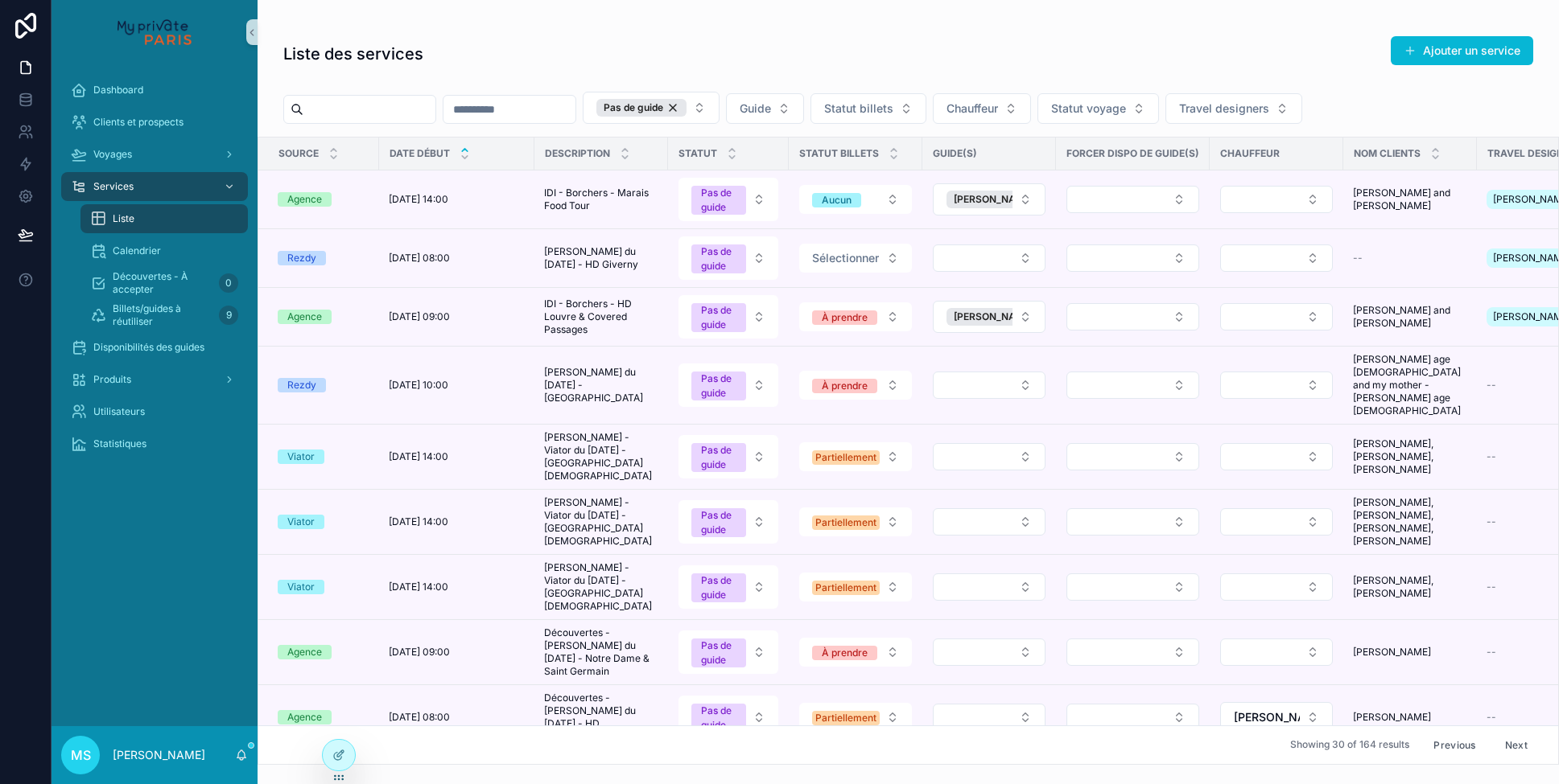
click at [1521, 286] on td "[PERSON_NAME]" at bounding box center [1537, 259] width 121 height 59
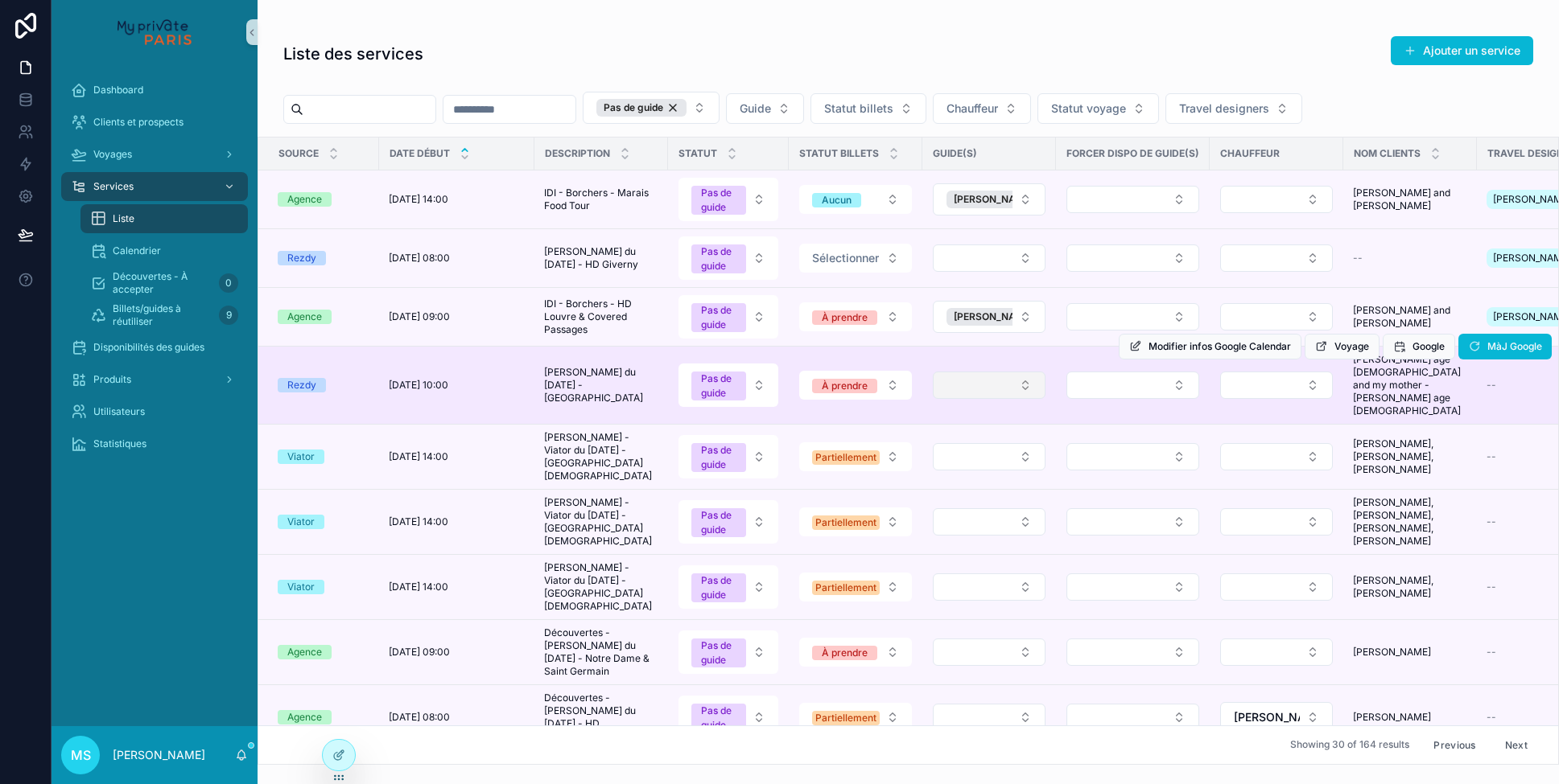
scroll to position [79, 0]
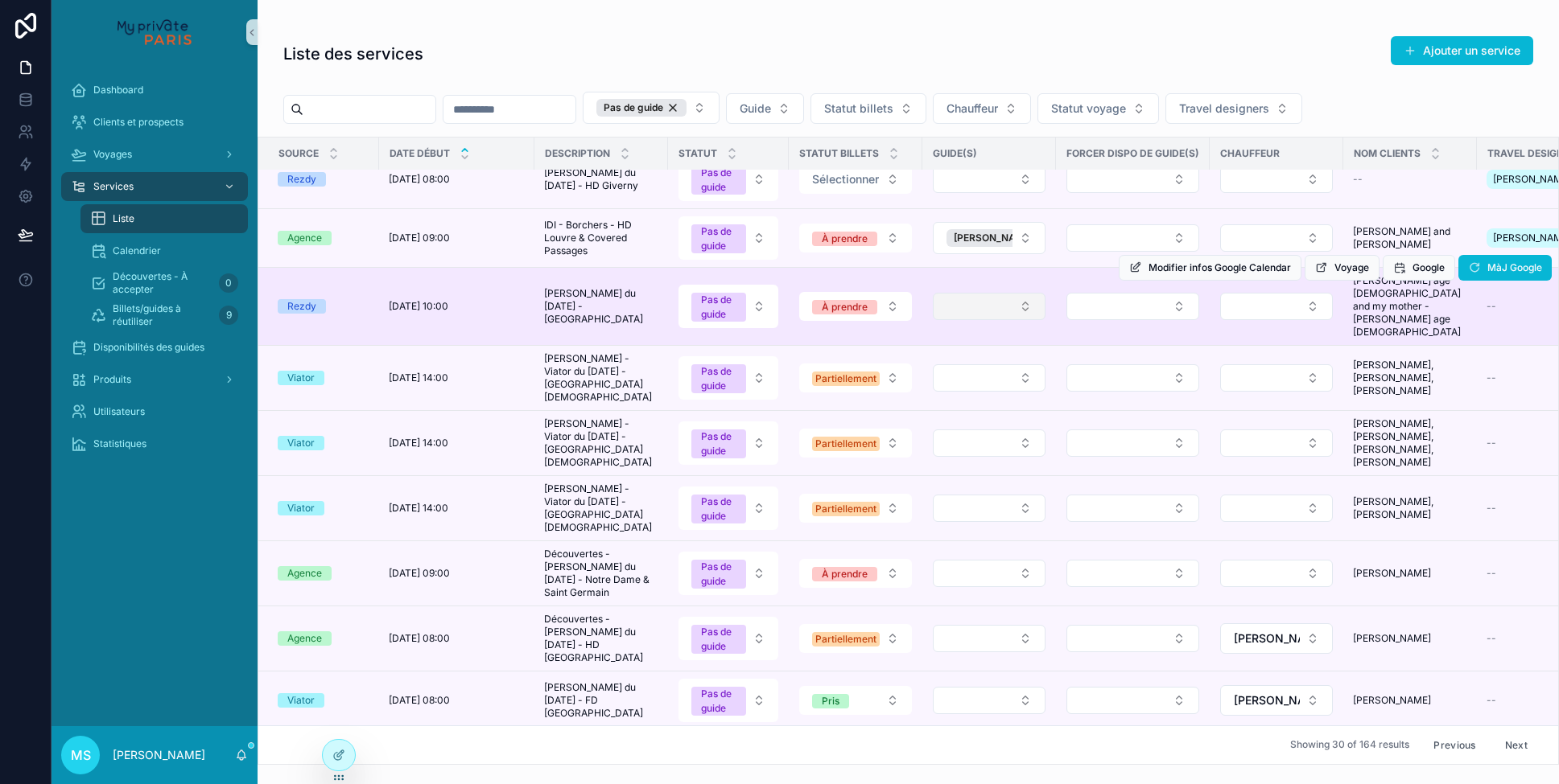
click at [976, 296] on button "Select Button" at bounding box center [989, 306] width 112 height 27
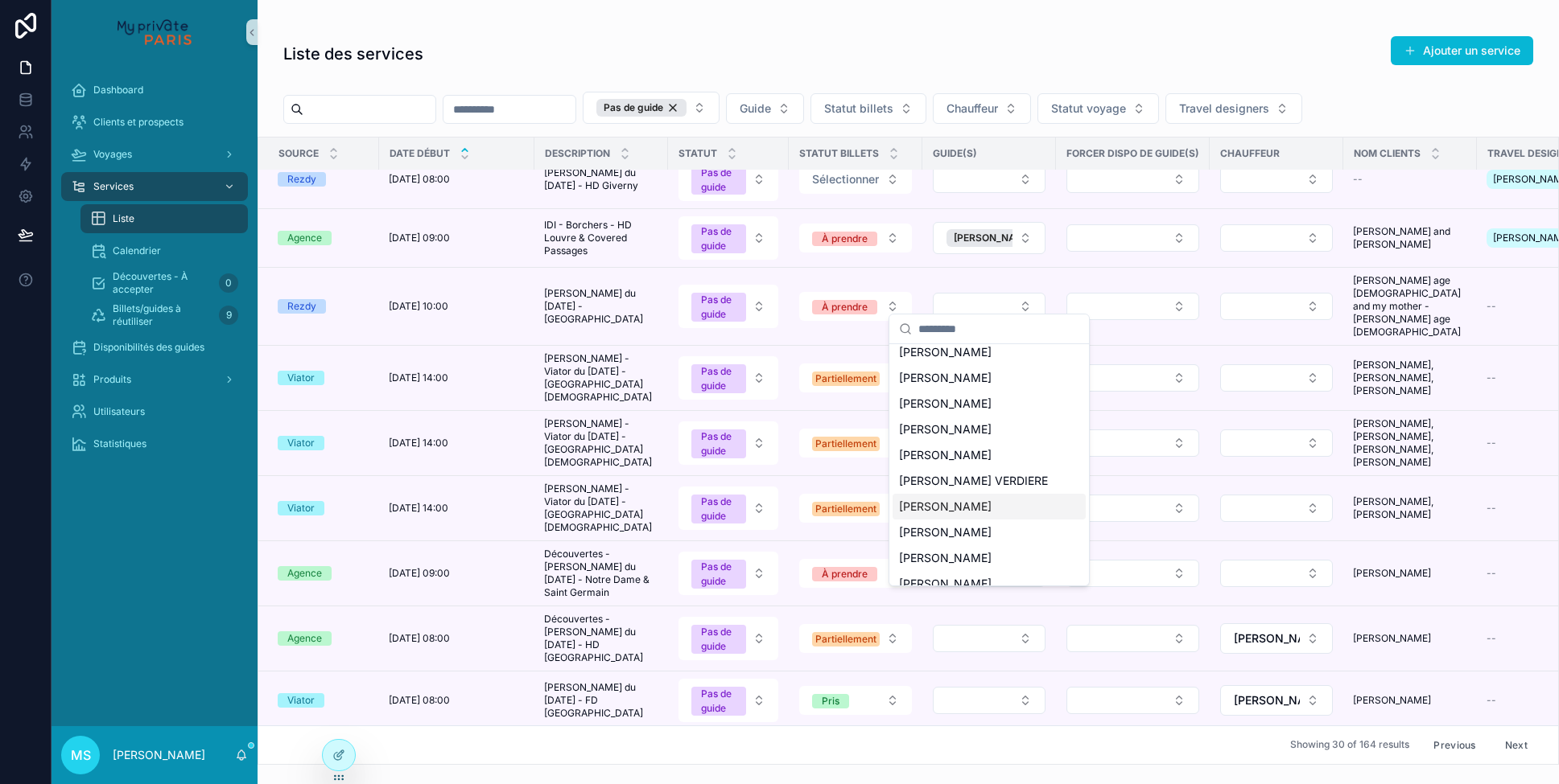
scroll to position [332, 0]
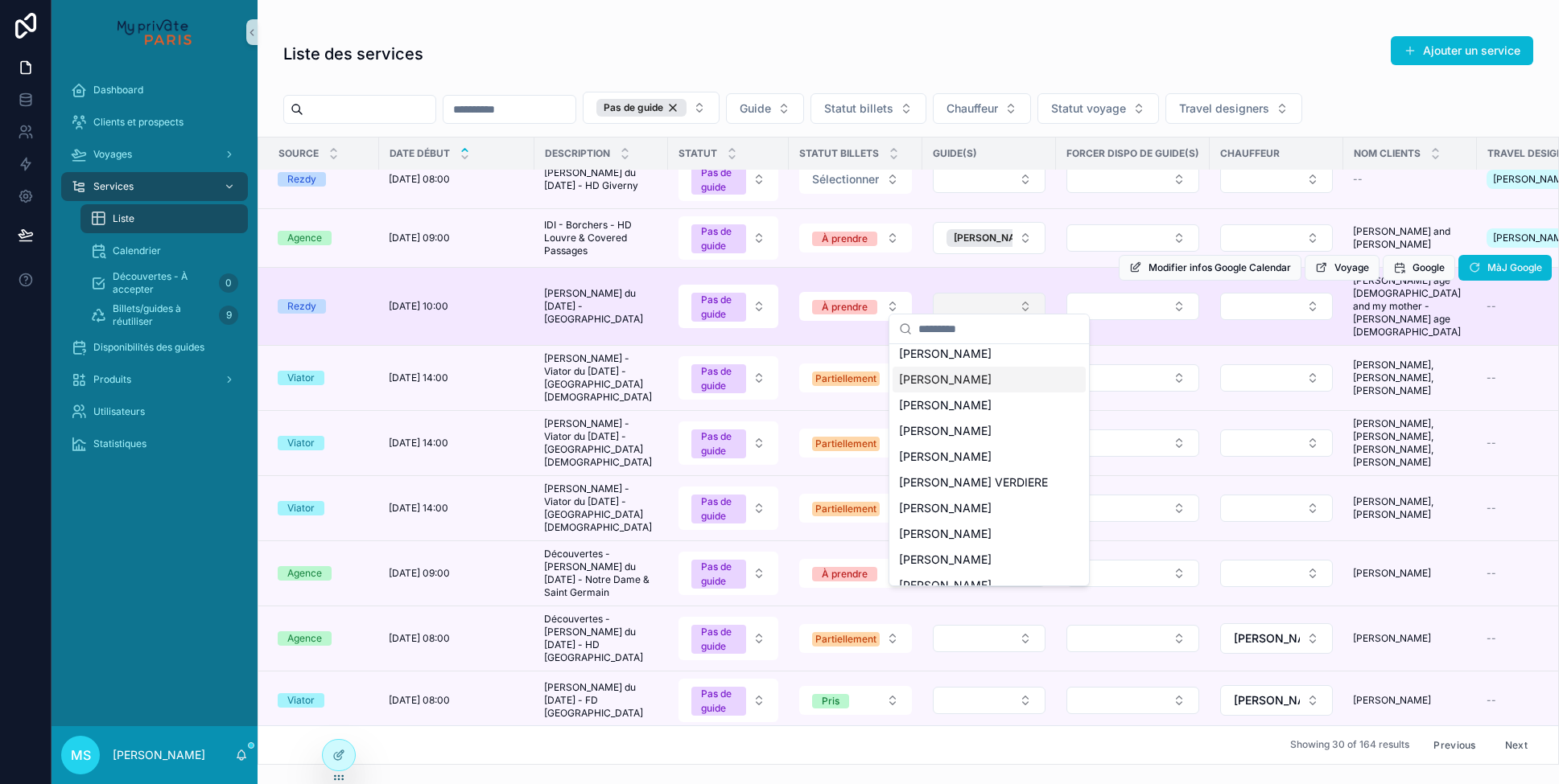
click at [974, 299] on button "Select Button" at bounding box center [989, 306] width 112 height 27
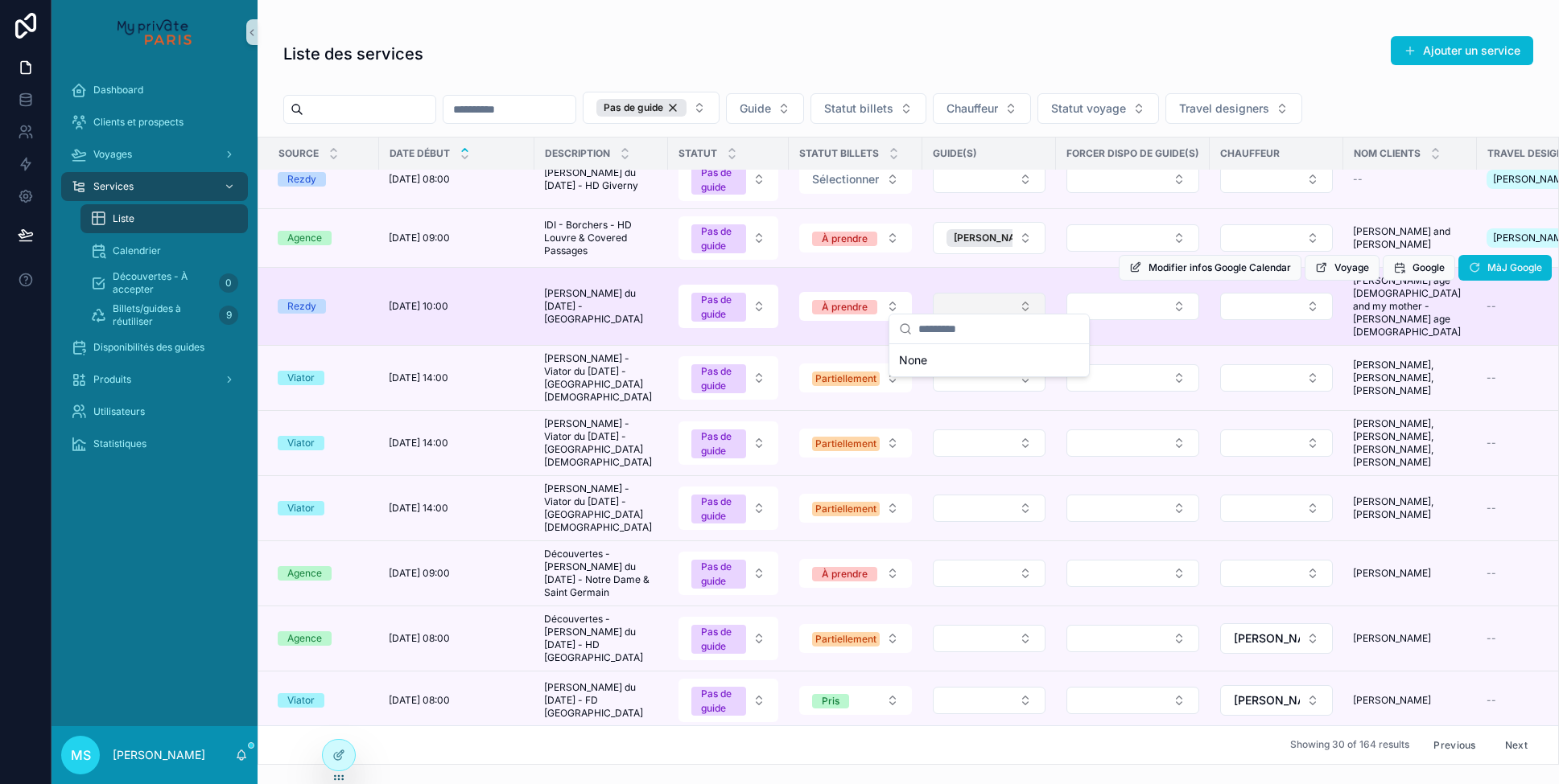
scroll to position [0, 0]
click at [974, 299] on button "Select Button" at bounding box center [989, 306] width 112 height 27
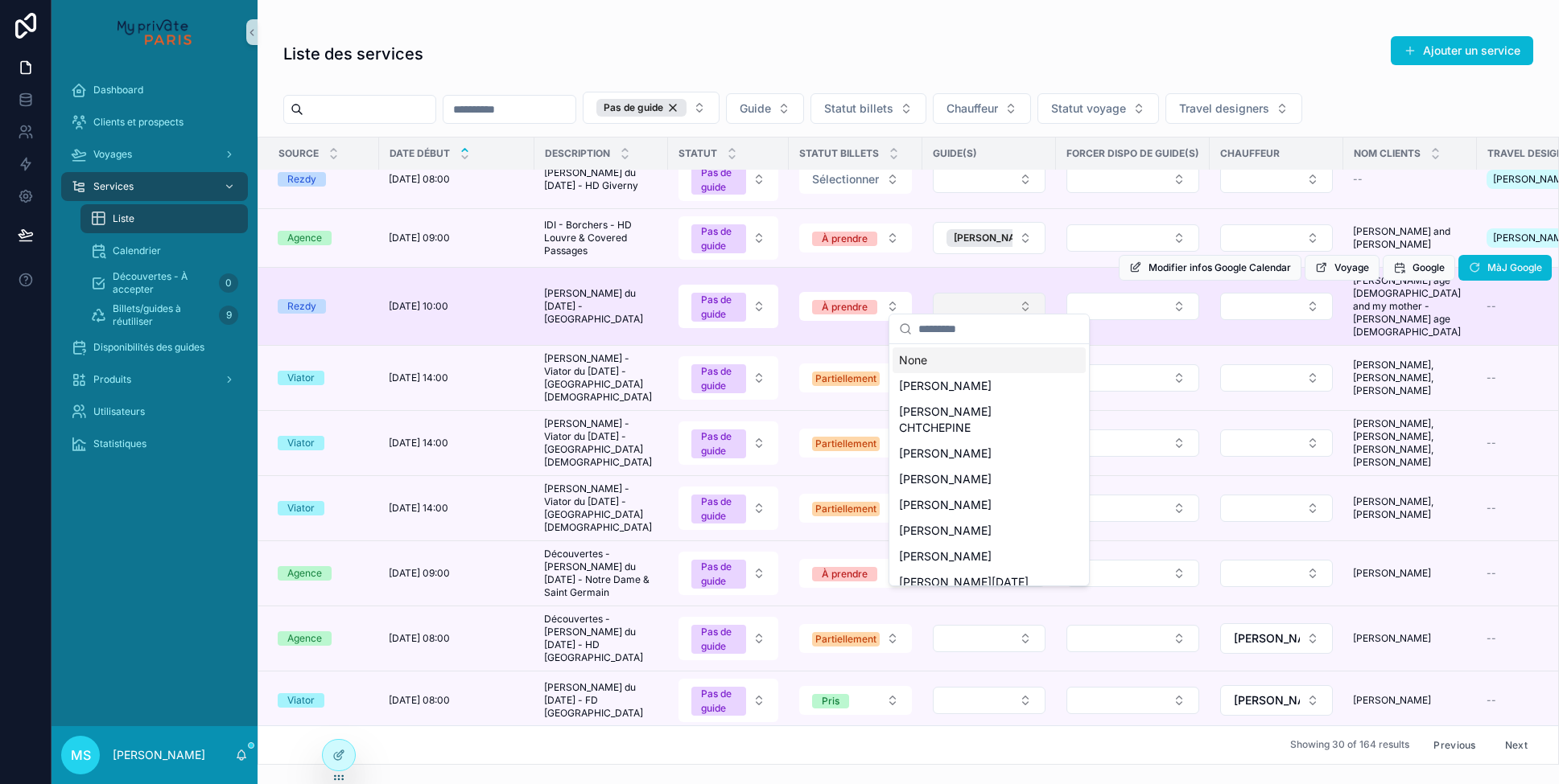
type input "*"
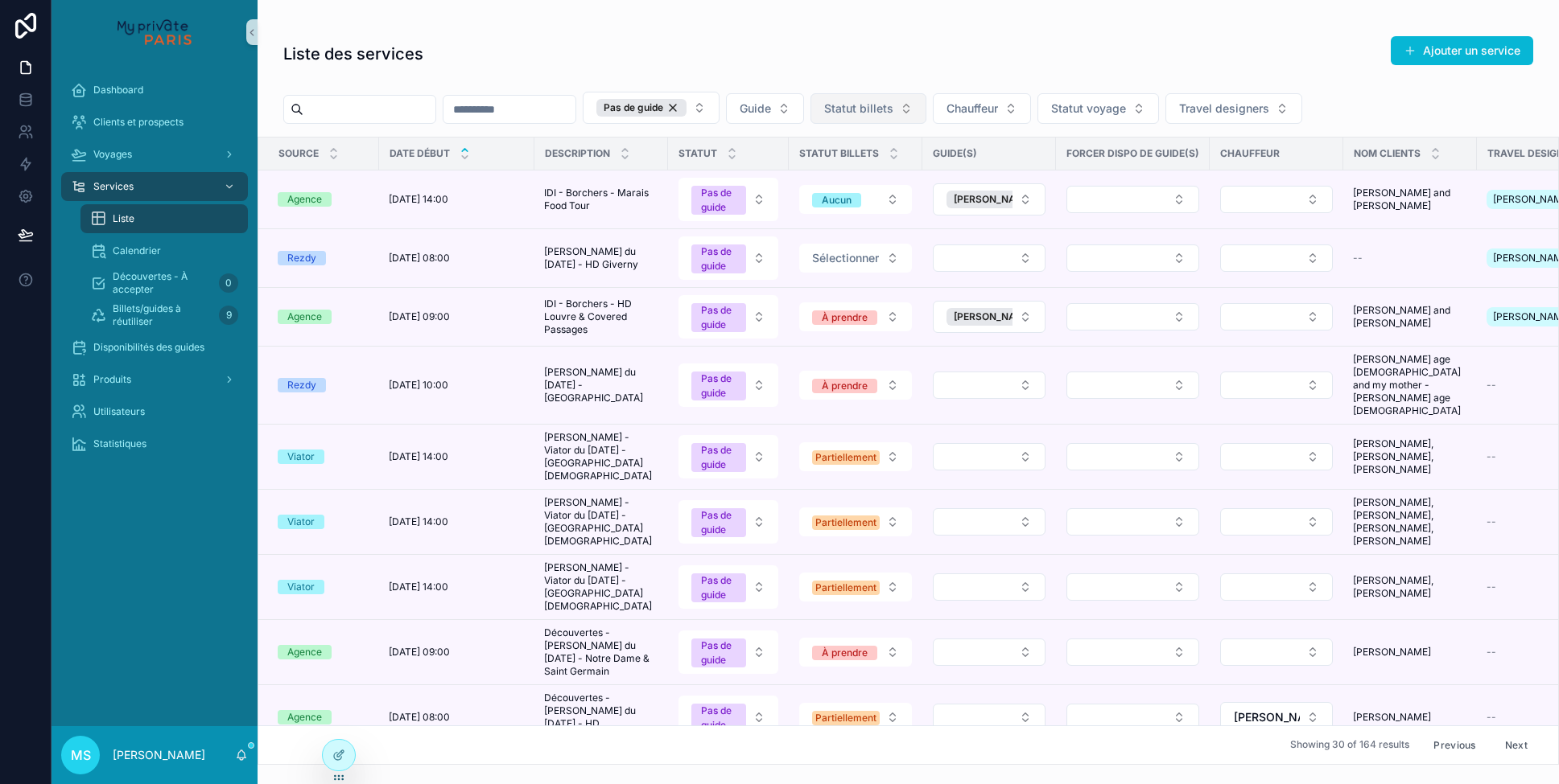
click at [893, 106] on span "Statut billets" at bounding box center [859, 108] width 69 height 16
click at [1449, 750] on button "Previous" at bounding box center [1454, 746] width 64 height 25
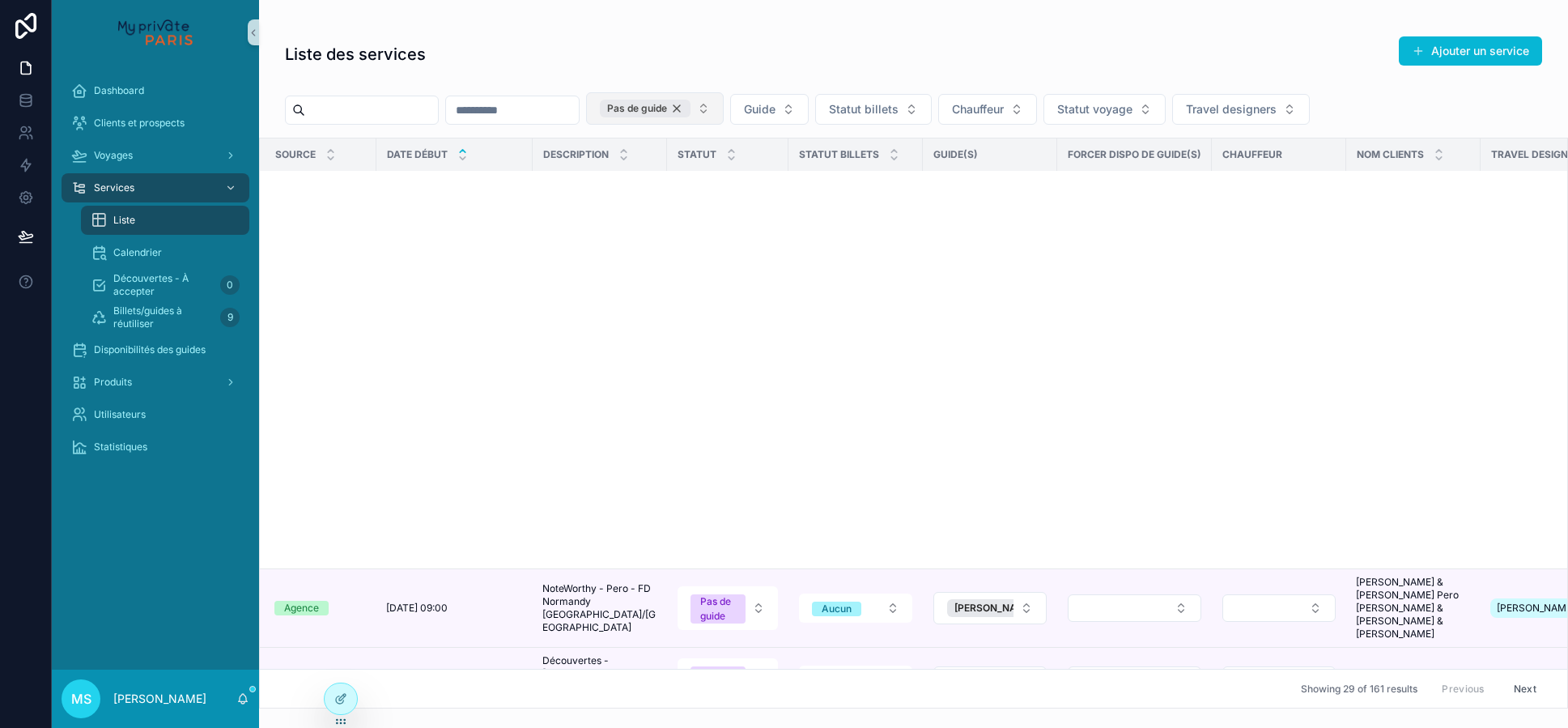
scroll to position [1349, 1]
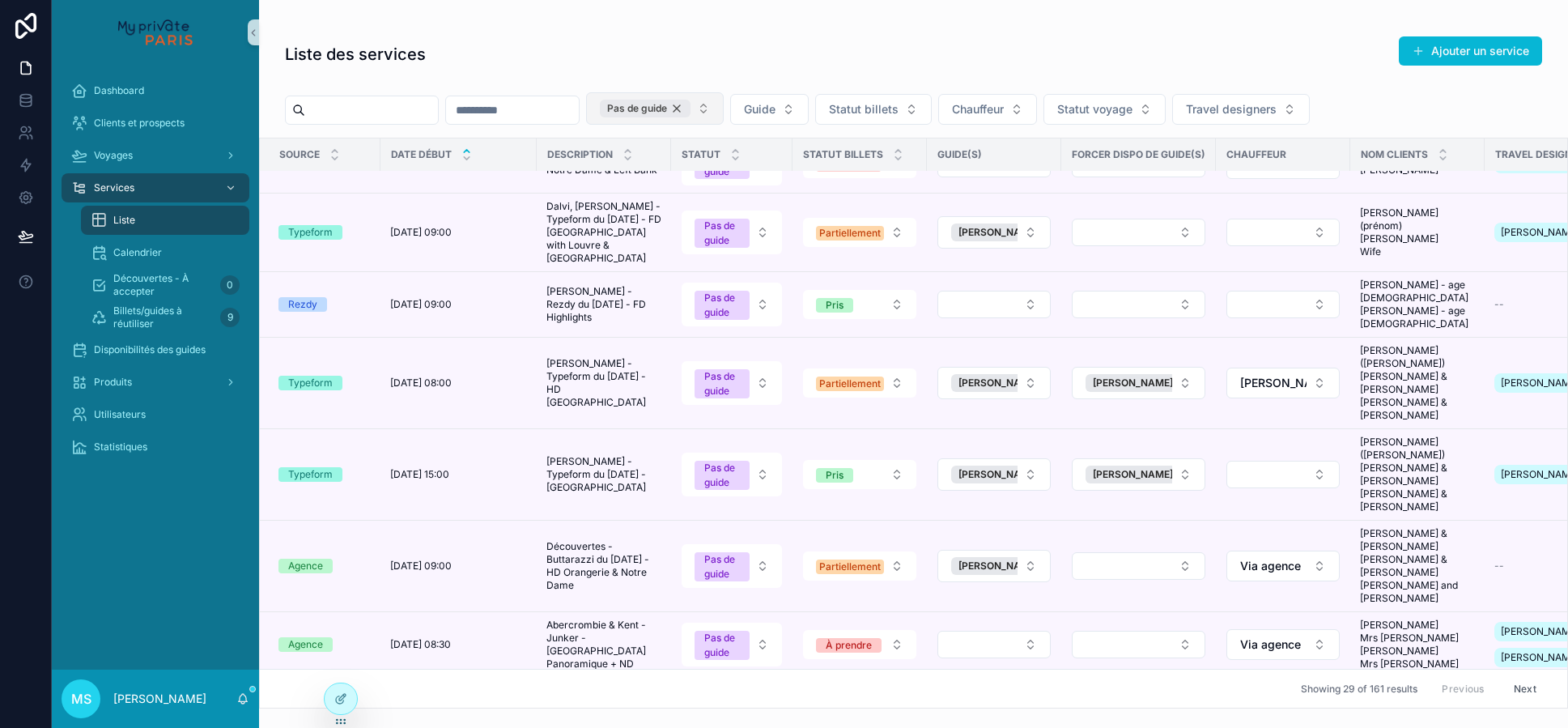
click at [690, 108] on div "Pas de guide" at bounding box center [645, 108] width 90 height 18
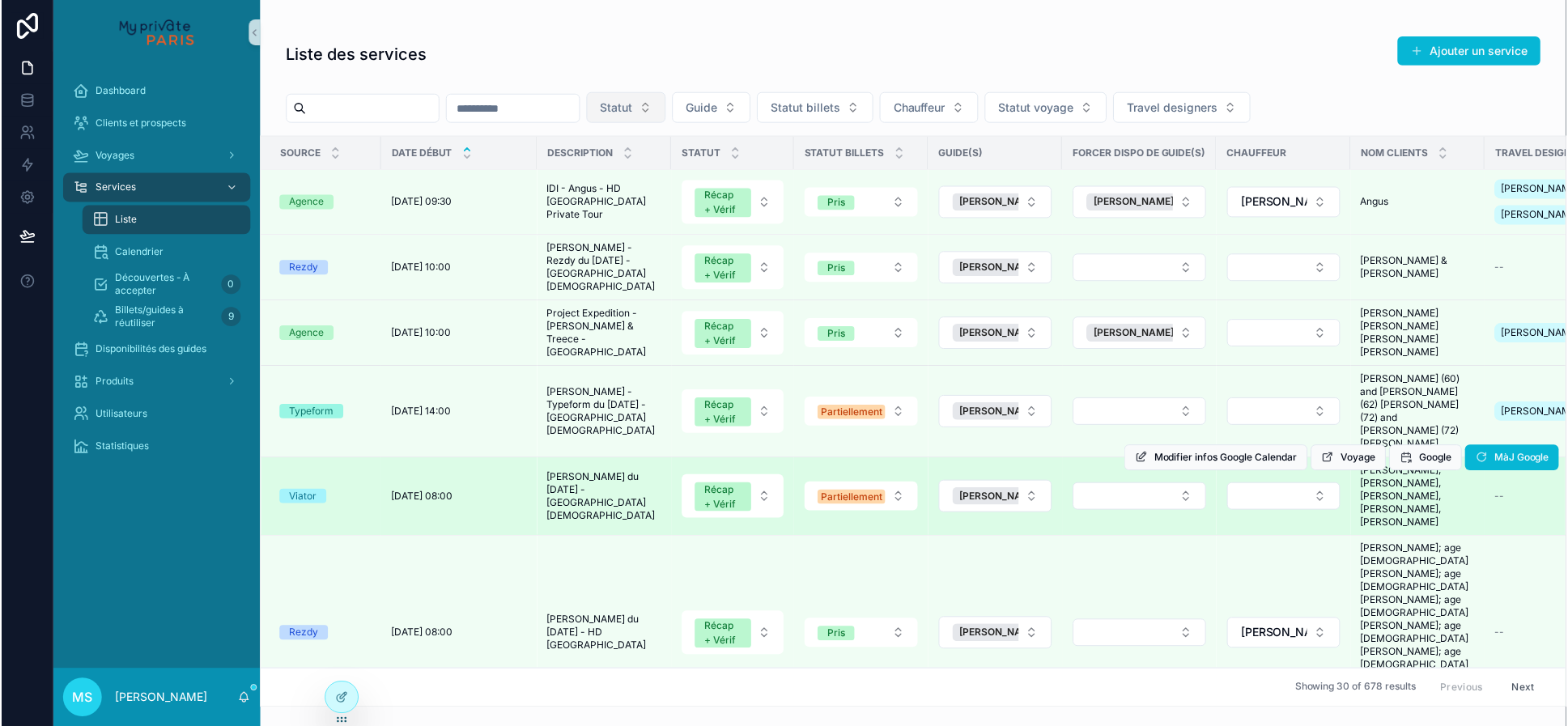
scroll to position [131, 1]
